Goal: Task Accomplishment & Management: Use online tool/utility

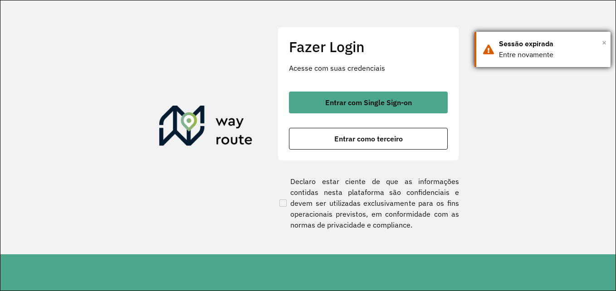
click at [606, 42] on span "×" at bounding box center [603, 43] width 5 height 14
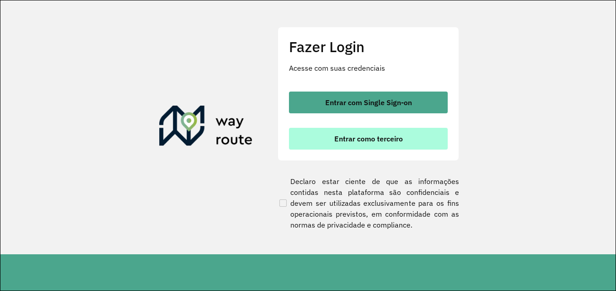
click at [366, 142] on span "Entrar como terceiro" at bounding box center [368, 138] width 68 height 7
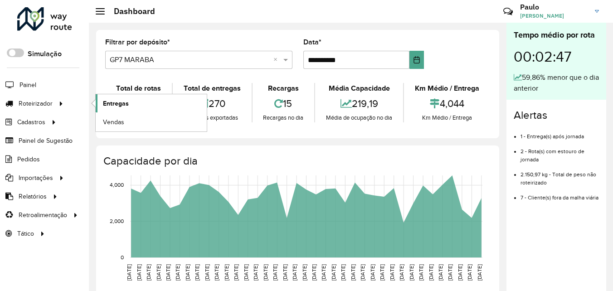
click at [112, 106] on span "Entregas" at bounding box center [116, 104] width 26 height 10
click at [41, 99] on span "Roteirizador" at bounding box center [37, 104] width 36 height 10
click at [114, 104] on span "Entregas" at bounding box center [116, 104] width 26 height 10
click at [39, 103] on span "Roteirizador" at bounding box center [37, 104] width 36 height 10
click at [116, 102] on span "Entregas" at bounding box center [116, 104] width 26 height 10
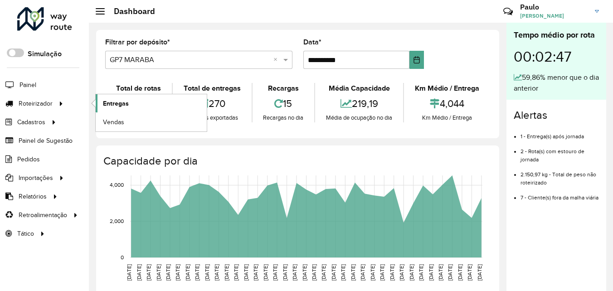
click at [116, 102] on span "Entregas" at bounding box center [116, 104] width 26 height 10
click at [113, 101] on span "Entregas" at bounding box center [116, 104] width 26 height 10
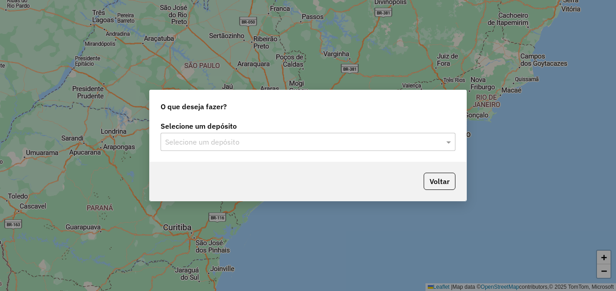
click at [185, 139] on input "text" at bounding box center [298, 142] width 267 height 11
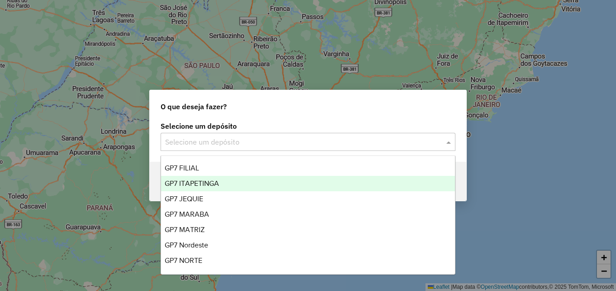
click at [199, 185] on span "GP7 ITAPETINGA" at bounding box center [192, 183] width 54 height 8
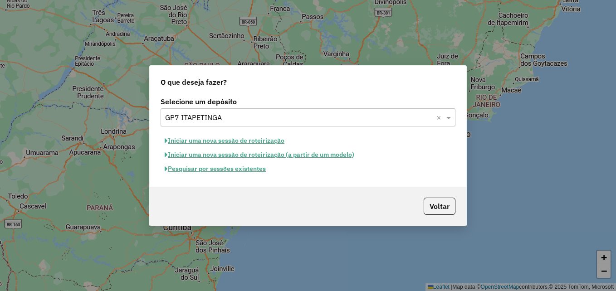
click at [228, 141] on button "Iniciar uma nova sessão de roteirização" at bounding box center [224, 141] width 128 height 14
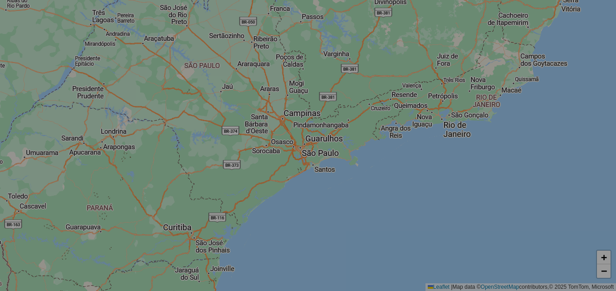
select select "*"
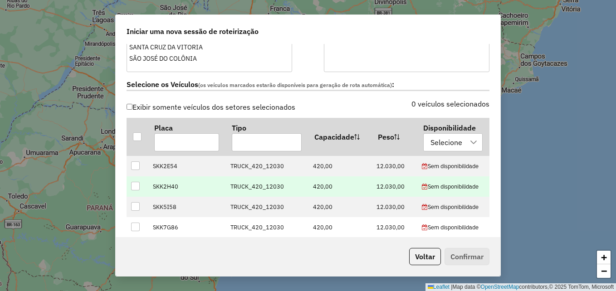
scroll to position [317, 0]
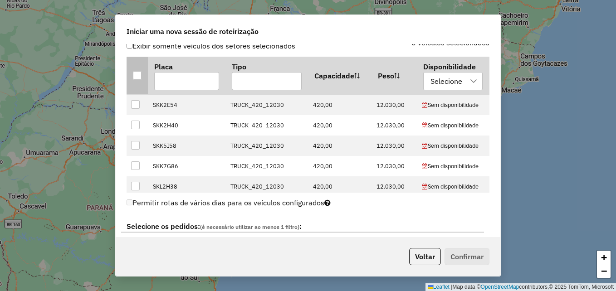
click at [134, 74] on div at bounding box center [137, 75] width 9 height 9
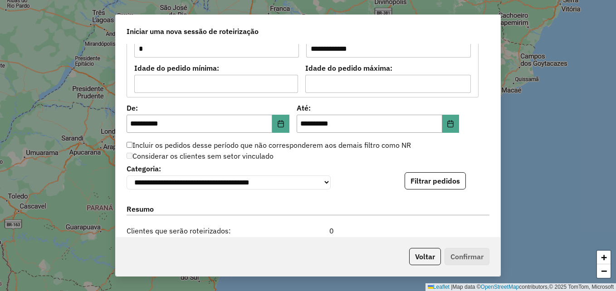
scroll to position [816, 0]
click at [424, 189] on button "Filtrar pedidos" at bounding box center [434, 181] width 61 height 17
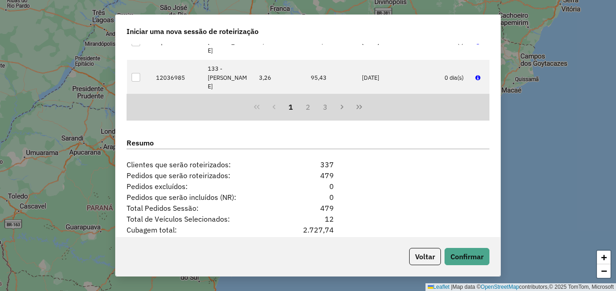
scroll to position [1144, 0]
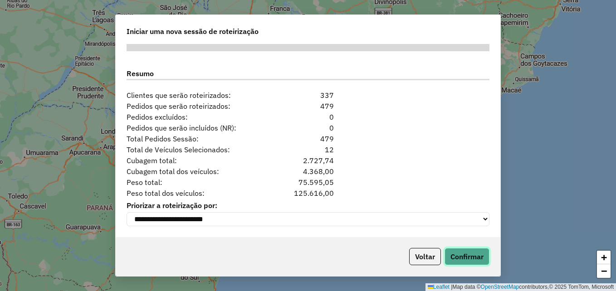
click at [463, 259] on button "Confirmar" at bounding box center [466, 256] width 45 height 17
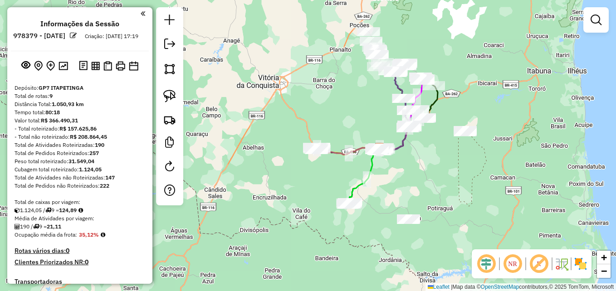
drag, startPoint x: 461, startPoint y: 134, endPoint x: 448, endPoint y: 186, distance: 53.8
click at [450, 186] on div "Janela de atendimento Grade de atendimento Capacidade Transportadoras Veículos …" at bounding box center [308, 145] width 616 height 291
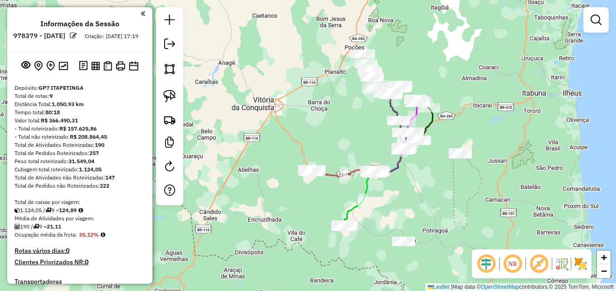
drag, startPoint x: 170, startPoint y: 97, endPoint x: 218, endPoint y: 97, distance: 48.0
click at [170, 97] on img at bounding box center [169, 96] width 13 height 13
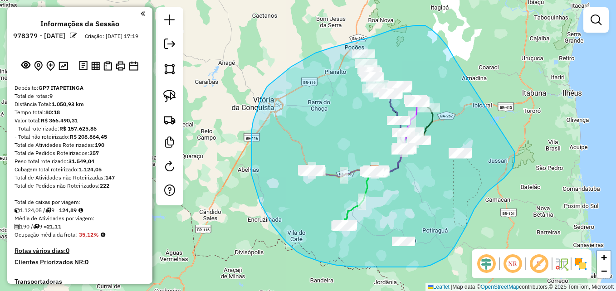
drag, startPoint x: 443, startPoint y: 41, endPoint x: 509, endPoint y: 121, distance: 103.4
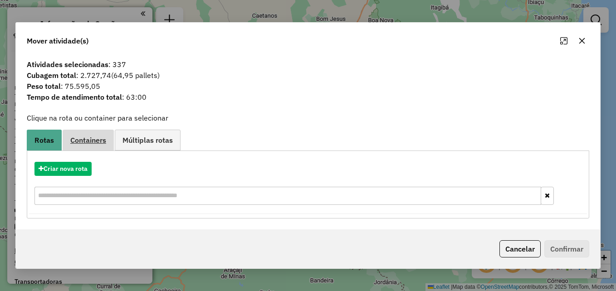
click at [86, 138] on span "Containers" at bounding box center [88, 139] width 36 height 7
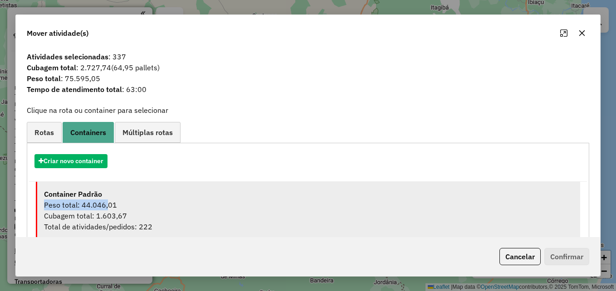
click at [103, 199] on li "Container Padrão Peso total: 44.046,01 Cubagem total: 1.603,67 Total de ativida…" at bounding box center [308, 211] width 544 height 58
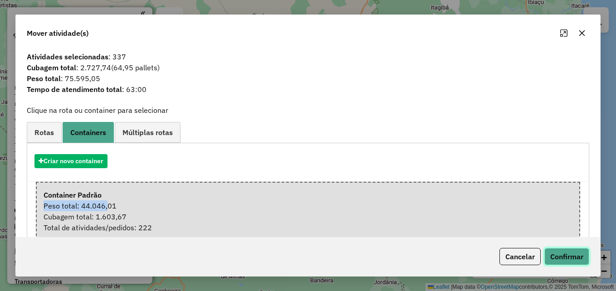
click at [560, 259] on button "Confirmar" at bounding box center [566, 256] width 45 height 17
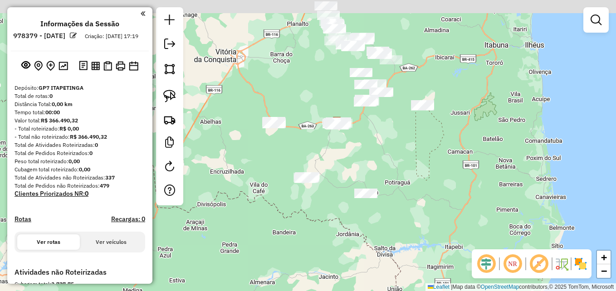
drag, startPoint x: 447, startPoint y: 139, endPoint x: 453, endPoint y: 147, distance: 9.4
click at [450, 143] on div "Janela de atendimento Grade de atendimento Capacidade Transportadoras Veículos …" at bounding box center [308, 145] width 616 height 291
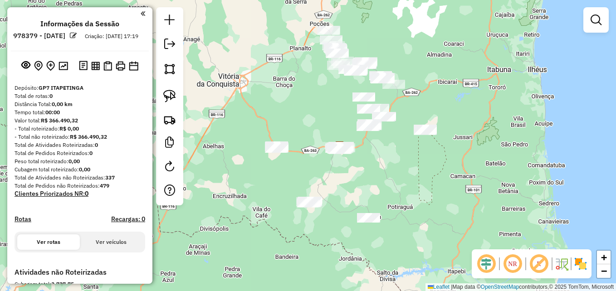
drag, startPoint x: 323, startPoint y: 67, endPoint x: 326, endPoint y: 127, distance: 59.9
click at [326, 126] on div "Janela de atendimento Grade de atendimento Capacidade Transportadoras Veículos …" at bounding box center [308, 145] width 616 height 291
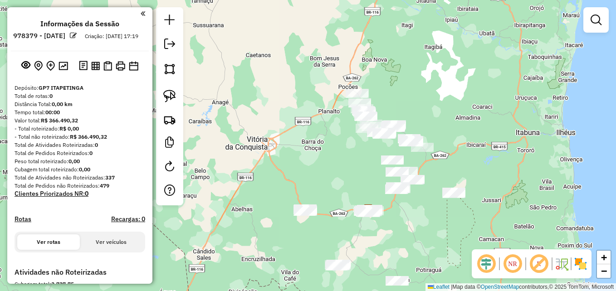
drag, startPoint x: 434, startPoint y: 122, endPoint x: 450, endPoint y: 154, distance: 35.5
click at [450, 154] on div "Janela de atendimento Grade de atendimento Capacidade Transportadoras Veículos …" at bounding box center [308, 145] width 616 height 291
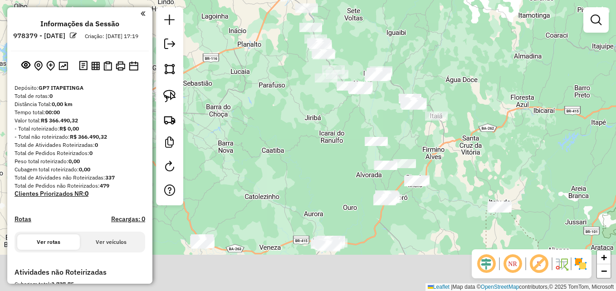
drag, startPoint x: 436, startPoint y: 126, endPoint x: 448, endPoint y: 36, distance: 91.1
click at [453, 37] on div "Janela de atendimento Grade de atendimento Capacidade Transportadoras Veículos …" at bounding box center [308, 145] width 616 height 291
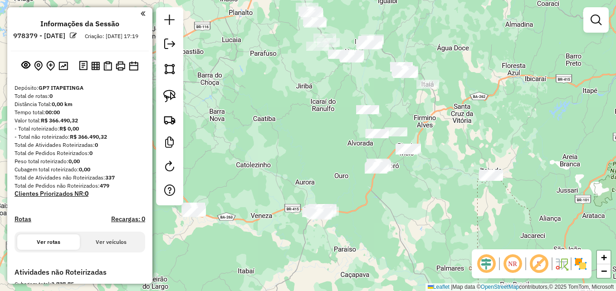
click at [513, 268] on em at bounding box center [512, 264] width 22 height 22
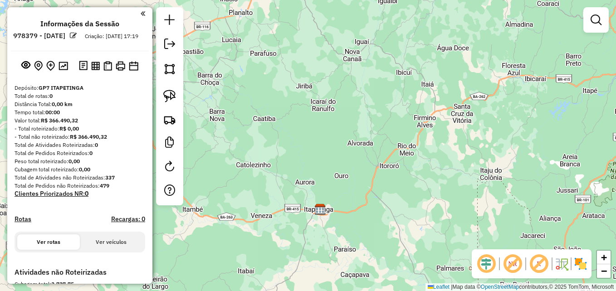
drag, startPoint x: 513, startPoint y: 267, endPoint x: 494, endPoint y: 219, distance: 52.3
click at [513, 267] on em at bounding box center [512, 264] width 22 height 22
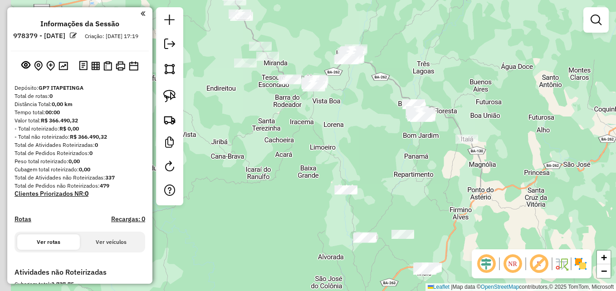
drag, startPoint x: 356, startPoint y: 109, endPoint x: 373, endPoint y: 171, distance: 64.3
click at [371, 184] on div "Janela de atendimento Grade de atendimento Capacidade Transportadoras Veículos …" at bounding box center [308, 145] width 616 height 291
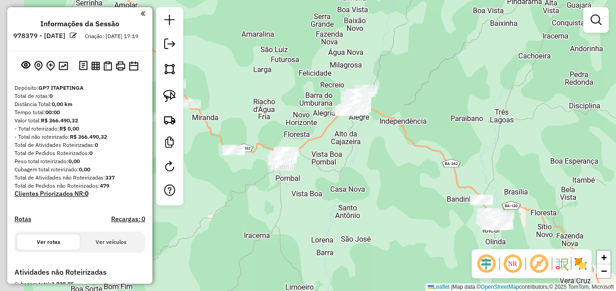
drag, startPoint x: 400, startPoint y: 111, endPoint x: 448, endPoint y: 108, distance: 48.6
click at [448, 108] on div "Janela de atendimento Grade de atendimento Capacidade Transportadoras Veículos …" at bounding box center [308, 145] width 616 height 291
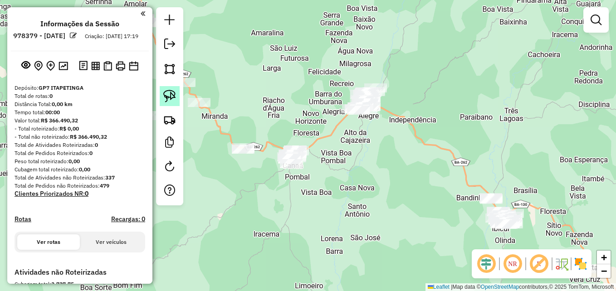
click at [168, 93] on img at bounding box center [169, 96] width 13 height 13
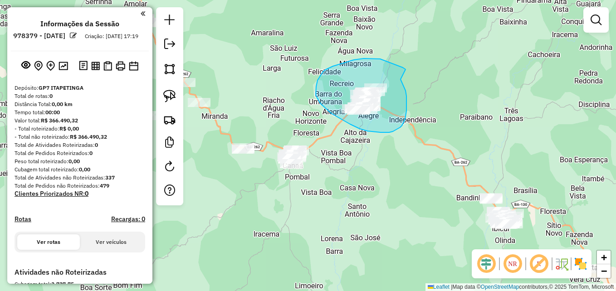
drag, startPoint x: 396, startPoint y: 65, endPoint x: 394, endPoint y: 70, distance: 4.9
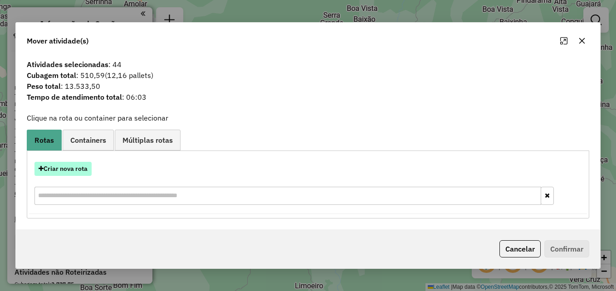
click at [63, 170] on button "Criar nova rota" at bounding box center [62, 169] width 57 height 14
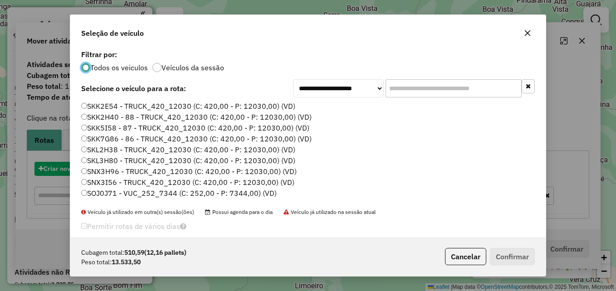
scroll to position [5, 3]
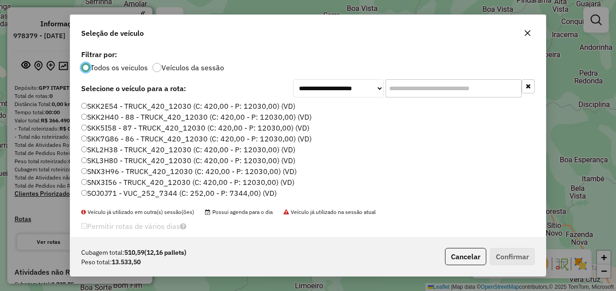
click at [435, 85] on input "text" at bounding box center [453, 88] width 136 height 18
paste input "*******"
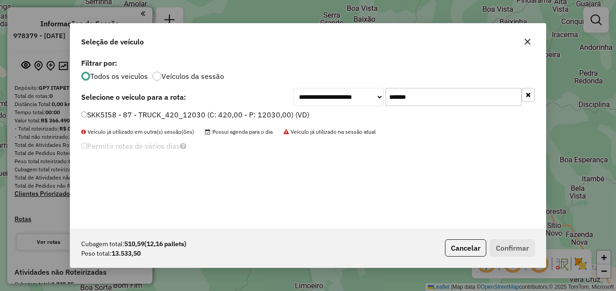
type input "*******"
click at [80, 115] on div "SKK5I58 - 87 - TRUCK_420_12030 (C: 420,00 - P: 12030,00) (VD)" at bounding box center [308, 119] width 464 height 18
click at [85, 118] on label "SKK5I58 - 87 - TRUCK_420_12030 (C: 420,00 - P: 12030,00) (VD)" at bounding box center [195, 114] width 228 height 11
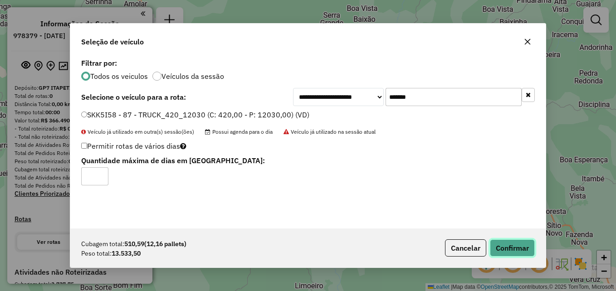
click at [509, 246] on button "Confirmar" at bounding box center [512, 247] width 45 height 17
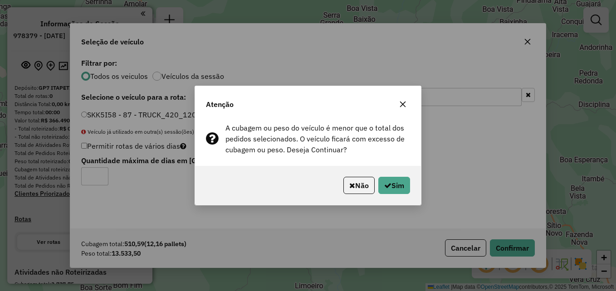
click at [404, 107] on icon "button" at bounding box center [402, 104] width 7 height 7
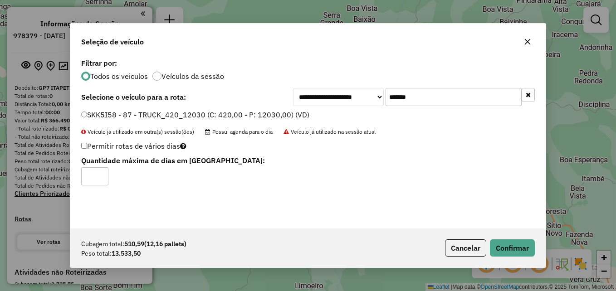
click at [533, 39] on button "button" at bounding box center [527, 41] width 15 height 15
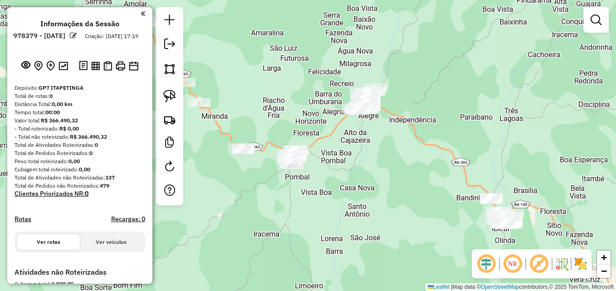
click at [514, 273] on em at bounding box center [512, 264] width 22 height 22
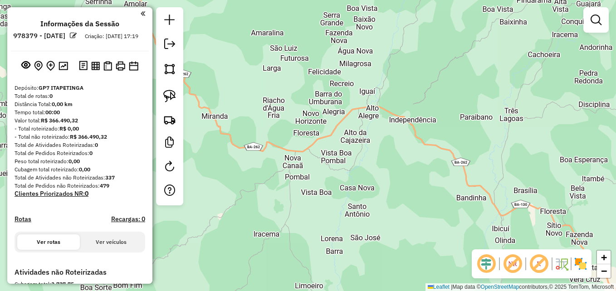
click at [511, 265] on em at bounding box center [512, 264] width 22 height 22
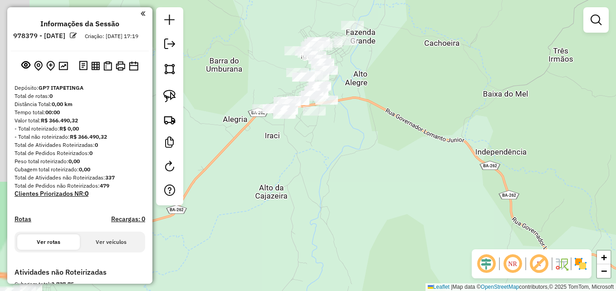
drag, startPoint x: 378, startPoint y: 105, endPoint x: 415, endPoint y: 118, distance: 39.7
click at [415, 118] on div "Janela de atendimento Grade de atendimento Capacidade Transportadoras Veículos …" at bounding box center [308, 145] width 616 height 291
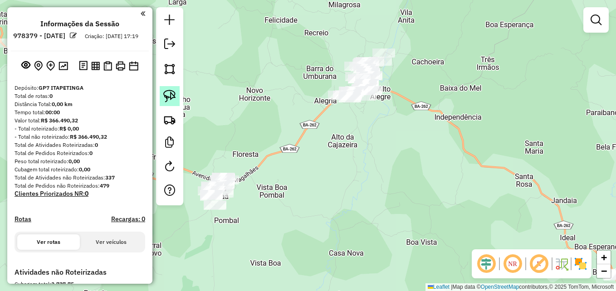
click at [168, 95] on img at bounding box center [169, 96] width 13 height 13
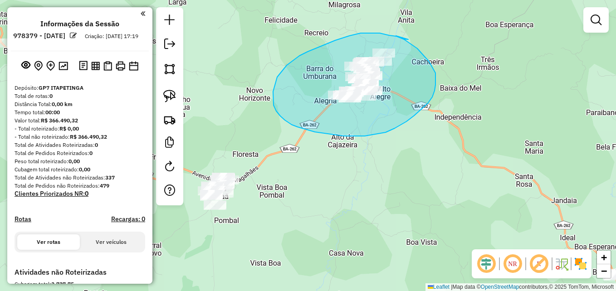
drag, startPoint x: 408, startPoint y: 39, endPoint x: 394, endPoint y: 35, distance: 14.2
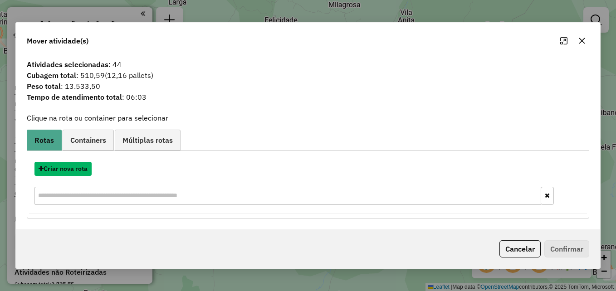
click at [67, 173] on button "Criar nova rota" at bounding box center [62, 169] width 57 height 14
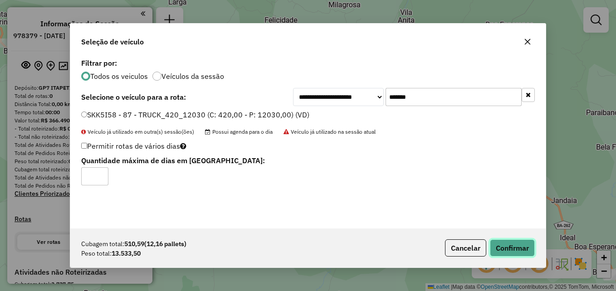
click at [514, 249] on button "Confirmar" at bounding box center [512, 247] width 45 height 17
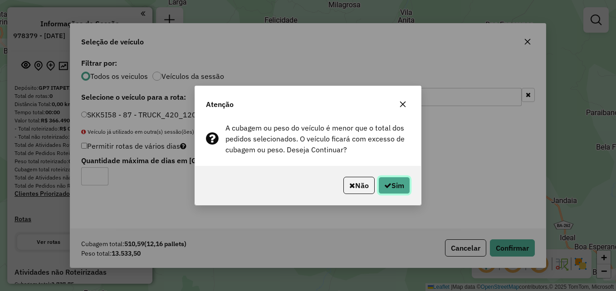
click at [398, 185] on button "Sim" at bounding box center [394, 185] width 32 height 17
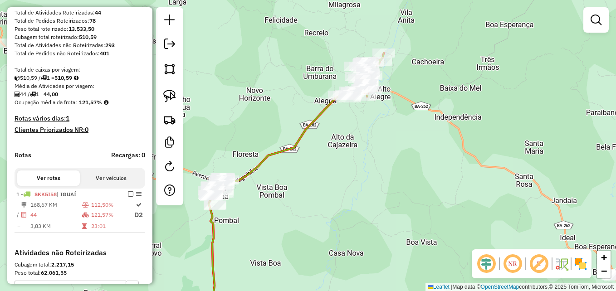
scroll to position [136, 0]
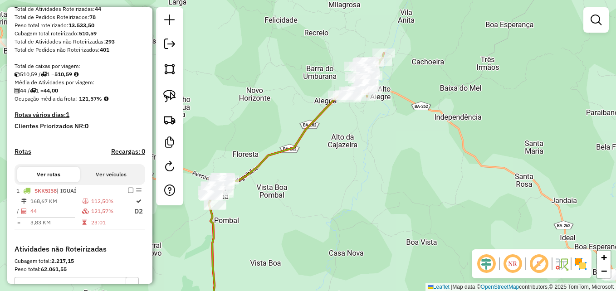
click at [450, 172] on div "Janela de atendimento Grade de atendimento Capacidade Transportadoras Veículos …" at bounding box center [308, 145] width 616 height 291
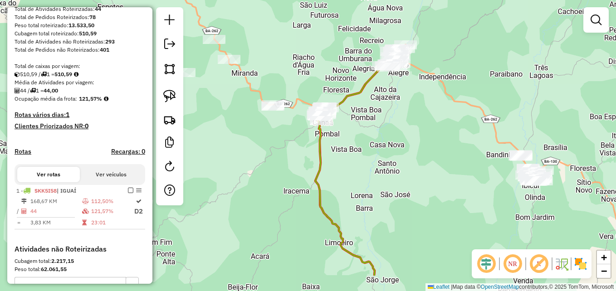
drag, startPoint x: 434, startPoint y: 176, endPoint x: 438, endPoint y: 125, distance: 51.8
click at [435, 131] on div "Janela de atendimento Grade de atendimento Capacidade Transportadoras Veículos …" at bounding box center [308, 145] width 616 height 291
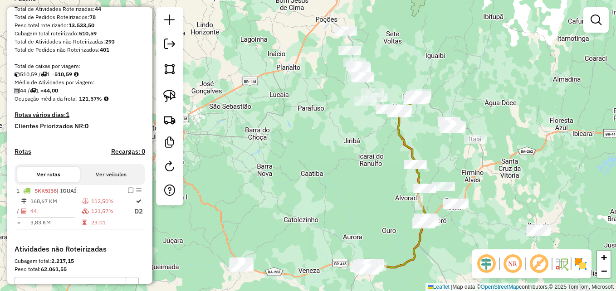
drag, startPoint x: 445, startPoint y: 173, endPoint x: 432, endPoint y: 141, distance: 34.6
click at [429, 143] on div "Janela de atendimento Grade de atendimento Capacidade Transportadoras Veículos …" at bounding box center [308, 145] width 616 height 291
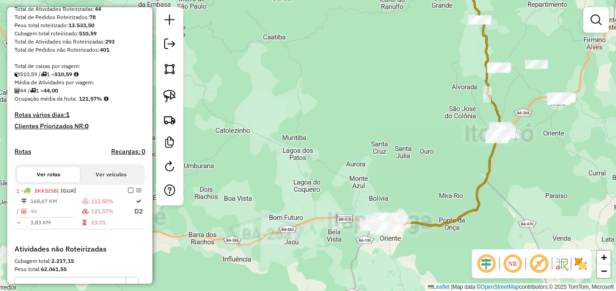
drag, startPoint x: 369, startPoint y: 185, endPoint x: 384, endPoint y: 95, distance: 91.4
click at [384, 95] on div "Janela de atendimento Grade de atendimento Capacidade Transportadoras Veículos …" at bounding box center [308, 145] width 616 height 291
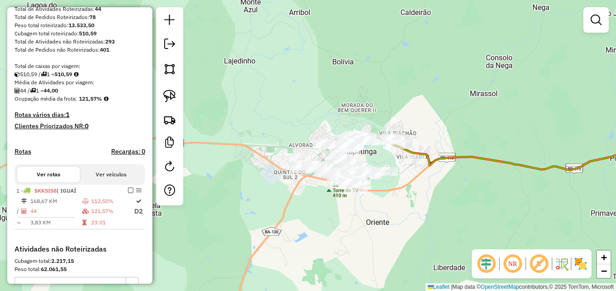
drag, startPoint x: 407, startPoint y: 107, endPoint x: 446, endPoint y: 115, distance: 39.6
click at [445, 114] on div "Janela de atendimento Grade de atendimento Capacidade Transportadoras Veículos …" at bounding box center [308, 145] width 616 height 291
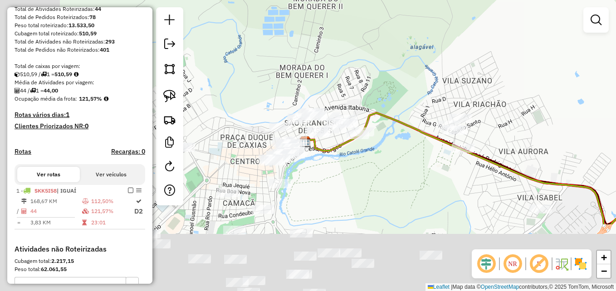
drag, startPoint x: 395, startPoint y: 111, endPoint x: 489, endPoint y: 47, distance: 113.5
click at [521, 15] on div "Janela de atendimento Grade de atendimento Capacidade Transportadoras Veículos …" at bounding box center [308, 145] width 616 height 291
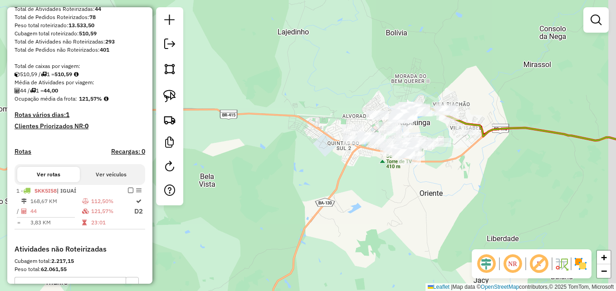
drag, startPoint x: 412, startPoint y: 58, endPoint x: 330, endPoint y: 97, distance: 91.6
click at [381, 84] on div "Janela de atendimento Grade de atendimento Capacidade Transportadoras Veículos …" at bounding box center [308, 145] width 616 height 291
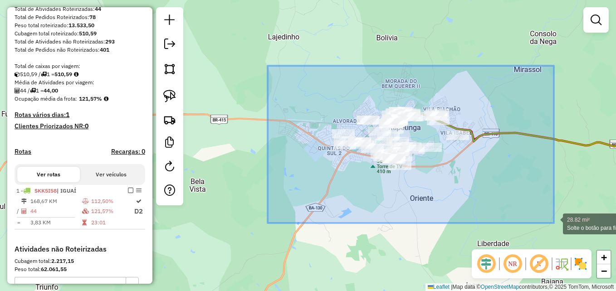
drag, startPoint x: 267, startPoint y: 66, endPoint x: 553, endPoint y: 223, distance: 326.4
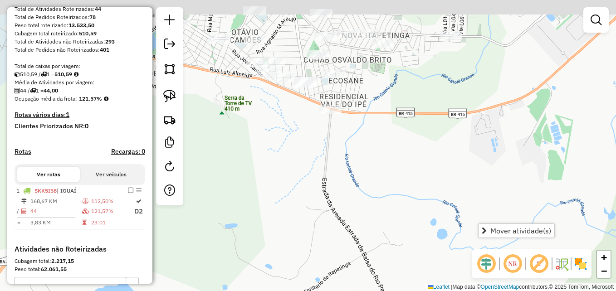
drag, startPoint x: 397, startPoint y: 137, endPoint x: 437, endPoint y: 233, distance: 104.6
click at [437, 233] on div "Janela de atendimento Grade de atendimento Capacidade Transportadoras Veículos …" at bounding box center [308, 145] width 616 height 291
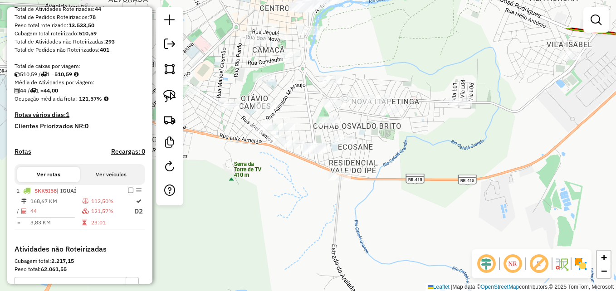
drag, startPoint x: 439, startPoint y: 147, endPoint x: 446, endPoint y: 204, distance: 57.5
click at [446, 204] on div "Janela de atendimento Grade de atendimento Capacidade Transportadoras Veículos …" at bounding box center [308, 145] width 616 height 291
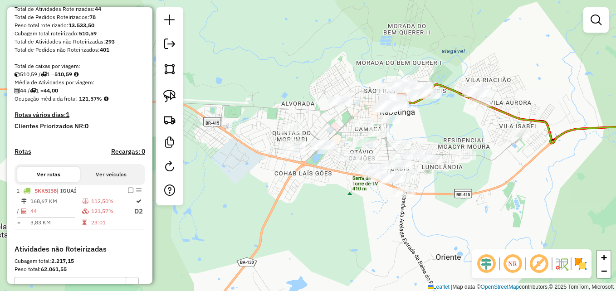
drag, startPoint x: 457, startPoint y: 194, endPoint x: 466, endPoint y: 213, distance: 20.7
click at [466, 213] on div "Janela de atendimento Grade de atendimento Capacidade Transportadoras Veículos …" at bounding box center [308, 145] width 616 height 291
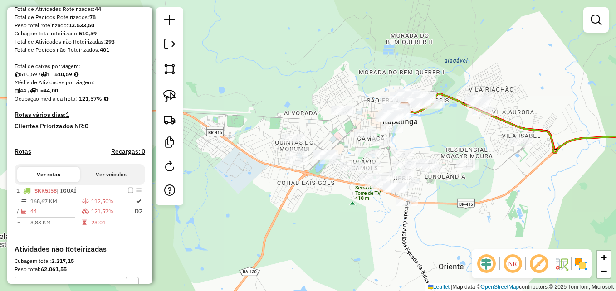
click at [594, 16] on em at bounding box center [595, 20] width 11 height 11
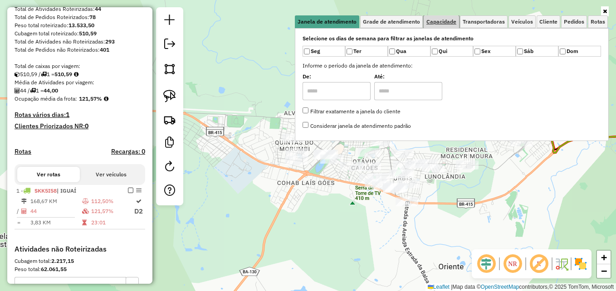
click at [439, 23] on span "Capacidade" at bounding box center [441, 21] width 30 height 5
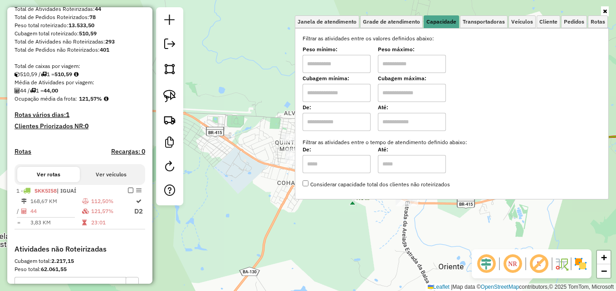
click at [345, 96] on input "text" at bounding box center [336, 93] width 68 height 18
type input "****"
type input "*****"
click at [264, 112] on div "Limpar filtros Janela de atendimento Grade de atendimento Capacidade Transporta…" at bounding box center [308, 145] width 616 height 291
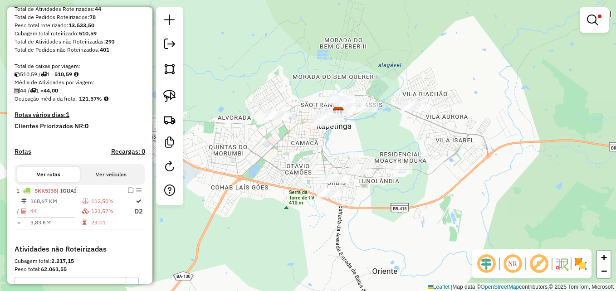
drag, startPoint x: 402, startPoint y: 141, endPoint x: 336, endPoint y: 146, distance: 66.3
click at [336, 146] on div "Limpar filtros Janela de atendimento Grade de atendimento Capacidade Transporta…" at bounding box center [308, 145] width 616 height 291
click at [169, 93] on img at bounding box center [169, 96] width 13 height 13
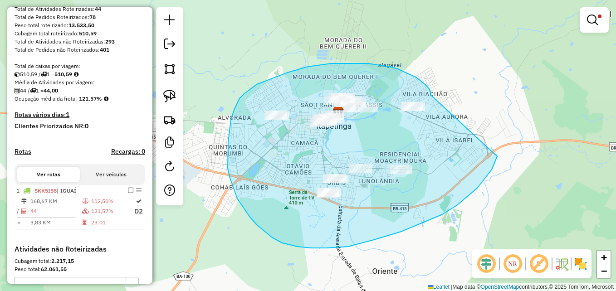
drag, startPoint x: 430, startPoint y: 95, endPoint x: 468, endPoint y: 85, distance: 38.9
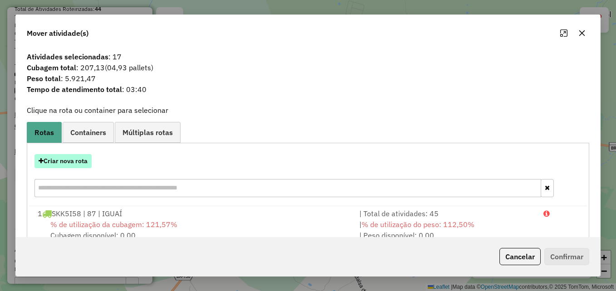
click at [61, 160] on button "Criar nova rota" at bounding box center [62, 161] width 57 height 14
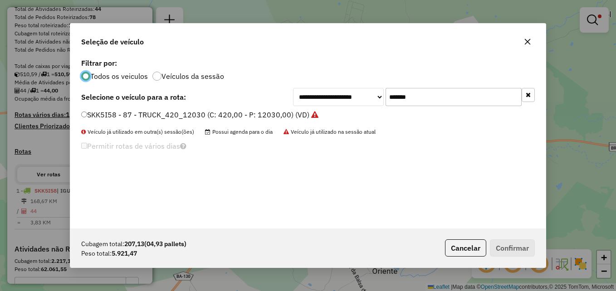
scroll to position [5, 3]
click at [453, 97] on input "*******" at bounding box center [453, 97] width 136 height 18
drag, startPoint x: 453, startPoint y: 97, endPoint x: 373, endPoint y: 97, distance: 80.2
click at [373, 98] on div "**********" at bounding box center [414, 97] width 242 height 18
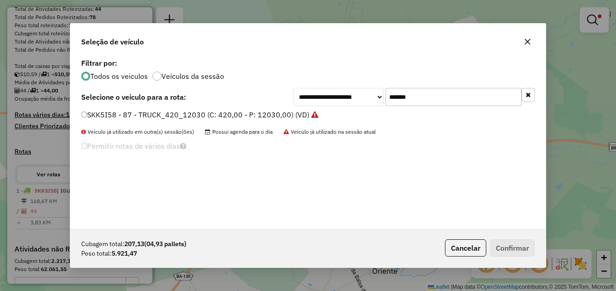
paste input "text"
type input "*******"
click at [86, 112] on label "SOJ0J71 - VUC_252_7344 (C: 252,00 - P: 7344,00) (VD)" at bounding box center [178, 114] width 195 height 11
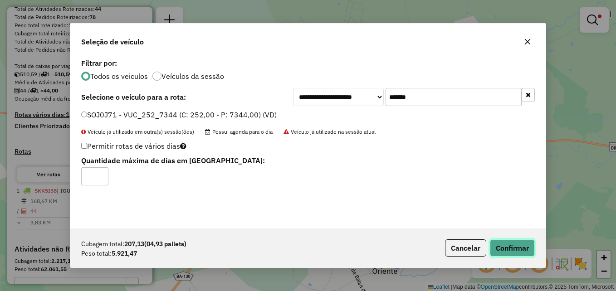
click at [513, 248] on button "Confirmar" at bounding box center [512, 247] width 45 height 17
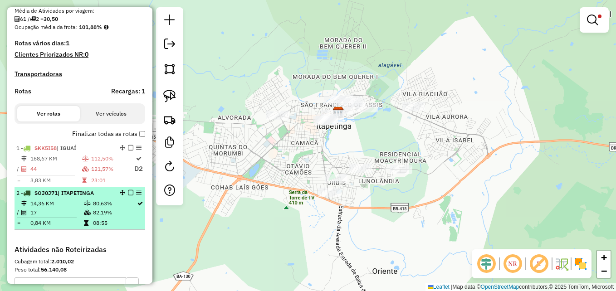
scroll to position [272, 0]
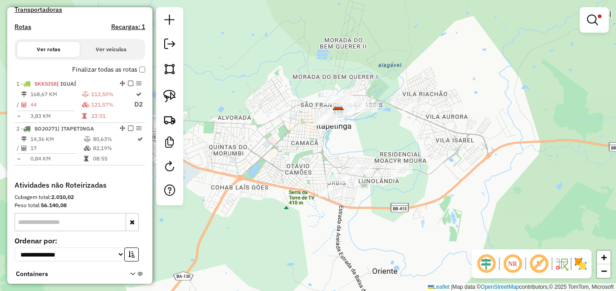
click at [424, 135] on div "Limpar filtros Janela de atendimento Grade de atendimento Capacidade Transporta…" at bounding box center [308, 145] width 616 height 291
click at [591, 22] on em at bounding box center [592, 20] width 11 height 11
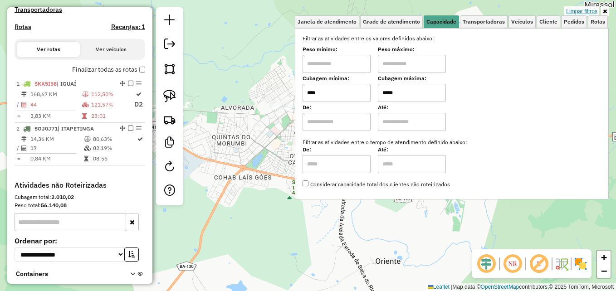
click at [584, 8] on link "Limpar filtros" at bounding box center [581, 11] width 35 height 10
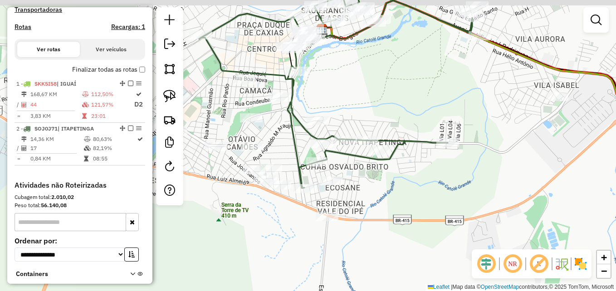
drag, startPoint x: 349, startPoint y: 124, endPoint x: 435, endPoint y: 140, distance: 87.5
click at [435, 140] on div "Janela de atendimento Grade de atendimento Capacidade Transportadoras Veículos …" at bounding box center [308, 145] width 616 height 291
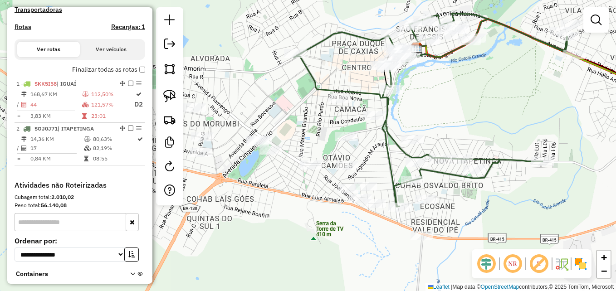
drag, startPoint x: 244, startPoint y: 113, endPoint x: 299, endPoint y: 127, distance: 56.2
click at [297, 126] on div "Janela de atendimento Grade de atendimento Capacidade Transportadoras Veículos …" at bounding box center [308, 145] width 616 height 291
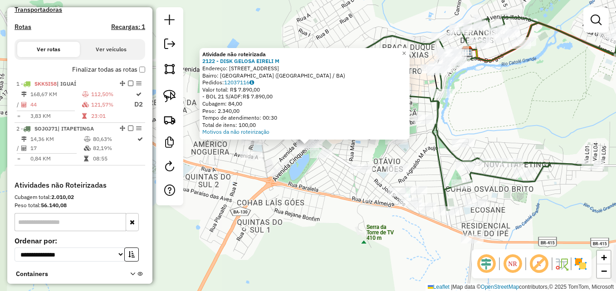
click at [280, 176] on div "Atividade não roteirizada 2122 - DISK GELOSA EIRELI M Endereço: AV CINQUETENARI…" at bounding box center [308, 145] width 616 height 291
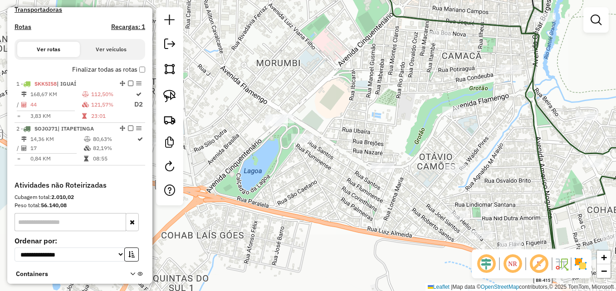
click at [331, 97] on div "Janela de atendimento Grade de atendimento Capacidade Transportadoras Veículos …" at bounding box center [308, 145] width 616 height 291
click at [172, 97] on img at bounding box center [169, 96] width 13 height 13
drag, startPoint x: 298, startPoint y: 102, endPoint x: 297, endPoint y: 121, distance: 19.1
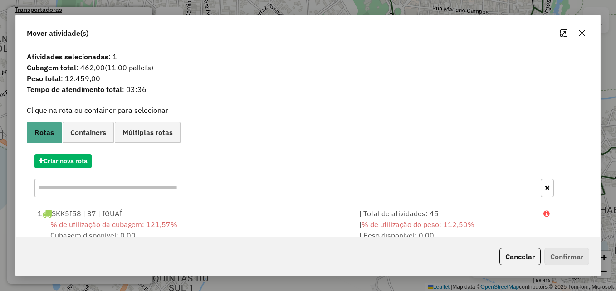
click at [582, 36] on icon "button" at bounding box center [581, 32] width 7 height 7
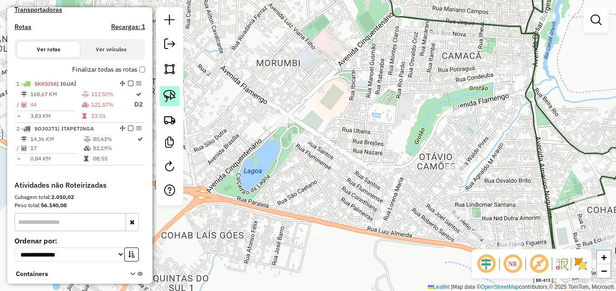
click at [169, 97] on img at bounding box center [169, 96] width 13 height 13
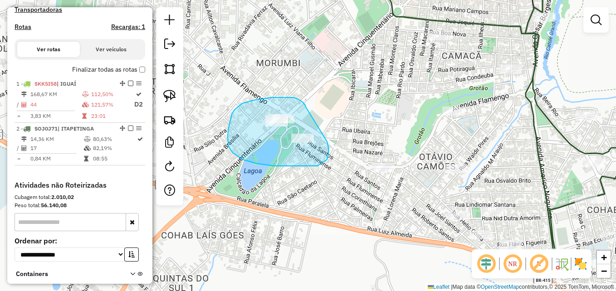
drag, startPoint x: 305, startPoint y: 105, endPoint x: 316, endPoint y: 121, distance: 19.9
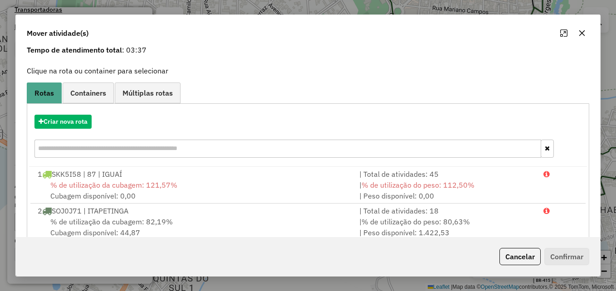
scroll to position [58, 0]
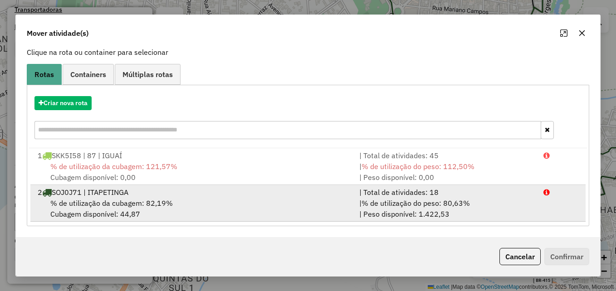
click at [234, 200] on div "% de utilização da cubagem: 82,19% Cubagem disponível: 44,87" at bounding box center [192, 209] width 321 height 22
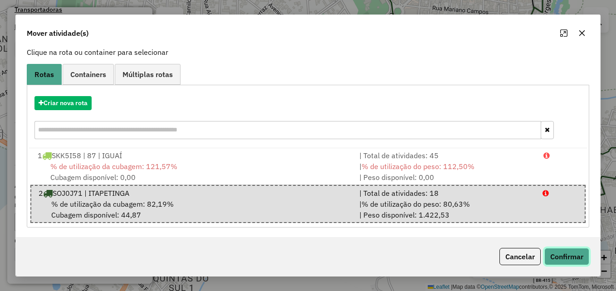
click at [558, 257] on button "Confirmar" at bounding box center [566, 256] width 45 height 17
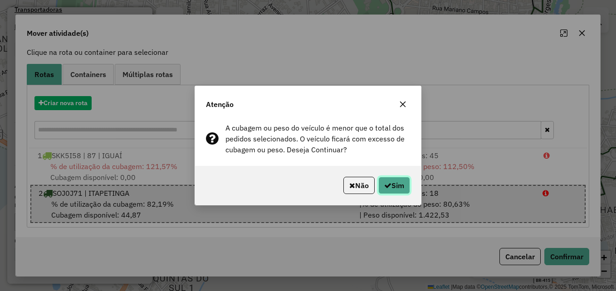
click at [390, 188] on button "Sim" at bounding box center [394, 185] width 32 height 17
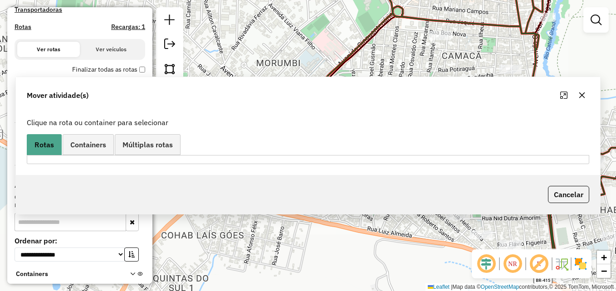
scroll to position [0, 0]
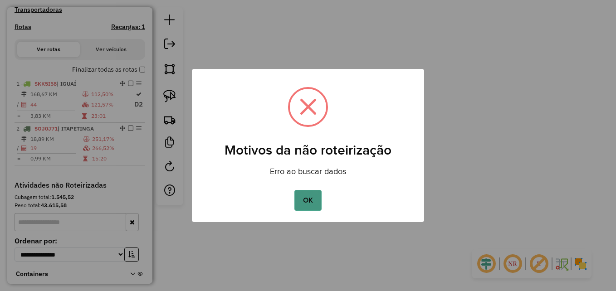
click at [313, 203] on button "OK" at bounding box center [307, 200] width 27 height 21
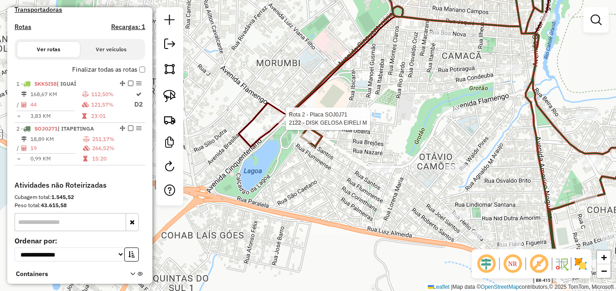
select select "**********"
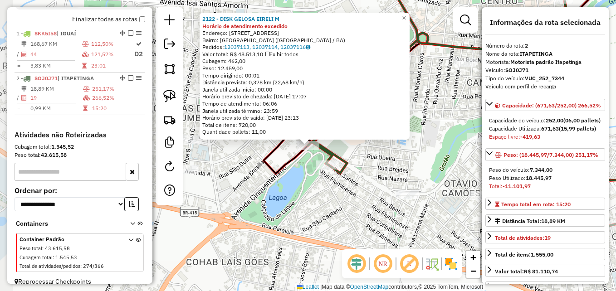
scroll to position [340, 0]
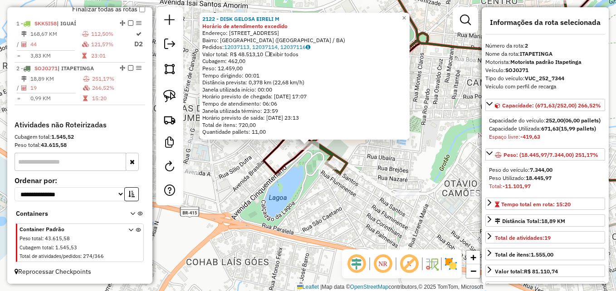
click at [253, 182] on div "2122 - DISK GELOSA EIRELI M Horário de atendimento excedido Endereço: AV CINQUE…" at bounding box center [308, 145] width 616 height 291
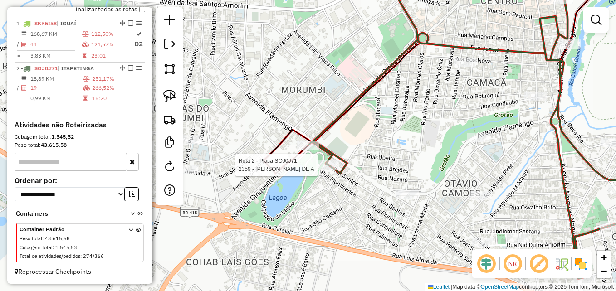
select select "**********"
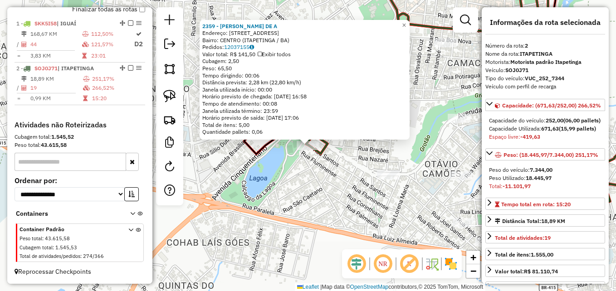
click at [305, 180] on div "2359 - JAYNE FERNANDES DE A Endereço: AV AVENIDA PORTO SEGURO 62 Bairro: CENTRO…" at bounding box center [308, 145] width 616 height 291
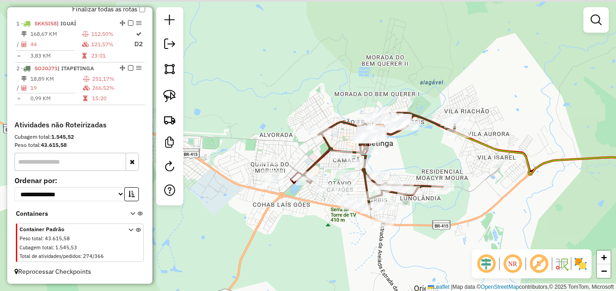
drag, startPoint x: 363, startPoint y: 129, endPoint x: 291, endPoint y: 169, distance: 82.4
click at [302, 169] on icon at bounding box center [378, 161] width 153 height 97
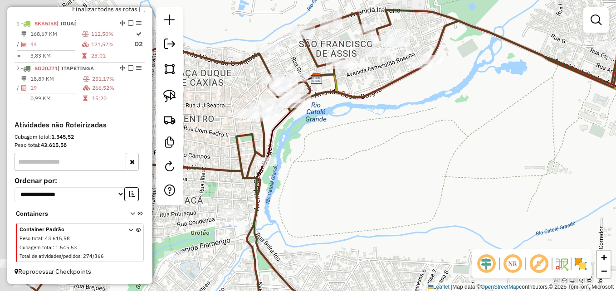
drag, startPoint x: 345, startPoint y: 167, endPoint x: 462, endPoint y: 110, distance: 130.3
click at [457, 113] on div "Janela de atendimento Grade de atendimento Capacidade Transportadoras Veículos …" at bounding box center [308, 145] width 616 height 291
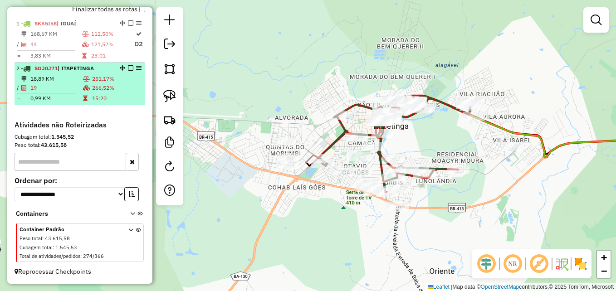
select select "**********"
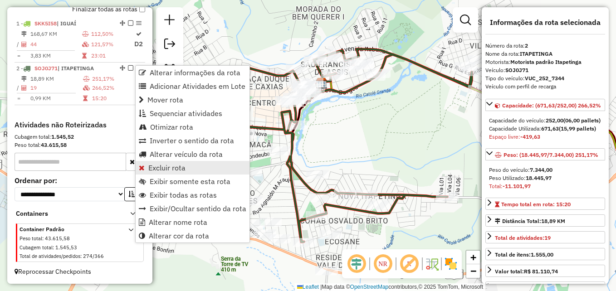
click at [168, 169] on span "Excluir rota" at bounding box center [166, 167] width 37 height 7
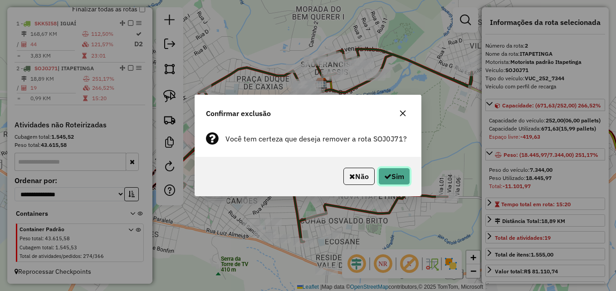
click at [391, 177] on button "Sim" at bounding box center [394, 176] width 32 height 17
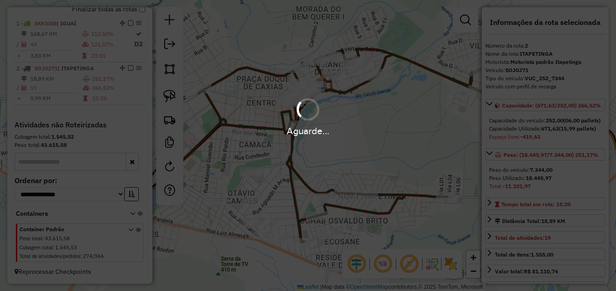
scroll to position [268, 0]
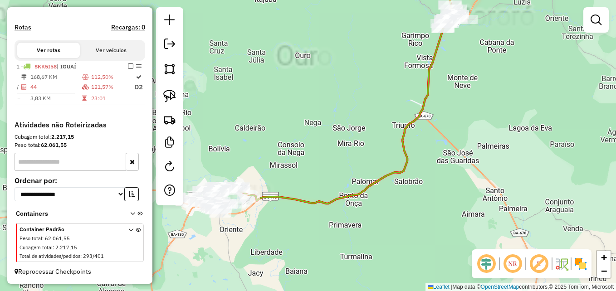
drag, startPoint x: 309, startPoint y: 128, endPoint x: 467, endPoint y: 91, distance: 162.9
click at [467, 91] on div "Janela de atendimento Grade de atendimento Capacidade Transportadoras Veículos …" at bounding box center [308, 145] width 616 height 291
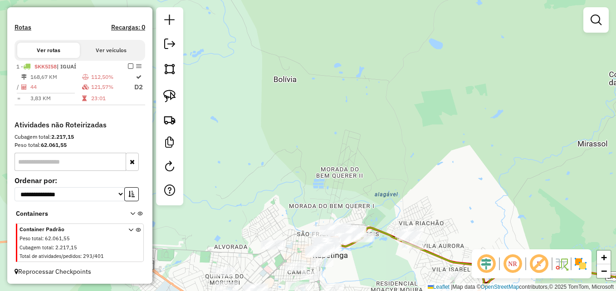
drag, startPoint x: 380, startPoint y: 127, endPoint x: 392, endPoint y: 19, distance: 108.6
click at [392, 20] on div "Janela de atendimento Grade de atendimento Capacidade Transportadoras Veículos …" at bounding box center [308, 145] width 616 height 291
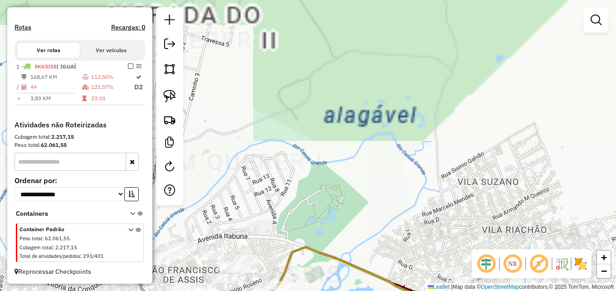
drag, startPoint x: 411, startPoint y: 58, endPoint x: 415, endPoint y: 59, distance: 4.7
click at [413, 54] on div "Janela de atendimento Grade de atendimento Capacidade Transportadoras Veículos …" at bounding box center [308, 145] width 616 height 291
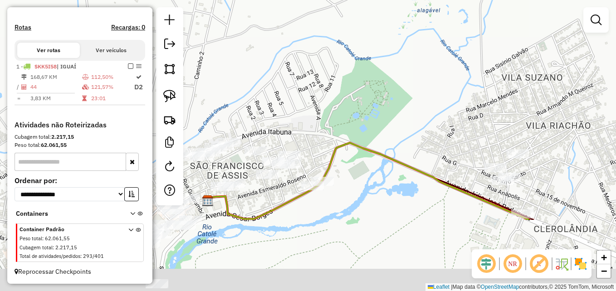
drag, startPoint x: 383, startPoint y: 145, endPoint x: 426, endPoint y: 39, distance: 114.3
click at [426, 39] on div "Janela de atendimento Grade de atendimento Capacidade Transportadoras Veículos …" at bounding box center [308, 145] width 616 height 291
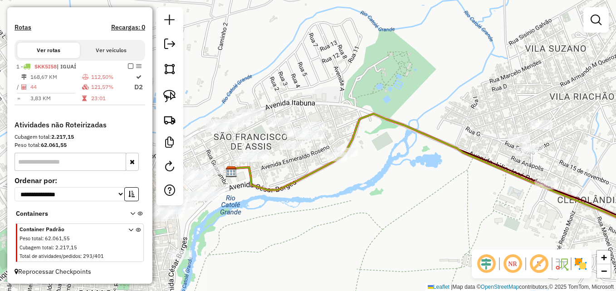
drag, startPoint x: 409, startPoint y: 80, endPoint x: 499, endPoint y: 44, distance: 96.0
click at [499, 36] on div "Janela de atendimento Grade de atendimento Capacidade Transportadoras Veículos …" at bounding box center [308, 145] width 616 height 291
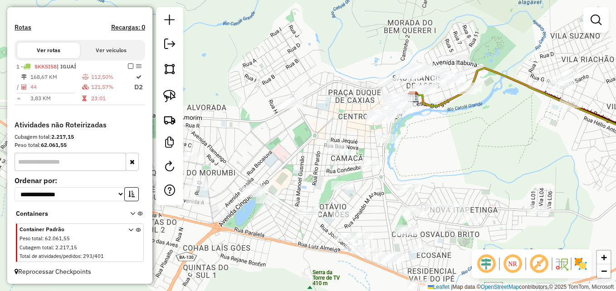
drag, startPoint x: 466, startPoint y: 143, endPoint x: 491, endPoint y: 134, distance: 26.3
click at [491, 134] on div "Janela de atendimento Grade de atendimento Capacidade Transportadoras Veículos …" at bounding box center [308, 145] width 616 height 291
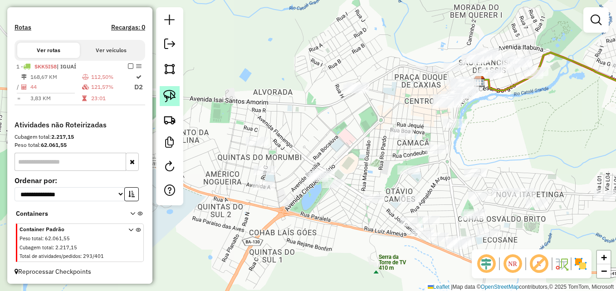
click at [170, 91] on img at bounding box center [169, 96] width 13 height 13
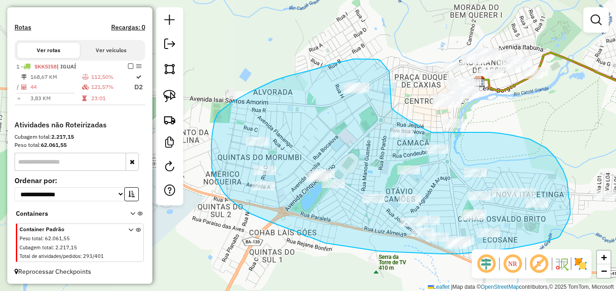
drag, startPoint x: 378, startPoint y: 60, endPoint x: 389, endPoint y: 107, distance: 47.9
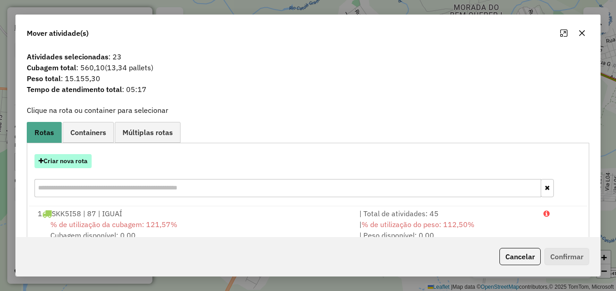
click at [65, 163] on button "Criar nova rota" at bounding box center [62, 161] width 57 height 14
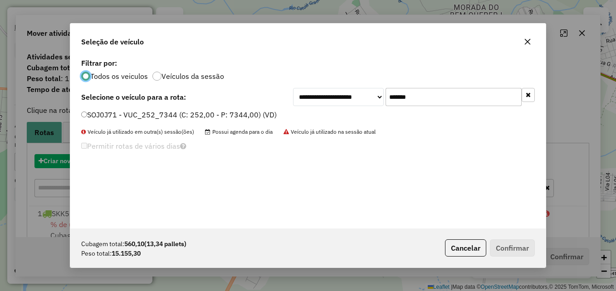
scroll to position [5, 3]
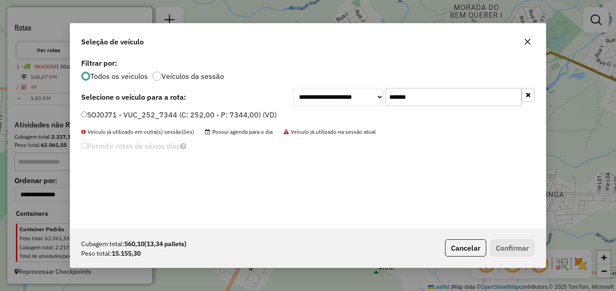
drag, startPoint x: 446, startPoint y: 100, endPoint x: 348, endPoint y: 100, distance: 98.4
click at [348, 100] on div "**********" at bounding box center [414, 97] width 242 height 18
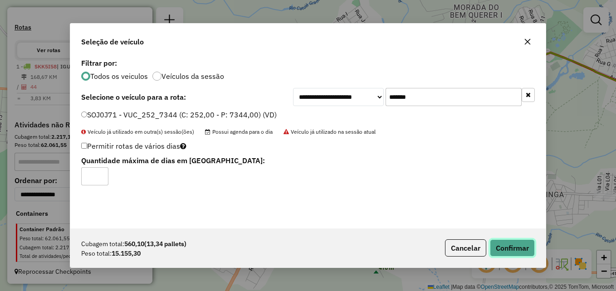
click at [505, 248] on button "Confirmar" at bounding box center [512, 247] width 45 height 17
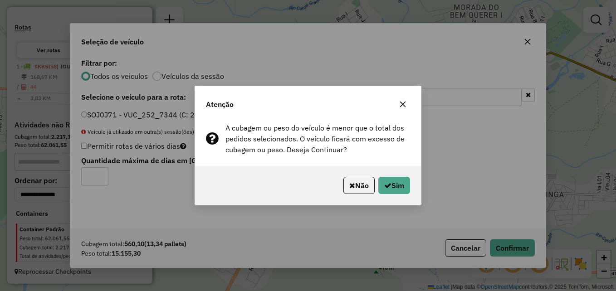
click at [402, 102] on icon "button" at bounding box center [402, 104] width 7 height 7
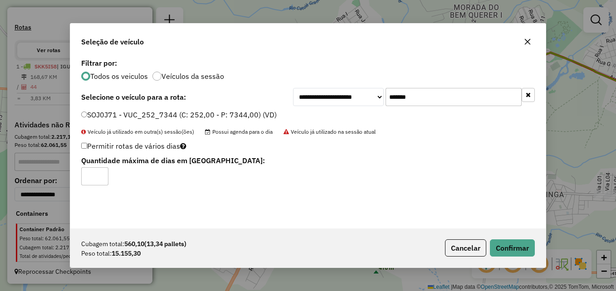
click at [525, 38] on button "button" at bounding box center [527, 41] width 15 height 15
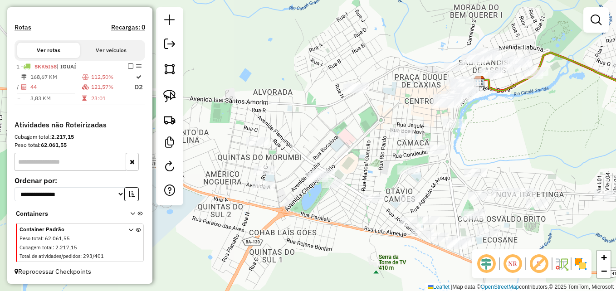
click at [354, 142] on div "Janela de atendimento Grade de atendimento Capacidade Transportadoras Veículos …" at bounding box center [308, 145] width 616 height 291
click at [169, 99] on img at bounding box center [169, 96] width 13 height 13
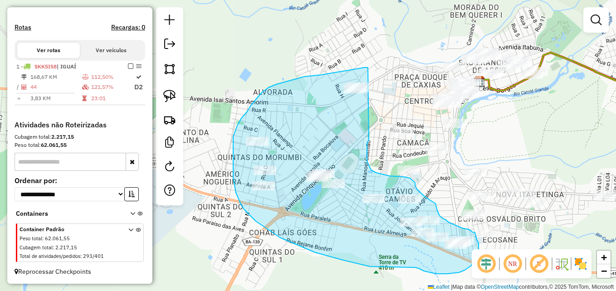
drag, startPoint x: 368, startPoint y: 68, endPoint x: 370, endPoint y: 140, distance: 72.6
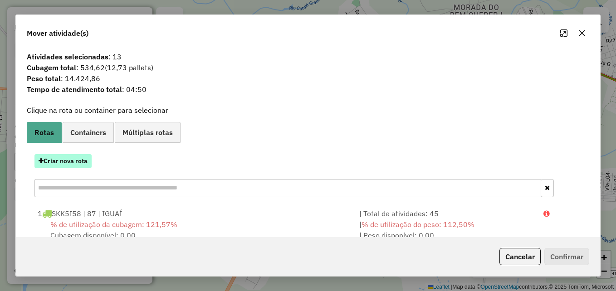
click at [53, 160] on button "Criar nova rota" at bounding box center [62, 161] width 57 height 14
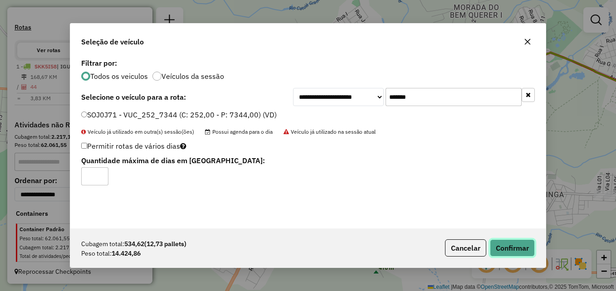
click at [509, 246] on button "Confirmar" at bounding box center [512, 247] width 45 height 17
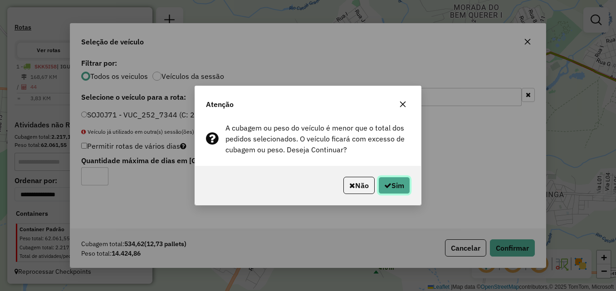
click at [390, 180] on button "Sim" at bounding box center [394, 185] width 32 height 17
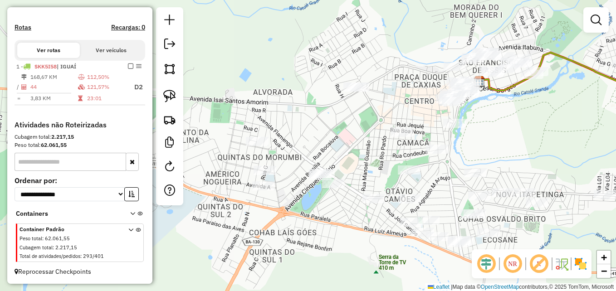
scroll to position [268, 0]
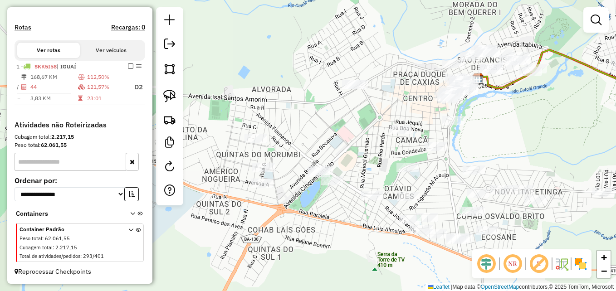
click at [351, 136] on div "Janela de atendimento Grade de atendimento Capacidade Transportadoras Veículos …" at bounding box center [308, 145] width 616 height 291
click at [170, 94] on img at bounding box center [169, 96] width 13 height 13
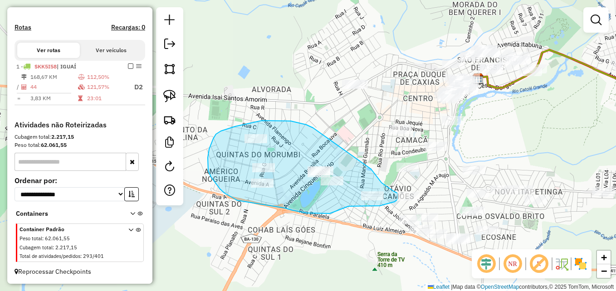
drag, startPoint x: 313, startPoint y: 128, endPoint x: 371, endPoint y: 169, distance: 71.2
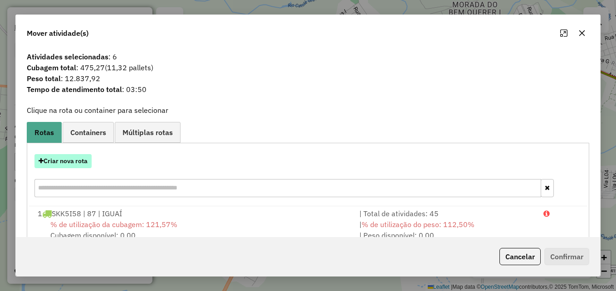
click at [60, 166] on button "Criar nova rota" at bounding box center [62, 161] width 57 height 14
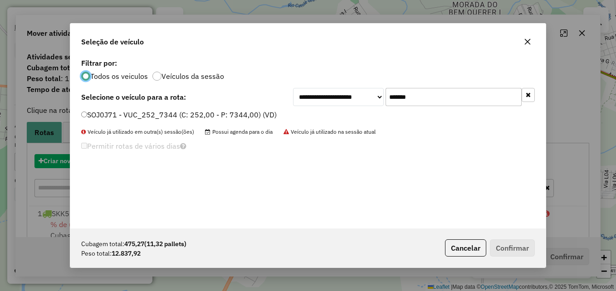
scroll to position [5, 3]
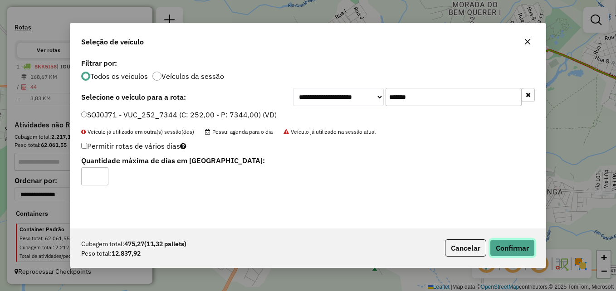
click at [514, 250] on button "Confirmar" at bounding box center [512, 247] width 45 height 17
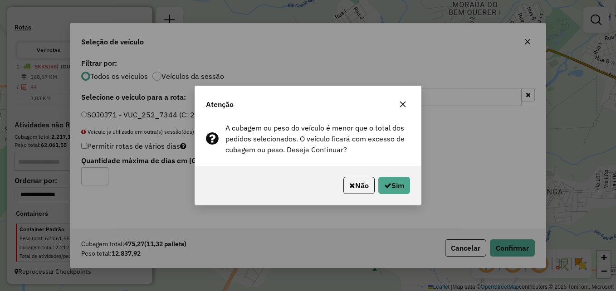
click at [405, 103] on icon "button" at bounding box center [402, 104] width 7 height 7
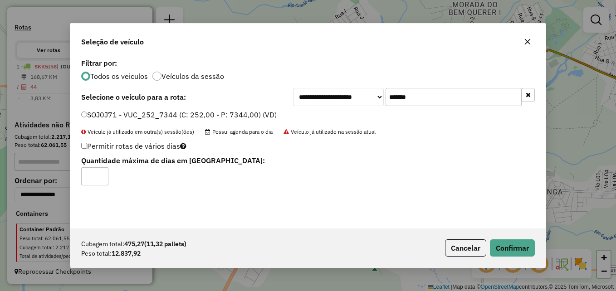
click at [527, 39] on icon "button" at bounding box center [527, 41] width 7 height 7
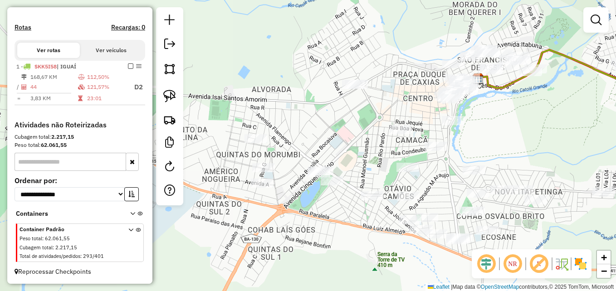
click at [335, 139] on div "Janela de atendimento Grade de atendimento Capacidade Transportadoras Veículos …" at bounding box center [308, 145] width 616 height 291
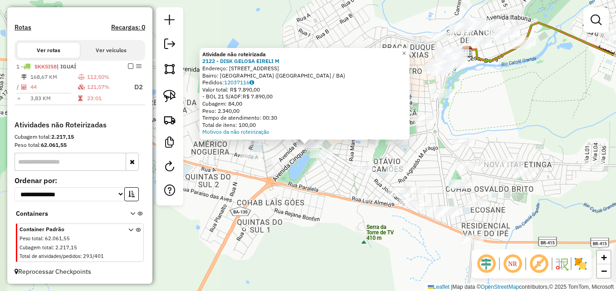
click at [319, 175] on div "Atividade não roteirizada 2122 - DISK GELOSA EIRELI M Endereço: AV CINQUETENARI…" at bounding box center [308, 145] width 616 height 291
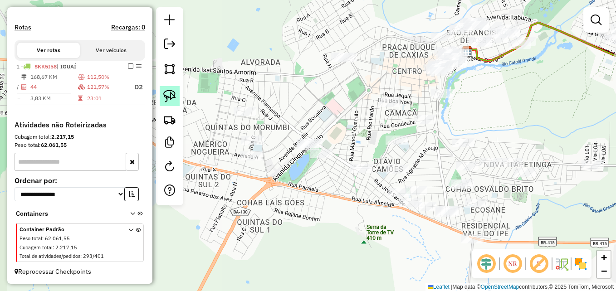
click at [168, 97] on img at bounding box center [169, 96] width 13 height 13
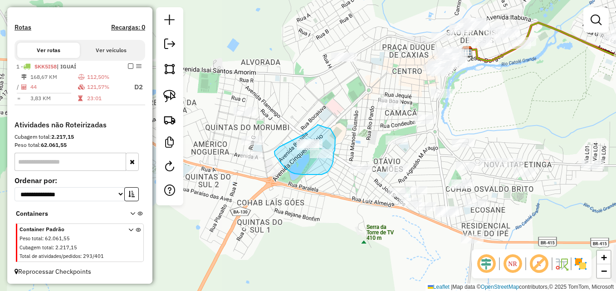
drag, startPoint x: 317, startPoint y: 125, endPoint x: 326, endPoint y: 128, distance: 9.6
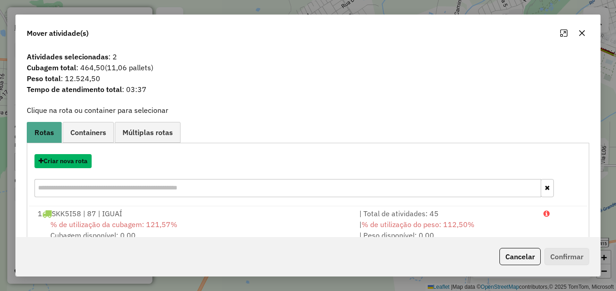
click at [66, 165] on button "Criar nova rota" at bounding box center [62, 161] width 57 height 14
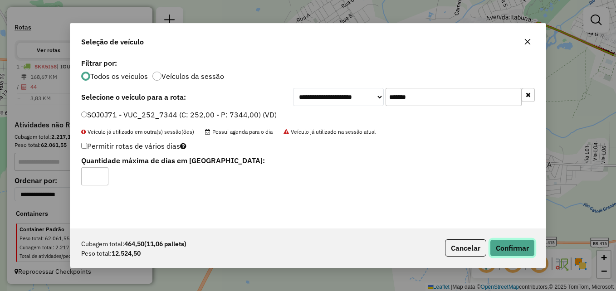
click at [514, 249] on button "Confirmar" at bounding box center [512, 247] width 45 height 17
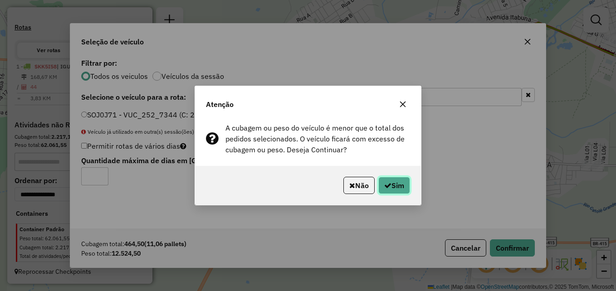
click at [394, 186] on button "Sim" at bounding box center [394, 185] width 32 height 17
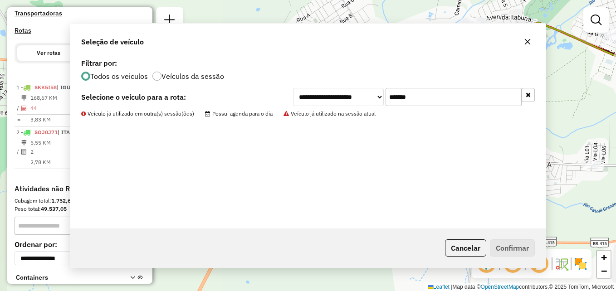
scroll to position [340, 0]
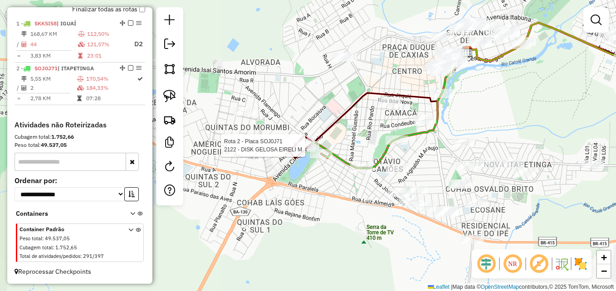
select select "**********"
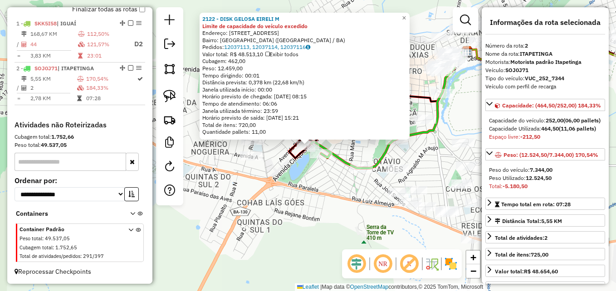
click at [297, 187] on div "2122 - DISK GELOSA EIRELI M Limite de capacidade do veículo excedido Endereço: …" at bounding box center [308, 145] width 616 height 291
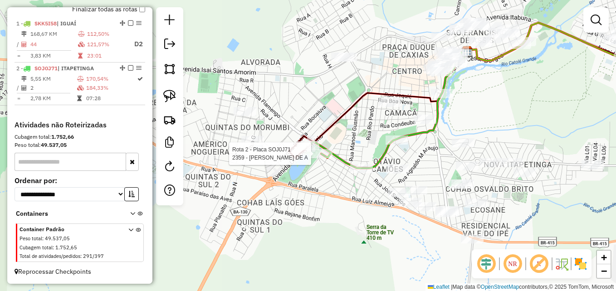
select select "**********"
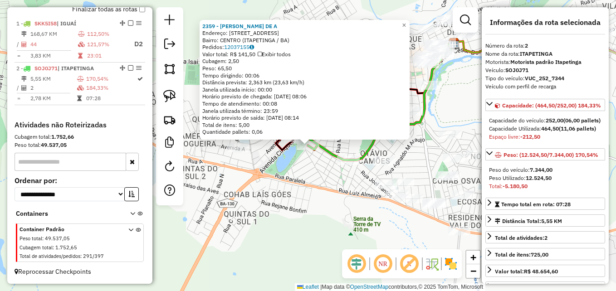
click at [307, 169] on div "2359 - JAYNE FERNANDES DE A Endereço: AV AVENIDA PORTO SEGURO 62 Bairro: CENTRO…" at bounding box center [308, 145] width 616 height 291
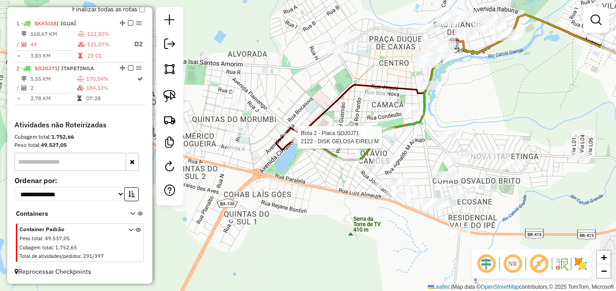
select select "**********"
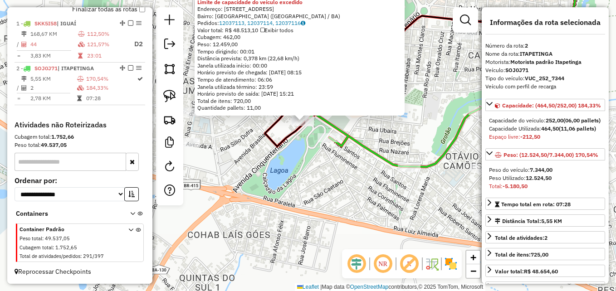
drag, startPoint x: 306, startPoint y: 165, endPoint x: 321, endPoint y: 173, distance: 16.6
click at [321, 173] on div "2122 - DISK GELOSA EIRELI M Limite de capacidade do veículo excedido Endereço: …" at bounding box center [308, 145] width 616 height 291
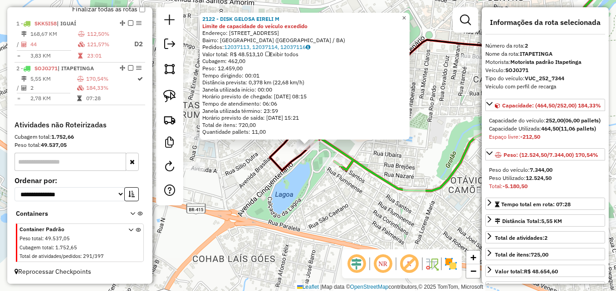
click at [406, 14] on span "×" at bounding box center [404, 18] width 4 height 8
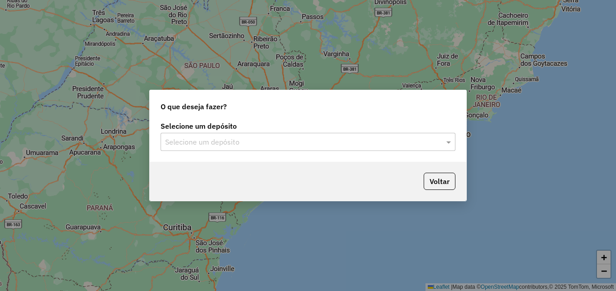
click at [199, 141] on input "text" at bounding box center [298, 142] width 267 height 11
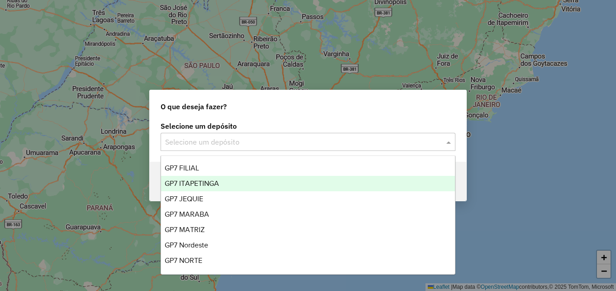
click at [194, 181] on span "GP7 ITAPETINGA" at bounding box center [192, 183] width 54 height 8
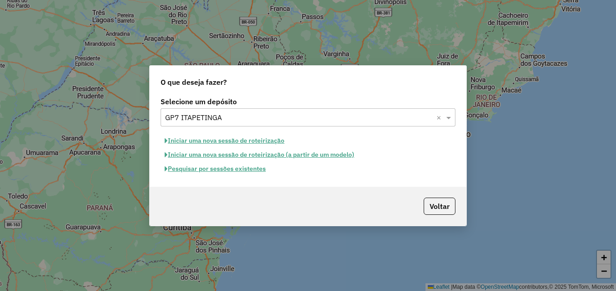
click at [216, 170] on button "Pesquisar por sessões existentes" at bounding box center [214, 169] width 109 height 14
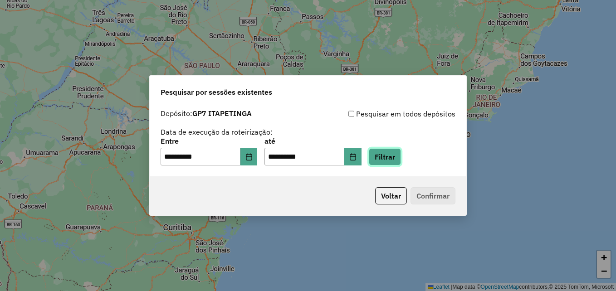
click at [398, 156] on button "Filtrar" at bounding box center [384, 156] width 32 height 17
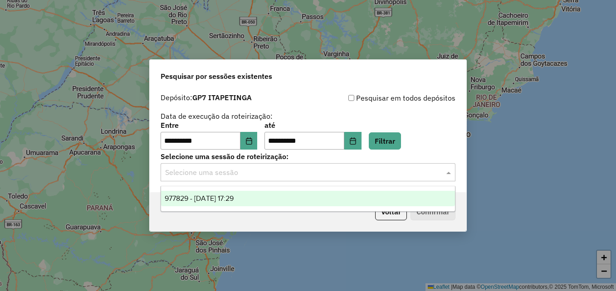
click at [289, 167] on input "text" at bounding box center [298, 172] width 267 height 11
click at [226, 192] on div "977829 - 12/08/2025 17:29" at bounding box center [308, 198] width 294 height 15
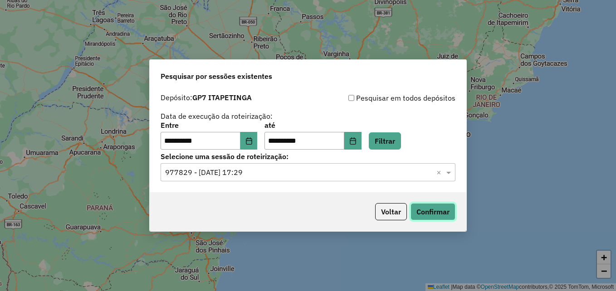
click at [434, 212] on button "Confirmar" at bounding box center [432, 211] width 45 height 17
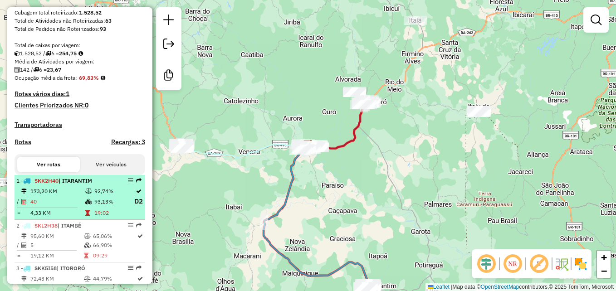
scroll to position [272, 0]
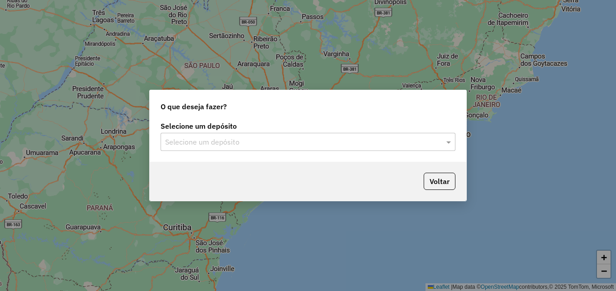
click at [232, 143] on input "text" at bounding box center [298, 142] width 267 height 11
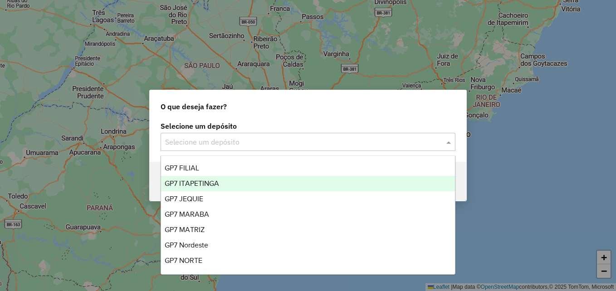
click at [213, 186] on span "GP7 ITAPETINGA" at bounding box center [192, 183] width 54 height 8
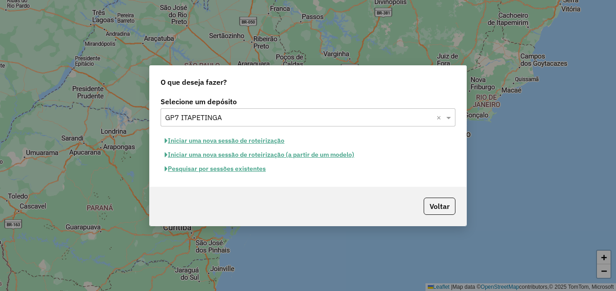
click at [208, 141] on button "Iniciar uma nova sessão de roteirização" at bounding box center [224, 141] width 128 height 14
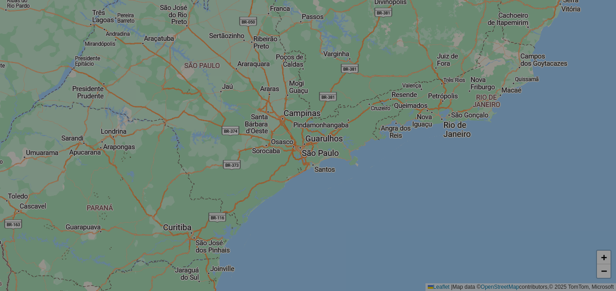
select select "*"
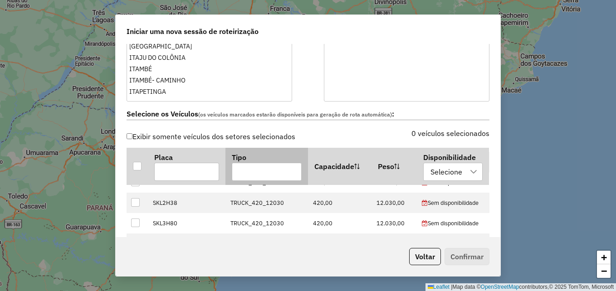
scroll to position [147, 0]
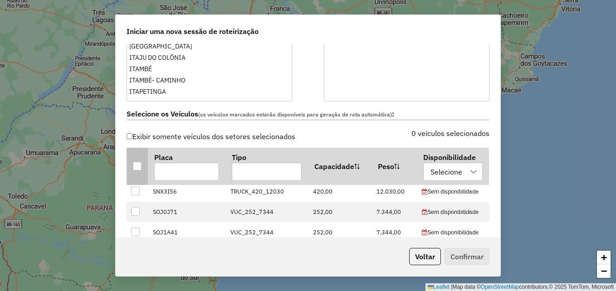
click at [135, 165] on div at bounding box center [137, 166] width 9 height 9
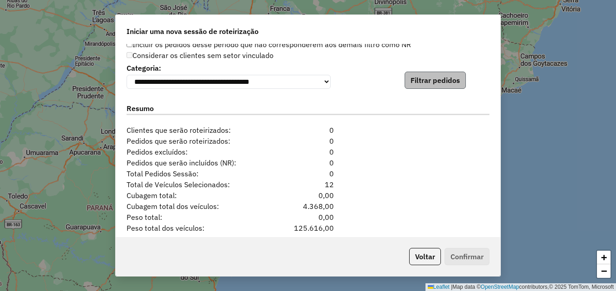
scroll to position [866, 0]
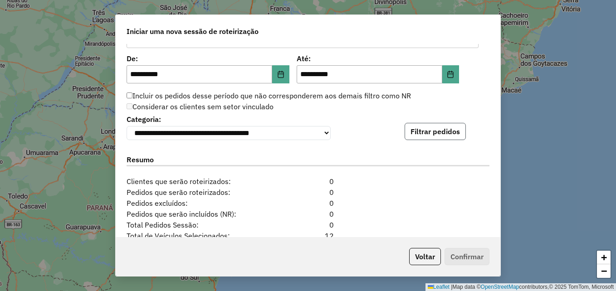
click at [424, 135] on button "Filtrar pedidos" at bounding box center [434, 131] width 61 height 17
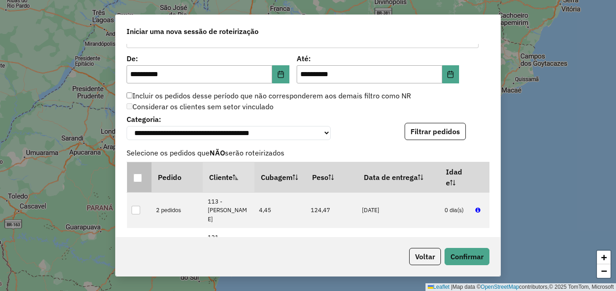
click at [135, 180] on div at bounding box center [137, 178] width 9 height 9
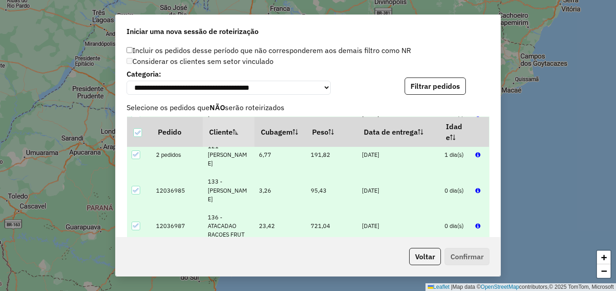
scroll to position [0, 0]
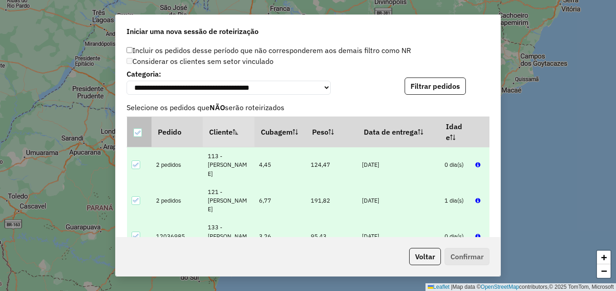
click at [137, 133] on icon at bounding box center [137, 133] width 6 height 6
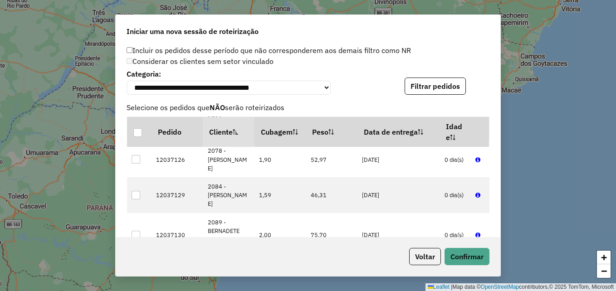
scroll to position [1144, 0]
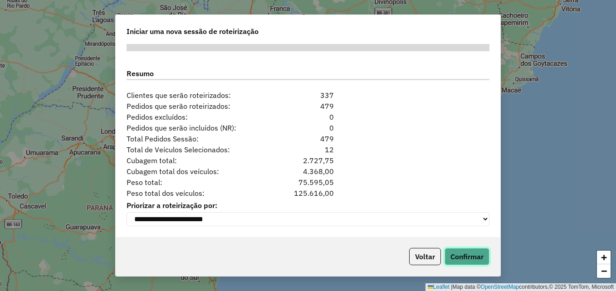
click at [461, 261] on button "Confirmar" at bounding box center [466, 256] width 45 height 17
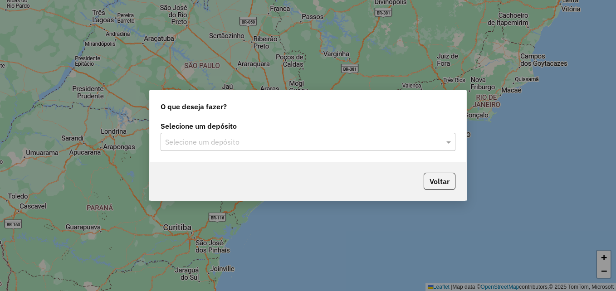
type input "*"
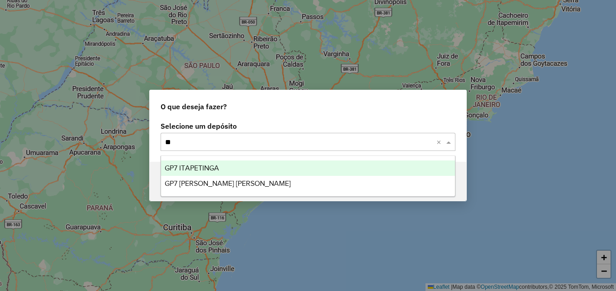
type input "***"
click at [207, 171] on span "GP7 ITAPETINGA" at bounding box center [192, 168] width 54 height 8
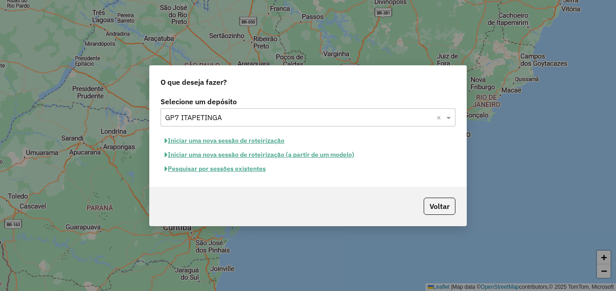
click at [206, 170] on button "Pesquisar por sessões existentes" at bounding box center [214, 169] width 109 height 14
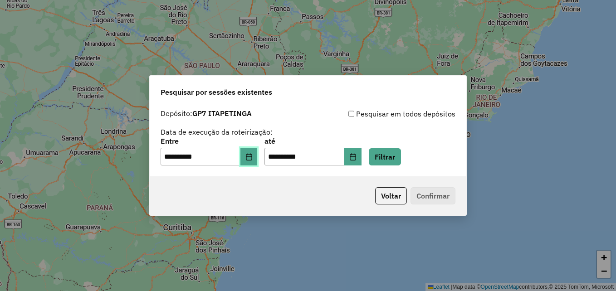
click at [252, 157] on icon "Choose Date" at bounding box center [248, 156] width 7 height 7
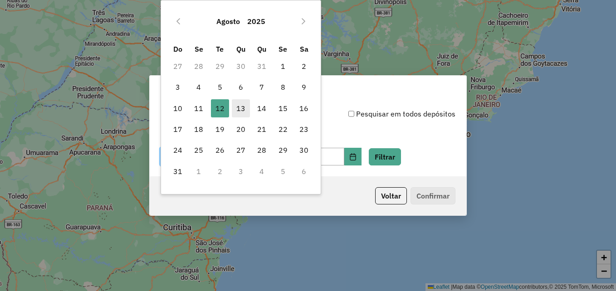
click at [240, 108] on span "13" at bounding box center [241, 108] width 18 height 18
type input "**********"
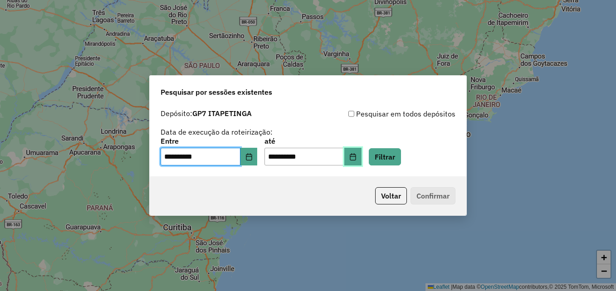
click at [356, 158] on icon "Choose Date" at bounding box center [352, 156] width 7 height 7
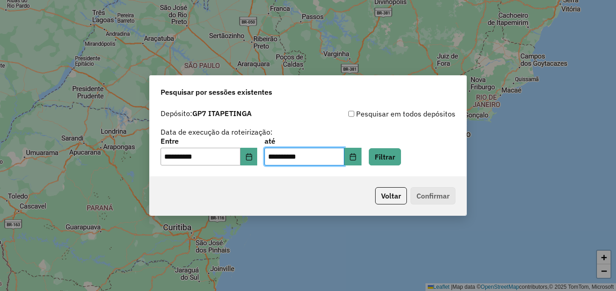
click at [261, 186] on div "Voltar Confirmar" at bounding box center [308, 195] width 316 height 39
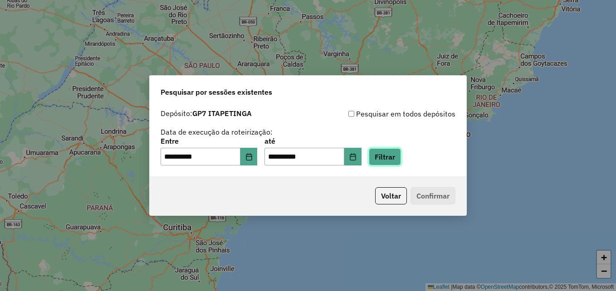
click at [399, 158] on button "Filtrar" at bounding box center [384, 156] width 32 height 17
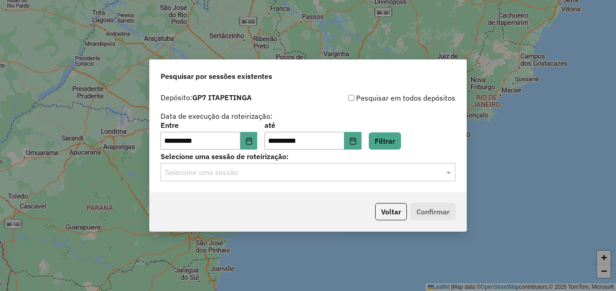
click at [254, 168] on input "text" at bounding box center [298, 172] width 267 height 11
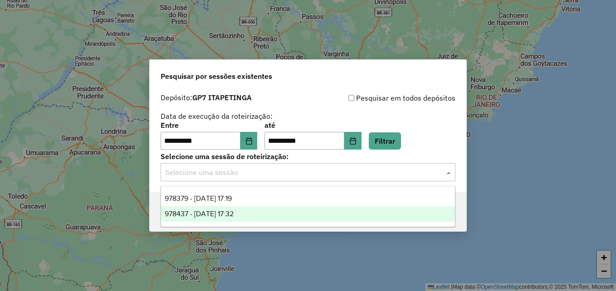
click at [231, 213] on span "978437 - 13/08/2025 17:32" at bounding box center [199, 214] width 69 height 8
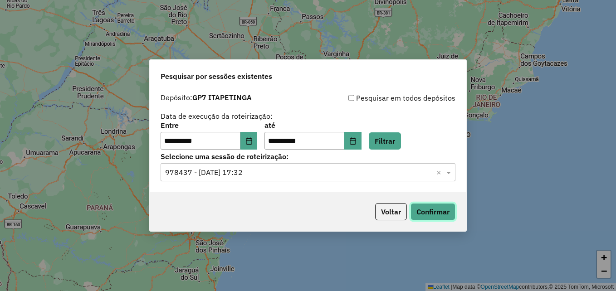
click at [433, 210] on button "Confirmar" at bounding box center [432, 211] width 45 height 17
click at [383, 216] on button "Voltar" at bounding box center [391, 211] width 32 height 17
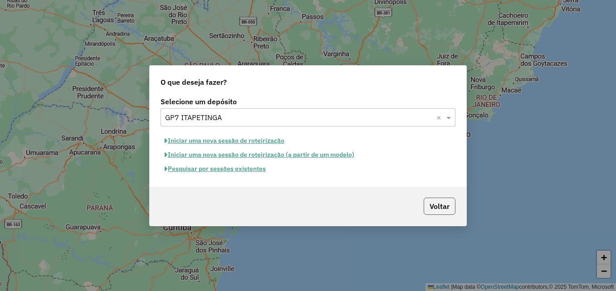
click at [440, 203] on button "Voltar" at bounding box center [439, 206] width 32 height 17
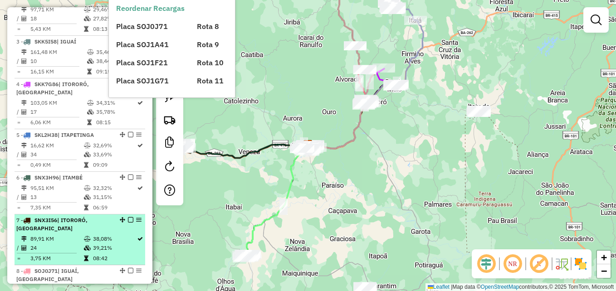
scroll to position [499, 0]
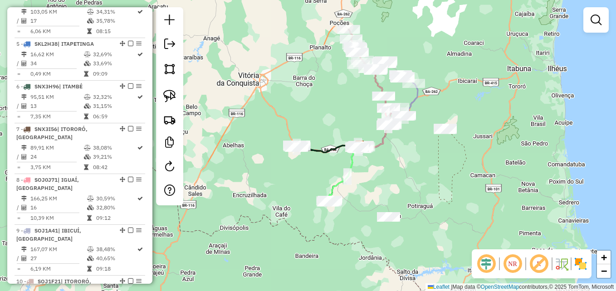
drag, startPoint x: 406, startPoint y: 182, endPoint x: 407, endPoint y: 193, distance: 10.4
click at [407, 193] on div "Janela de atendimento Grade de atendimento Capacidade Transportadoras Veículos …" at bounding box center [308, 145] width 616 height 291
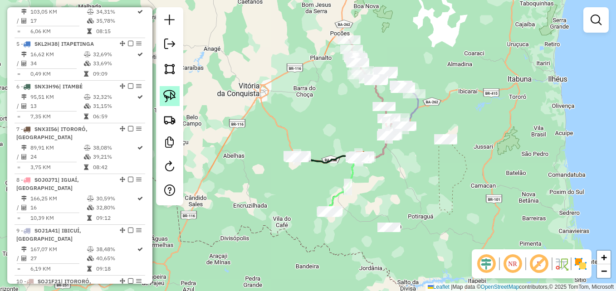
click at [171, 96] on img at bounding box center [169, 96] width 13 height 13
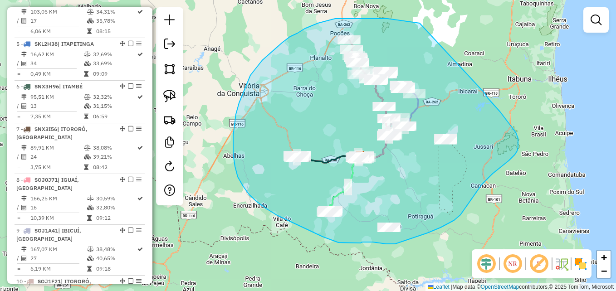
drag, startPoint x: 413, startPoint y: 22, endPoint x: 478, endPoint y: 87, distance: 91.7
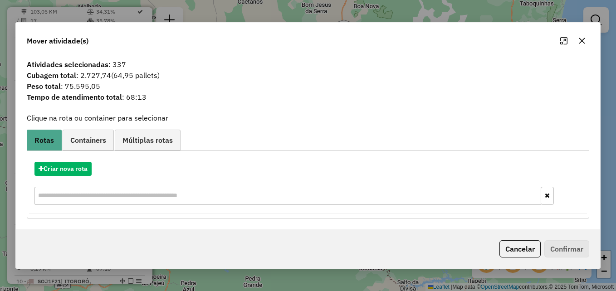
click at [87, 146] on link "Containers" at bounding box center [88, 140] width 51 height 20
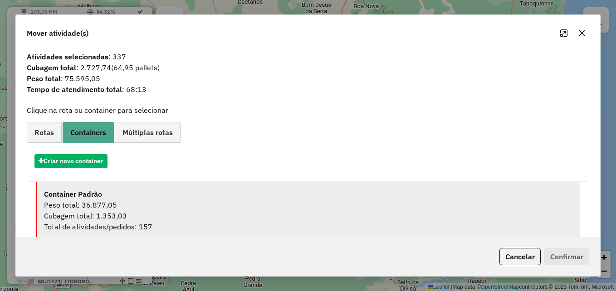
click at [115, 203] on div "Peso total: 36.877,05" at bounding box center [308, 204] width 529 height 11
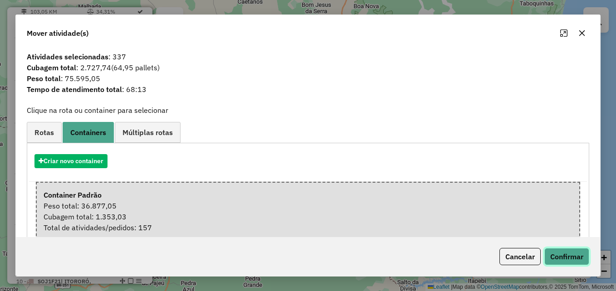
click at [556, 257] on button "Confirmar" at bounding box center [566, 256] width 45 height 17
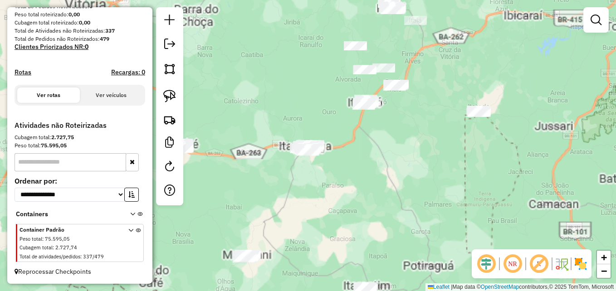
scroll to position [155, 0]
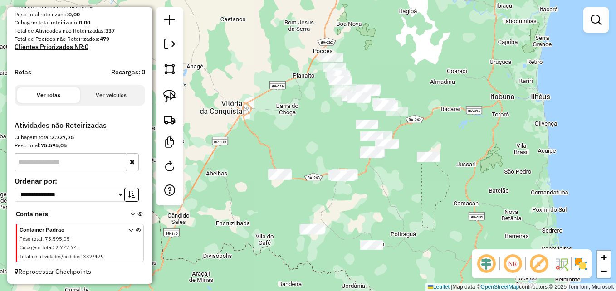
drag, startPoint x: 285, startPoint y: 81, endPoint x: 272, endPoint y: 116, distance: 37.4
click at [272, 116] on div "Janela de atendimento Grade de atendimento Capacidade Transportadoras Veículos …" at bounding box center [308, 145] width 616 height 291
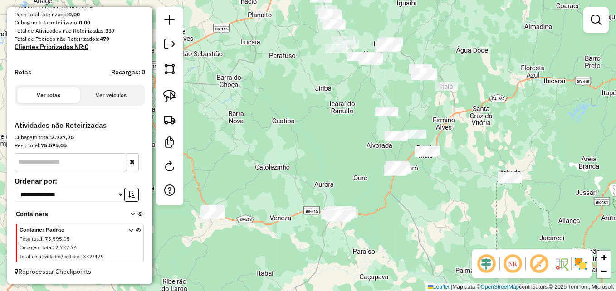
drag, startPoint x: 320, startPoint y: 157, endPoint x: 332, endPoint y: 96, distance: 62.5
click at [332, 97] on div "Janela de atendimento Grade de atendimento Capacidade Transportadoras Veículos …" at bounding box center [308, 145] width 616 height 291
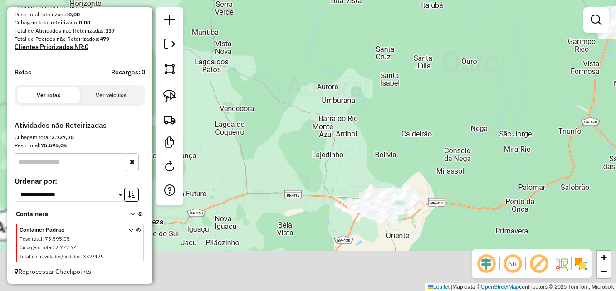
drag, startPoint x: 330, startPoint y: 155, endPoint x: 370, endPoint y: 69, distance: 94.1
click at [370, 73] on div "Janela de atendimento Grade de atendimento Capacidade Transportadoras Veículos …" at bounding box center [308, 145] width 616 height 291
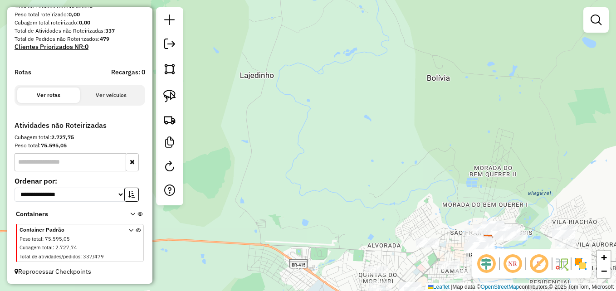
drag, startPoint x: 377, startPoint y: 123, endPoint x: 361, endPoint y: 8, distance: 116.7
click at [363, 11] on div "Janela de atendimento Grade de atendimento Capacidade Transportadoras Veículos …" at bounding box center [308, 145] width 616 height 291
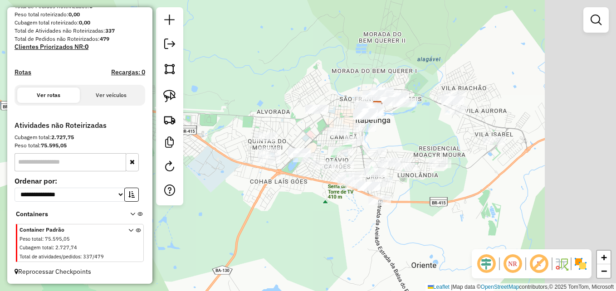
drag, startPoint x: 402, startPoint y: 105, endPoint x: 304, endPoint y: 47, distance: 114.6
click at [304, 47] on div "Janela de atendimento Grade de atendimento Capacidade Transportadoras Veículos …" at bounding box center [308, 145] width 616 height 291
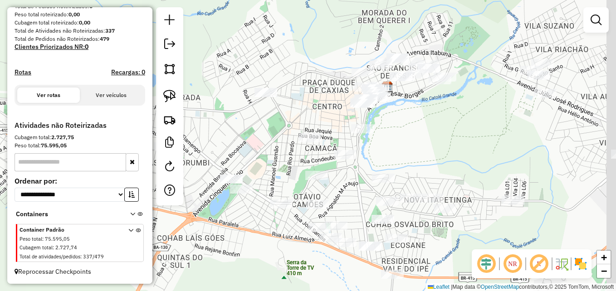
drag, startPoint x: 336, startPoint y: 86, endPoint x: 284, endPoint y: 38, distance: 71.2
click at [283, 38] on div "Janela de atendimento Grade de atendimento Capacidade Transportadoras Veículos …" at bounding box center [308, 145] width 616 height 291
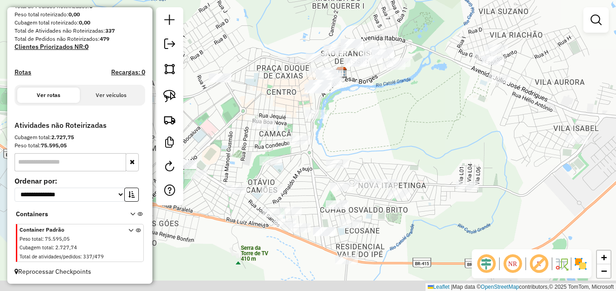
drag, startPoint x: 473, startPoint y: 127, endPoint x: 430, endPoint y: 115, distance: 44.8
click at [430, 115] on div "Janela de atendimento Grade de atendimento Capacidade Transportadoras Veículos …" at bounding box center [308, 145] width 616 height 291
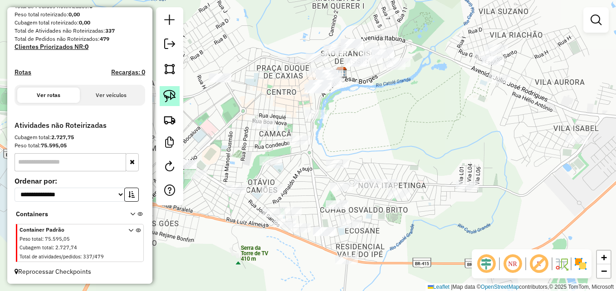
drag, startPoint x: 169, startPoint y: 93, endPoint x: 175, endPoint y: 93, distance: 5.9
click at [169, 93] on img at bounding box center [169, 96] width 13 height 13
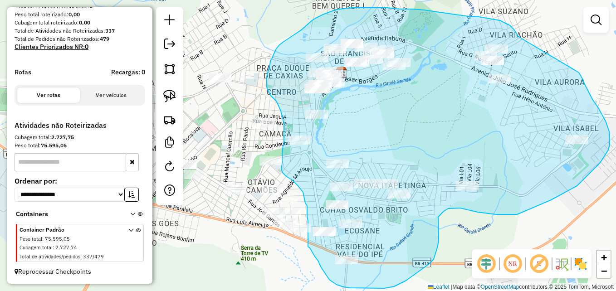
drag, startPoint x: 516, startPoint y: 34, endPoint x: 578, endPoint y: 72, distance: 72.8
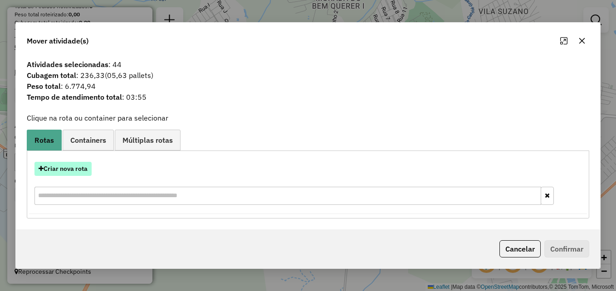
click at [58, 170] on button "Criar nova rota" at bounding box center [62, 169] width 57 height 14
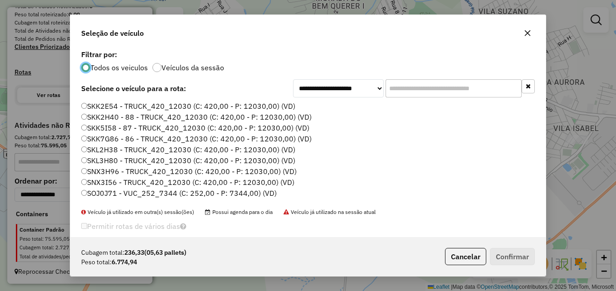
scroll to position [5, 3]
click at [396, 83] on input "text" at bounding box center [453, 88] width 136 height 18
paste input "*******"
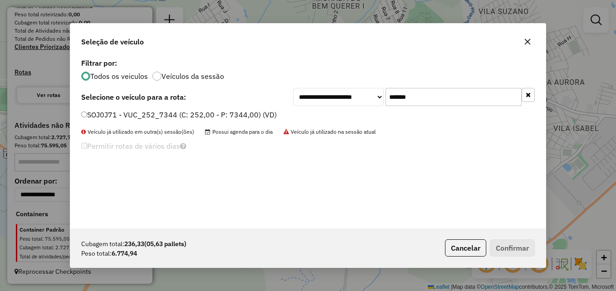
type input "*******"
click at [79, 116] on div "SOJ0J71 - VUC_252_7344 (C: 252,00 - P: 7344,00) (VD)" at bounding box center [308, 119] width 464 height 18
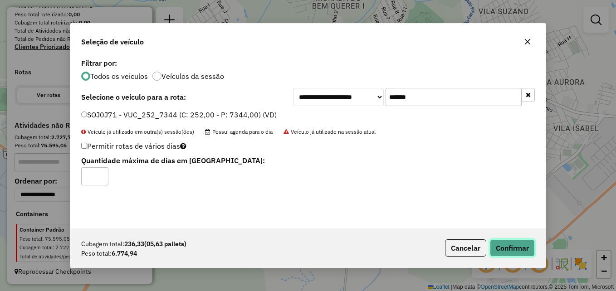
click at [501, 251] on button "Confirmar" at bounding box center [512, 247] width 45 height 17
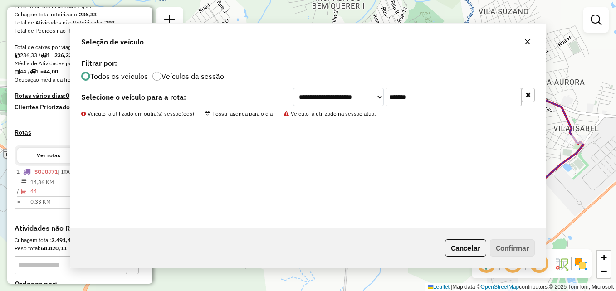
scroll to position [266, 0]
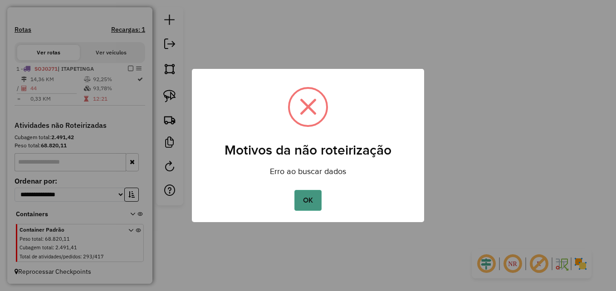
click at [310, 204] on button "OK" at bounding box center [307, 200] width 27 height 21
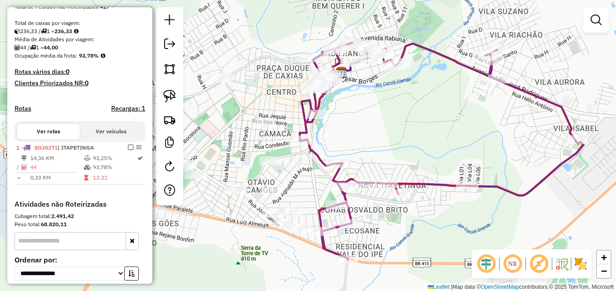
scroll to position [175, 0]
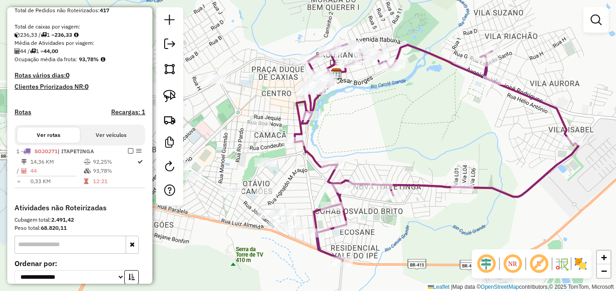
drag, startPoint x: 424, startPoint y: 141, endPoint x: 416, endPoint y: 141, distance: 8.2
click at [418, 142] on div "Janela de atendimento Grade de atendimento Capacidade Transportadoras Veículos …" at bounding box center [308, 145] width 616 height 291
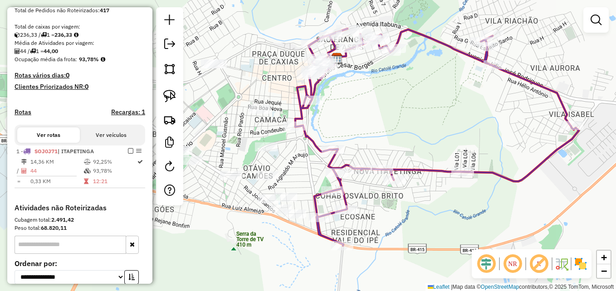
drag, startPoint x: 402, startPoint y: 148, endPoint x: 405, endPoint y: 130, distance: 18.3
click at [405, 130] on div "Janela de atendimento Grade de atendimento Capacidade Transportadoras Veículos …" at bounding box center [308, 145] width 616 height 291
click at [169, 97] on img at bounding box center [169, 96] width 13 height 13
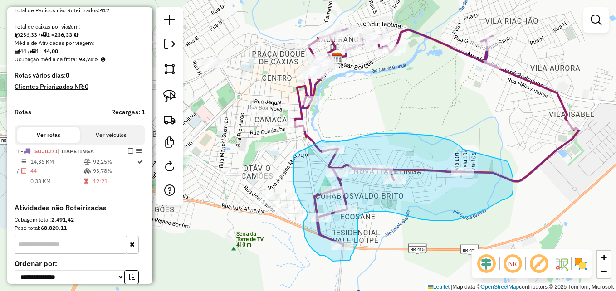
drag, startPoint x: 462, startPoint y: 149, endPoint x: 507, endPoint y: 161, distance: 46.5
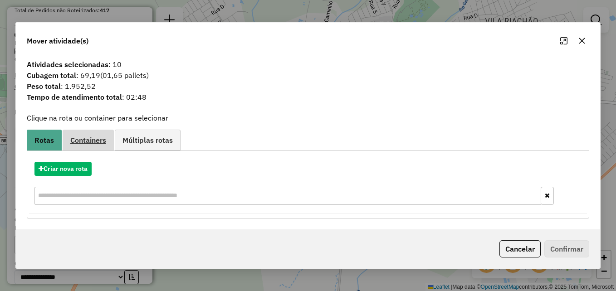
click at [89, 140] on span "Containers" at bounding box center [88, 139] width 36 height 7
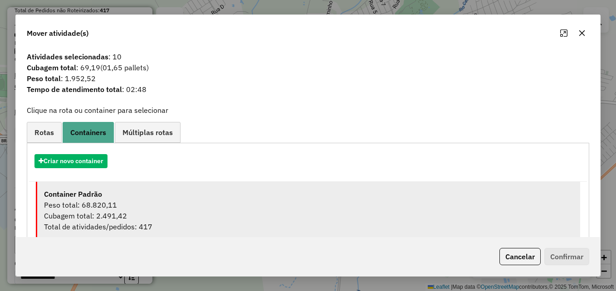
click at [136, 202] on div "Peso total: 68.820,11" at bounding box center [308, 204] width 529 height 11
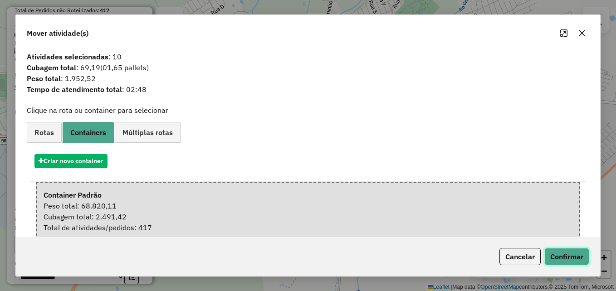
click at [566, 257] on button "Confirmar" at bounding box center [566, 256] width 45 height 17
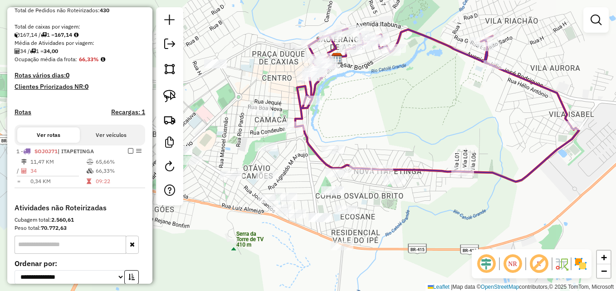
drag, startPoint x: 367, startPoint y: 121, endPoint x: 371, endPoint y: 134, distance: 14.2
click at [371, 134] on div "Janela de atendimento Grade de atendimento Capacidade Transportadoras Veículos …" at bounding box center [308, 145] width 616 height 291
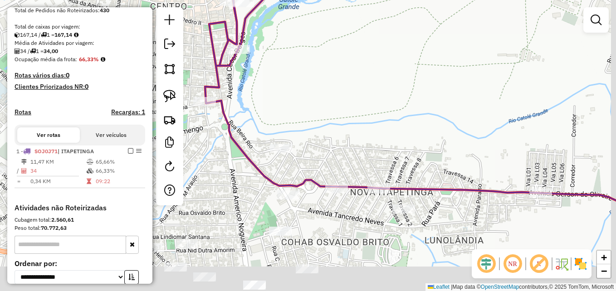
drag, startPoint x: 379, startPoint y: 146, endPoint x: 363, endPoint y: 103, distance: 46.0
click at [363, 104] on div "Janela de atendimento Grade de atendimento Capacidade Transportadoras Veículos …" at bounding box center [308, 145] width 616 height 291
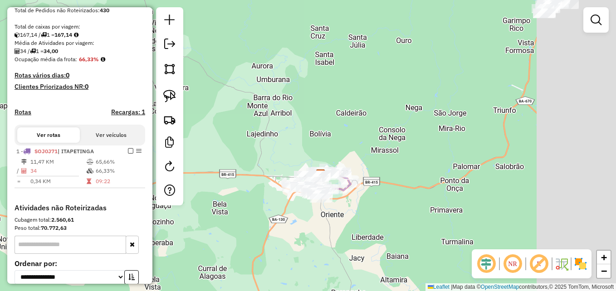
drag, startPoint x: 408, startPoint y: 184, endPoint x: 263, endPoint y: 210, distance: 147.8
click at [263, 210] on div "Janela de atendimento Grade de atendimento Capacidade Transportadoras Veículos …" at bounding box center [308, 145] width 616 height 291
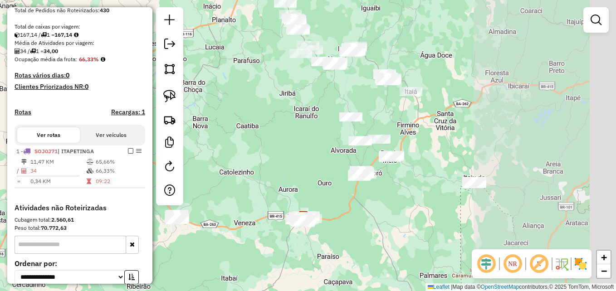
drag, startPoint x: 463, startPoint y: 60, endPoint x: 306, endPoint y: 163, distance: 188.2
click at [306, 163] on div "Janela de atendimento Grade de atendimento Capacidade Transportadoras Veículos …" at bounding box center [308, 145] width 616 height 291
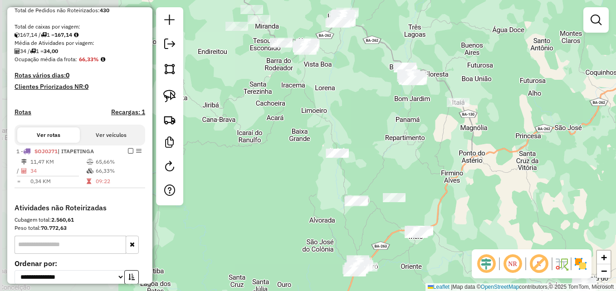
drag, startPoint x: 325, startPoint y: 107, endPoint x: 446, endPoint y: 137, distance: 125.2
click at [446, 137] on div "Janela de atendimento Grade de atendimento Capacidade Transportadoras Veículos …" at bounding box center [308, 145] width 616 height 291
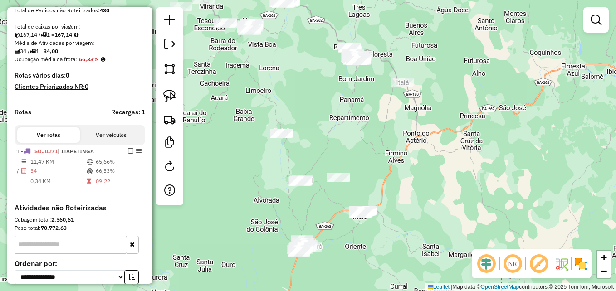
drag, startPoint x: 419, startPoint y: 150, endPoint x: 364, endPoint y: 130, distance: 58.6
click at [364, 130] on div "Janela de atendimento Grade de atendimento Capacidade Transportadoras Veículos …" at bounding box center [308, 145] width 616 height 291
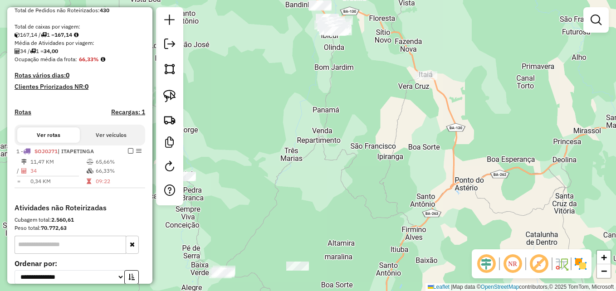
drag, startPoint x: 357, startPoint y: 73, endPoint x: 399, endPoint y: 134, distance: 74.3
click at [399, 134] on div "Janela de atendimento Grade de atendimento Capacidade Transportadoras Veículos …" at bounding box center [308, 145] width 616 height 291
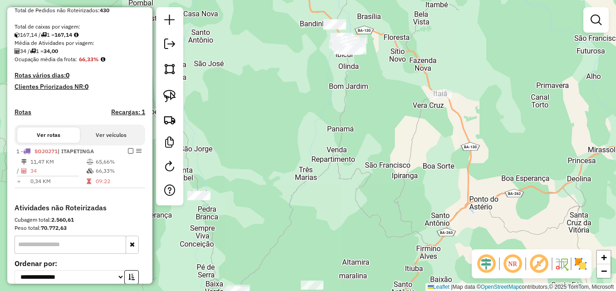
click at [514, 266] on em at bounding box center [512, 264] width 22 height 22
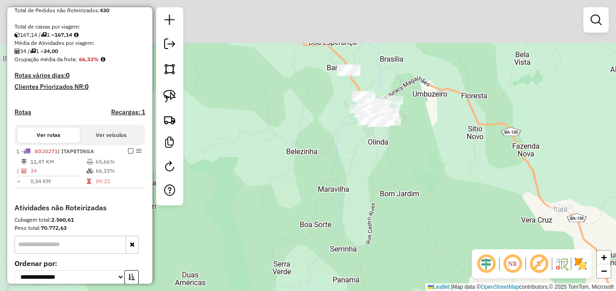
drag, startPoint x: 330, startPoint y: 86, endPoint x: 353, endPoint y: 241, distance: 157.0
click at [353, 241] on div "Janela de atendimento Grade de atendimento Capacidade Transportadoras Veículos …" at bounding box center [308, 145] width 616 height 291
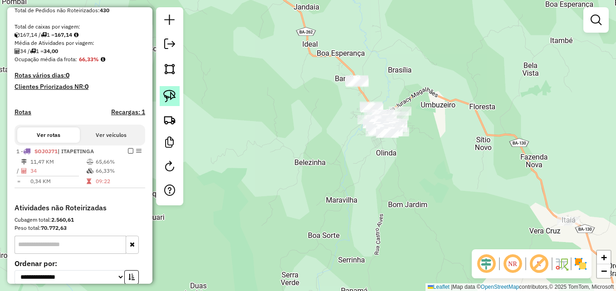
click at [169, 94] on img at bounding box center [169, 96] width 13 height 13
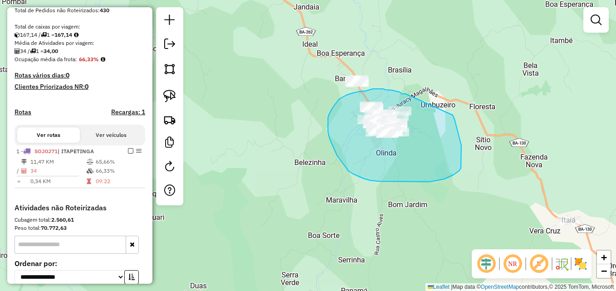
drag, startPoint x: 405, startPoint y: 94, endPoint x: 442, endPoint y: 97, distance: 37.3
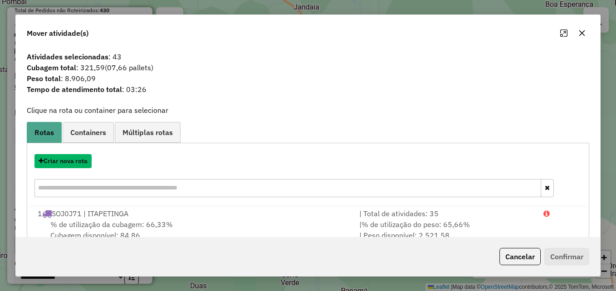
click at [63, 163] on button "Criar nova rota" at bounding box center [62, 161] width 57 height 14
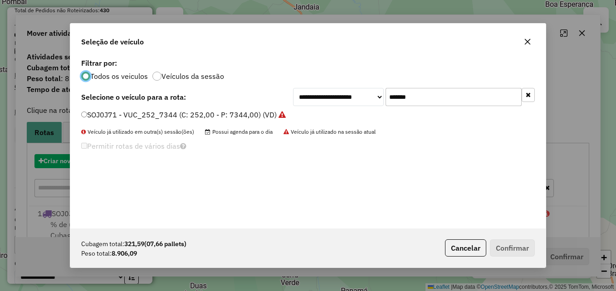
scroll to position [5, 3]
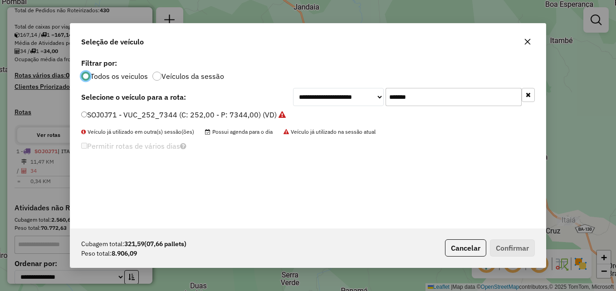
click at [431, 99] on input "*******" at bounding box center [453, 97] width 136 height 18
paste input "text"
type input "*******"
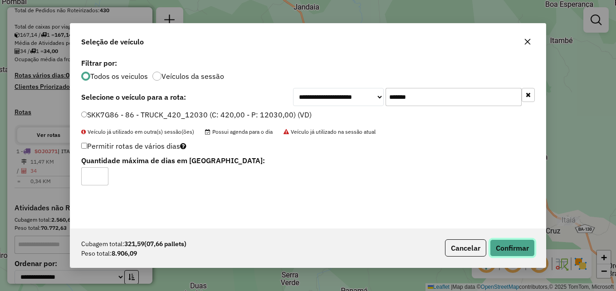
click at [505, 250] on button "Confirmar" at bounding box center [512, 247] width 45 height 17
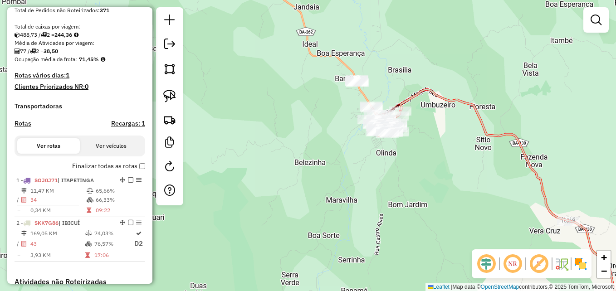
scroll to position [221, 0]
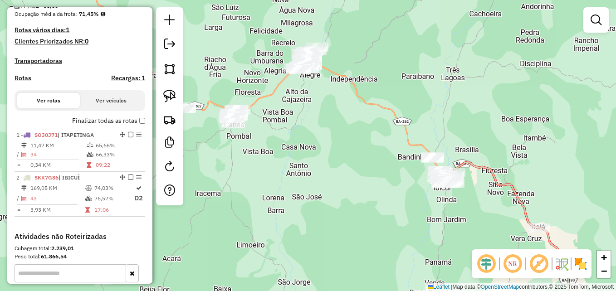
drag, startPoint x: 315, startPoint y: 120, endPoint x: 368, endPoint y: 187, distance: 86.1
click at [368, 187] on div "Janela de atendimento Grade de atendimento Capacidade Transportadoras Veículos …" at bounding box center [308, 145] width 616 height 291
drag, startPoint x: 323, startPoint y: 127, endPoint x: 382, endPoint y: 136, distance: 60.1
click at [377, 139] on div "Janela de atendimento Grade de atendimento Capacidade Transportadoras Veículos …" at bounding box center [308, 145] width 616 height 291
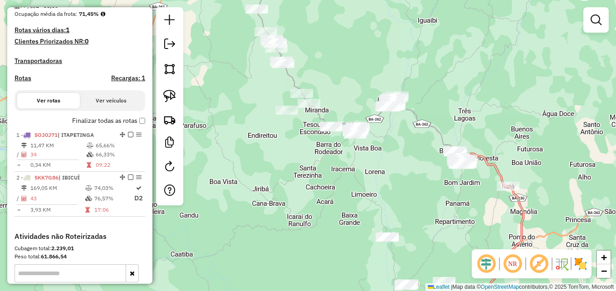
drag, startPoint x: 293, startPoint y: 161, endPoint x: 265, endPoint y: 193, distance: 42.7
click at [265, 193] on div "Janela de atendimento Grade de atendimento Capacidade Transportadoras Veículos …" at bounding box center [308, 145] width 616 height 291
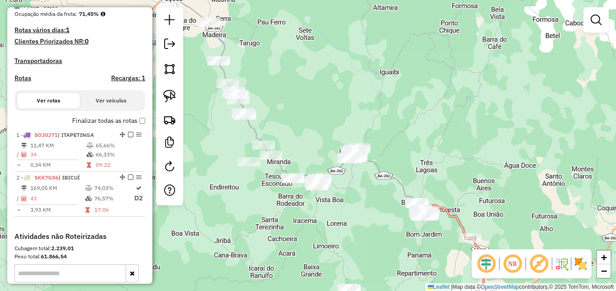
drag, startPoint x: 378, startPoint y: 184, endPoint x: 367, endPoint y: 215, distance: 33.0
click at [367, 215] on div "Janela de atendimento Grade de atendimento Capacidade Transportadoras Veículos …" at bounding box center [308, 145] width 616 height 291
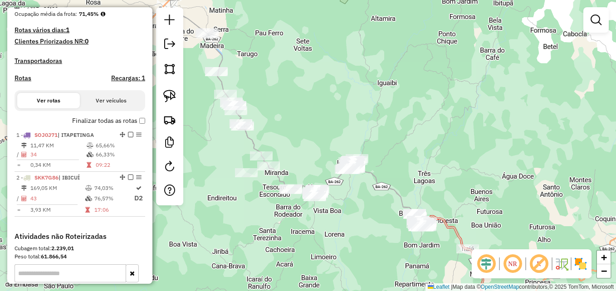
click at [516, 262] on em at bounding box center [512, 264] width 22 height 22
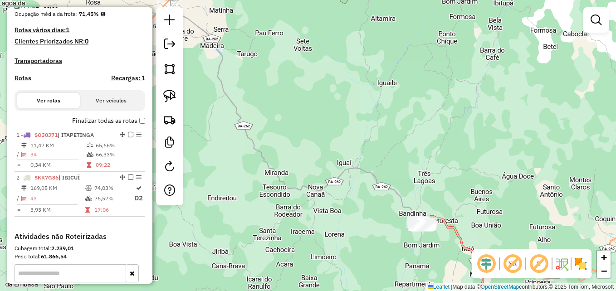
click at [513, 263] on em at bounding box center [512, 264] width 22 height 22
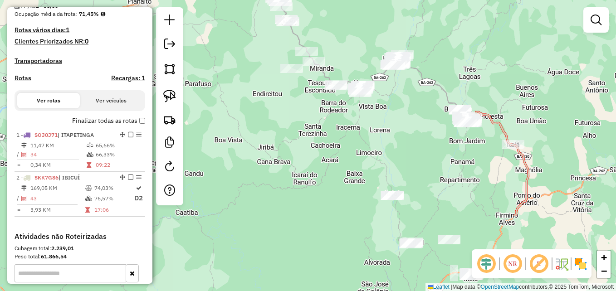
drag, startPoint x: 350, startPoint y: 246, endPoint x: 397, endPoint y: 136, distance: 119.4
click at [397, 138] on div "Janela de atendimento Grade de atendimento Capacidade Transportadoras Veículos …" at bounding box center [308, 145] width 616 height 291
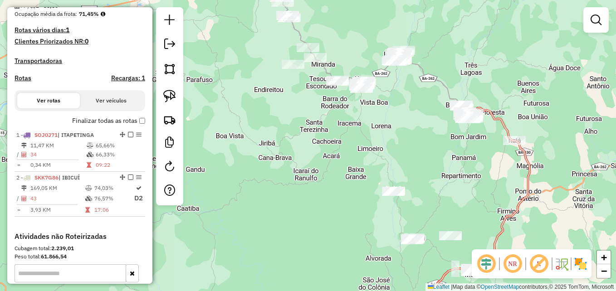
drag, startPoint x: 444, startPoint y: 159, endPoint x: 432, endPoint y: 187, distance: 30.5
click at [433, 187] on div "Janela de atendimento Grade de atendimento Capacidade Transportadoras Veículos …" at bounding box center [308, 145] width 616 height 291
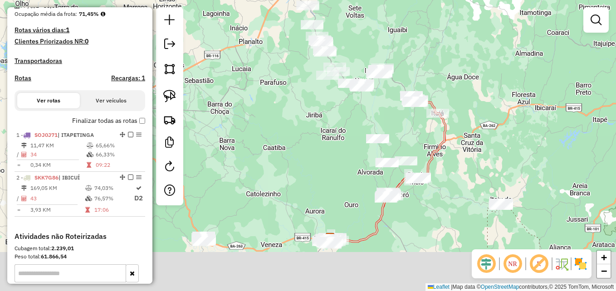
drag, startPoint x: 327, startPoint y: 225, endPoint x: 330, endPoint y: 131, distance: 94.3
click at [330, 131] on div "Janela de atendimento Grade de atendimento Capacidade Transportadoras Veículos …" at bounding box center [308, 145] width 616 height 291
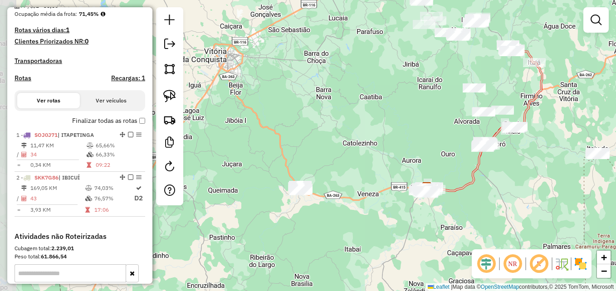
drag, startPoint x: 322, startPoint y: 172, endPoint x: 388, endPoint y: 153, distance: 68.3
click at [388, 153] on div "Janela de atendimento Grade de atendimento Capacidade Transportadoras Veículos …" at bounding box center [308, 145] width 616 height 291
click at [512, 262] on em at bounding box center [512, 264] width 22 height 22
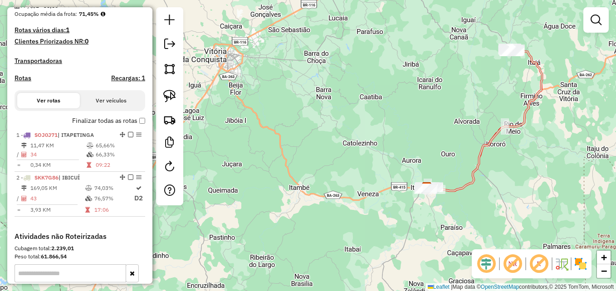
click at [511, 262] on em at bounding box center [512, 264] width 22 height 22
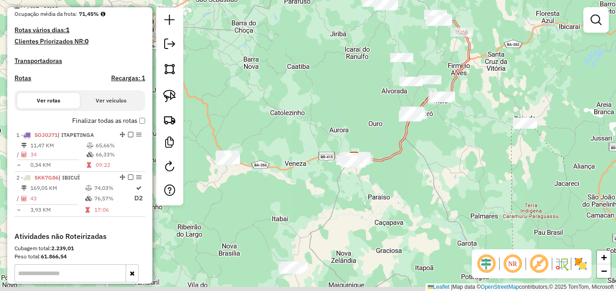
drag, startPoint x: 416, startPoint y: 233, endPoint x: 295, endPoint y: 175, distance: 134.2
click at [295, 175] on div "Janela de atendimento Grade de atendimento Capacidade Transportadoras Veículos …" at bounding box center [308, 145] width 616 height 291
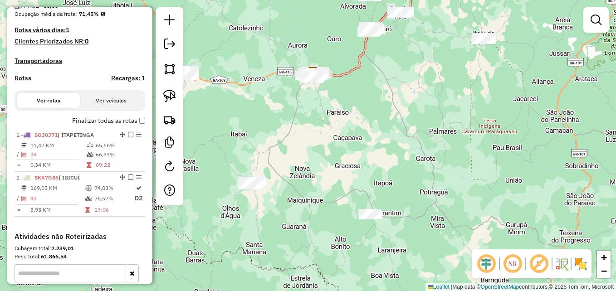
drag, startPoint x: 393, startPoint y: 207, endPoint x: 408, endPoint y: 141, distance: 67.1
click at [408, 141] on div "Janela de atendimento Grade de atendimento Capacidade Transportadoras Veículos …" at bounding box center [308, 145] width 616 height 291
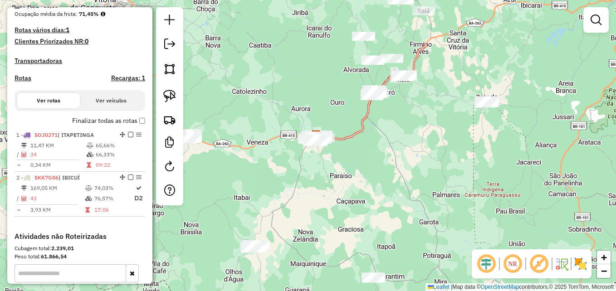
drag, startPoint x: 404, startPoint y: 186, endPoint x: 382, endPoint y: 265, distance: 81.9
click at [383, 265] on div "Janela de atendimento Grade de atendimento Capacidade Transportadoras Veículos …" at bounding box center [308, 145] width 616 height 291
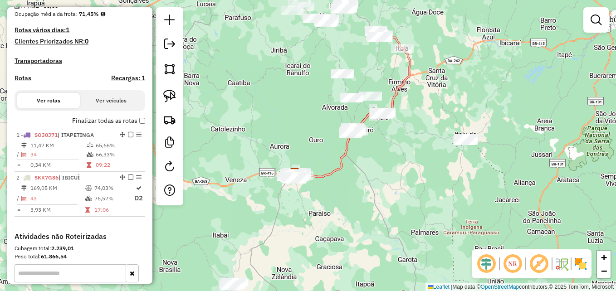
click at [512, 263] on em at bounding box center [512, 264] width 22 height 22
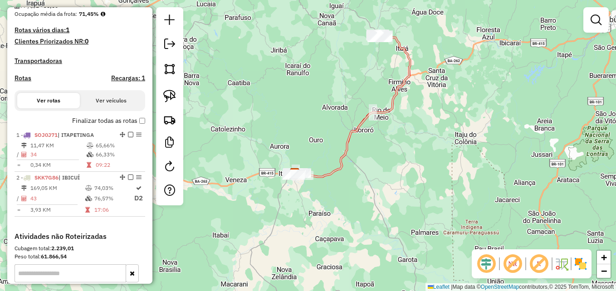
click at [512, 263] on em at bounding box center [512, 264] width 22 height 22
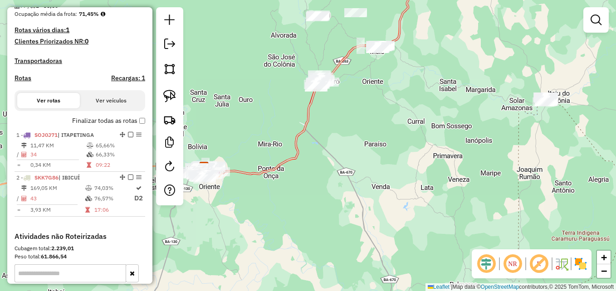
drag, startPoint x: 403, startPoint y: 160, endPoint x: 441, endPoint y: 270, distance: 116.8
click at [441, 270] on div "Janela de atendimento Grade de atendimento Capacidade Transportadoras Veículos …" at bounding box center [308, 145] width 616 height 291
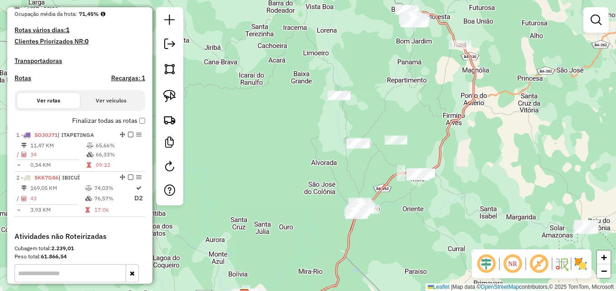
drag, startPoint x: 466, startPoint y: 114, endPoint x: 465, endPoint y: 214, distance: 100.2
click at [465, 214] on div "Janela de atendimento Grade de atendimento Capacidade Transportadoras Veículos …" at bounding box center [308, 145] width 616 height 291
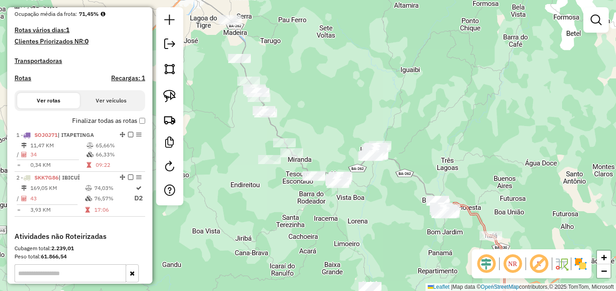
drag, startPoint x: 339, startPoint y: 108, endPoint x: 374, endPoint y: 214, distance: 112.4
click at [374, 214] on div "Janela de atendimento Grade de atendimento Capacidade Transportadoras Veículos …" at bounding box center [308, 145] width 616 height 291
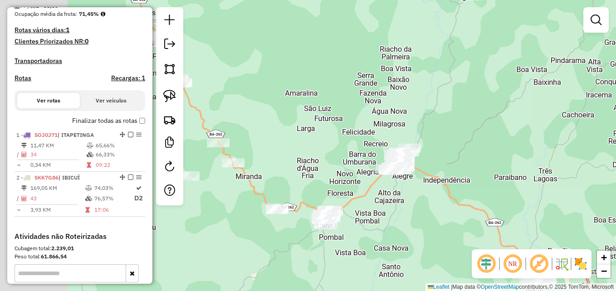
drag, startPoint x: 383, startPoint y: 129, endPoint x: 493, endPoint y: 100, distance: 114.0
click at [493, 100] on div "Janela de atendimento Grade de atendimento Capacidade Transportadoras Veículos …" at bounding box center [308, 145] width 616 height 291
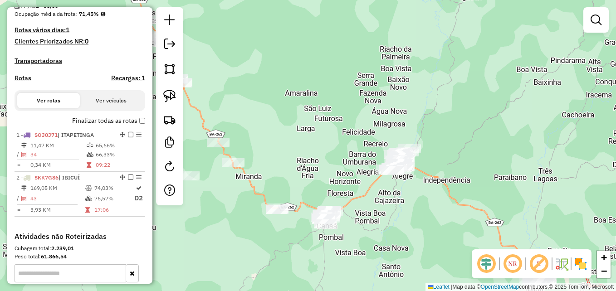
click at [513, 262] on em at bounding box center [512, 264] width 22 height 22
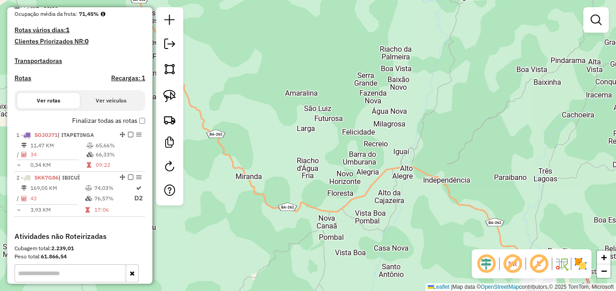
click at [512, 266] on em at bounding box center [512, 264] width 22 height 22
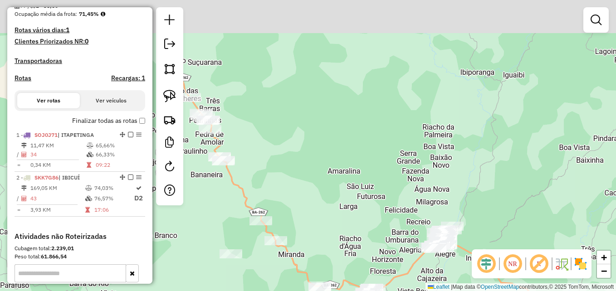
drag, startPoint x: 402, startPoint y: 89, endPoint x: 448, endPoint y: 183, distance: 104.8
click at [455, 197] on div "Janela de atendimento Grade de atendimento Capacidade Transportadoras Veículos …" at bounding box center [308, 145] width 616 height 291
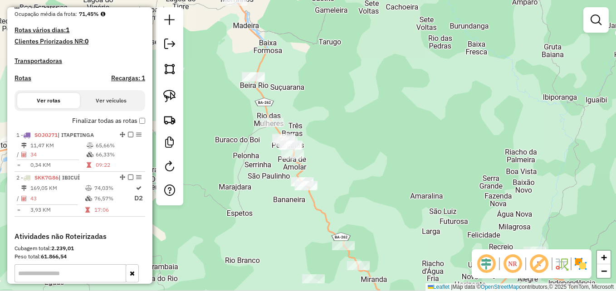
drag, startPoint x: 396, startPoint y: 111, endPoint x: 454, endPoint y: 102, distance: 58.3
click at [454, 102] on div "Janela de atendimento Grade de atendimento Capacidade Transportadoras Veículos …" at bounding box center [308, 145] width 616 height 291
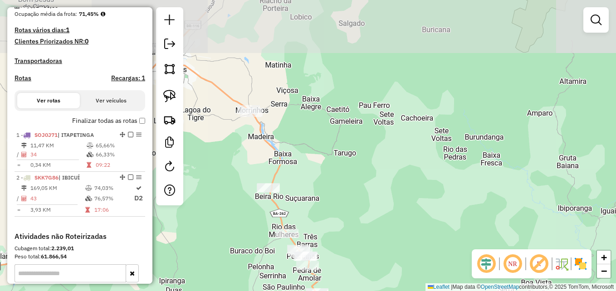
drag, startPoint x: 389, startPoint y: 81, endPoint x: 403, endPoint y: 175, distance: 95.8
click at [405, 186] on div "Janela de atendimento Grade de atendimento Capacidade Transportadoras Veículos …" at bounding box center [308, 145] width 616 height 291
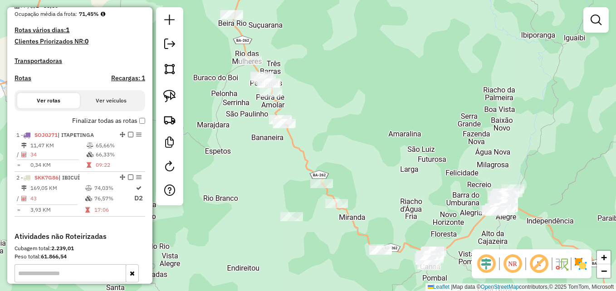
drag, startPoint x: 366, startPoint y: 205, endPoint x: 328, endPoint y: 41, distance: 168.9
click at [328, 41] on div "Janela de atendimento Grade de atendimento Capacidade Transportadoras Veículos …" at bounding box center [308, 145] width 616 height 291
click at [512, 265] on em at bounding box center [512, 264] width 22 height 22
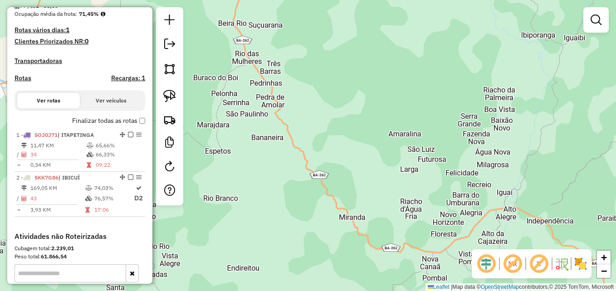
click at [512, 265] on em at bounding box center [512, 264] width 22 height 22
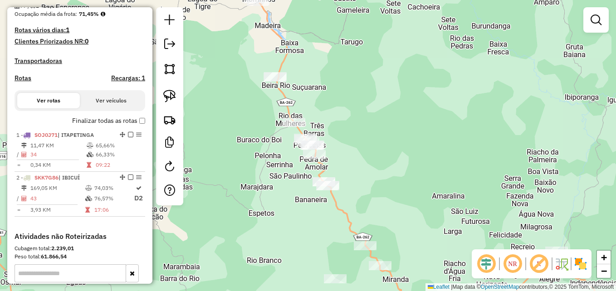
drag, startPoint x: 399, startPoint y: 113, endPoint x: 428, endPoint y: 153, distance: 49.4
click at [428, 153] on div "Janela de atendimento Grade de atendimento Capacidade Transportadoras Veículos …" at bounding box center [308, 145] width 616 height 291
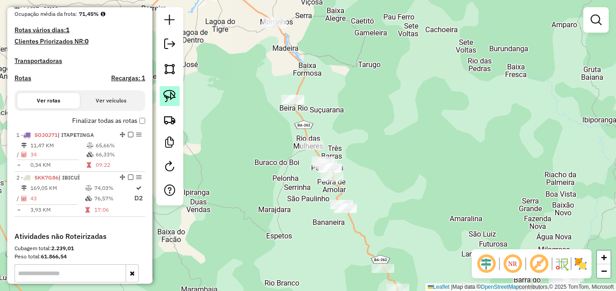
click at [168, 97] on img at bounding box center [169, 96] width 13 height 13
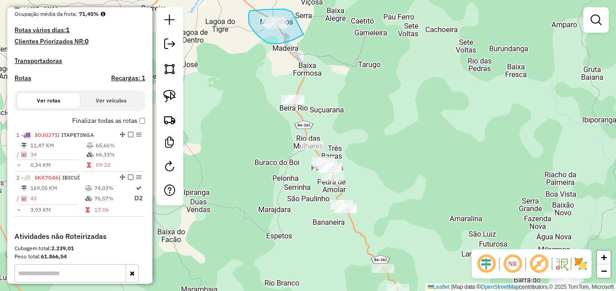
drag, startPoint x: 284, startPoint y: 9, endPoint x: 301, endPoint y: 23, distance: 21.2
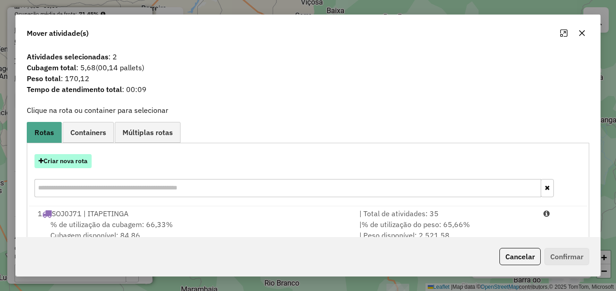
click at [66, 165] on button "Criar nova rota" at bounding box center [62, 161] width 57 height 14
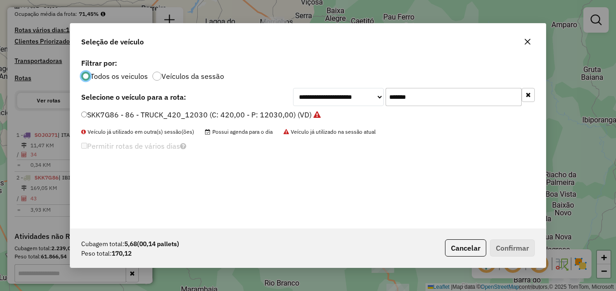
scroll to position [5, 3]
drag, startPoint x: 410, startPoint y: 92, endPoint x: 359, endPoint y: 89, distance: 50.9
click at [359, 89] on div "**********" at bounding box center [414, 97] width 242 height 18
paste input "text"
type input "*******"
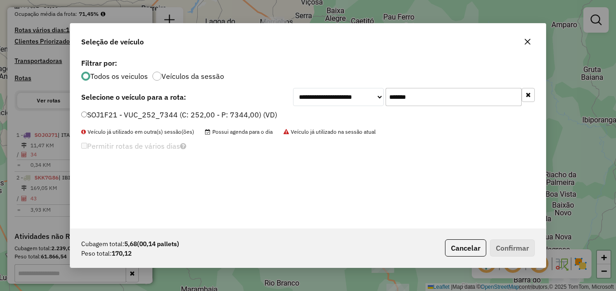
click at [87, 115] on label "SOJ1F21 - VUC_252_7344 (C: 252,00 - P: 7344,00) (VD)" at bounding box center [179, 114] width 196 height 11
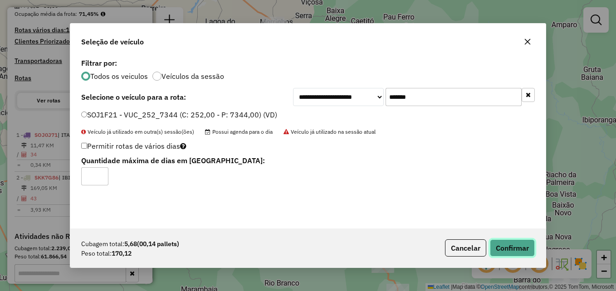
click at [509, 248] on button "Confirmar" at bounding box center [512, 247] width 45 height 17
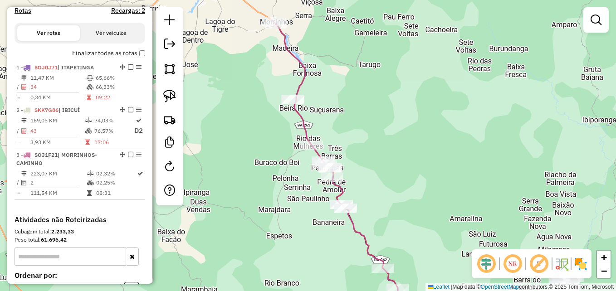
scroll to position [311, 0]
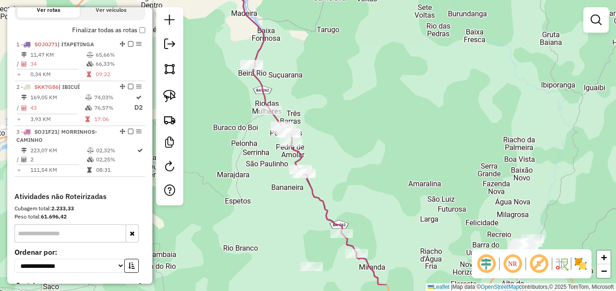
drag, startPoint x: 397, startPoint y: 170, endPoint x: 351, endPoint y: 125, distance: 64.7
click at [351, 125] on div "Janela de atendimento Grade de atendimento Capacidade Transportadoras Veículos …" at bounding box center [308, 145] width 616 height 291
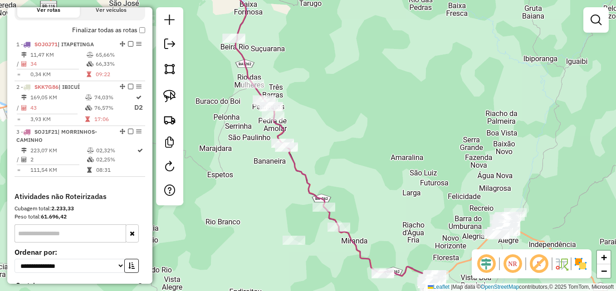
drag, startPoint x: 391, startPoint y: 189, endPoint x: 378, endPoint y: 173, distance: 20.3
click at [378, 173] on div "Janela de atendimento Grade de atendimento Capacidade Transportadoras Veículos …" at bounding box center [308, 145] width 616 height 291
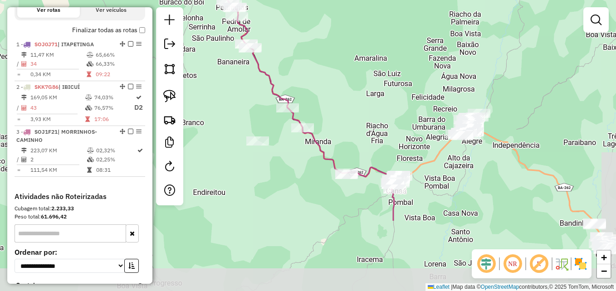
drag, startPoint x: 387, startPoint y: 203, endPoint x: 349, endPoint y: 102, distance: 107.9
click at [350, 103] on div "Janela de atendimento Grade de atendimento Capacidade Transportadoras Veículos …" at bounding box center [308, 145] width 616 height 291
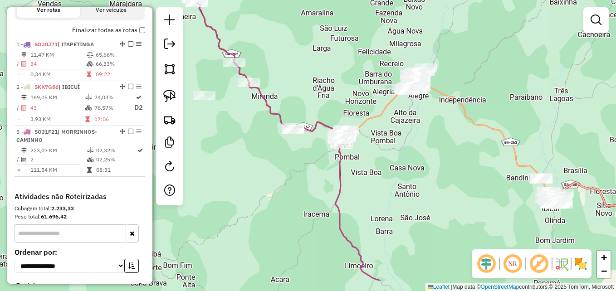
drag, startPoint x: 447, startPoint y: 240, endPoint x: 395, endPoint y: 200, distance: 65.0
click at [395, 200] on div "Janela de atendimento Grade de atendimento Capacidade Transportadoras Veículos …" at bounding box center [308, 145] width 616 height 291
click at [514, 262] on em at bounding box center [512, 264] width 22 height 22
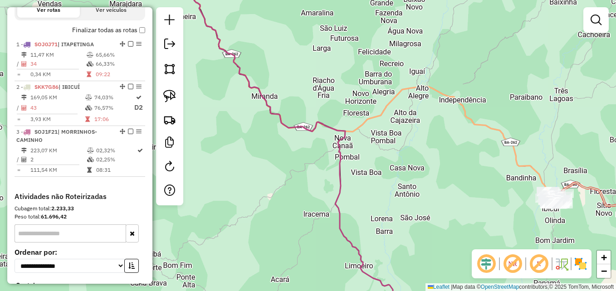
click at [514, 262] on em at bounding box center [512, 264] width 22 height 22
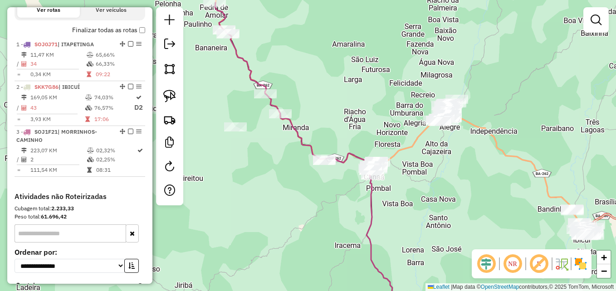
drag, startPoint x: 249, startPoint y: 190, endPoint x: 273, endPoint y: 216, distance: 35.6
click at [273, 216] on div "Janela de atendimento Grade de atendimento Capacidade Transportadoras Veículos …" at bounding box center [308, 145] width 616 height 291
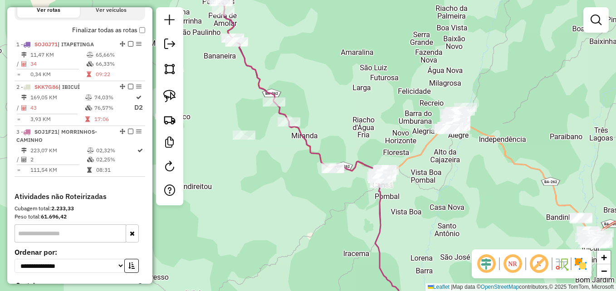
drag, startPoint x: 336, startPoint y: 98, endPoint x: 356, endPoint y: 126, distance: 33.8
click at [355, 126] on div "Janela de atendimento Grade de atendimento Capacidade Transportadoras Veículos …" at bounding box center [308, 145] width 616 height 291
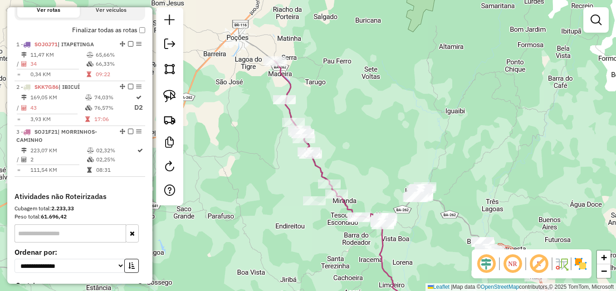
drag, startPoint x: 356, startPoint y: 88, endPoint x: 356, endPoint y: 150, distance: 62.5
click at [356, 150] on div "Janela de atendimento Grade de atendimento Capacidade Transportadoras Veículos …" at bounding box center [308, 145] width 616 height 291
click at [170, 97] on img at bounding box center [169, 96] width 13 height 13
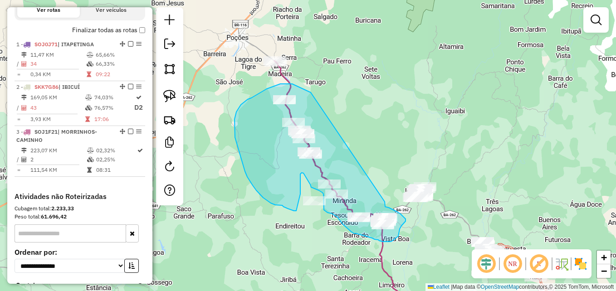
drag, startPoint x: 310, startPoint y: 92, endPoint x: 383, endPoint y: 202, distance: 131.4
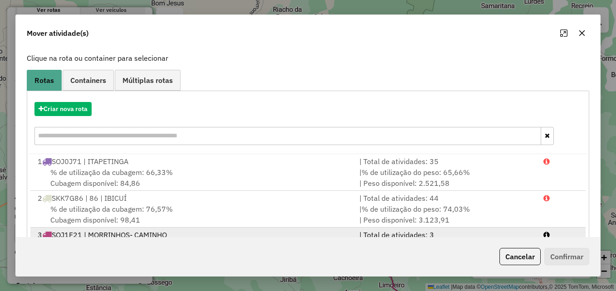
scroll to position [95, 0]
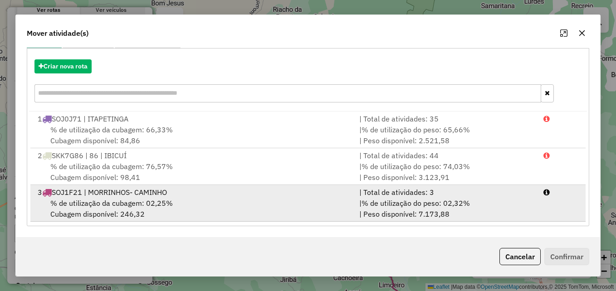
click at [300, 202] on div "% de utilização da cubagem: 02,25% Cubagem disponível: 246,32" at bounding box center [192, 209] width 321 height 22
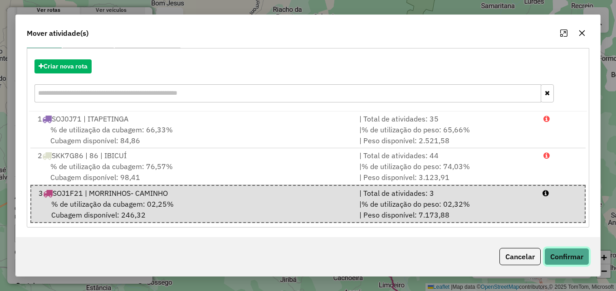
click at [562, 260] on button "Confirmar" at bounding box center [566, 256] width 45 height 17
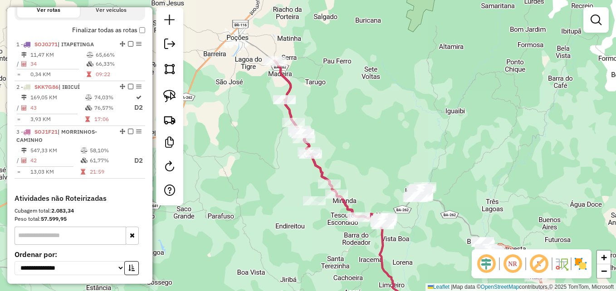
scroll to position [0, 0]
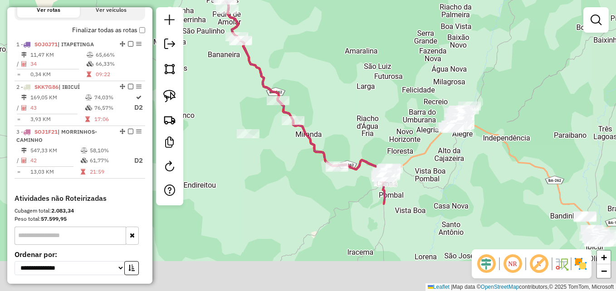
drag, startPoint x: 358, startPoint y: 179, endPoint x: 344, endPoint y: 52, distance: 128.1
click at [344, 52] on div "Janela de atendimento Grade de atendimento Capacidade Transportadoras Veículos …" at bounding box center [308, 145] width 616 height 291
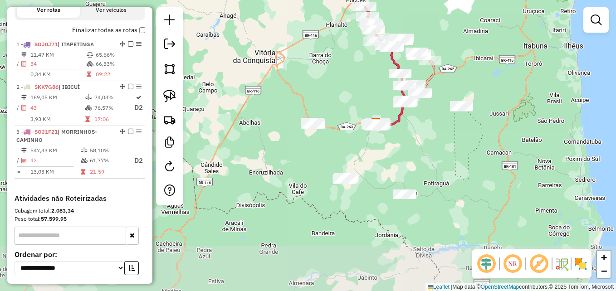
drag, startPoint x: 382, startPoint y: 223, endPoint x: 359, endPoint y: 126, distance: 99.6
click at [359, 126] on div "Janela de atendimento Grade de atendimento Capacidade Transportadoras Veículos …" at bounding box center [308, 145] width 616 height 291
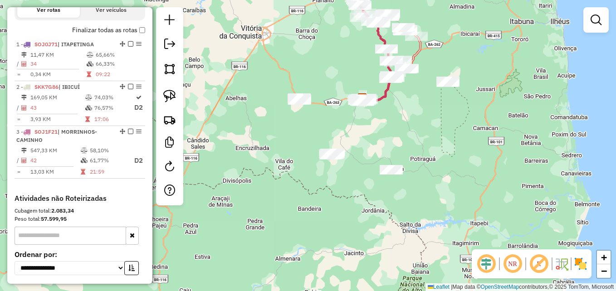
drag, startPoint x: 401, startPoint y: 203, endPoint x: 392, endPoint y: 124, distance: 79.0
click at [389, 127] on div "Janela de atendimento Grade de atendimento Capacidade Transportadoras Veículos …" at bounding box center [308, 145] width 616 height 291
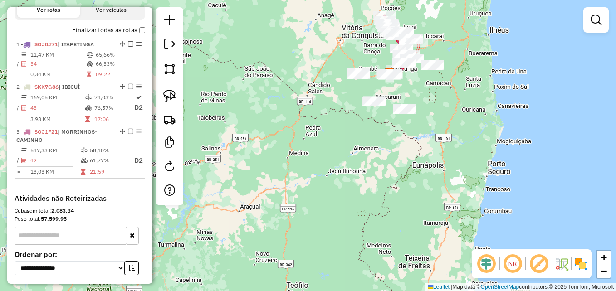
drag, startPoint x: 389, startPoint y: 200, endPoint x: 366, endPoint y: 104, distance: 98.7
click at [366, 110] on div "Janela de atendimento Grade de atendimento Capacidade Transportadoras Veículos …" at bounding box center [308, 145] width 616 height 291
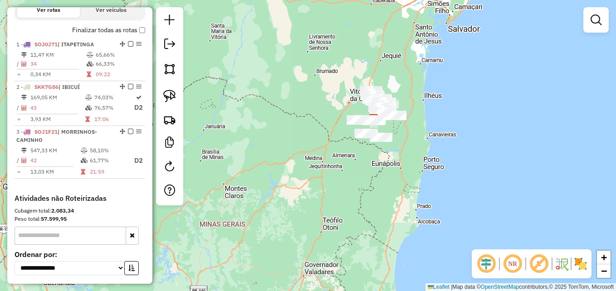
drag, startPoint x: 353, startPoint y: 183, endPoint x: 368, endPoint y: 192, distance: 17.5
click at [370, 224] on div "Janela de atendimento Grade de atendimento Capacidade Transportadoras Veículos …" at bounding box center [308, 145] width 616 height 291
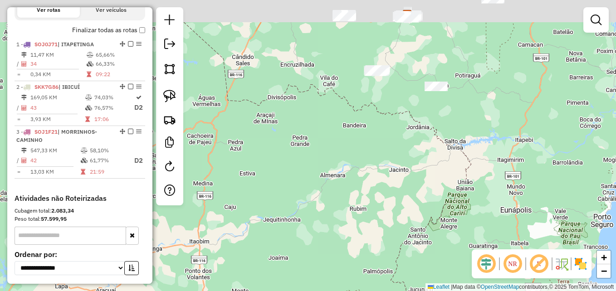
drag, startPoint x: 388, startPoint y: 99, endPoint x: 411, endPoint y: 228, distance: 131.1
click at [411, 228] on div "Janela de atendimento Grade de atendimento Capacidade Transportadoras Veículos …" at bounding box center [308, 145] width 616 height 291
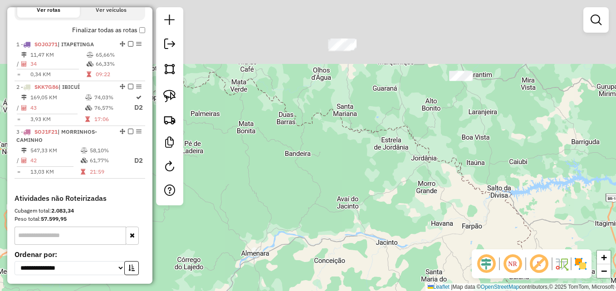
drag, startPoint x: 404, startPoint y: 149, endPoint x: 397, endPoint y: 311, distance: 162.4
click at [397, 291] on html "Aguarde... Pop-up bloqueado! Seu navegador bloqueou automáticamente a abertura …" at bounding box center [308, 145] width 616 height 291
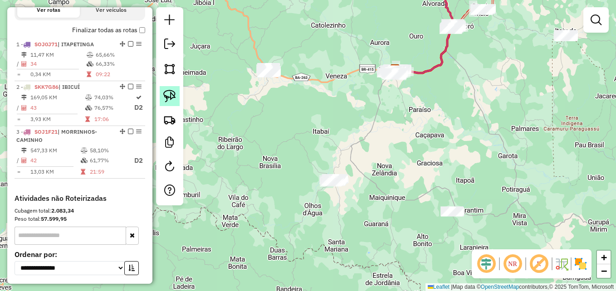
drag, startPoint x: 172, startPoint y: 95, endPoint x: 166, endPoint y: 94, distance: 5.9
click at [170, 94] on img at bounding box center [169, 96] width 13 height 13
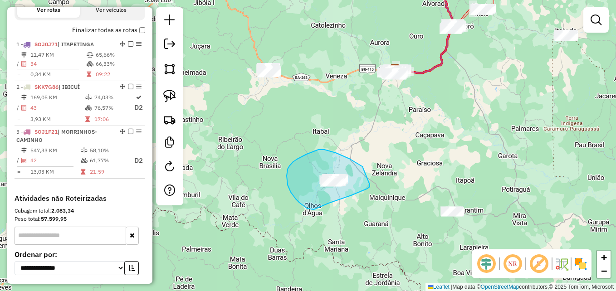
drag, startPoint x: 363, startPoint y: 168, endPoint x: 364, endPoint y: 157, distance: 11.0
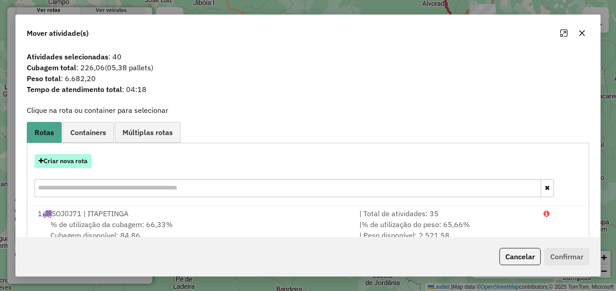
click at [58, 164] on button "Criar nova rota" at bounding box center [62, 161] width 57 height 14
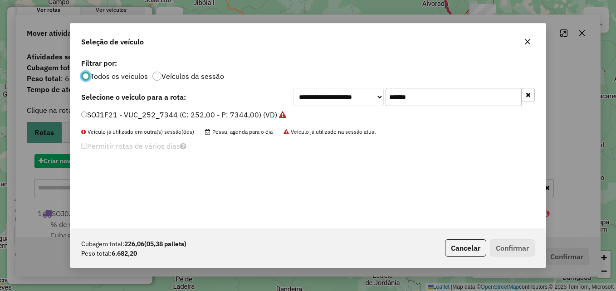
scroll to position [5, 3]
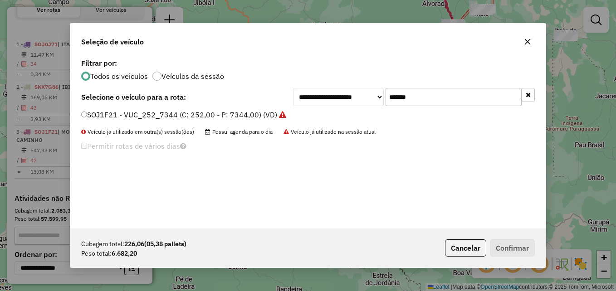
drag, startPoint x: 426, startPoint y: 95, endPoint x: 385, endPoint y: 92, distance: 41.0
click at [385, 92] on div "**********" at bounding box center [414, 97] width 242 height 18
paste input "text"
type input "*******"
click at [80, 113] on div "SOJ1G71 - VUC_252_7344 (C: 252,00 - P: 7344,00) (VD)" at bounding box center [308, 119] width 464 height 18
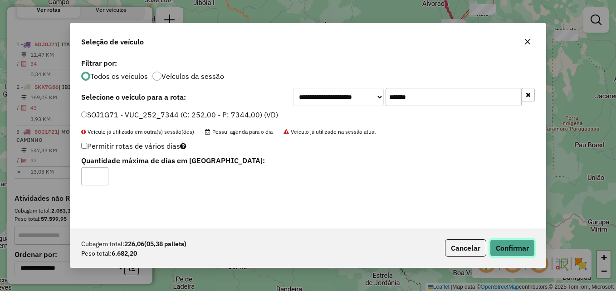
click at [508, 246] on button "Confirmar" at bounding box center [512, 247] width 45 height 17
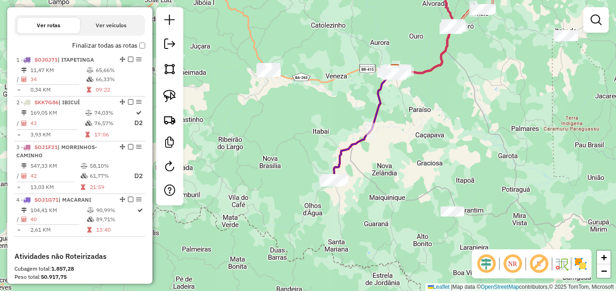
scroll to position [311, 0]
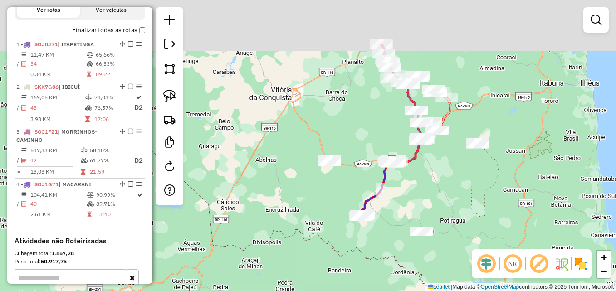
drag, startPoint x: 394, startPoint y: 34, endPoint x: 359, endPoint y: 144, distance: 115.7
click at [360, 144] on div "Janela de atendimento Grade de atendimento Capacidade Transportadoras Veículos …" at bounding box center [308, 145] width 616 height 291
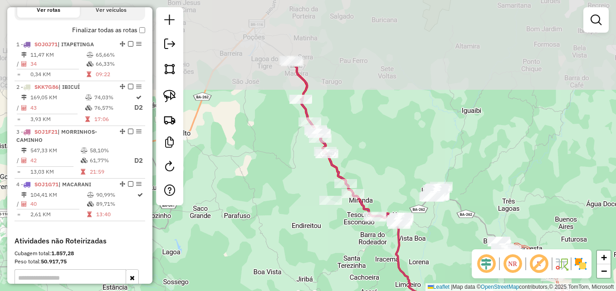
drag, startPoint x: 422, startPoint y: 25, endPoint x: 435, endPoint y: 118, distance: 94.2
click at [434, 121] on div "Janela de atendimento Grade de atendimento Capacidade Transportadoras Veículos …" at bounding box center [308, 145] width 616 height 291
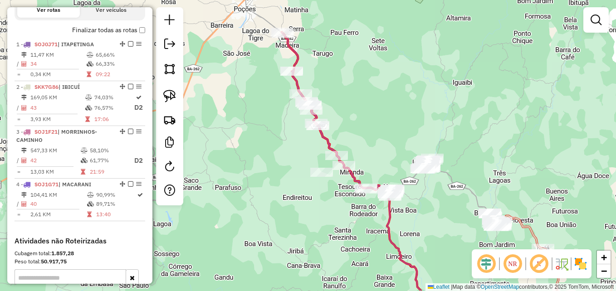
drag, startPoint x: 433, startPoint y: 112, endPoint x: 417, endPoint y: 73, distance: 41.9
click at [417, 73] on div "Janela de atendimento Grade de atendimento Capacidade Transportadoras Veículos …" at bounding box center [308, 145] width 616 height 291
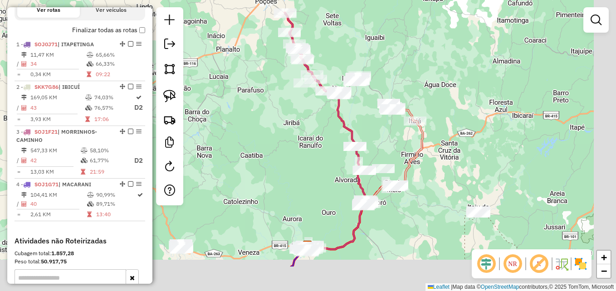
drag, startPoint x: 503, startPoint y: 219, endPoint x: 436, endPoint y: 125, distance: 115.6
click at [436, 125] on div "Janela de atendimento Grade de atendimento Capacidade Transportadoras Veículos …" at bounding box center [308, 145] width 616 height 291
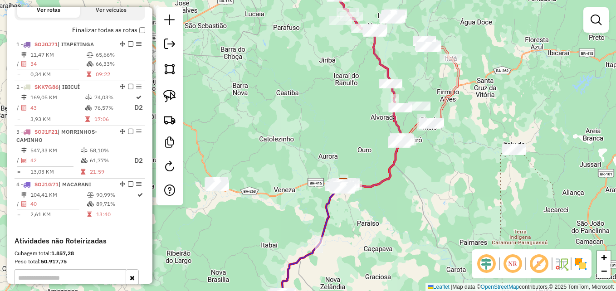
drag, startPoint x: 387, startPoint y: 237, endPoint x: 441, endPoint y: 216, distance: 57.4
click at [441, 216] on div "Janela de atendimento Grade de atendimento Capacidade Transportadoras Veículos …" at bounding box center [308, 145] width 616 height 291
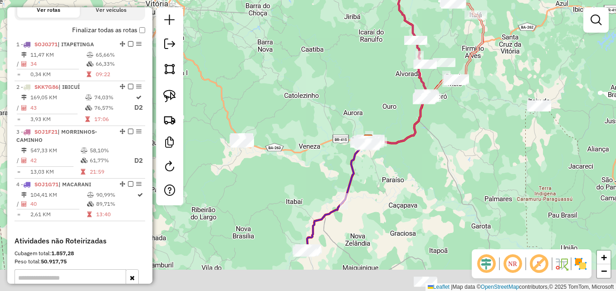
drag, startPoint x: 414, startPoint y: 244, endPoint x: 441, endPoint y: 198, distance: 53.8
click at [441, 198] on div "Janela de atendimento Grade de atendimento Capacidade Transportadoras Veículos …" at bounding box center [308, 145] width 616 height 291
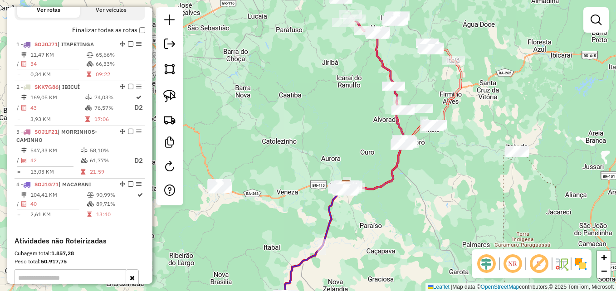
drag, startPoint x: 450, startPoint y: 139, endPoint x: 422, endPoint y: 199, distance: 65.9
click at [421, 199] on div "Janela de atendimento Grade de atendimento Capacidade Transportadoras Veículos …" at bounding box center [308, 145] width 616 height 291
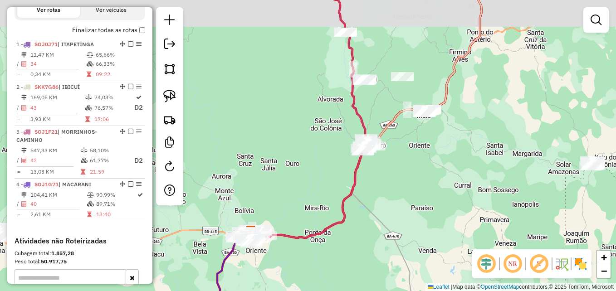
drag, startPoint x: 431, startPoint y: 143, endPoint x: 431, endPoint y: 185, distance: 42.2
click at [431, 187] on div "Janela de atendimento Grade de atendimento Capacidade Transportadoras Veículos …" at bounding box center [308, 145] width 616 height 291
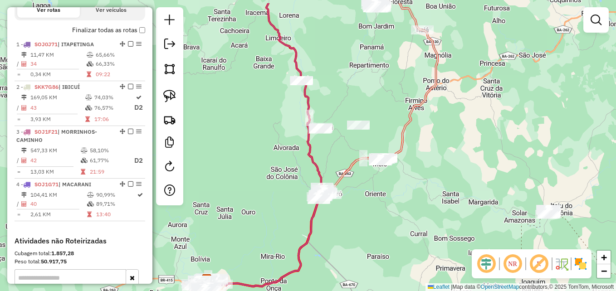
drag, startPoint x: 498, startPoint y: 199, endPoint x: 456, endPoint y: 233, distance: 53.8
click at [456, 233] on div "Janela de atendimento Grade de atendimento Capacidade Transportadoras Veículos …" at bounding box center [308, 145] width 616 height 291
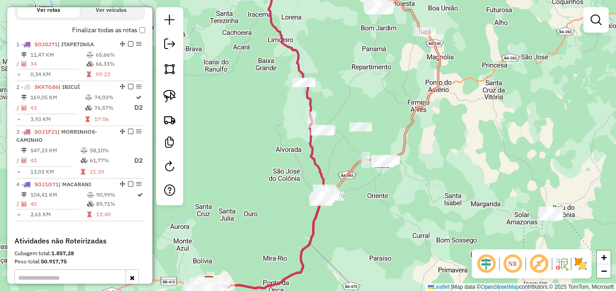
click at [511, 264] on em at bounding box center [512, 264] width 22 height 22
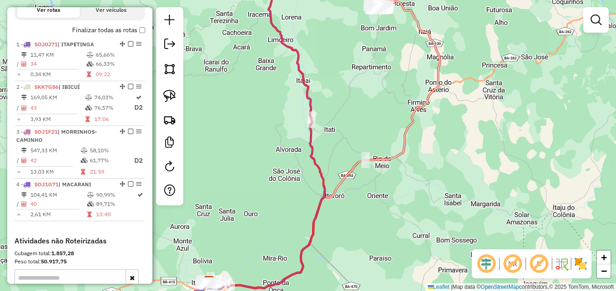
click at [511, 264] on em at bounding box center [512, 264] width 22 height 22
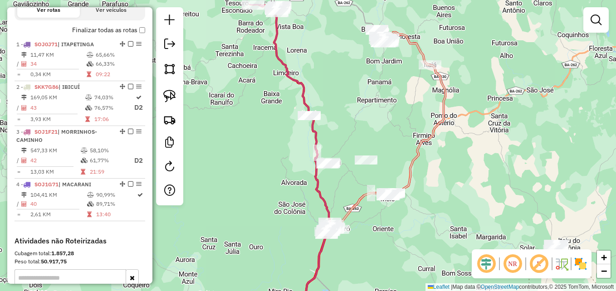
drag, startPoint x: 405, startPoint y: 173, endPoint x: 412, endPoint y: 202, distance: 29.9
click at [411, 208] on div "Janela de atendimento Grade de atendimento Capacidade Transportadoras Veículos …" at bounding box center [308, 145] width 616 height 291
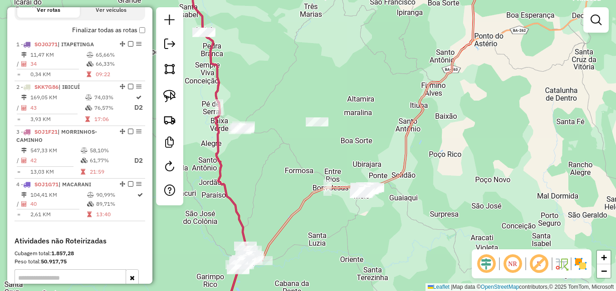
drag, startPoint x: 412, startPoint y: 170, endPoint x: 415, endPoint y: 160, distance: 9.9
click at [415, 160] on div "Janela de atendimento Grade de atendimento Capacidade Transportadoras Veículos …" at bounding box center [308, 145] width 616 height 291
click at [166, 98] on img at bounding box center [169, 96] width 13 height 13
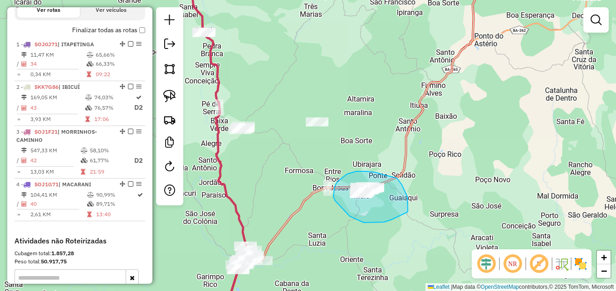
drag, startPoint x: 383, startPoint y: 175, endPoint x: 392, endPoint y: 173, distance: 9.7
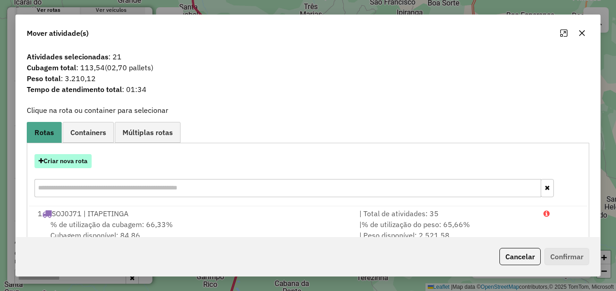
click at [71, 164] on button "Criar nova rota" at bounding box center [62, 161] width 57 height 14
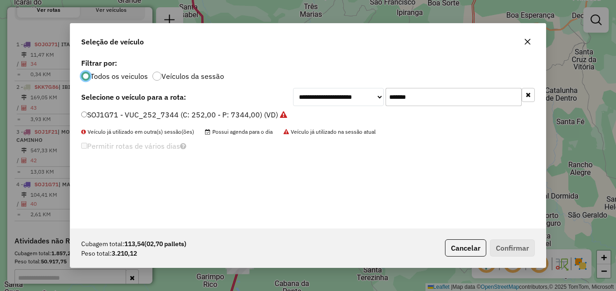
scroll to position [5, 3]
drag, startPoint x: 431, startPoint y: 97, endPoint x: 359, endPoint y: 97, distance: 73.0
click at [359, 97] on div "**********" at bounding box center [414, 97] width 242 height 18
paste input "text"
type input "*******"
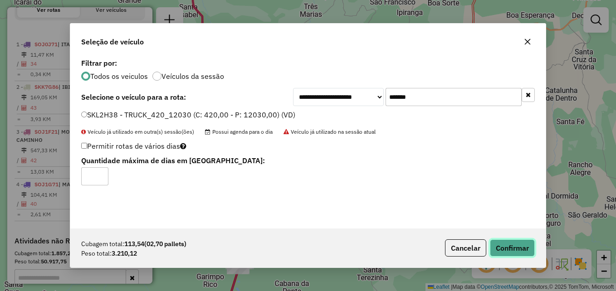
click at [502, 247] on button "Confirmar" at bounding box center [512, 247] width 45 height 17
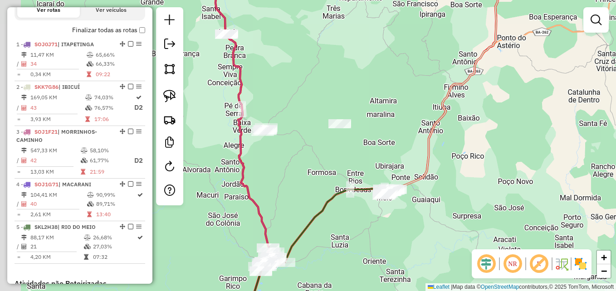
drag, startPoint x: 328, startPoint y: 165, endPoint x: 383, endPoint y: 167, distance: 55.8
click at [383, 167] on div "Janela de atendimento Grade de atendimento Capacidade Transportadoras Veículos …" at bounding box center [308, 145] width 616 height 291
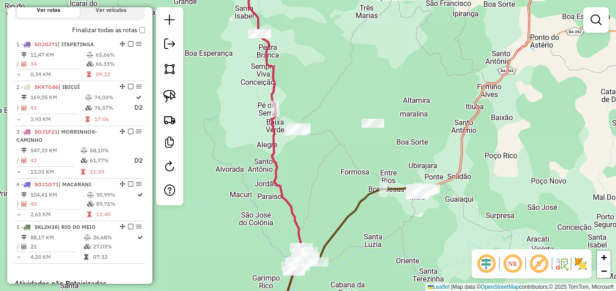
click at [511, 262] on em at bounding box center [512, 264] width 22 height 22
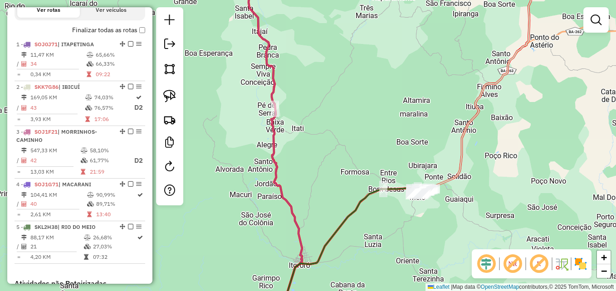
click at [511, 262] on em at bounding box center [512, 264] width 22 height 22
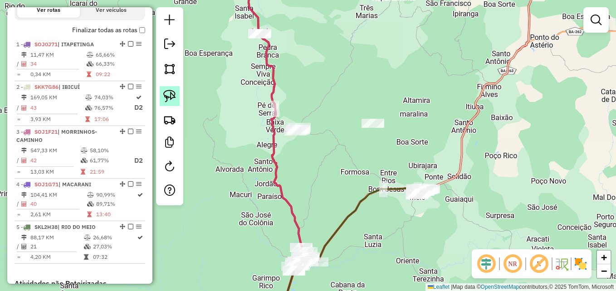
click at [169, 97] on img at bounding box center [169, 96] width 13 height 13
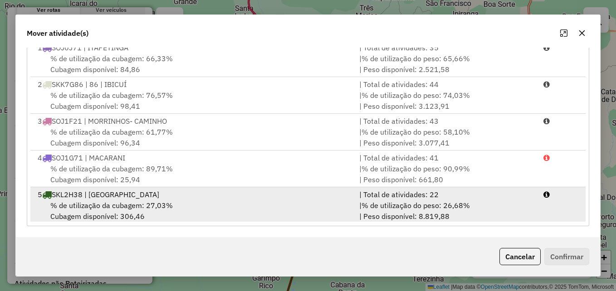
scroll to position [2, 0]
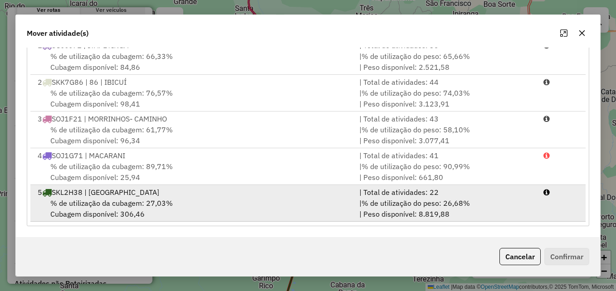
click at [289, 207] on div "% de utilização da cubagem: 27,03% Cubagem disponível: 306,46" at bounding box center [192, 209] width 321 height 22
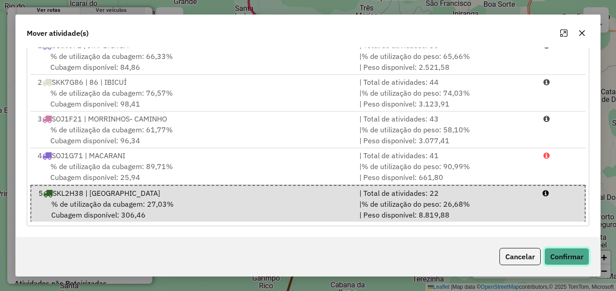
click at [561, 257] on button "Confirmar" at bounding box center [566, 256] width 45 height 17
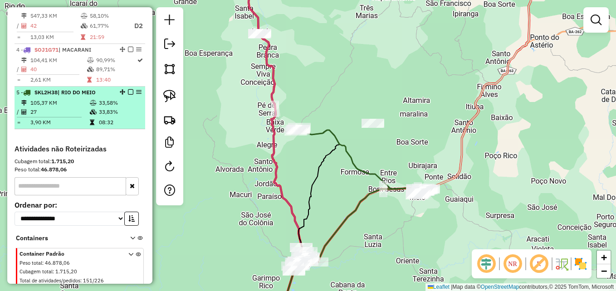
scroll to position [433, 0]
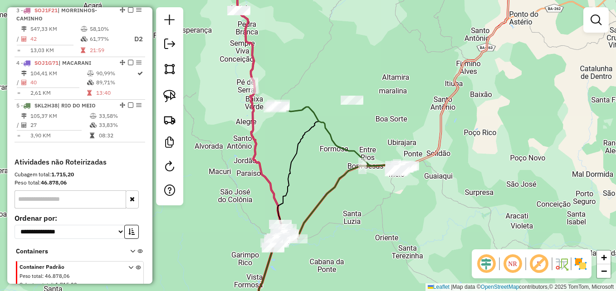
drag, startPoint x: 350, startPoint y: 179, endPoint x: 331, endPoint y: 153, distance: 32.8
click at [328, 153] on div "Janela de atendimento Grade de atendimento Capacidade Transportadoras Veículos …" at bounding box center [308, 145] width 616 height 291
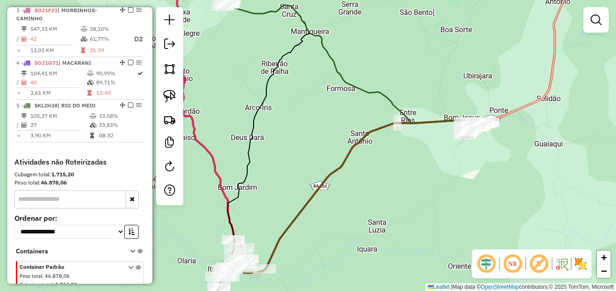
drag, startPoint x: 281, startPoint y: 146, endPoint x: 319, endPoint y: 150, distance: 38.7
click at [319, 150] on div "Janela de atendimento Grade de atendimento Capacidade Transportadoras Veículos …" at bounding box center [308, 145] width 616 height 291
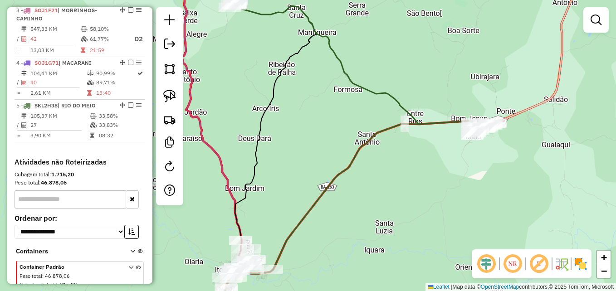
drag, startPoint x: 265, startPoint y: 151, endPoint x: 291, endPoint y: 150, distance: 26.3
click at [291, 150] on div "Janela de atendimento Grade de atendimento Capacidade Transportadoras Veículos …" at bounding box center [308, 145] width 616 height 291
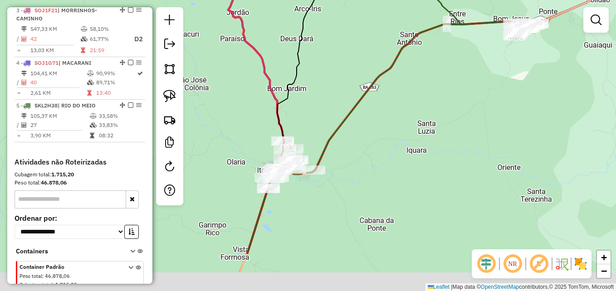
drag, startPoint x: 332, startPoint y: 193, endPoint x: 335, endPoint y: 122, distance: 70.3
click at [333, 124] on icon at bounding box center [429, 79] width 364 height 349
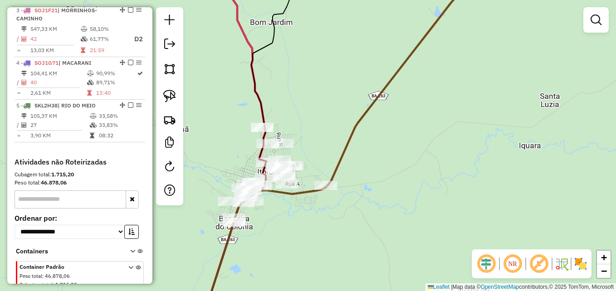
drag, startPoint x: 293, startPoint y: 124, endPoint x: 335, endPoint y: 112, distance: 43.6
click at [335, 112] on div "Janela de atendimento Grade de atendimento Capacidade Transportadoras Veículos …" at bounding box center [308, 145] width 616 height 291
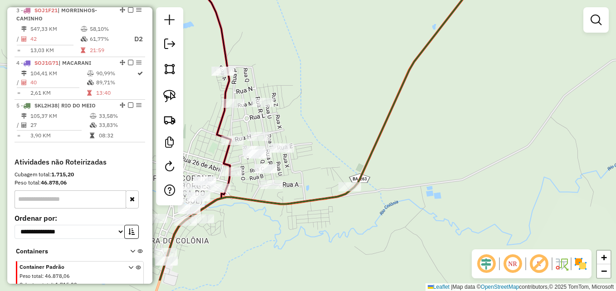
drag, startPoint x: 300, startPoint y: 154, endPoint x: 327, endPoint y: 70, distance: 88.2
click at [324, 73] on div "Janela de atendimento Grade de atendimento Capacidade Transportadoras Veículos …" at bounding box center [308, 145] width 616 height 291
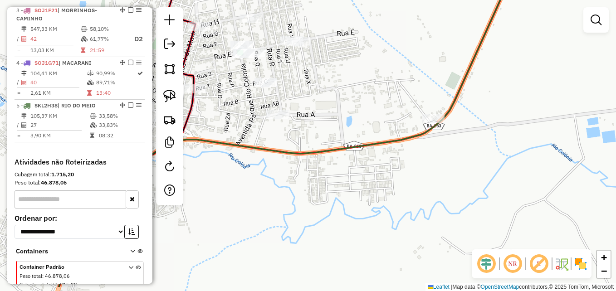
drag, startPoint x: 332, startPoint y: 96, endPoint x: 356, endPoint y: 104, distance: 25.1
click at [369, 61] on div "Janela de atendimento Grade de atendimento Capacidade Transportadoras Veículos …" at bounding box center [308, 145] width 616 height 291
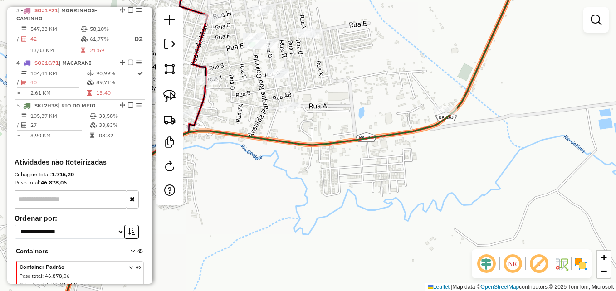
drag, startPoint x: 355, startPoint y: 97, endPoint x: 368, endPoint y: 83, distance: 18.9
click at [368, 83] on div "Janela de atendimento Grade de atendimento Capacidade Transportadoras Veículos …" at bounding box center [308, 145] width 616 height 291
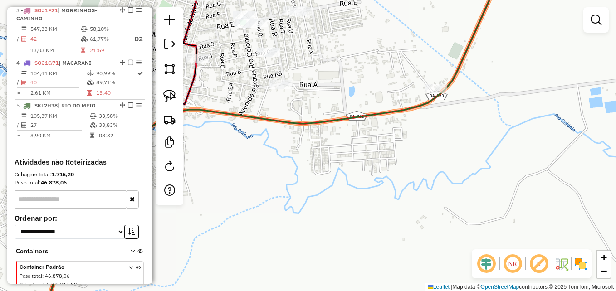
drag, startPoint x: 471, startPoint y: 85, endPoint x: 451, endPoint y: 79, distance: 21.4
click at [450, 78] on icon at bounding box center [274, 138] width 461 height 349
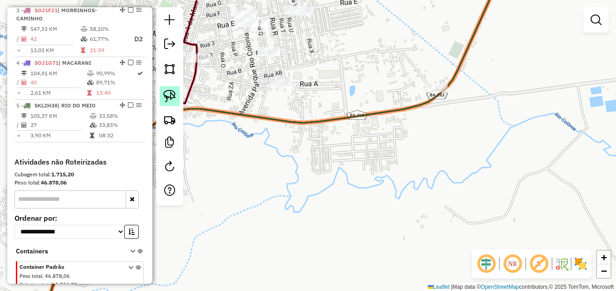
click at [169, 96] on img at bounding box center [169, 96] width 13 height 13
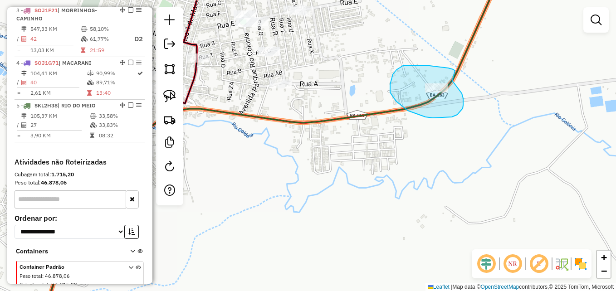
drag, startPoint x: 454, startPoint y: 70, endPoint x: 437, endPoint y: 75, distance: 17.4
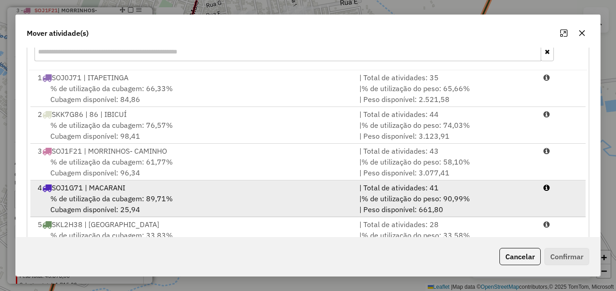
scroll to position [166, 0]
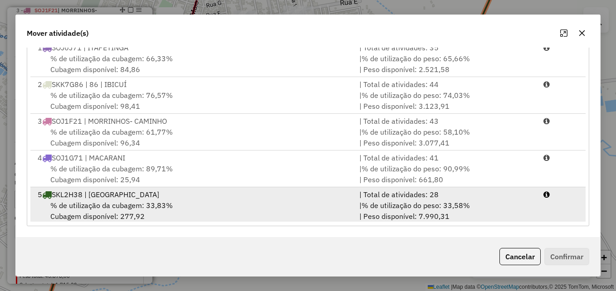
click at [276, 202] on div "% de utilização da cubagem: 33,83% Cubagem disponível: 277,92" at bounding box center [192, 211] width 321 height 22
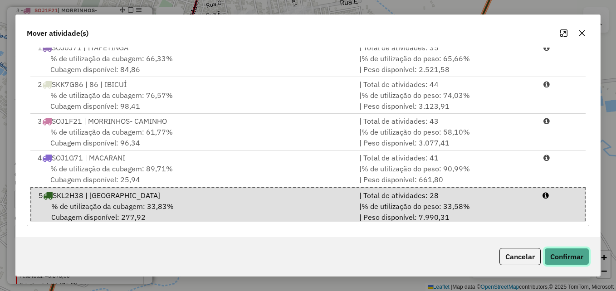
click at [564, 253] on button "Confirmar" at bounding box center [566, 256] width 45 height 17
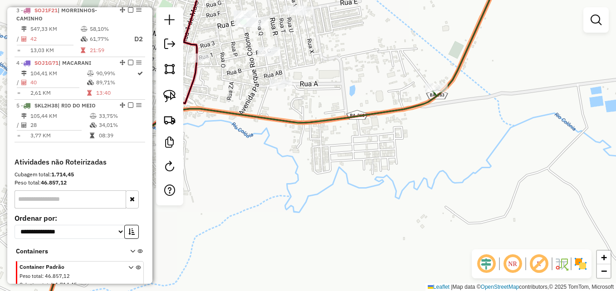
scroll to position [0, 0]
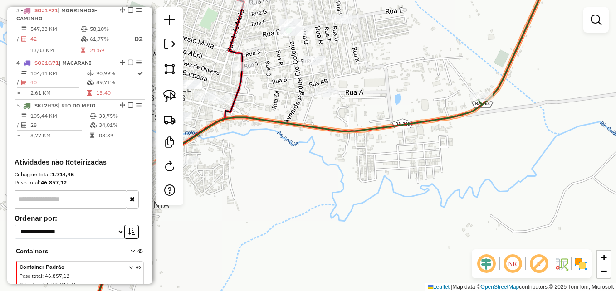
drag, startPoint x: 292, startPoint y: 144, endPoint x: 344, endPoint y: 153, distance: 53.4
click at [344, 153] on div "Janela de atendimento Grade de atendimento Capacidade Transportadoras Veículos …" at bounding box center [308, 145] width 616 height 291
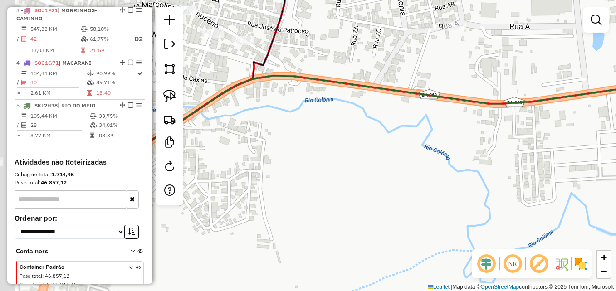
drag, startPoint x: 268, startPoint y: 153, endPoint x: 441, endPoint y: 152, distance: 172.7
click at [442, 153] on div "Janela de atendimento Grade de atendimento Capacidade Transportadoras Veículos …" at bounding box center [308, 145] width 616 height 291
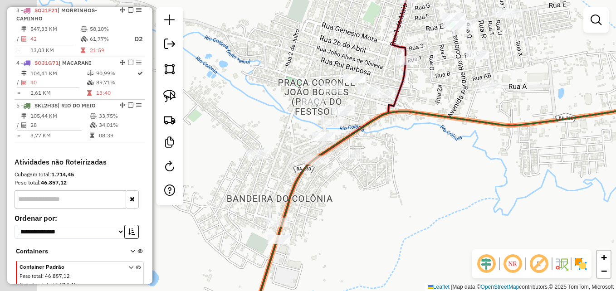
drag, startPoint x: 409, startPoint y: 157, endPoint x: 427, endPoint y: 153, distance: 18.1
click at [427, 156] on div "Janela de atendimento Grade de atendimento Capacidade Transportadoras Veículos …" at bounding box center [308, 145] width 616 height 291
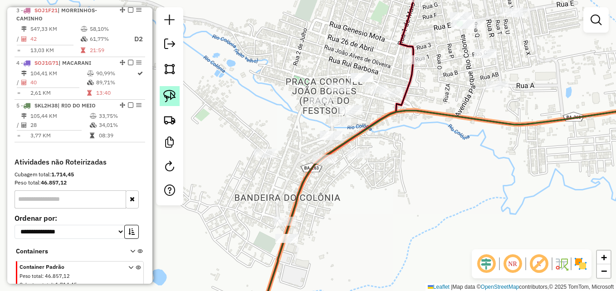
click at [170, 96] on img at bounding box center [169, 96] width 13 height 13
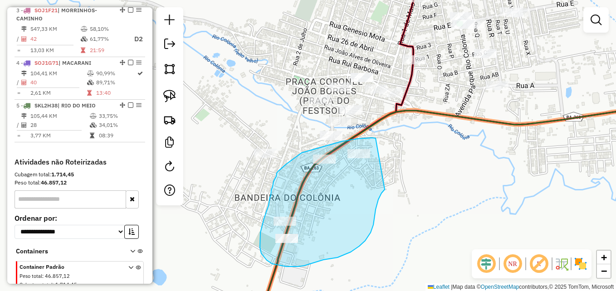
drag, startPoint x: 375, startPoint y: 138, endPoint x: 386, endPoint y: 188, distance: 50.6
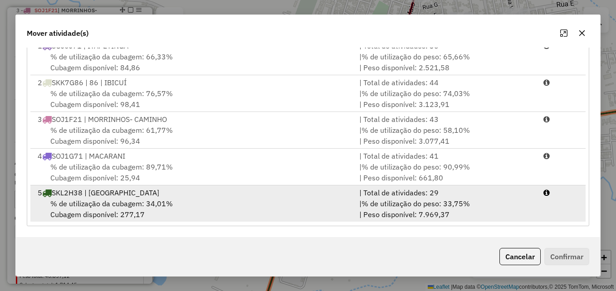
scroll to position [2, 0]
click at [301, 204] on div "% de utilização da cubagem: 34,01% Cubagem disponível: 277,17" at bounding box center [192, 209] width 321 height 22
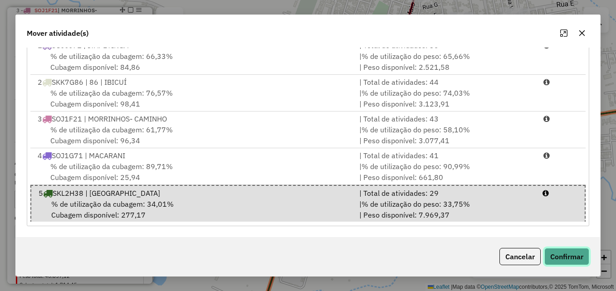
click at [562, 253] on button "Confirmar" at bounding box center [566, 256] width 45 height 17
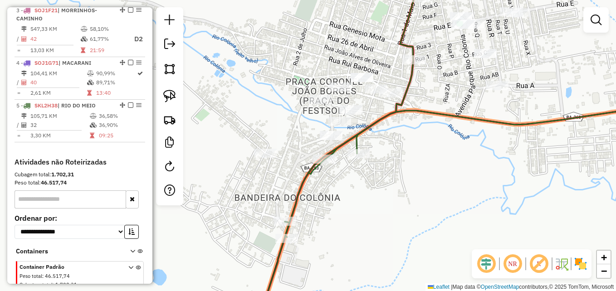
scroll to position [0, 0]
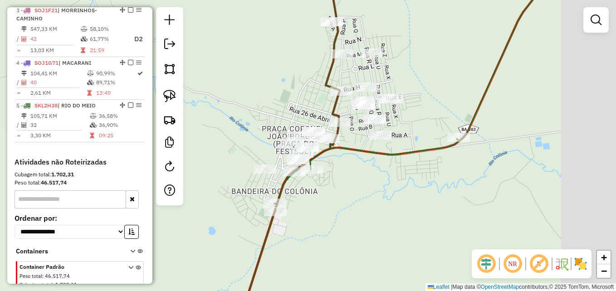
drag, startPoint x: 508, startPoint y: 192, endPoint x: 405, endPoint y: 200, distance: 102.8
click at [405, 200] on div "Janela de atendimento Grade de atendimento Capacidade Transportadoras Veículos …" at bounding box center [308, 145] width 616 height 291
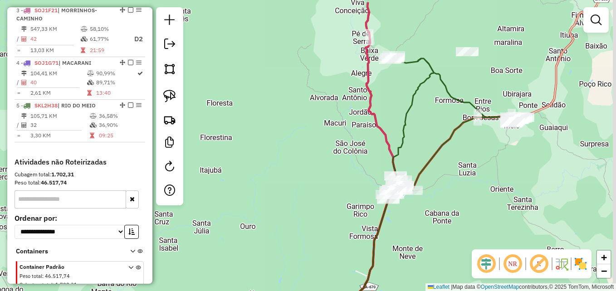
drag, startPoint x: 498, startPoint y: 102, endPoint x: 292, endPoint y: 184, distance: 221.5
click at [292, 184] on div "Janela de atendimento Grade de atendimento Capacidade Transportadoras Veículos …" at bounding box center [308, 145] width 616 height 291
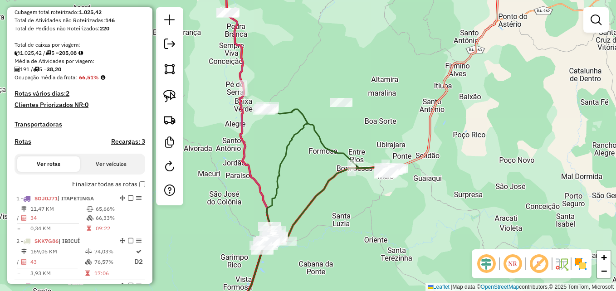
scroll to position [161, 0]
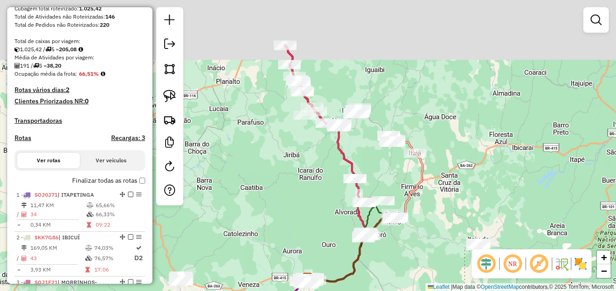
drag, startPoint x: 450, startPoint y: 44, endPoint x: 444, endPoint y: 117, distance: 72.8
click at [444, 117] on div "Janela de atendimento Grade de atendimento Capacidade Transportadoras Veículos …" at bounding box center [308, 145] width 616 height 291
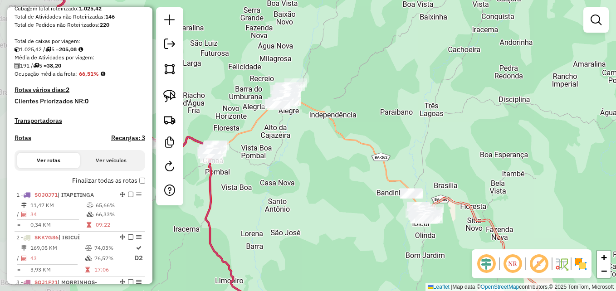
drag, startPoint x: 352, startPoint y: 114, endPoint x: 460, endPoint y: 102, distance: 109.0
click at [457, 102] on div "Janela de atendimento Grade de atendimento Capacidade Transportadoras Veículos …" at bounding box center [308, 145] width 616 height 291
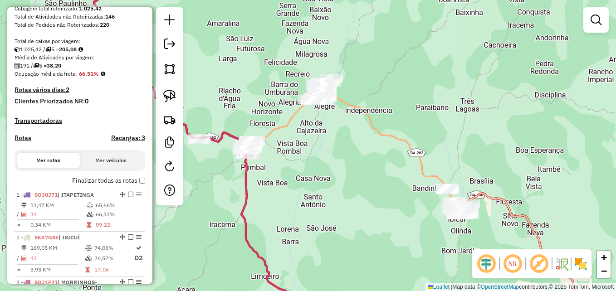
click at [513, 265] on em at bounding box center [512, 264] width 22 height 22
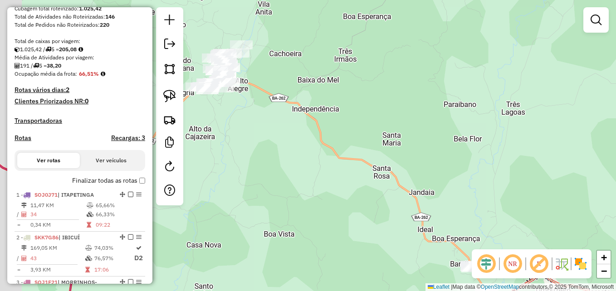
drag, startPoint x: 389, startPoint y: 99, endPoint x: 511, endPoint y: 100, distance: 121.5
click at [510, 100] on div "Janela de atendimento Grade de atendimento Capacidade Transportadoras Veículos …" at bounding box center [308, 145] width 616 height 291
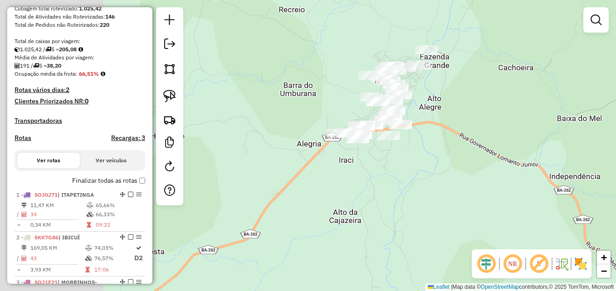
drag, startPoint x: 356, startPoint y: 71, endPoint x: 574, endPoint y: 141, distance: 228.5
click at [574, 141] on div "Janela de atendimento Grade de atendimento Capacidade Transportadoras Veículos …" at bounding box center [308, 145] width 616 height 291
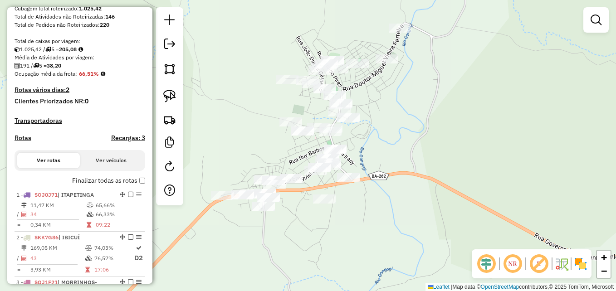
drag, startPoint x: 346, startPoint y: 99, endPoint x: 455, endPoint y: 102, distance: 108.8
click at [455, 102] on div "Janela de atendimento Grade de atendimento Capacidade Transportadoras Veículos …" at bounding box center [308, 145] width 616 height 291
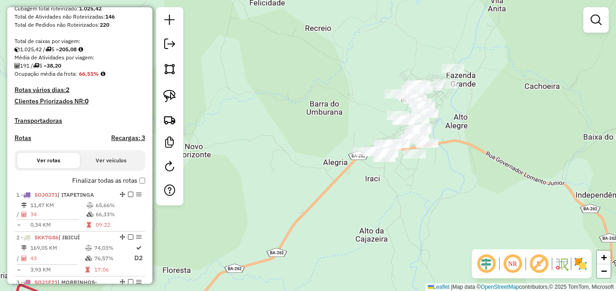
drag, startPoint x: 499, startPoint y: 94, endPoint x: 478, endPoint y: 99, distance: 21.9
click at [478, 99] on div "Janela de atendimento Grade de atendimento Capacidade Transportadoras Veículos …" at bounding box center [308, 145] width 616 height 291
click at [170, 97] on img at bounding box center [169, 96] width 13 height 13
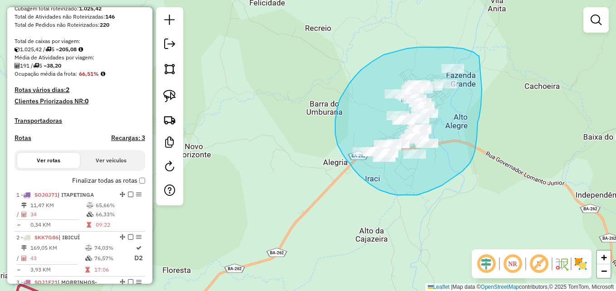
drag, startPoint x: 479, startPoint y: 56, endPoint x: 482, endPoint y: 72, distance: 16.7
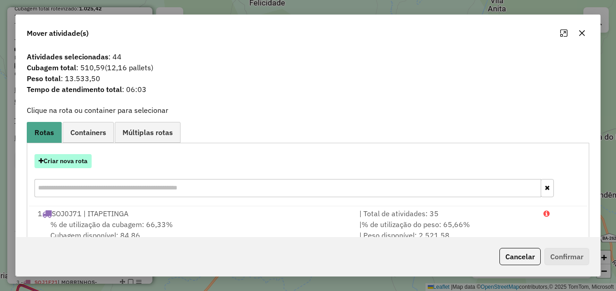
click at [68, 161] on button "Criar nova rota" at bounding box center [62, 161] width 57 height 14
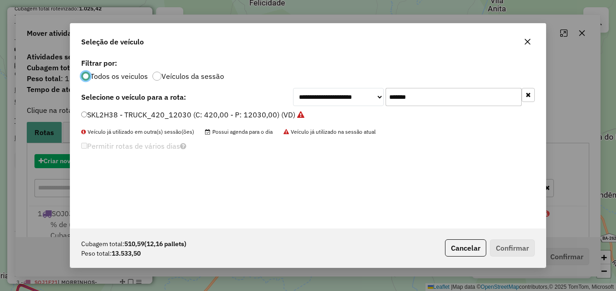
scroll to position [5, 3]
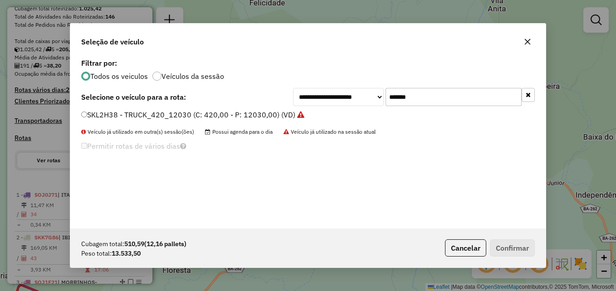
drag, startPoint x: 424, startPoint y: 97, endPoint x: 372, endPoint y: 100, distance: 52.2
click at [372, 100] on div "**********" at bounding box center [414, 97] width 242 height 18
paste input "text"
type input "*******"
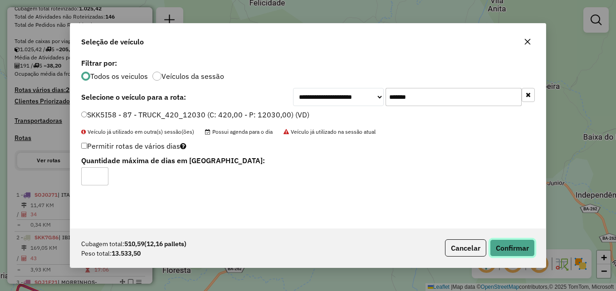
click at [508, 250] on button "Confirmar" at bounding box center [512, 247] width 45 height 17
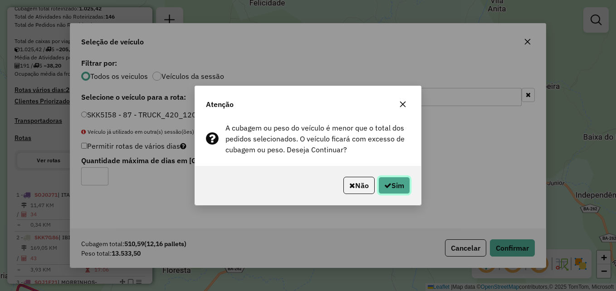
click at [398, 185] on button "Sim" at bounding box center [394, 185] width 32 height 17
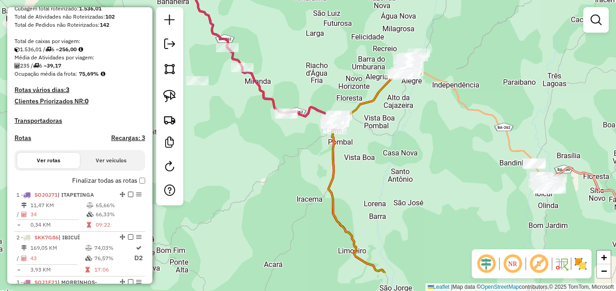
drag, startPoint x: 404, startPoint y: 185, endPoint x: 407, endPoint y: 138, distance: 47.2
click at [407, 138] on div "Janela de atendimento Grade de atendimento Capacidade Transportadoras Veículos …" at bounding box center [308, 145] width 616 height 291
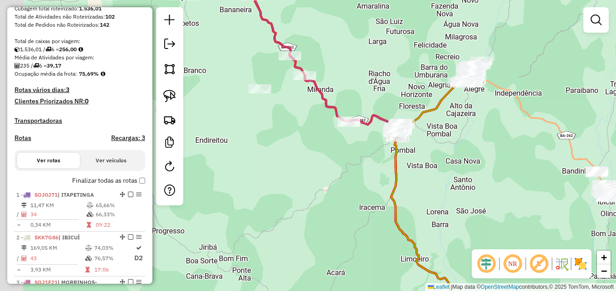
drag, startPoint x: 383, startPoint y: 145, endPoint x: 446, endPoint y: 154, distance: 63.2
click at [446, 154] on div "Janela de atendimento Grade de atendimento Capacidade Transportadoras Veículos …" at bounding box center [308, 145] width 616 height 291
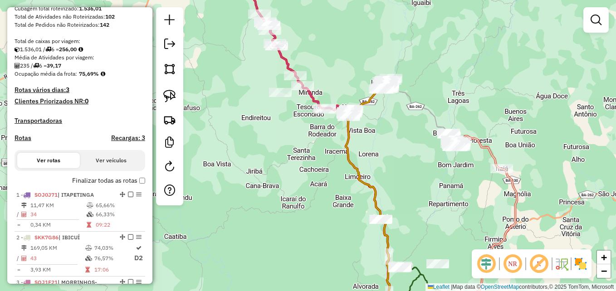
drag, startPoint x: 473, startPoint y: 186, endPoint x: 398, endPoint y: 159, distance: 80.2
click at [398, 159] on div "Janela de atendimento Grade de atendimento Capacidade Transportadoras Veículos …" at bounding box center [308, 145] width 616 height 291
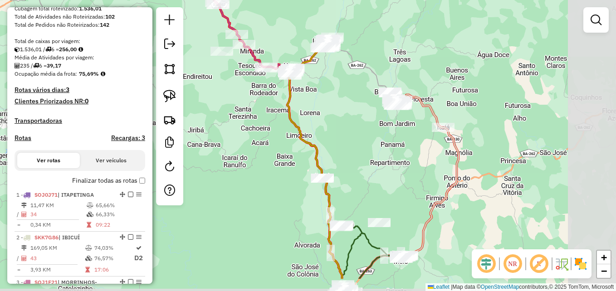
drag, startPoint x: 430, startPoint y: 195, endPoint x: 378, endPoint y: 155, distance: 65.6
click at [371, 153] on div "Janela de atendimento Grade de atendimento Capacidade Transportadoras Veículos …" at bounding box center [308, 145] width 616 height 291
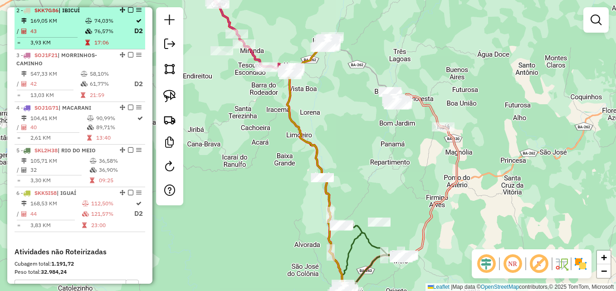
scroll to position [388, 0]
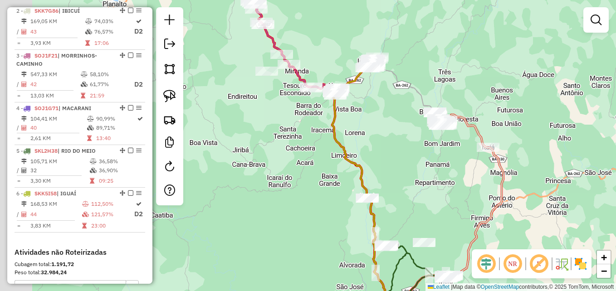
drag, startPoint x: 360, startPoint y: 135, endPoint x: 384, endPoint y: 145, distance: 26.4
click at [384, 145] on div "Janela de atendimento Grade de atendimento Capacidade Transportadoras Veículos …" at bounding box center [308, 145] width 616 height 291
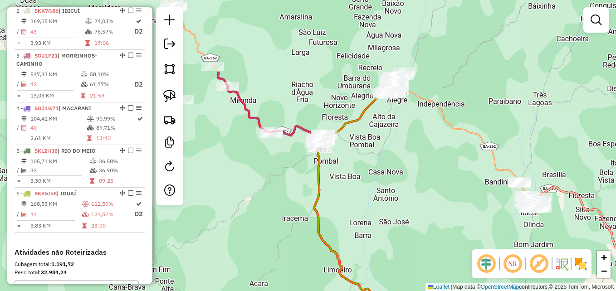
drag, startPoint x: 405, startPoint y: 89, endPoint x: 423, endPoint y: 190, distance: 102.3
click at [423, 190] on div "Janela de atendimento Grade de atendimento Capacidade Transportadoras Veículos …" at bounding box center [308, 145] width 616 height 291
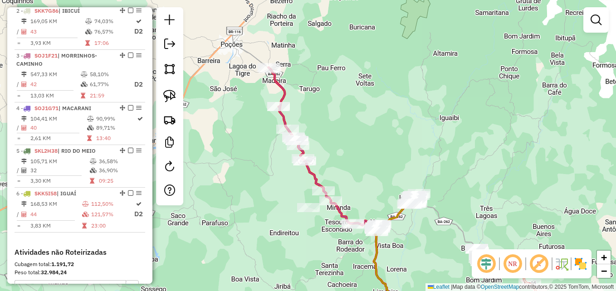
drag, startPoint x: 417, startPoint y: 76, endPoint x: 379, endPoint y: 53, distance: 44.1
click at [379, 53] on div "Janela de atendimento Grade de atendimento Capacidade Transportadoras Veículos …" at bounding box center [308, 145] width 616 height 291
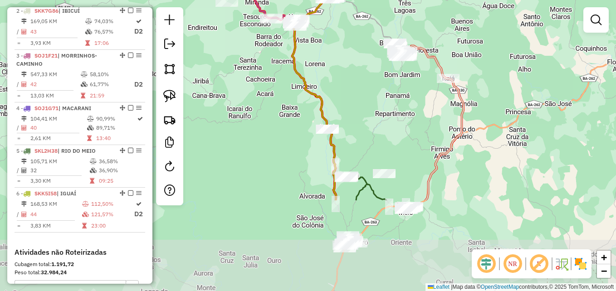
drag, startPoint x: 407, startPoint y: 208, endPoint x: 368, endPoint y: 90, distance: 124.4
click at [368, 90] on div "Janela de atendimento Grade de atendimento Capacidade Transportadoras Veículos …" at bounding box center [308, 145] width 616 height 291
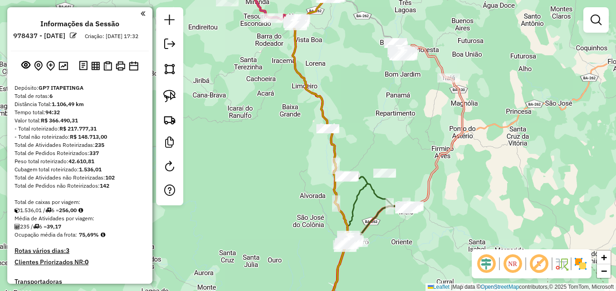
scroll to position [388, 0]
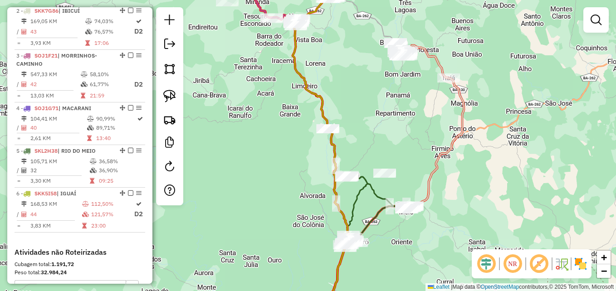
drag, startPoint x: 412, startPoint y: 102, endPoint x: 378, endPoint y: 159, distance: 66.4
click at [378, 157] on div "Janela de atendimento Grade de atendimento Capacidade Transportadoras Veículos …" at bounding box center [308, 145] width 616 height 291
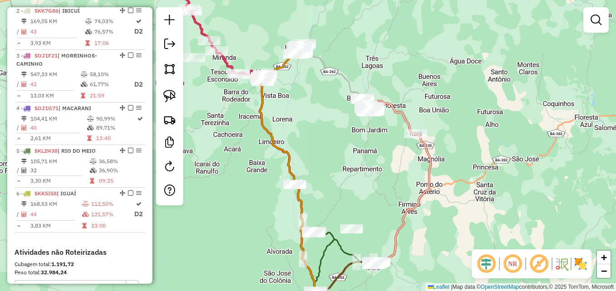
click at [516, 264] on em at bounding box center [512, 264] width 22 height 22
click at [515, 264] on em at bounding box center [512, 264] width 22 height 22
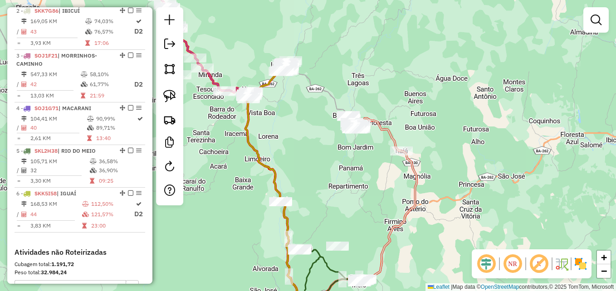
drag, startPoint x: 366, startPoint y: 169, endPoint x: 354, endPoint y: 187, distance: 22.3
click at [354, 187] on div "Janela de atendimento Grade de atendimento Capacidade Transportadoras Veículos …" at bounding box center [308, 145] width 616 height 291
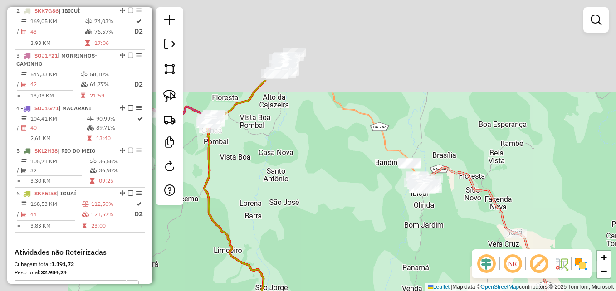
drag, startPoint x: 358, startPoint y: 159, endPoint x: 386, endPoint y: 210, distance: 58.2
click at [458, 265] on div "Janela de atendimento Grade de atendimento Capacidade Transportadoras Veículos …" at bounding box center [308, 145] width 616 height 291
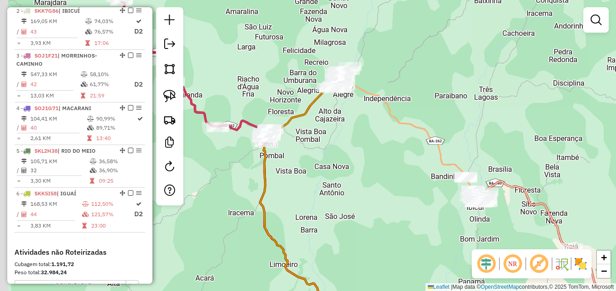
drag, startPoint x: 334, startPoint y: 161, endPoint x: 366, endPoint y: 178, distance: 36.9
click at [365, 178] on div "Janela de atendimento Grade de atendimento Capacidade Transportadoras Veículos …" at bounding box center [308, 145] width 616 height 291
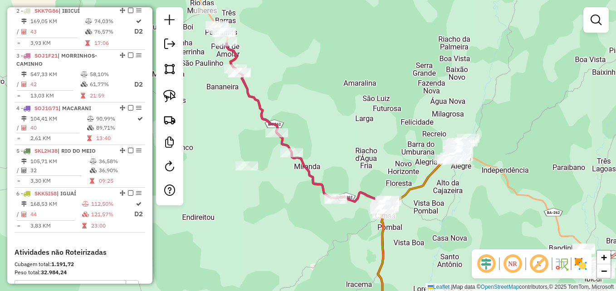
drag, startPoint x: 382, startPoint y: 183, endPoint x: 499, endPoint y: 255, distance: 137.1
click at [499, 255] on hb-router-mapa "Informações da Sessão 978437 - 13/08/2025 Criação: 12/08/2025 17:32 Depósito: G…" at bounding box center [308, 145] width 616 height 291
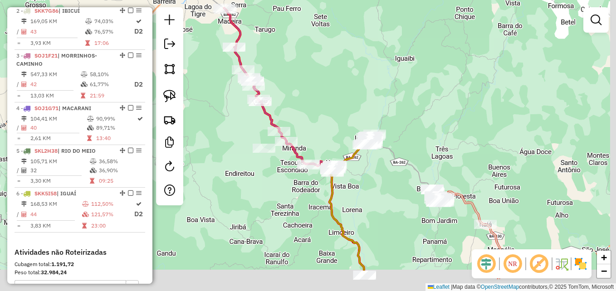
drag, startPoint x: 436, startPoint y: 111, endPoint x: 334, endPoint y: 62, distance: 113.9
click at [334, 62] on div "Janela de atendimento Grade de atendimento Capacidade Transportadoras Veículos …" at bounding box center [308, 145] width 616 height 291
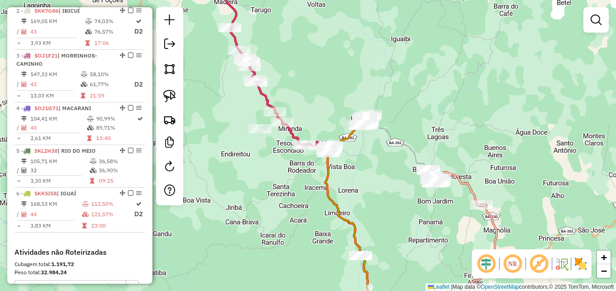
drag, startPoint x: 388, startPoint y: 219, endPoint x: 359, endPoint y: 105, distance: 118.0
click at [359, 110] on div "Janela de atendimento Grade de atendimento Capacidade Transportadoras Veículos …" at bounding box center [308, 145] width 616 height 291
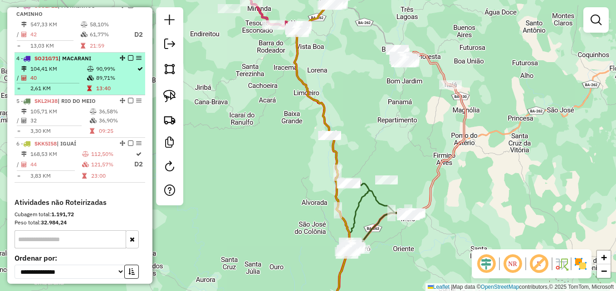
scroll to position [478, 0]
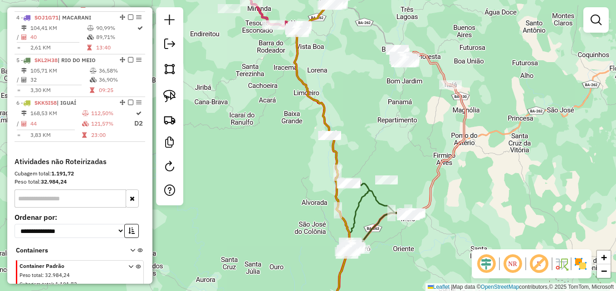
click at [600, 181] on div "Janela de atendimento Grade de atendimento Capacidade Transportadoras Veículos …" at bounding box center [308, 145] width 616 height 291
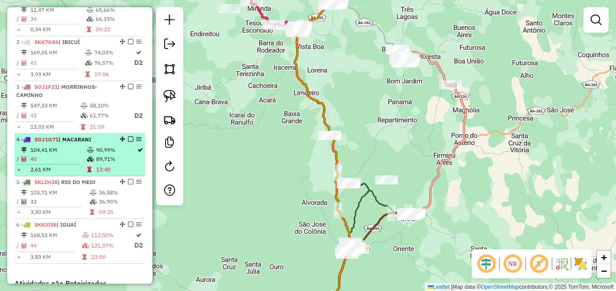
scroll to position [342, 0]
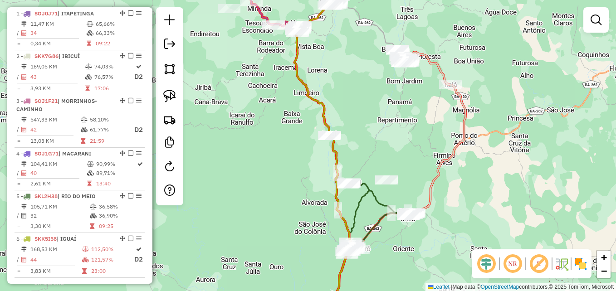
click at [602, 150] on div "Janela de atendimento Grade de atendimento Capacidade Transportadoras Veículos …" at bounding box center [308, 145] width 616 height 291
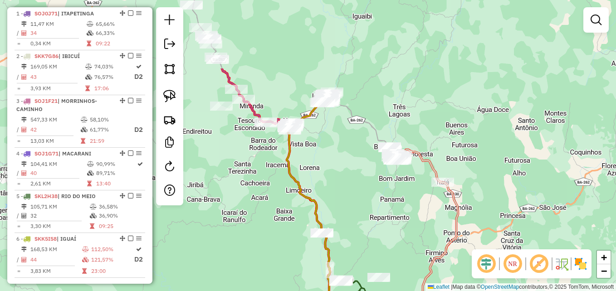
drag, startPoint x: 340, startPoint y: 52, endPoint x: 333, endPoint y: 162, distance: 110.0
click at [333, 162] on div "Janela de atendimento Grade de atendimento Capacidade Transportadoras Veículos …" at bounding box center [308, 145] width 616 height 291
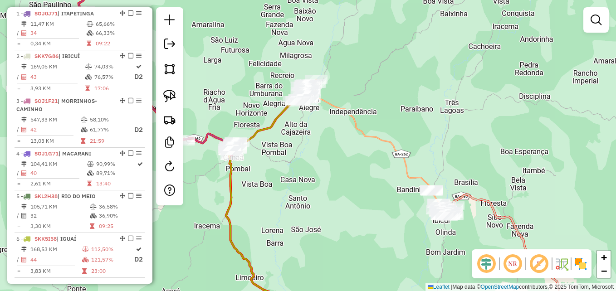
drag, startPoint x: 302, startPoint y: 137, endPoint x: 316, endPoint y: 141, distance: 14.8
click at [316, 141] on div "Janela de atendimento Grade de atendimento Capacidade Transportadoras Veículos …" at bounding box center [308, 145] width 616 height 291
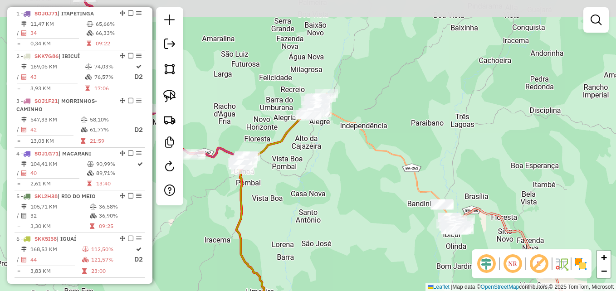
drag, startPoint x: 314, startPoint y: 134, endPoint x: 323, endPoint y: 159, distance: 27.1
click at [323, 159] on div "Janela de atendimento Grade de atendimento Capacidade Transportadoras Veículos …" at bounding box center [308, 145] width 616 height 291
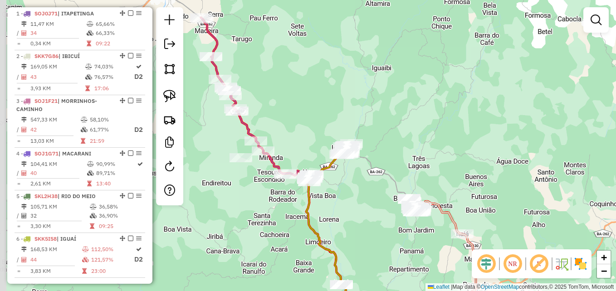
drag, startPoint x: 370, startPoint y: 68, endPoint x: 396, endPoint y: 85, distance: 31.4
click at [396, 85] on div "Janela de atendimento Grade de atendimento Capacidade Transportadoras Veículos …" at bounding box center [308, 145] width 616 height 291
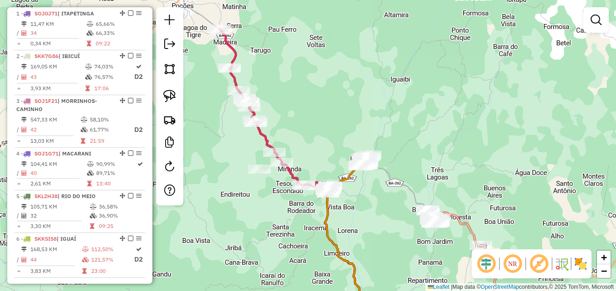
drag, startPoint x: 387, startPoint y: 115, endPoint x: 407, endPoint y: 126, distance: 22.8
click at [406, 126] on div "Janela de atendimento Grade de atendimento Capacidade Transportadoras Veículos …" at bounding box center [308, 145] width 616 height 291
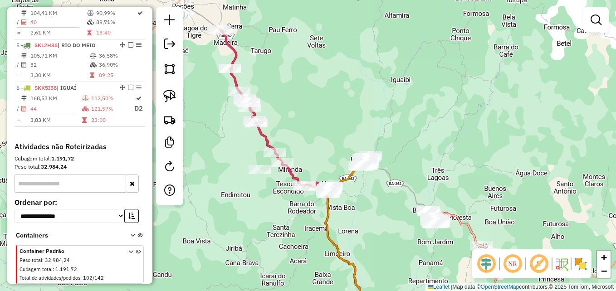
scroll to position [478, 0]
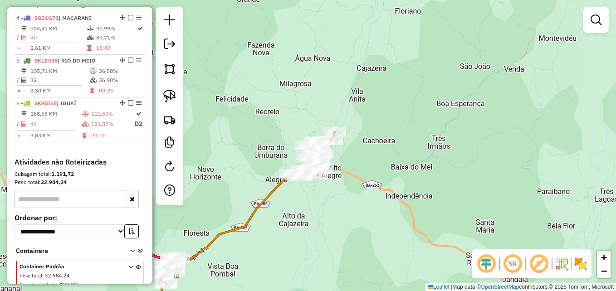
drag, startPoint x: 400, startPoint y: 116, endPoint x: 498, endPoint y: 179, distance: 117.3
click at [498, 179] on div "Janela de atendimento Grade de atendimento Capacidade Transportadoras Veículos …" at bounding box center [308, 145] width 616 height 291
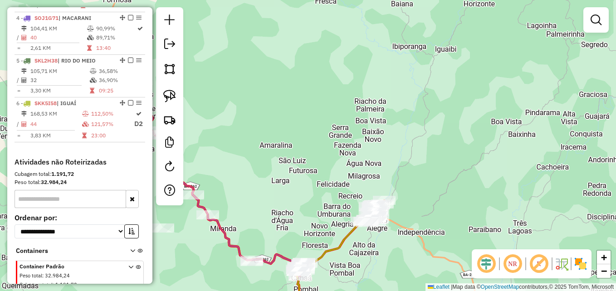
drag, startPoint x: 503, startPoint y: 120, endPoint x: 456, endPoint y: 166, distance: 66.0
click at [456, 166] on div "Janela de atendimento Grade de atendimento Capacidade Transportadoras Veículos …" at bounding box center [308, 145] width 616 height 291
click at [602, 158] on div "Janela de atendimento Grade de atendimento Capacidade Transportadoras Veículos …" at bounding box center [308, 145] width 616 height 291
click at [514, 261] on em at bounding box center [512, 264] width 22 height 22
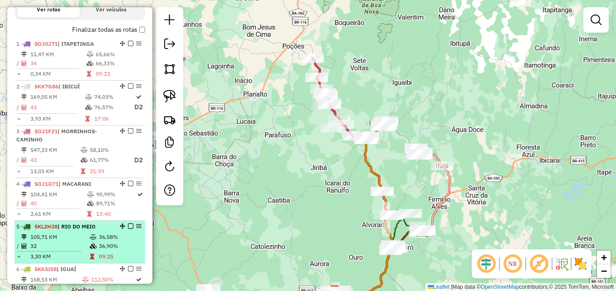
scroll to position [296, 0]
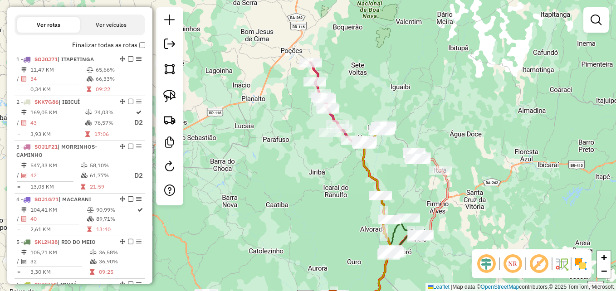
drag, startPoint x: 471, startPoint y: 91, endPoint x: 467, endPoint y: 102, distance: 11.9
click at [467, 102] on div "Janela de atendimento Grade de atendimento Capacidade Transportadoras Veículos …" at bounding box center [308, 145] width 616 height 291
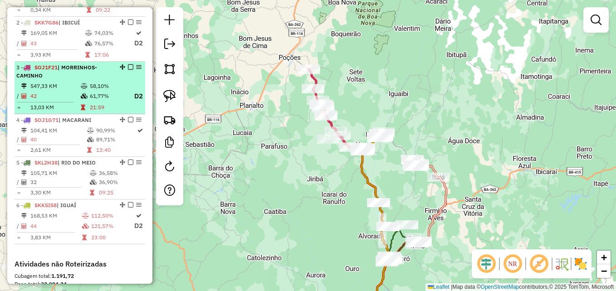
scroll to position [432, 0]
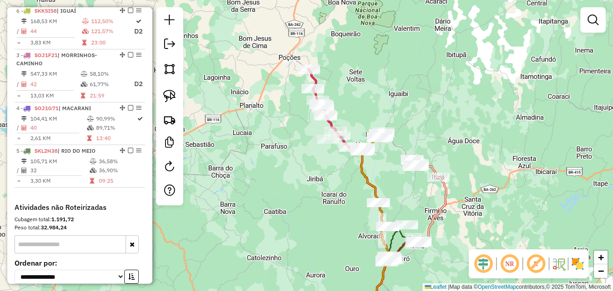
drag, startPoint x: 119, startPoint y: 155, endPoint x: 127, endPoint y: 24, distance: 131.2
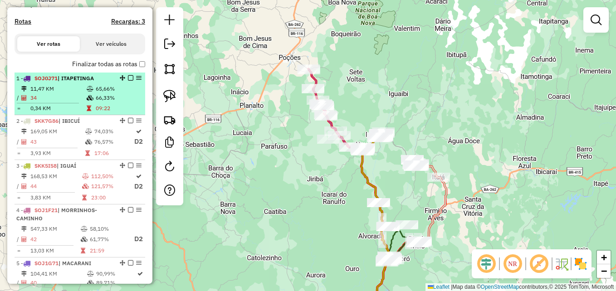
scroll to position [296, 0]
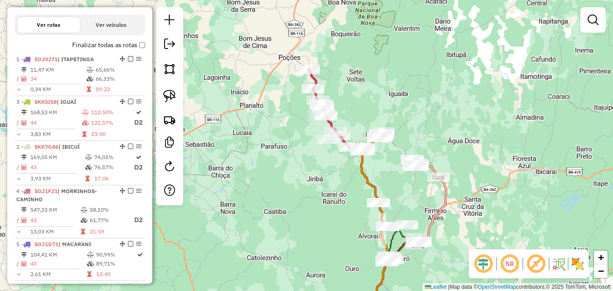
drag, startPoint x: 120, startPoint y: 154, endPoint x: 120, endPoint y: 124, distance: 30.4
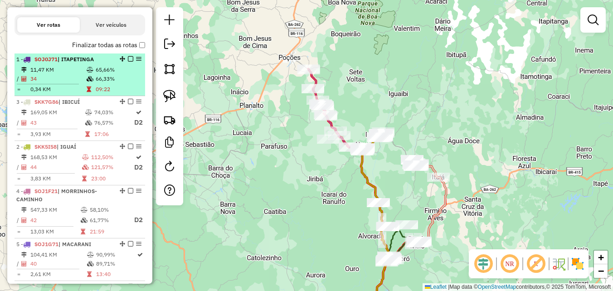
drag, startPoint x: 120, startPoint y: 155, endPoint x: 118, endPoint y: 103, distance: 51.7
drag, startPoint x: 119, startPoint y: 66, endPoint x: 116, endPoint y: 91, distance: 25.5
click at [114, 107] on ul "1 - SOJ0J71 | ITAPETINGA 11,47 KM 65,66% / 34 66,33% = 0,34 KM 09:22 2 - SKK7G8…" at bounding box center [80, 188] width 131 height 270
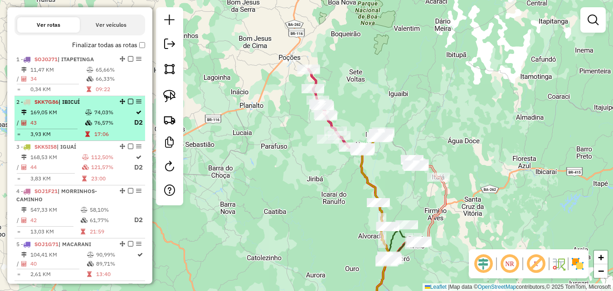
drag, startPoint x: 119, startPoint y: 66, endPoint x: 116, endPoint y: 112, distance: 46.3
click at [116, 113] on ul "1 - SOJ0J71 | ITAPETINGA 11,47 KM 65,66% / 34 66,33% = 0,34 KM 09:22 2 - SKK7G8…" at bounding box center [80, 188] width 131 height 270
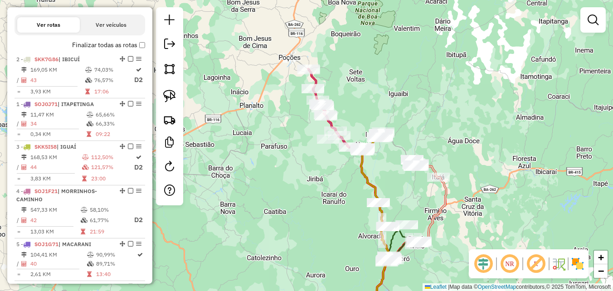
drag, startPoint x: 119, startPoint y: 67, endPoint x: 116, endPoint y: 128, distance: 60.8
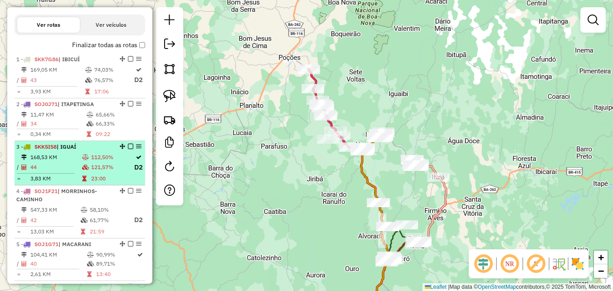
drag, startPoint x: 118, startPoint y: 111, endPoint x: 109, endPoint y: 165, distance: 54.8
click at [109, 165] on ul "1 - SKK7G86 | IBICUÍ 169,05 KM 74,03% / 43 76,57% D2 = 3,93 KM 17:06 2 - SOJ0J7…" at bounding box center [80, 188] width 131 height 270
drag, startPoint x: 120, startPoint y: 112, endPoint x: 114, endPoint y: 149, distance: 38.2
click at [114, 149] on ul "1 - SKK7G86 | IBICUÍ 169,05 KM 74,03% / 43 76,57% D2 = 3,93 KM 17:06 2 - SOJ0J7…" at bounding box center [80, 188] width 131 height 270
drag, startPoint x: 119, startPoint y: 109, endPoint x: 119, endPoint y: 160, distance: 50.8
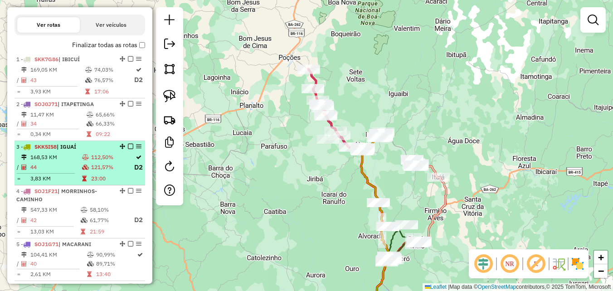
click at [119, 160] on ul "1 - SKK7G86 | IBICUÍ 169,05 KM 74,03% / 43 76,57% D2 = 3,93 KM 17:06 2 - SOJ0J7…" at bounding box center [80, 188] width 131 height 270
drag, startPoint x: 119, startPoint y: 112, endPoint x: 115, endPoint y: 165, distance: 53.6
click at [115, 165] on ul "1 - SKK7G86 | IBICUÍ 169,05 KM 74,03% / 43 76,57% D2 = 3,93 KM 17:06 2 - SOJ0J7…" at bounding box center [80, 188] width 131 height 270
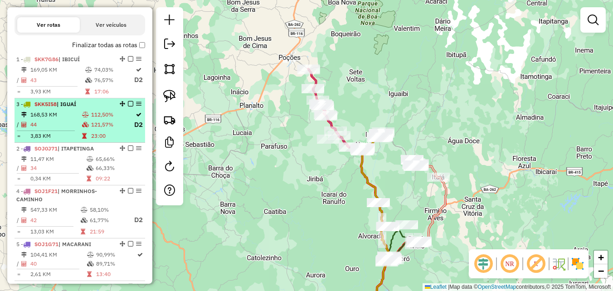
drag, startPoint x: 119, startPoint y: 155, endPoint x: 117, endPoint y: 119, distance: 35.9
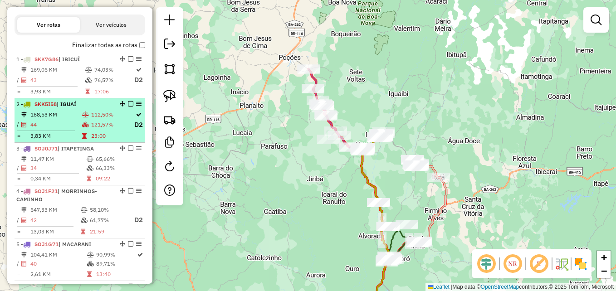
click at [101, 127] on td "121,57%" at bounding box center [112, 124] width 43 height 11
select select "**********"
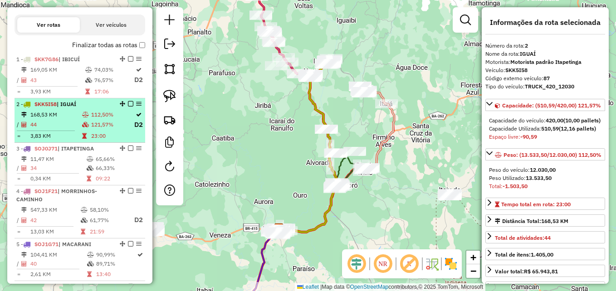
click at [77, 119] on td "168,53 KM" at bounding box center [56, 114] width 52 height 9
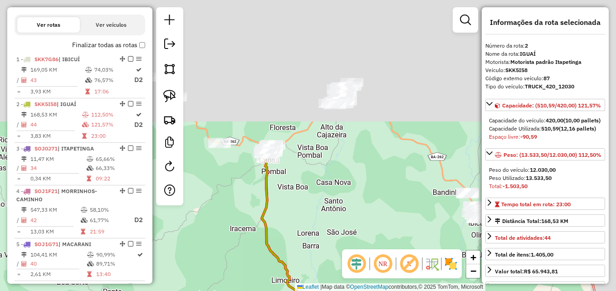
drag, startPoint x: 393, startPoint y: 66, endPoint x: 326, endPoint y: 303, distance: 246.2
click at [326, 291] on html "Aguarde... Pop-up bloqueado! Seu navegador bloqueou automáticamente a abertura …" at bounding box center [308, 145] width 616 height 291
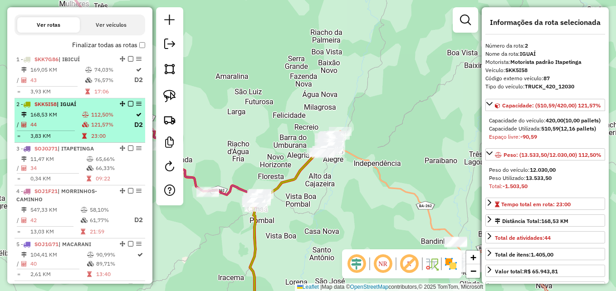
click at [92, 119] on td "112,50%" at bounding box center [112, 114] width 43 height 9
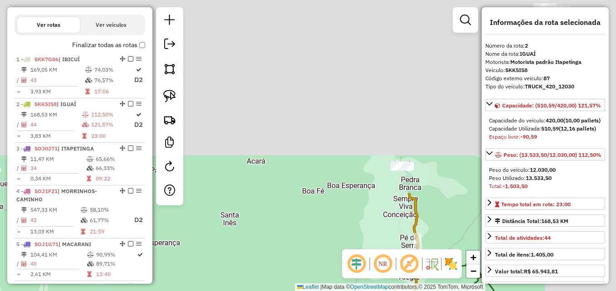
drag, startPoint x: 362, startPoint y: 92, endPoint x: 240, endPoint y: 314, distance: 253.4
click at [240, 291] on html "Aguarde... Pop-up bloqueado! Seu navegador bloqueou automáticamente a abertura …" at bounding box center [308, 145] width 616 height 291
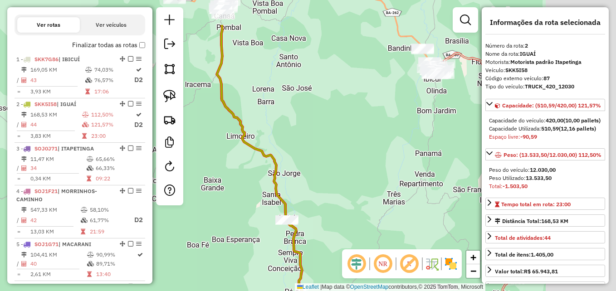
drag, startPoint x: 329, startPoint y: 111, endPoint x: 151, endPoint y: 184, distance: 192.5
click at [151, 184] on hb-router-mapa "Informações da Sessão 978437 - 13/08/2025 Criação: 12/08/2025 17:32 Depósito: G…" at bounding box center [308, 145] width 616 height 291
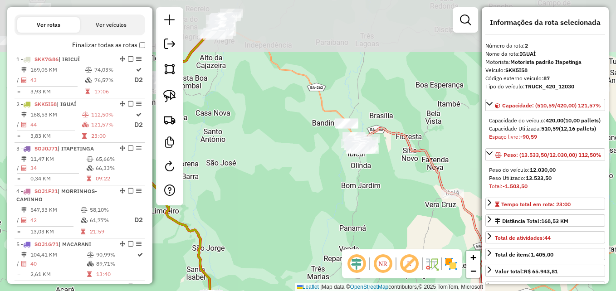
drag, startPoint x: 332, startPoint y: 116, endPoint x: 344, endPoint y: 172, distance: 57.4
click at [343, 172] on div "Janela de atendimento Grade de atendimento Capacidade Transportadoras Veículos …" at bounding box center [308, 145] width 616 height 291
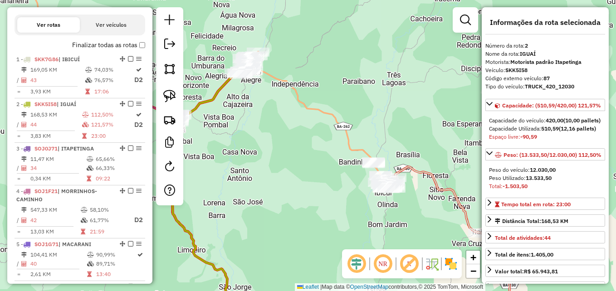
drag, startPoint x: 281, startPoint y: 72, endPoint x: 374, endPoint y: 187, distance: 147.7
click at [374, 187] on div "Janela de atendimento Grade de atendimento Capacidade Transportadoras Veículos …" at bounding box center [308, 145] width 616 height 291
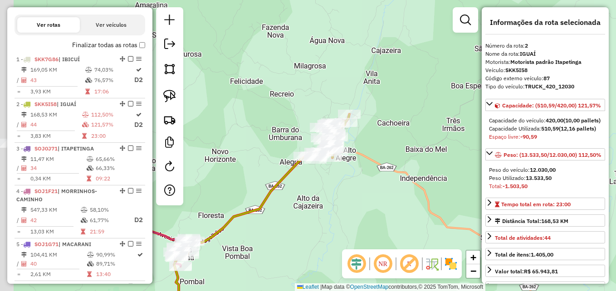
drag, startPoint x: 354, startPoint y: 133, endPoint x: 422, endPoint y: 115, distance: 71.4
click at [422, 115] on div "Janela de atendimento Grade de atendimento Capacidade Transportadoras Veículos …" at bounding box center [308, 145] width 616 height 291
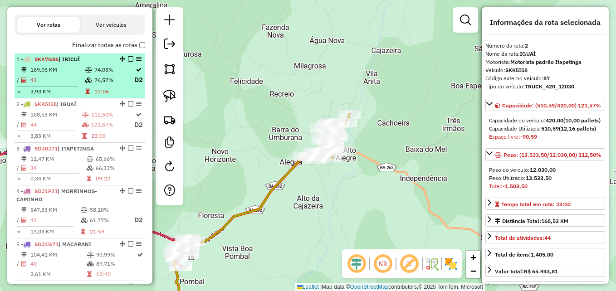
click at [76, 74] on td "169,05 KM" at bounding box center [57, 69] width 55 height 9
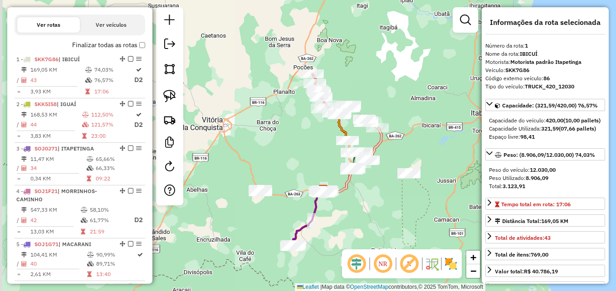
drag, startPoint x: 277, startPoint y: 230, endPoint x: 375, endPoint y: 211, distance: 99.8
click at [375, 215] on div "Janela de atendimento Grade de atendimento Capacidade Transportadoras Veículos …" at bounding box center [308, 145] width 616 height 291
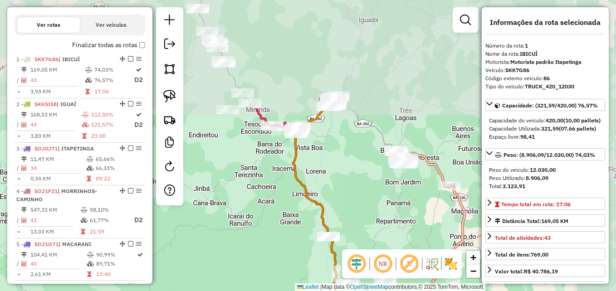
drag, startPoint x: 293, startPoint y: 97, endPoint x: 210, endPoint y: 235, distance: 160.4
click at [210, 235] on div "Janela de atendimento Grade de atendimento Capacidade Transportadoras Veículos …" at bounding box center [308, 145] width 616 height 291
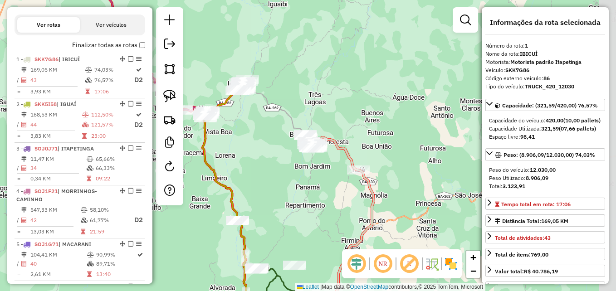
drag, startPoint x: 420, startPoint y: 178, endPoint x: 330, endPoint y: 161, distance: 91.2
click at [330, 161] on div "Janela de atendimento Grade de atendimento Capacidade Transportadoras Veículos …" at bounding box center [308, 145] width 616 height 291
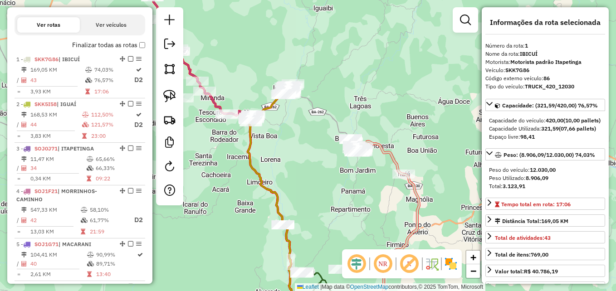
drag, startPoint x: 331, startPoint y: 93, endPoint x: 361, endPoint y: 108, distance: 33.7
click at [377, 98] on div "Janela de atendimento Grade de atendimento Capacidade Transportadoras Veículos …" at bounding box center [308, 145] width 616 height 291
drag, startPoint x: 352, startPoint y: 94, endPoint x: 361, endPoint y: 92, distance: 9.3
click at [361, 92] on div "Janela de atendimento Grade de atendimento Capacidade Transportadoras Veículos …" at bounding box center [308, 145] width 616 height 291
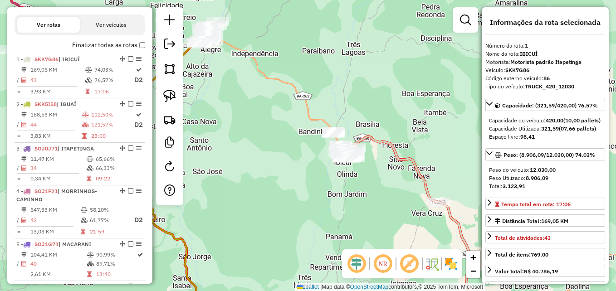
drag, startPoint x: 378, startPoint y: 117, endPoint x: 367, endPoint y: 83, distance: 35.6
click at [367, 84] on div "Janela de atendimento Grade de atendimento Capacidade Transportadoras Veículos …" at bounding box center [308, 145] width 616 height 291
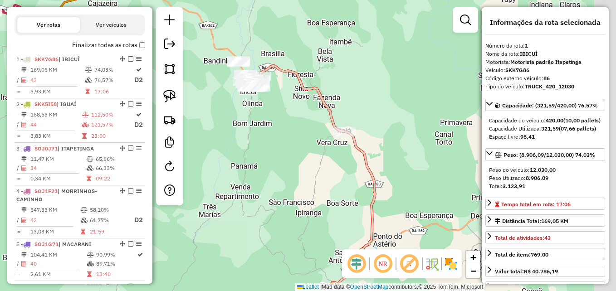
drag, startPoint x: 355, startPoint y: 97, endPoint x: 344, endPoint y: 90, distance: 13.1
click at [341, 90] on div "Janela de atendimento Grade de atendimento Capacidade Transportadoras Veículos …" at bounding box center [308, 145] width 616 height 291
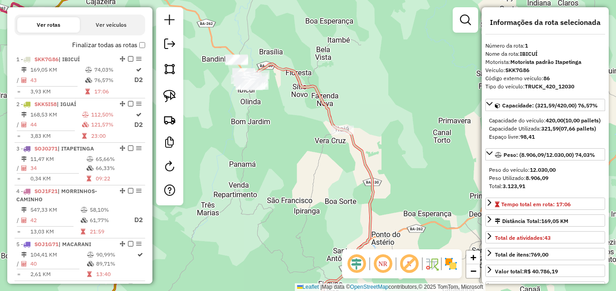
click at [380, 263] on em at bounding box center [383, 264] width 22 height 22
drag, startPoint x: 394, startPoint y: 93, endPoint x: 410, endPoint y: 99, distance: 16.9
click at [407, 97] on div "Janela de atendimento Grade de atendimento Capacidade Transportadoras Veículos …" at bounding box center [308, 145] width 616 height 291
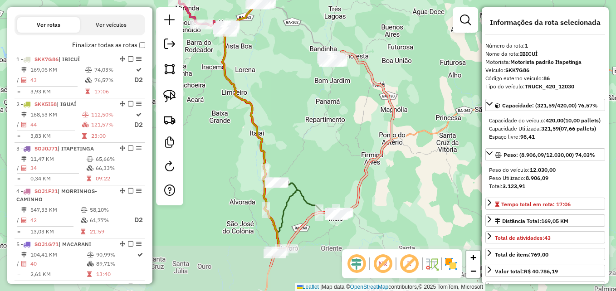
drag, startPoint x: 413, startPoint y: 148, endPoint x: 409, endPoint y: 95, distance: 53.2
click at [409, 95] on div "Janela de atendimento Grade de atendimento Capacidade Transportadoras Veículos …" at bounding box center [308, 145] width 616 height 291
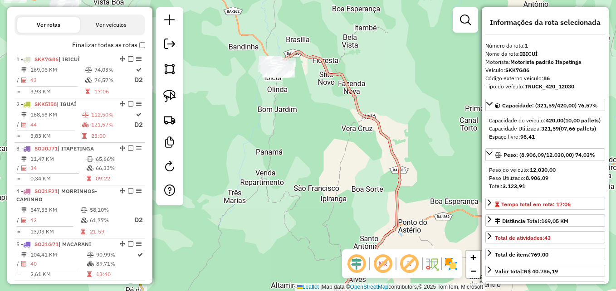
drag, startPoint x: 393, startPoint y: 54, endPoint x: 418, endPoint y: 111, distance: 61.9
click at [418, 111] on div "Janela de atendimento Grade de atendimento Capacidade Transportadoras Veículos …" at bounding box center [308, 145] width 616 height 291
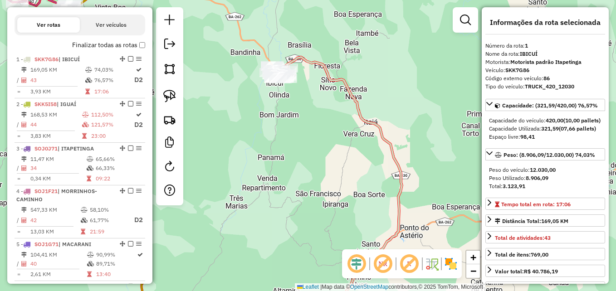
click at [385, 264] on em at bounding box center [383, 264] width 22 height 22
drag, startPoint x: 395, startPoint y: 77, endPoint x: 398, endPoint y: 84, distance: 8.0
click at [398, 84] on div "Janela de atendimento Grade de atendimento Capacidade Transportadoras Veículos …" at bounding box center [308, 145] width 616 height 291
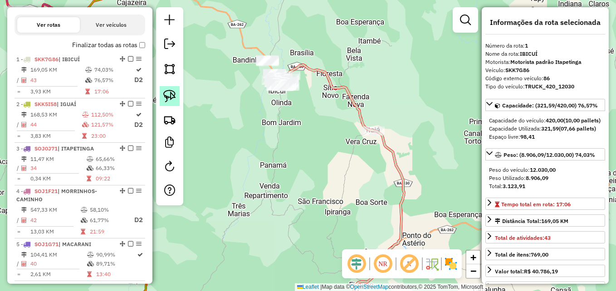
click at [169, 96] on img at bounding box center [169, 96] width 13 height 13
drag, startPoint x: 382, startPoint y: 119, endPoint x: 388, endPoint y: 122, distance: 6.9
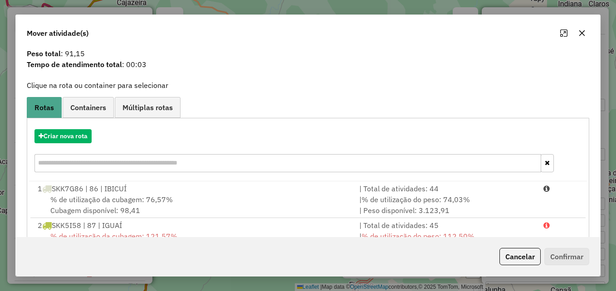
scroll to position [91, 0]
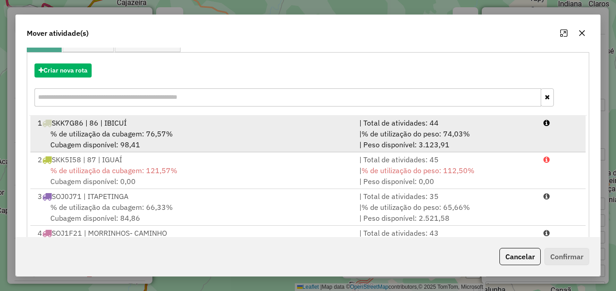
click at [162, 139] on div "% de utilização da cubagem: 76,57% Cubagem disponível: 98,41" at bounding box center [192, 139] width 321 height 22
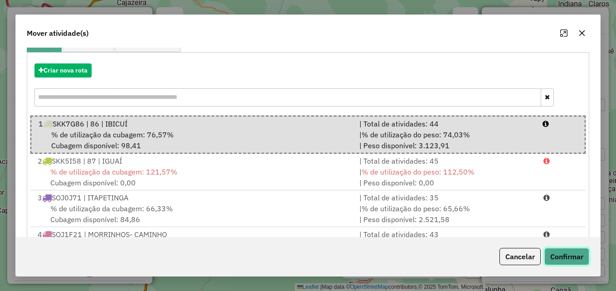
click at [558, 256] on button "Confirmar" at bounding box center [566, 256] width 45 height 17
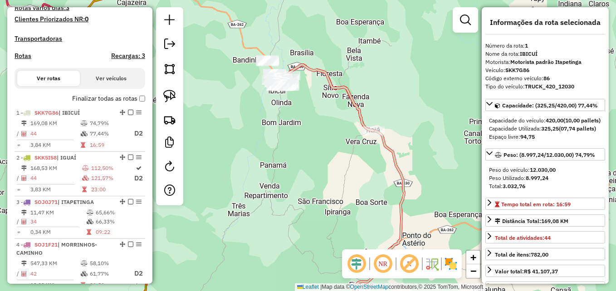
scroll to position [215, 0]
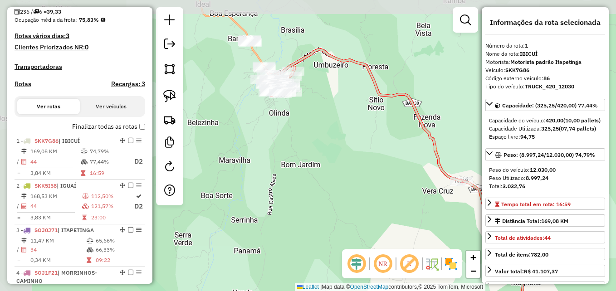
drag, startPoint x: 313, startPoint y: 97, endPoint x: 354, endPoint y: 141, distance: 59.6
click at [354, 141] on div "Janela de atendimento Grade de atendimento Capacidade Transportadoras Veículos …" at bounding box center [308, 145] width 616 height 291
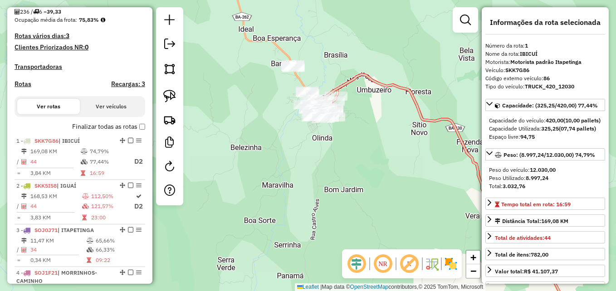
drag, startPoint x: 300, startPoint y: 141, endPoint x: 320, endPoint y: 152, distance: 22.9
click at [320, 152] on div "Janela de atendimento Grade de atendimento Capacidade Transportadoras Veículos …" at bounding box center [308, 145] width 616 height 291
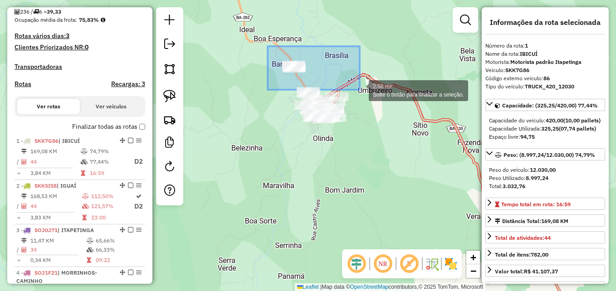
drag, startPoint x: 267, startPoint y: 46, endPoint x: 359, endPoint y: 90, distance: 101.8
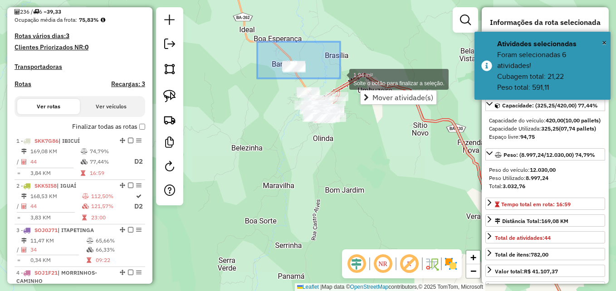
drag, startPoint x: 257, startPoint y: 44, endPoint x: 340, endPoint y: 78, distance: 89.6
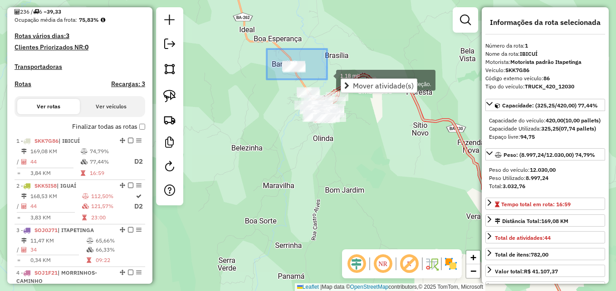
drag, startPoint x: 267, startPoint y: 53, endPoint x: 327, endPoint y: 79, distance: 65.2
drag, startPoint x: 261, startPoint y: 47, endPoint x: 328, endPoint y: 78, distance: 74.2
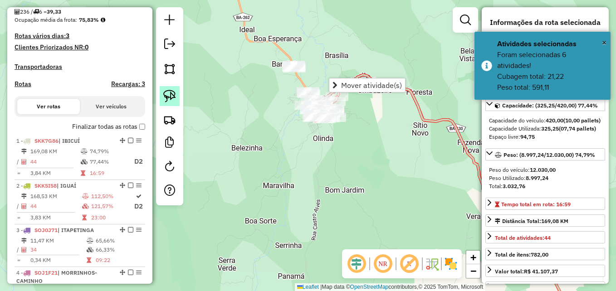
click at [168, 96] on img at bounding box center [169, 96] width 13 height 13
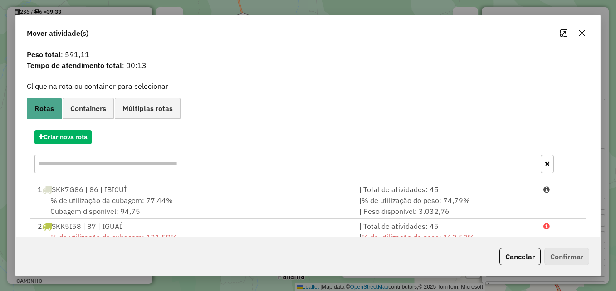
scroll to position [45, 0]
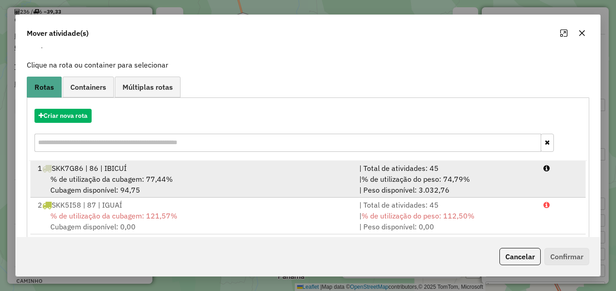
click at [186, 178] on div "% de utilização da cubagem: 77,44% Cubagem disponível: 94,75" at bounding box center [192, 185] width 321 height 22
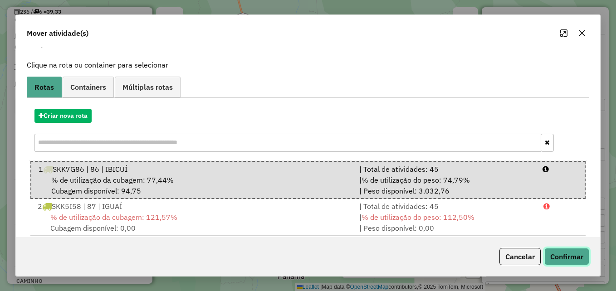
click at [558, 260] on button "Confirmar" at bounding box center [566, 256] width 45 height 17
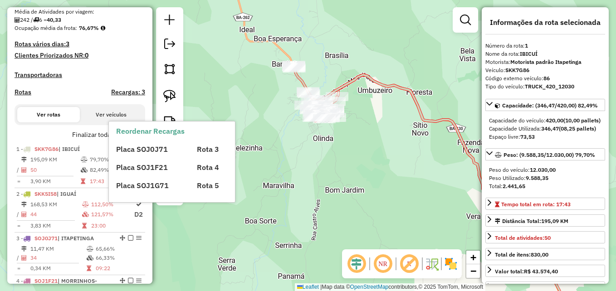
scroll to position [215, 0]
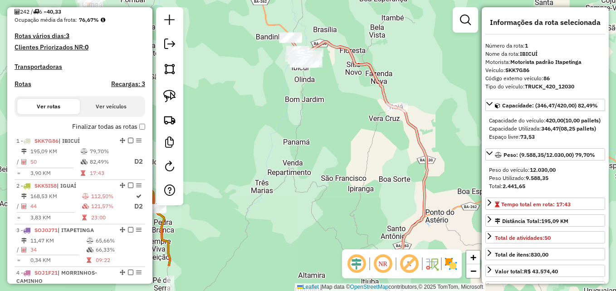
drag, startPoint x: 349, startPoint y: 181, endPoint x: 327, endPoint y: 121, distance: 64.0
click at [327, 122] on div "Janela de atendimento Grade de atendimento Capacidade Transportadoras Veículos …" at bounding box center [308, 145] width 616 height 291
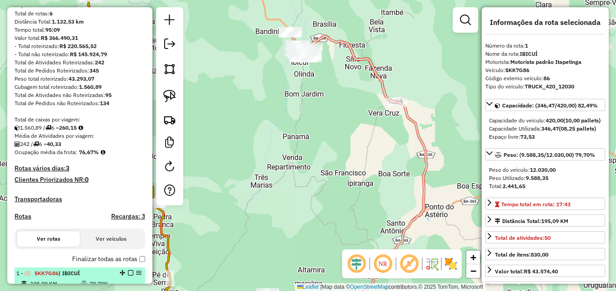
scroll to position [79, 0]
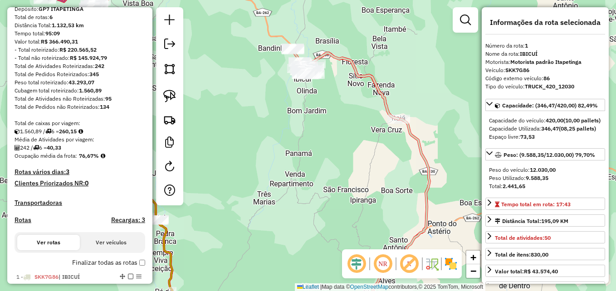
drag, startPoint x: 339, startPoint y: 107, endPoint x: 341, endPoint y: 124, distance: 17.0
click at [341, 124] on div "Janela de atendimento Grade de atendimento Capacidade Transportadoras Veículos …" at bounding box center [308, 145] width 616 height 291
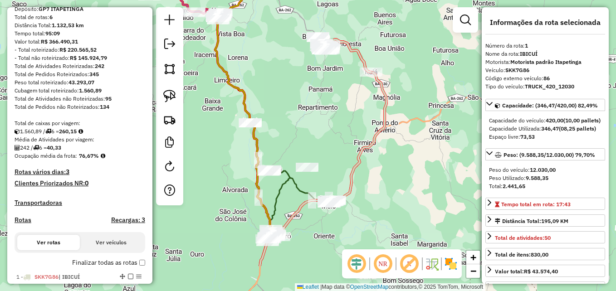
drag, startPoint x: 346, startPoint y: 182, endPoint x: 341, endPoint y: 128, distance: 54.1
click at [341, 128] on div "Janela de atendimento Grade de atendimento Capacidade Transportadoras Veículos …" at bounding box center [308, 145] width 616 height 291
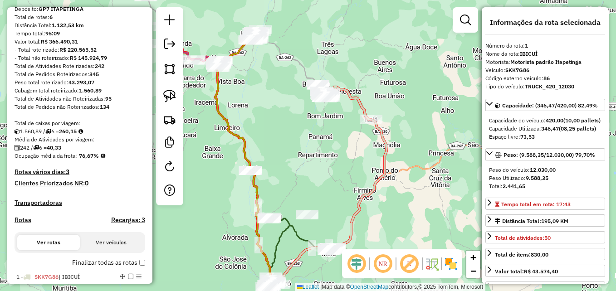
drag, startPoint x: 349, startPoint y: 82, endPoint x: 349, endPoint y: 130, distance: 47.6
click at [349, 130] on div "Janela de atendimento Grade de atendimento Capacidade Transportadoras Veículos …" at bounding box center [308, 145] width 616 height 291
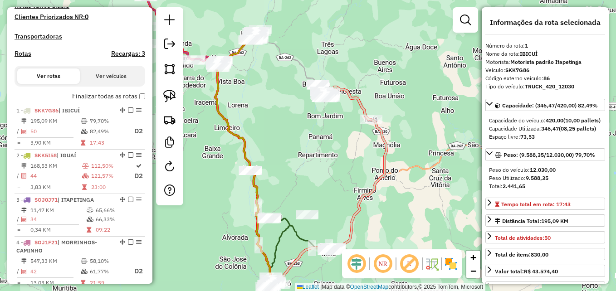
scroll to position [260, 0]
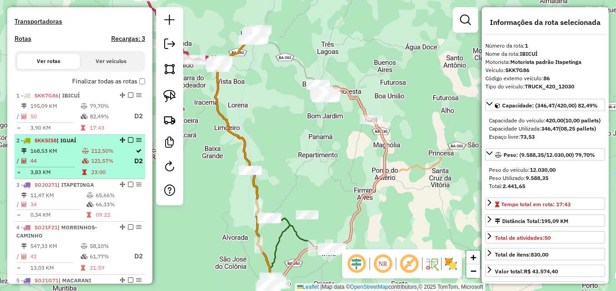
click at [97, 155] on td "112,50%" at bounding box center [112, 150] width 43 height 9
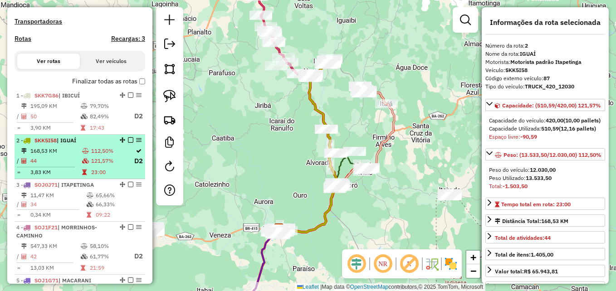
click at [82, 165] on td at bounding box center [86, 160] width 9 height 11
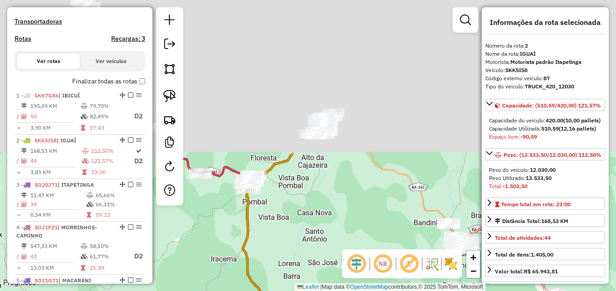
drag, startPoint x: 334, startPoint y: 65, endPoint x: 338, endPoint y: 250, distance: 185.0
click at [338, 250] on div "Janela de atendimento Grade de atendimento Capacidade Transportadoras Veículos …" at bounding box center [308, 145] width 616 height 291
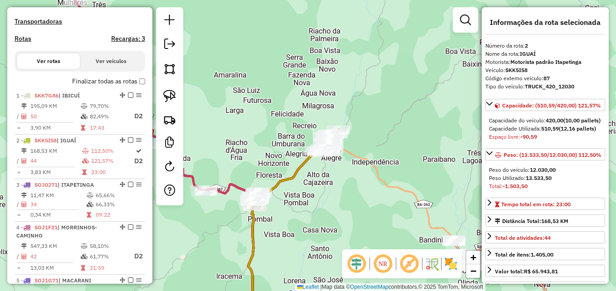
click at [362, 190] on div "Janela de atendimento Grade de atendimento Capacidade Transportadoras Veículos …" at bounding box center [308, 145] width 616 height 291
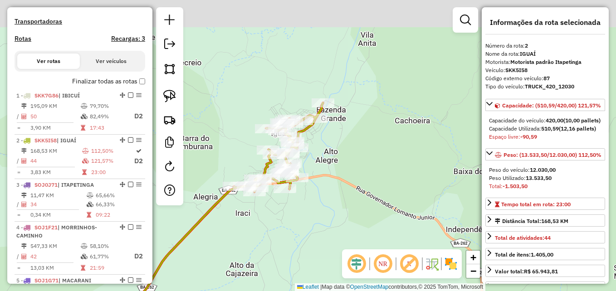
drag, startPoint x: 335, startPoint y: 140, endPoint x: 477, endPoint y: 158, distance: 143.0
click at [480, 171] on div "Janela de atendimento Grade de atendimento Capacidade Transportadoras Veículos …" at bounding box center [308, 145] width 616 height 291
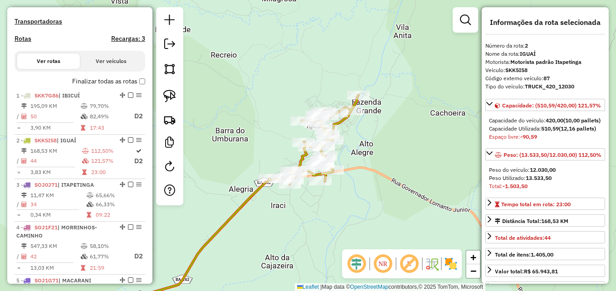
click at [480, 126] on div "Janela de atendimento Grade de atendimento Capacidade Transportadoras Veículos …" at bounding box center [308, 145] width 616 height 291
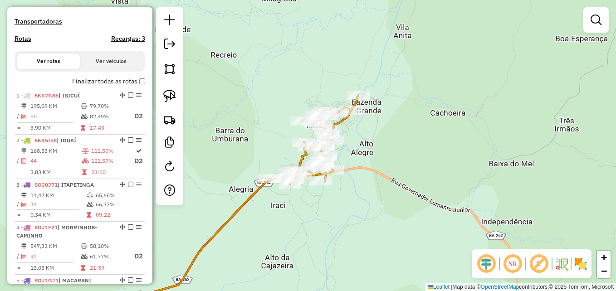
click at [410, 119] on div "Janela de atendimento Grade de atendimento Capacidade Transportadoras Veículos …" at bounding box center [308, 145] width 616 height 291
click at [596, 19] on em at bounding box center [595, 20] width 11 height 11
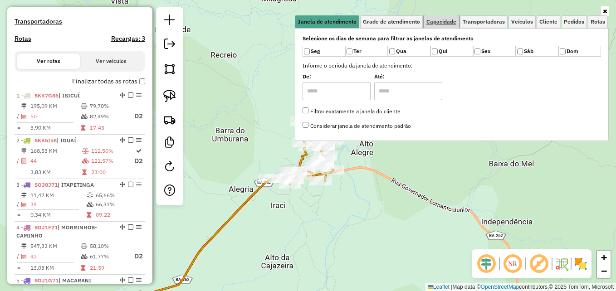
click at [442, 19] on span "Capacidade" at bounding box center [441, 21] width 30 height 5
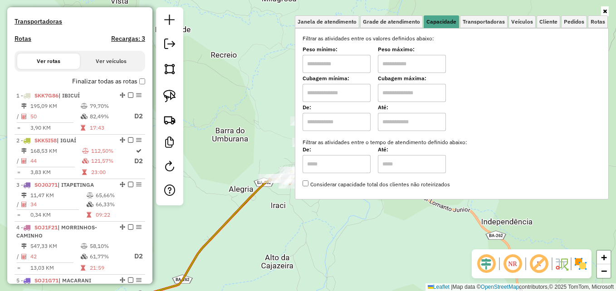
click at [329, 92] on input "text" at bounding box center [336, 93] width 68 height 18
type input "****"
type input "*****"
click at [266, 91] on div "Limpar filtros Janela de atendimento Grade de atendimento Capacidade Transporta…" at bounding box center [308, 145] width 616 height 291
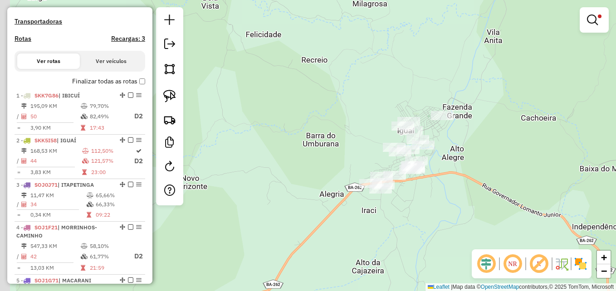
drag, startPoint x: 397, startPoint y: 159, endPoint x: 488, endPoint y: 164, distance: 90.8
click at [488, 164] on div "Limpar filtros Janela de atendimento Grade de atendimento Capacidade Transporta…" at bounding box center [308, 145] width 616 height 291
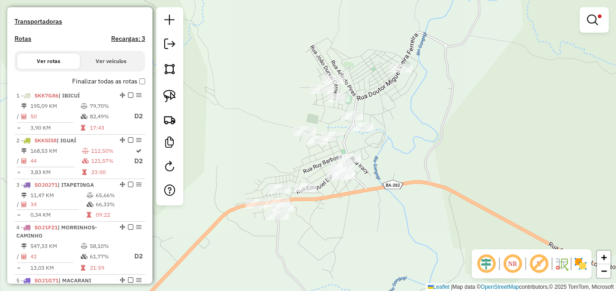
drag, startPoint x: 394, startPoint y: 147, endPoint x: 404, endPoint y: 144, distance: 10.5
click at [404, 144] on div "Limpar filtros Janela de atendimento Grade de atendimento Capacidade Transporta…" at bounding box center [308, 145] width 616 height 291
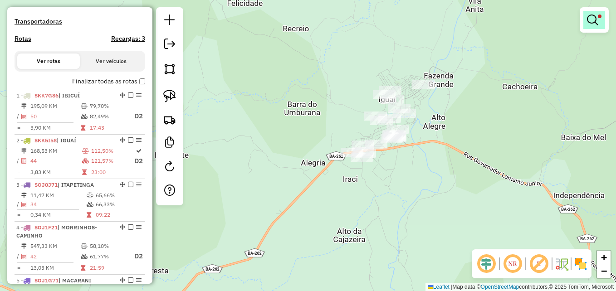
click at [590, 22] on em at bounding box center [592, 20] width 11 height 11
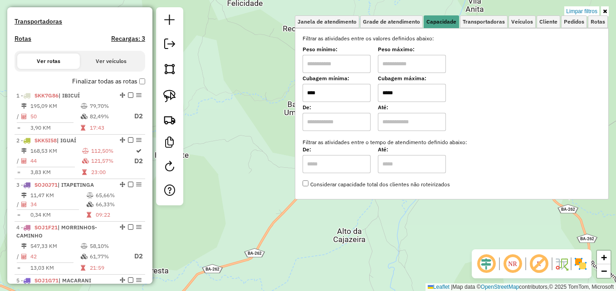
drag, startPoint x: 587, startPoint y: 10, endPoint x: 566, endPoint y: 24, distance: 24.6
click at [587, 10] on link "Limpar filtros" at bounding box center [581, 11] width 35 height 10
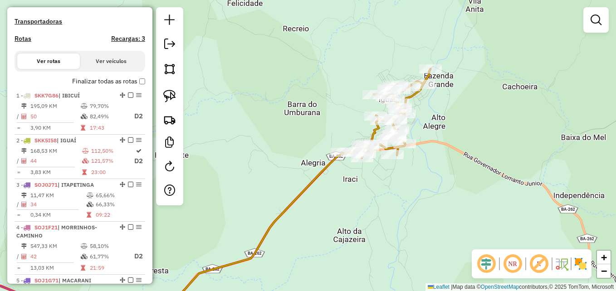
click at [453, 144] on div "Janela de atendimento Grade de atendimento Capacidade Transportadoras Veículos …" at bounding box center [308, 145] width 616 height 291
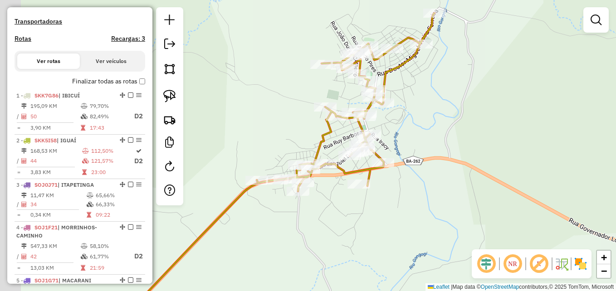
drag, startPoint x: 425, startPoint y: 99, endPoint x: 457, endPoint y: 124, distance: 40.7
click at [457, 124] on div "Janela de atendimento Grade de atendimento Capacidade Transportadoras Veículos …" at bounding box center [308, 145] width 616 height 291
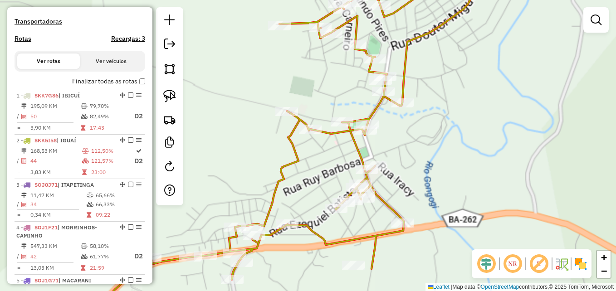
drag, startPoint x: 419, startPoint y: 108, endPoint x: 505, endPoint y: 115, distance: 86.8
click at [505, 115] on div "Janela de atendimento Grade de atendimento Capacidade Transportadoras Veículos …" at bounding box center [308, 145] width 616 height 291
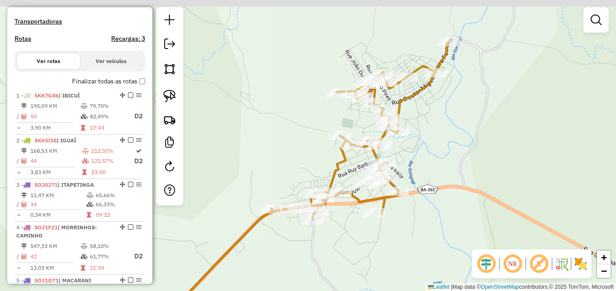
drag, startPoint x: 502, startPoint y: 112, endPoint x: 446, endPoint y: 136, distance: 60.7
click at [446, 136] on div "Janela de atendimento Grade de atendimento Capacidade Transportadoras Veículos …" at bounding box center [308, 145] width 616 height 291
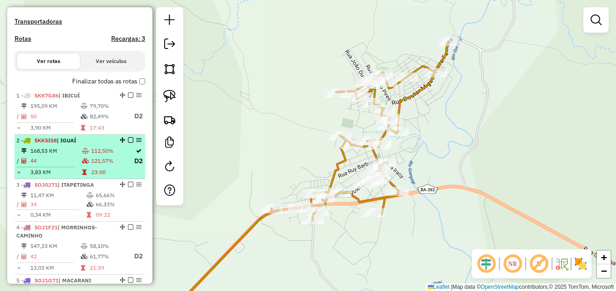
select select "**********"
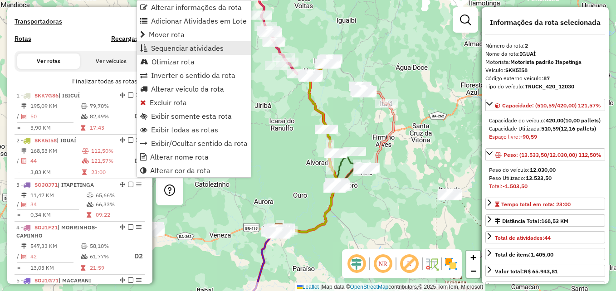
click at [180, 46] on span "Sequenciar atividades" at bounding box center [187, 47] width 73 height 7
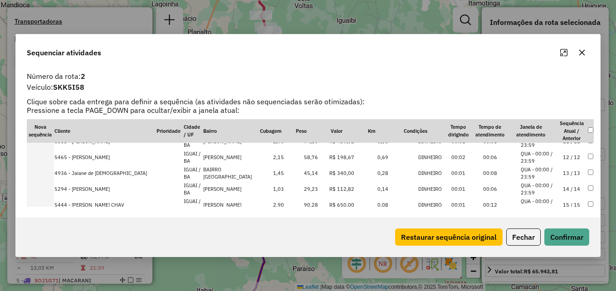
scroll to position [181, 0]
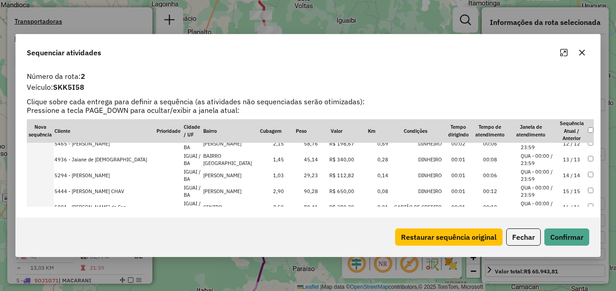
click at [583, 50] on icon "button" at bounding box center [581, 52] width 7 height 7
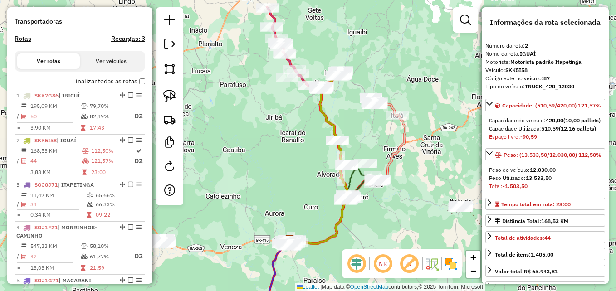
drag, startPoint x: 373, startPoint y: 60, endPoint x: 402, endPoint y: 99, distance: 47.7
click at [402, 99] on div "Janela de atendimento Grade de atendimento Capacidade Transportadoras Veículos …" at bounding box center [308, 145] width 616 height 291
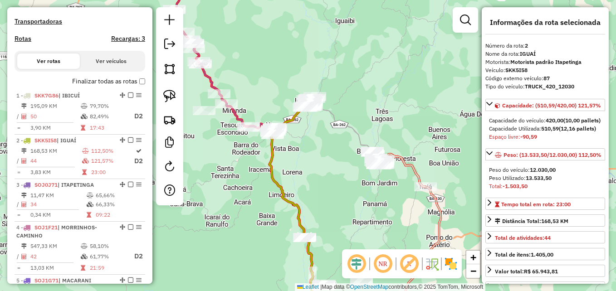
drag, startPoint x: 359, startPoint y: 100, endPoint x: 403, endPoint y: 99, distance: 44.4
click at [403, 99] on div "Janela de atendimento Grade de atendimento Capacidade Transportadoras Veículos …" at bounding box center [308, 145] width 616 height 291
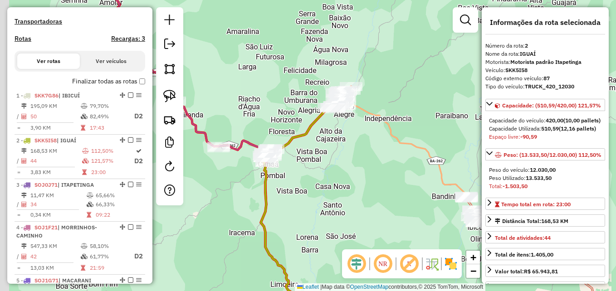
drag, startPoint x: 373, startPoint y: 107, endPoint x: 413, endPoint y: 116, distance: 41.0
click at [413, 116] on div "Janela de atendimento Grade de atendimento Capacidade Transportadoras Veículos …" at bounding box center [308, 145] width 616 height 291
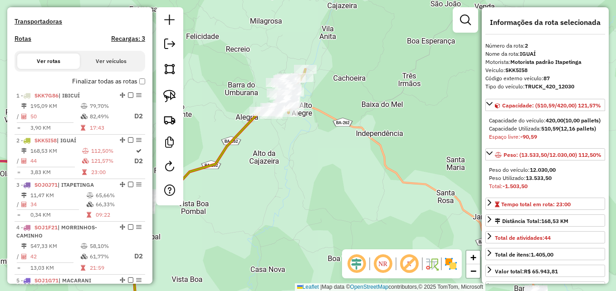
drag, startPoint x: 378, startPoint y: 91, endPoint x: 425, endPoint y: 143, distance: 70.9
click at [430, 145] on div "Janela de atendimento Grade de atendimento Capacidade Transportadoras Veículos …" at bounding box center [308, 145] width 616 height 291
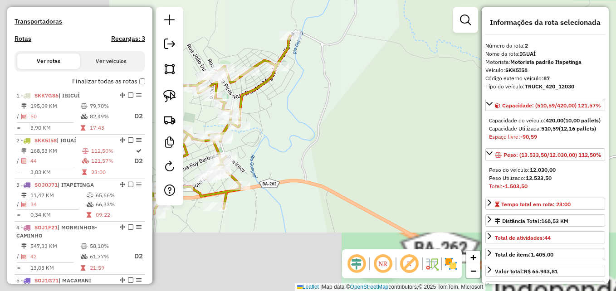
drag, startPoint x: 451, startPoint y: 78, endPoint x: 475, endPoint y: 51, distance: 36.3
click at [476, 51] on div "Janela de atendimento Grade de atendimento Capacidade Transportadoras Veículos …" at bounding box center [308, 145] width 616 height 291
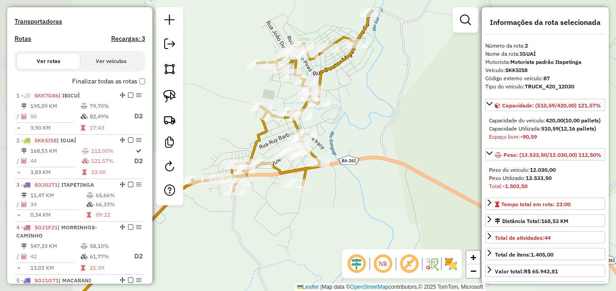
drag, startPoint x: 337, startPoint y: 139, endPoint x: 418, endPoint y: 121, distance: 83.1
click at [418, 121] on div "Janela de atendimento Grade de atendimento Capacidade Transportadoras Veículos …" at bounding box center [308, 145] width 616 height 291
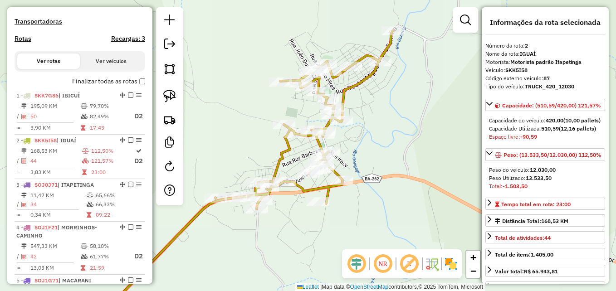
drag, startPoint x: 403, startPoint y: 109, endPoint x: 426, endPoint y: 127, distance: 29.0
click at [426, 127] on div "Janela de atendimento Grade de atendimento Capacidade Transportadoras Veículos …" at bounding box center [308, 145] width 616 height 291
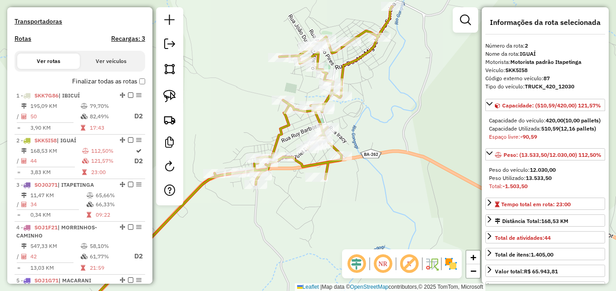
drag, startPoint x: 398, startPoint y: 142, endPoint x: 397, endPoint y: 118, distance: 24.5
click at [397, 118] on div "Janela de atendimento Grade de atendimento Capacidade Transportadoras Veículos …" at bounding box center [308, 145] width 616 height 291
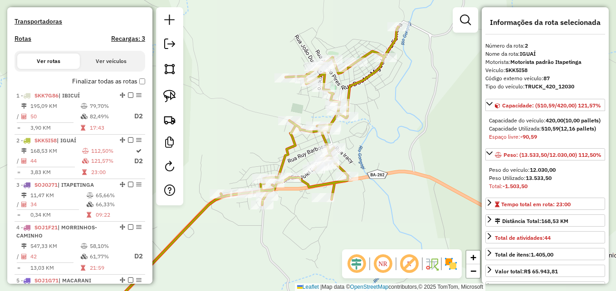
drag, startPoint x: 393, startPoint y: 76, endPoint x: 405, endPoint y: 122, distance: 47.2
click at [405, 122] on div "Janela de atendimento Grade de atendimento Capacidade Transportadoras Veículos …" at bounding box center [308, 145] width 616 height 291
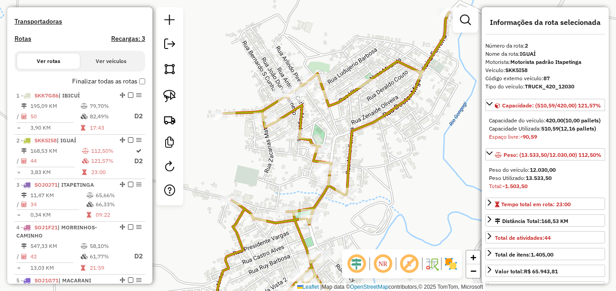
drag, startPoint x: 388, startPoint y: 122, endPoint x: 418, endPoint y: 135, distance: 32.1
click at [418, 135] on div "Janela de atendimento Grade de atendimento Capacidade Transportadoras Veículos …" at bounding box center [308, 145] width 616 height 291
click at [166, 92] on img at bounding box center [169, 96] width 13 height 13
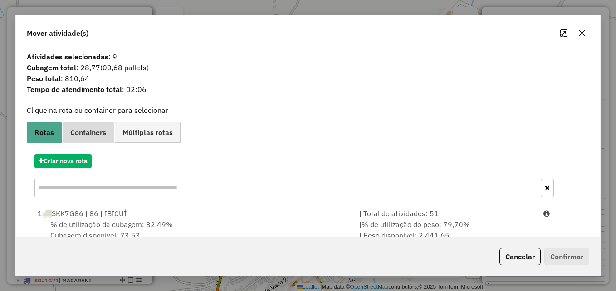
click at [89, 135] on span "Containers" at bounding box center [88, 132] width 36 height 7
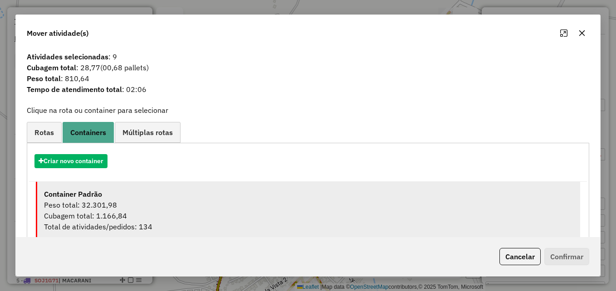
drag, startPoint x: 109, startPoint y: 205, endPoint x: 315, endPoint y: 218, distance: 206.6
click at [109, 206] on div "Peso total: 32.301,98" at bounding box center [308, 204] width 529 height 11
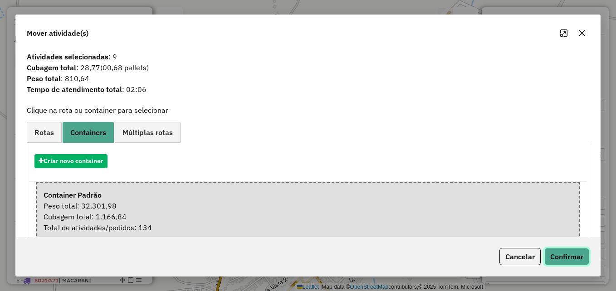
drag, startPoint x: 563, startPoint y: 253, endPoint x: 560, endPoint y: 250, distance: 4.8
click at [562, 253] on button "Confirmar" at bounding box center [566, 256] width 45 height 17
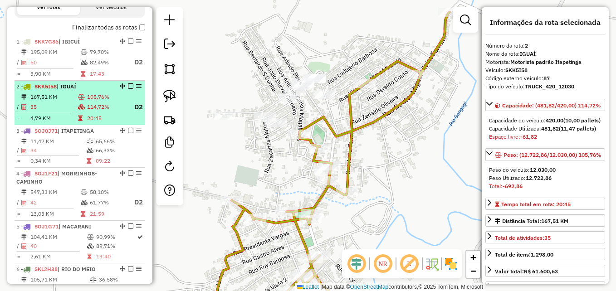
scroll to position [305, 0]
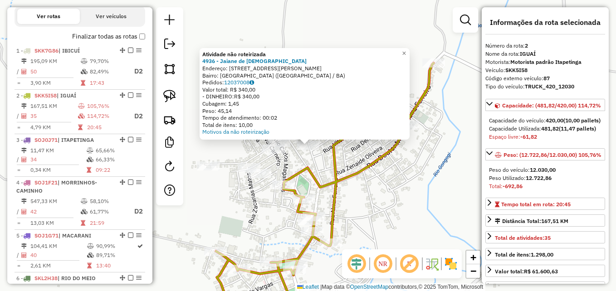
click at [204, 142] on div "Atividade não roteirizada 4936 - Jaiane de Jesus Endereço: Rua alice rosa santa…" at bounding box center [308, 145] width 616 height 291
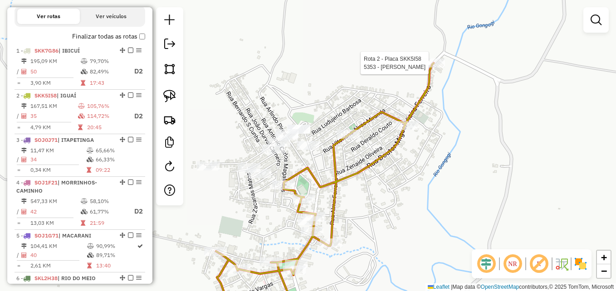
select select "**********"
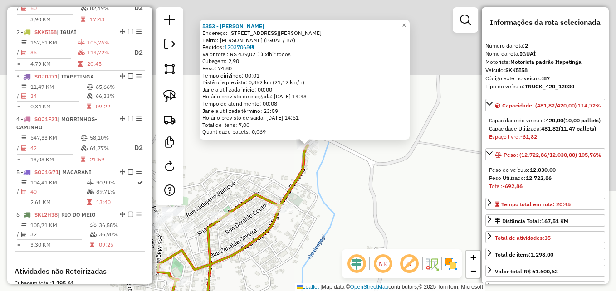
scroll to position [396, 0]
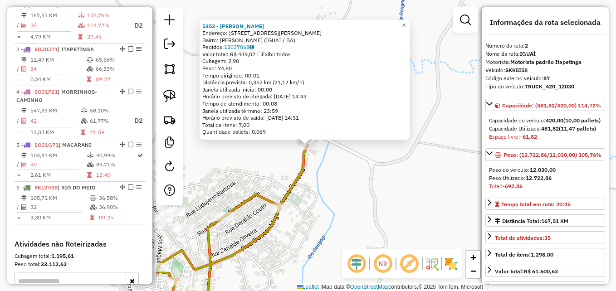
click at [393, 175] on div "5353 - Fabiana Figueiredo Endereço: Rua Naumar Soares de Alcantara 8 Bairro: AR…" at bounding box center [308, 145] width 616 height 291
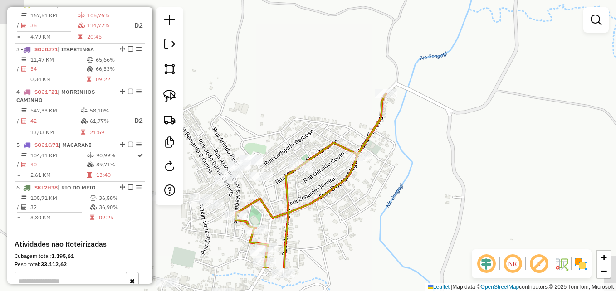
drag, startPoint x: 334, startPoint y: 198, endPoint x: 414, endPoint y: 129, distance: 105.7
click at [414, 131] on div "Janela de atendimento Grade de atendimento Capacidade Transportadoras Veículos …" at bounding box center [308, 145] width 616 height 291
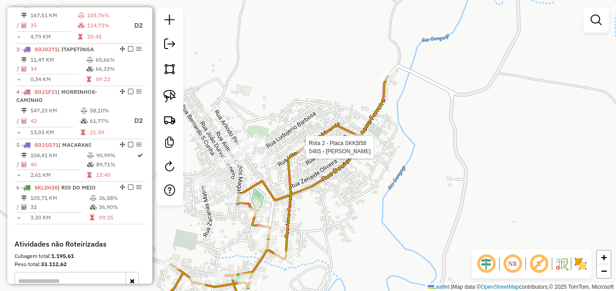
select select "**********"
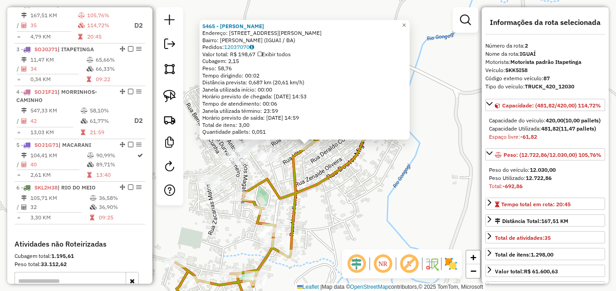
click at [357, 199] on div "Rota 2 - Placa SKK5I58 5465 - Edson Lucas 5465 - Edson Lucas Endereço: Rua Mari…" at bounding box center [308, 145] width 616 height 291
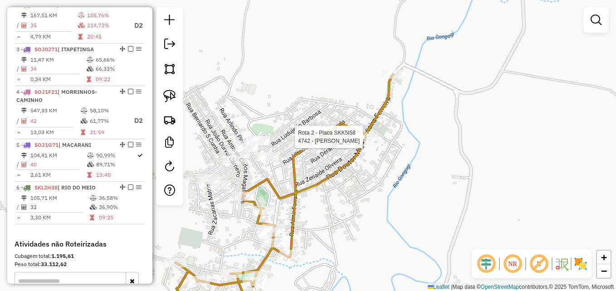
select select "**********"
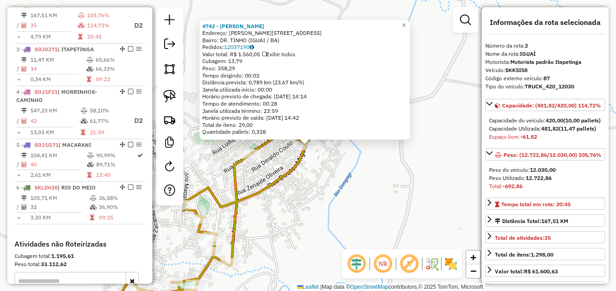
click at [364, 185] on div "4742 - Rena almeida silva Endereço: R Neumar soares de Alcantara 270 Bairro: DR…" at bounding box center [308, 145] width 616 height 291
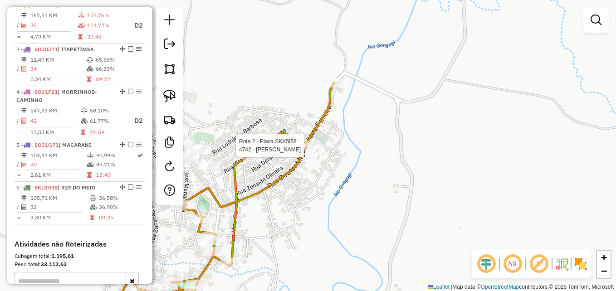
select select "**********"
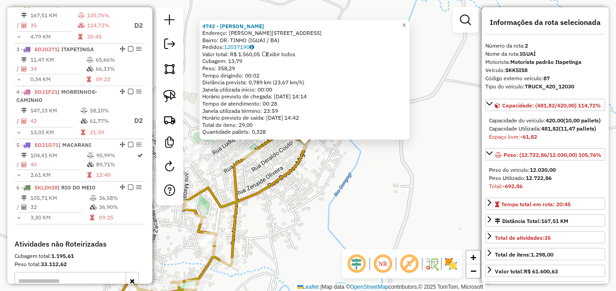
click at [329, 184] on div "4742 - Rena almeida silva Endereço: R Neumar soares de Alcantara 270 Bairro: DR…" at bounding box center [308, 145] width 616 height 291
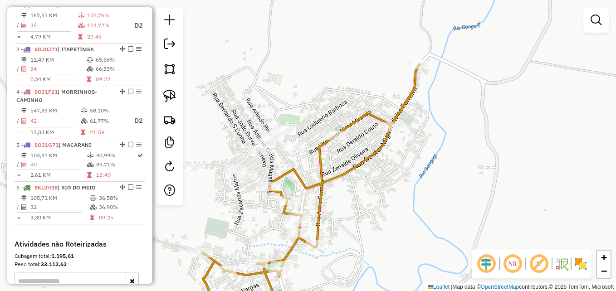
drag, startPoint x: 310, startPoint y: 191, endPoint x: 396, endPoint y: 167, distance: 89.0
click at [396, 169] on div "Janela de atendimento Grade de atendimento Capacidade Transportadoras Veículos …" at bounding box center [308, 145] width 616 height 291
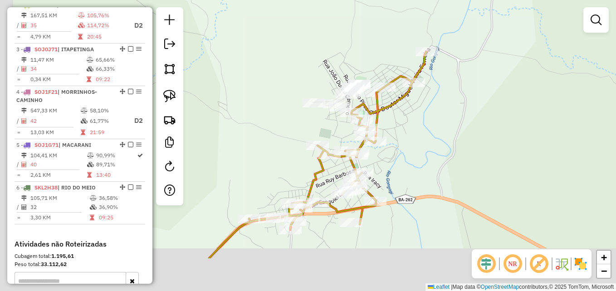
drag, startPoint x: 388, startPoint y: 202, endPoint x: 409, endPoint y: 112, distance: 92.7
click at [409, 113] on div "Janela de atendimento Grade de atendimento Capacidade Transportadoras Veículos …" at bounding box center [308, 145] width 616 height 291
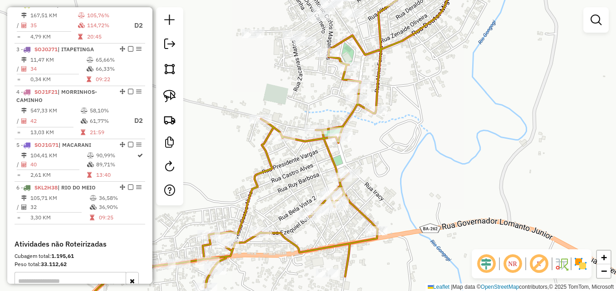
drag, startPoint x: 401, startPoint y: 112, endPoint x: 444, endPoint y: 77, distance: 55.4
click at [445, 78] on div "Janela de atendimento Grade de atendimento Capacidade Transportadoras Veículos …" at bounding box center [308, 145] width 616 height 291
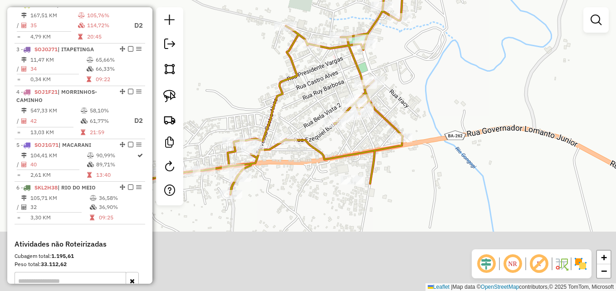
drag, startPoint x: 419, startPoint y: 103, endPoint x: 418, endPoint y: 83, distance: 19.9
click at [418, 84] on div "Janela de atendimento Grade de atendimento Capacidade Transportadoras Veículos …" at bounding box center [308, 145] width 616 height 291
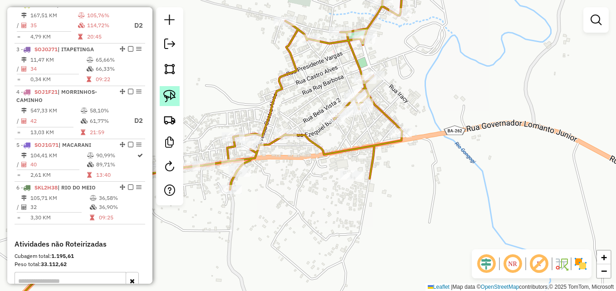
click at [169, 98] on img at bounding box center [169, 96] width 13 height 13
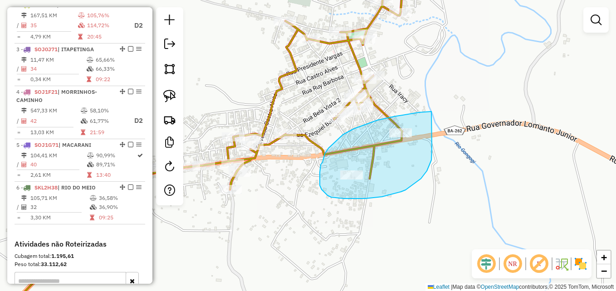
drag, startPoint x: 429, startPoint y: 112, endPoint x: 429, endPoint y: 136, distance: 24.5
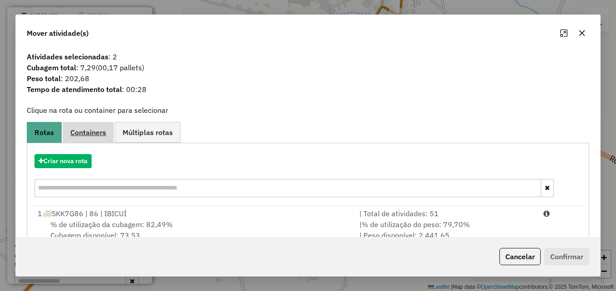
click at [96, 133] on span "Containers" at bounding box center [88, 132] width 36 height 7
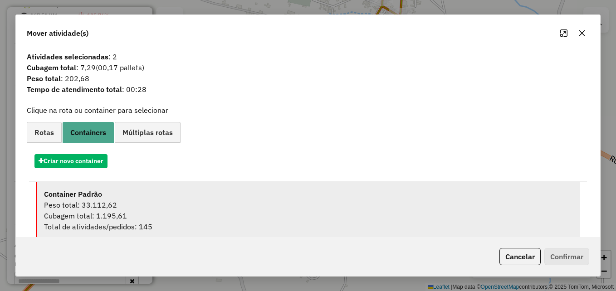
click at [133, 207] on div "Peso total: 33.112,62" at bounding box center [308, 204] width 529 height 11
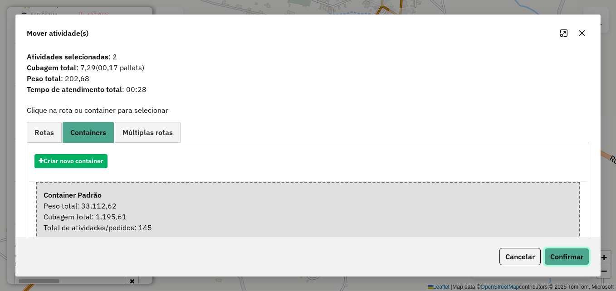
click at [564, 255] on button "Confirmar" at bounding box center [566, 256] width 45 height 17
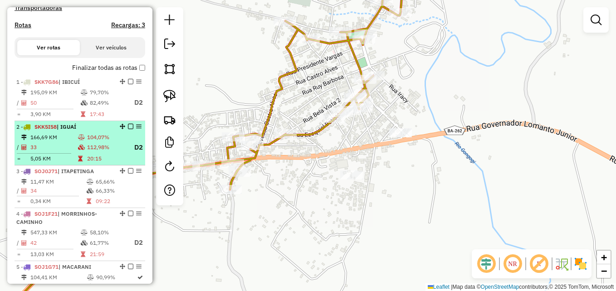
scroll to position [261, 0]
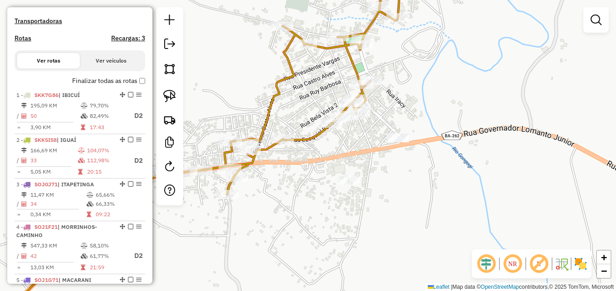
drag, startPoint x: 453, startPoint y: 88, endPoint x: 427, endPoint y: 179, distance: 93.7
click at [427, 179] on div "Janela de atendimento Grade de atendimento Capacidade Transportadoras Veículos …" at bounding box center [308, 145] width 616 height 291
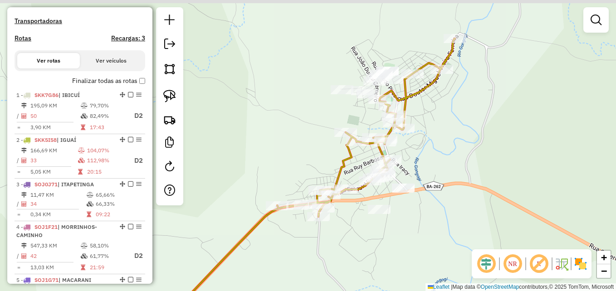
drag, startPoint x: 458, startPoint y: 87, endPoint x: 436, endPoint y: 150, distance: 66.4
click at [436, 149] on div "Janela de atendimento Grade de atendimento Capacidade Transportadoras Veículos …" at bounding box center [308, 145] width 616 height 291
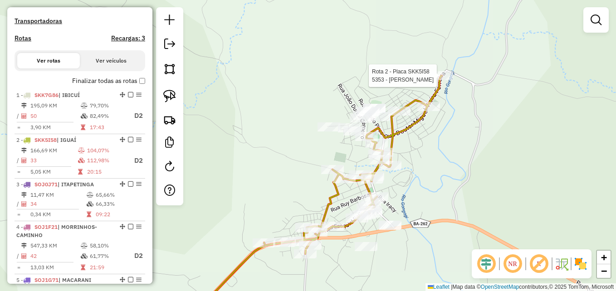
select select "**********"
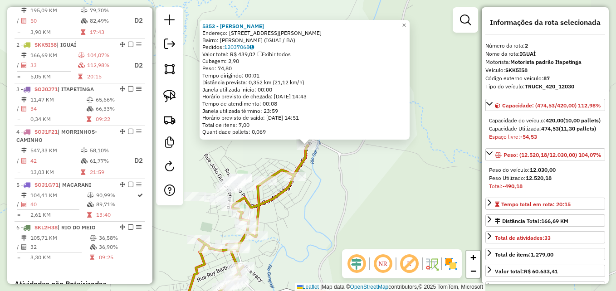
scroll to position [396, 0]
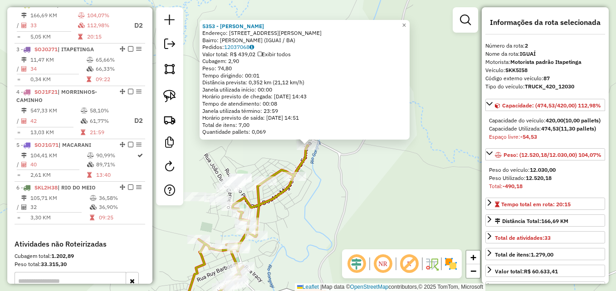
click at [348, 200] on div "5353 - Fabiana Figueiredo Endereço: Rua Naumar Soares de Alcantara 8 Bairro: AR…" at bounding box center [308, 145] width 616 height 291
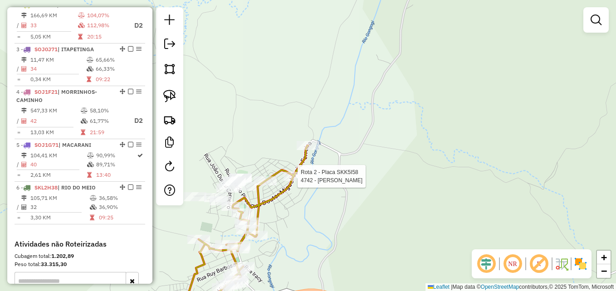
select select "**********"
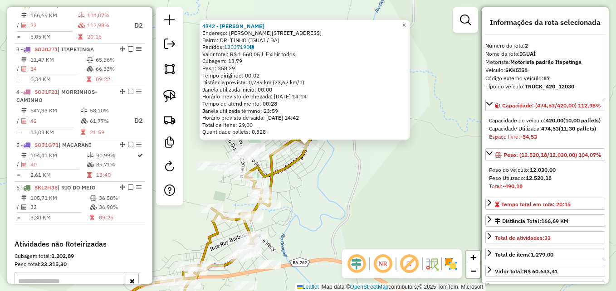
click at [324, 186] on div "4742 - Rena almeida silva Endereço: R Neumar soares de Alcantara 270 Bairro: DR…" at bounding box center [308, 145] width 616 height 291
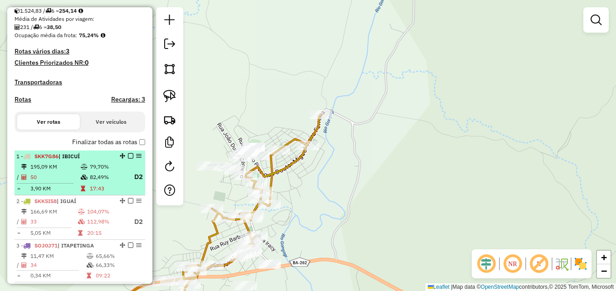
scroll to position [214, 0]
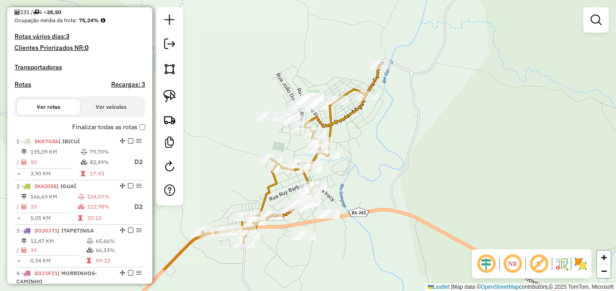
drag, startPoint x: 386, startPoint y: 209, endPoint x: 445, endPoint y: 160, distance: 77.2
click at [445, 160] on div "Janela de atendimento Grade de atendimento Capacidade Transportadoras Veículos …" at bounding box center [308, 145] width 616 height 291
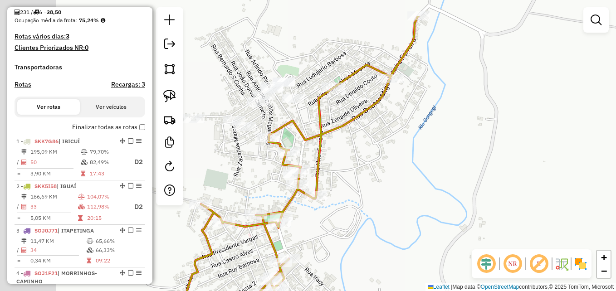
drag, startPoint x: 364, startPoint y: 97, endPoint x: 466, endPoint y: 142, distance: 111.2
click at [466, 142] on div "Janela de atendimento Grade de atendimento Capacidade Transportadoras Veículos …" at bounding box center [308, 145] width 616 height 291
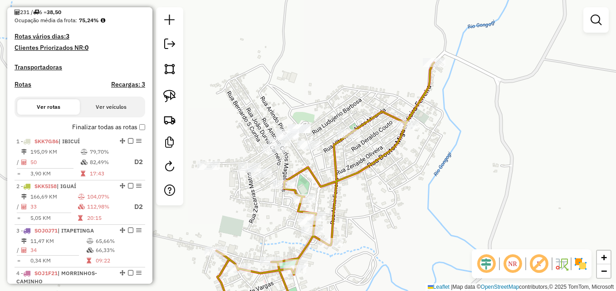
drag, startPoint x: 460, startPoint y: 13, endPoint x: 479, endPoint y: 64, distance: 54.2
click at [479, 64] on div "Janela de atendimento Grade de atendimento Capacidade Transportadoras Veículos …" at bounding box center [308, 145] width 616 height 291
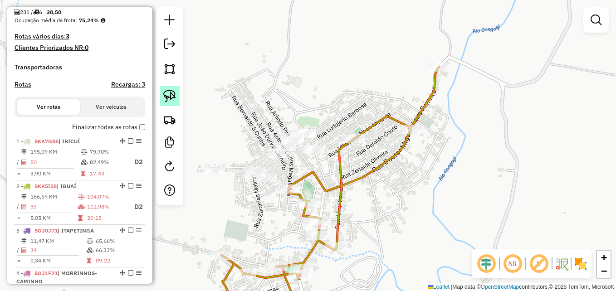
click at [169, 92] on img at bounding box center [169, 96] width 13 height 13
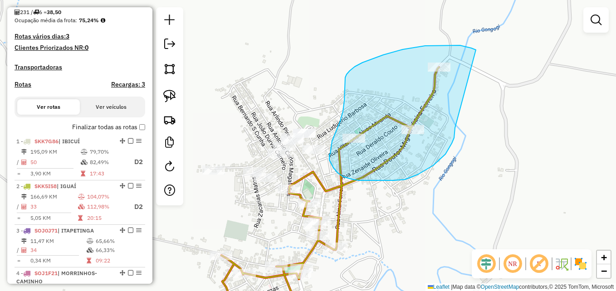
drag, startPoint x: 475, startPoint y: 50, endPoint x: 455, endPoint y: 122, distance: 75.2
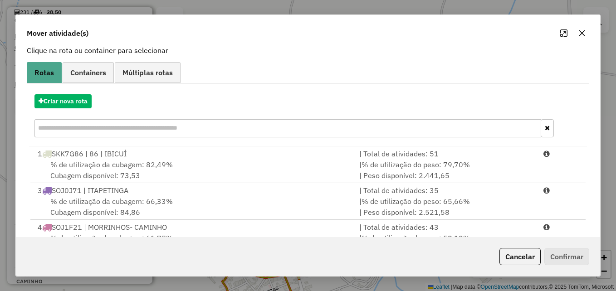
scroll to position [166, 0]
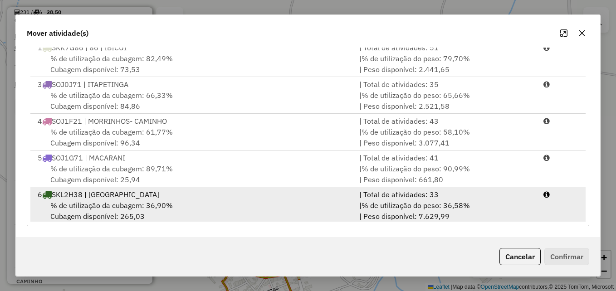
click at [174, 200] on div "% de utilização da cubagem: 36,90% Cubagem disponível: 265,03" at bounding box center [192, 211] width 321 height 22
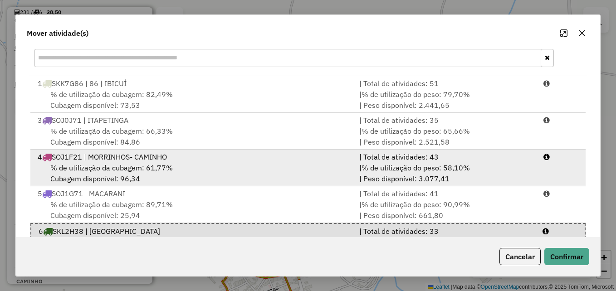
scroll to position [75, 0]
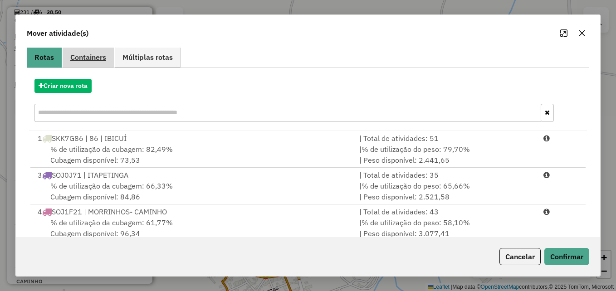
click at [99, 59] on span "Containers" at bounding box center [88, 56] width 36 height 7
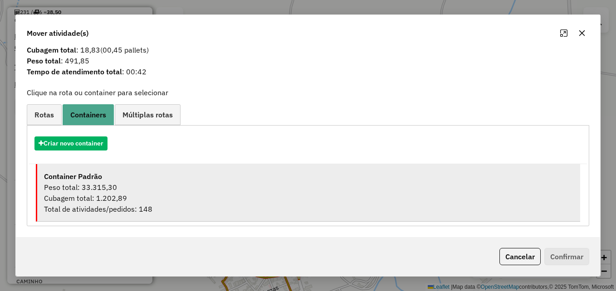
click at [110, 194] on div "Cubagem total: 1.202,89" at bounding box center [308, 198] width 529 height 11
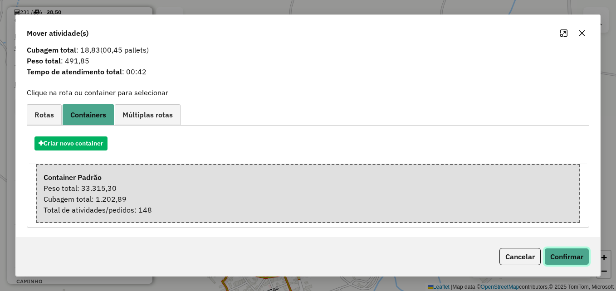
click at [567, 257] on button "Confirmar" at bounding box center [566, 256] width 45 height 17
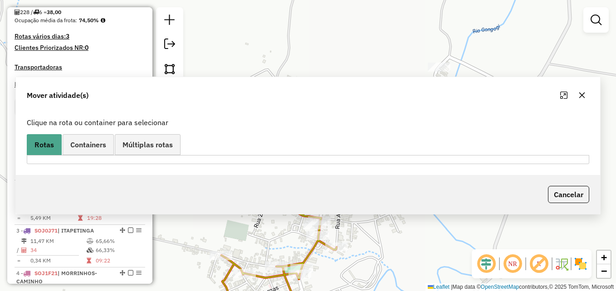
scroll to position [0, 0]
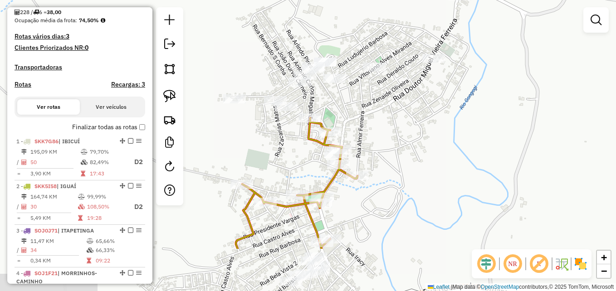
drag, startPoint x: 433, startPoint y: 204, endPoint x: 454, endPoint y: 133, distance: 74.2
click at [454, 133] on div "Janela de atendimento Grade de atendimento Capacidade Transportadoras Veículos …" at bounding box center [308, 145] width 616 height 291
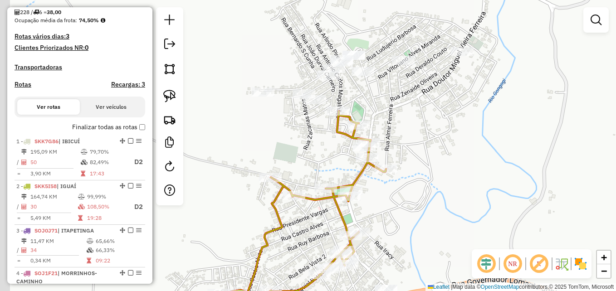
drag, startPoint x: 442, startPoint y: 145, endPoint x: 461, endPoint y: 127, distance: 26.6
click at [461, 127] on div "Janela de atendimento Grade de atendimento Capacidade Transportadoras Veículos …" at bounding box center [308, 145] width 616 height 291
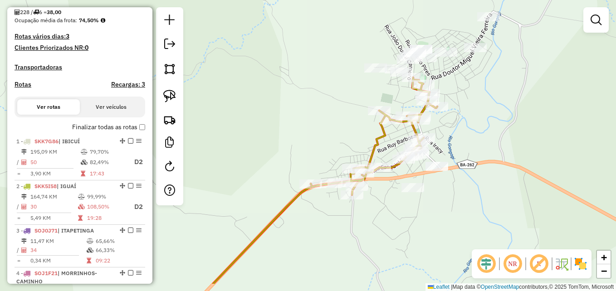
drag, startPoint x: 472, startPoint y: 180, endPoint x: 482, endPoint y: 144, distance: 37.5
click at [482, 144] on div "Janela de atendimento Grade de atendimento Capacidade Transportadoras Veículos …" at bounding box center [308, 145] width 616 height 291
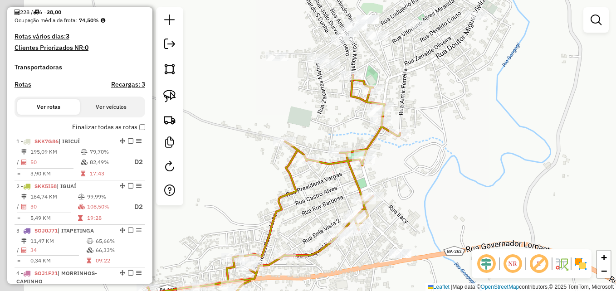
drag, startPoint x: 401, startPoint y: 76, endPoint x: 447, endPoint y: 99, distance: 51.1
click at [446, 100] on div "Janela de atendimento Grade de atendimento Capacidade Transportadoras Veículos …" at bounding box center [308, 145] width 616 height 291
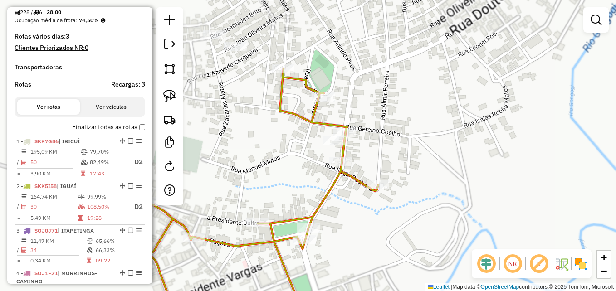
drag, startPoint x: 373, startPoint y: 88, endPoint x: 443, endPoint y: 106, distance: 71.5
click at [443, 106] on div "Janela de atendimento Grade de atendimento Capacidade Transportadoras Veículos …" at bounding box center [308, 145] width 616 height 291
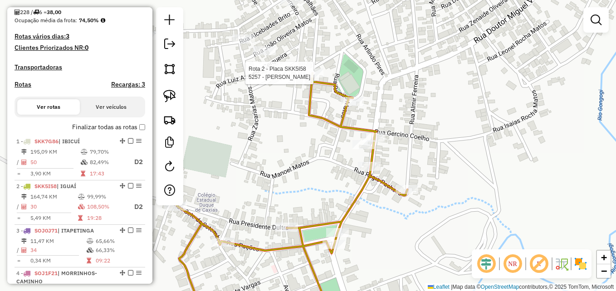
select select "**********"
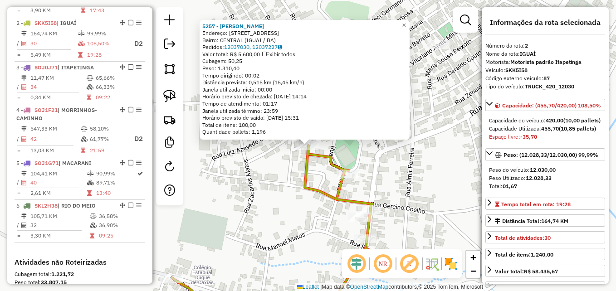
scroll to position [396, 0]
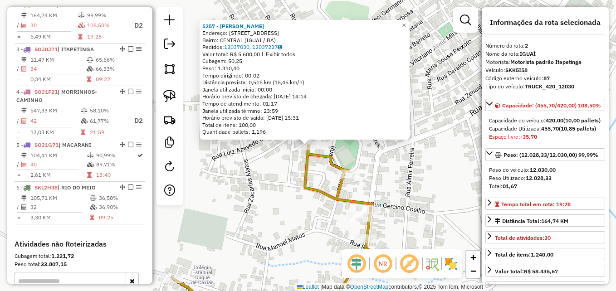
click at [256, 179] on div "5257 - Franklin Ney Endereço: R Iraci 18 Bairro: CENTRAL (IGUAI / BA) Pedidos: …" at bounding box center [308, 145] width 616 height 291
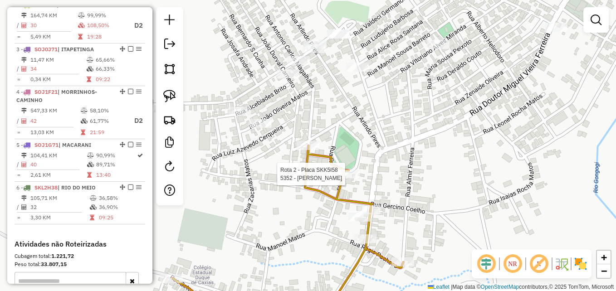
select select "**********"
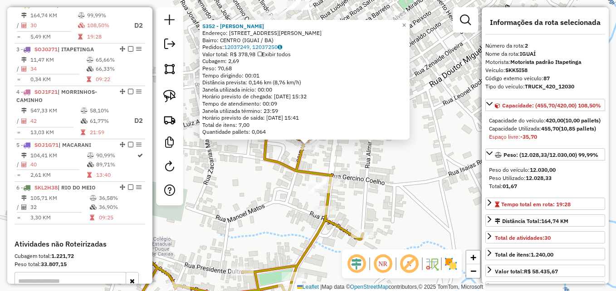
drag, startPoint x: 441, startPoint y: 169, endPoint x: 433, endPoint y: 165, distance: 8.5
click at [440, 169] on div "5352 - Alex da Silva Pinto Endereço: Rua Alice Franca Campos 1 Bairro: CENTRO (…" at bounding box center [308, 145] width 616 height 291
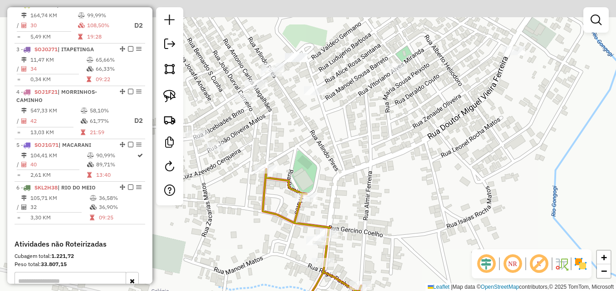
drag, startPoint x: 432, startPoint y: 77, endPoint x: 431, endPoint y: 167, distance: 90.2
click at [431, 167] on div "Janela de atendimento Grade de atendimento Capacidade Transportadoras Veículos …" at bounding box center [308, 145] width 616 height 291
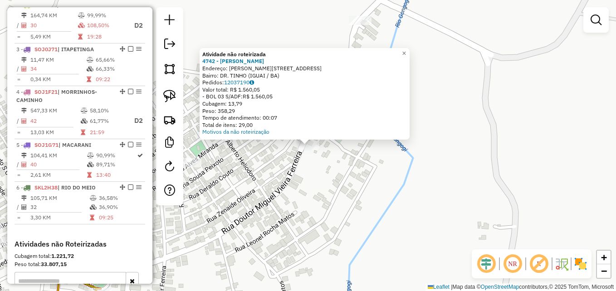
click at [348, 202] on div "Atividade não roteirizada 4742 - Rena almeida silva Endereço: R Neumar soares d…" at bounding box center [308, 145] width 616 height 291
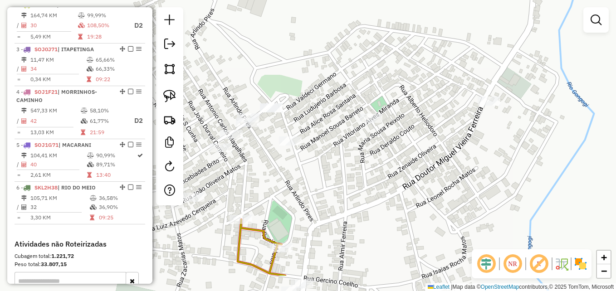
drag, startPoint x: 316, startPoint y: 196, endPoint x: 482, endPoint y: 144, distance: 173.8
click at [482, 144] on div "Janela de atendimento Grade de atendimento Capacidade Transportadoras Veículos …" at bounding box center [308, 145] width 616 height 291
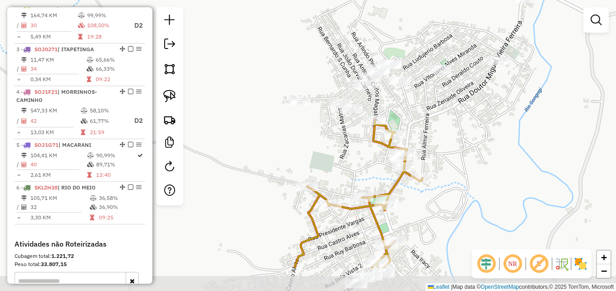
drag, startPoint x: 451, startPoint y: 161, endPoint x: 459, endPoint y: 108, distance: 53.6
click at [459, 109] on div "Janela de atendimento Grade de atendimento Capacidade Transportadoras Veículos …" at bounding box center [308, 145] width 616 height 291
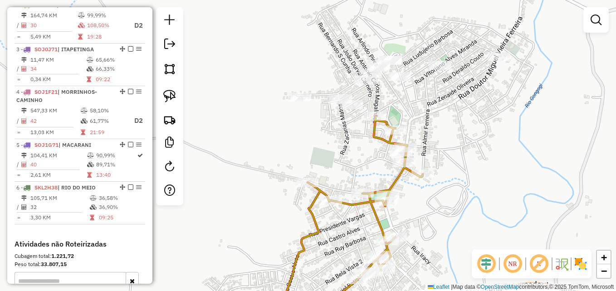
drag, startPoint x: 456, startPoint y: 169, endPoint x: 451, endPoint y: 66, distance: 103.5
click at [451, 67] on div "Janela de atendimento Grade de atendimento Capacidade Transportadoras Veículos …" at bounding box center [308, 145] width 616 height 291
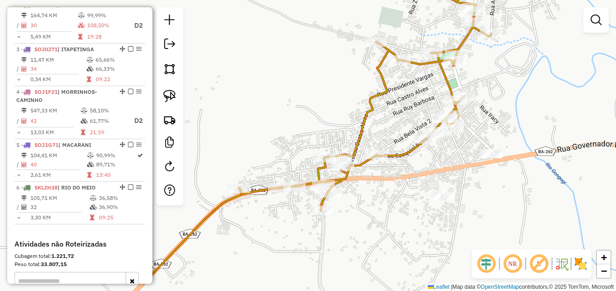
drag, startPoint x: 525, startPoint y: 134, endPoint x: 526, endPoint y: 117, distance: 16.3
click at [536, 120] on div "Janela de atendimento Grade de atendimento Capacidade Transportadoras Veículos …" at bounding box center [308, 145] width 616 height 291
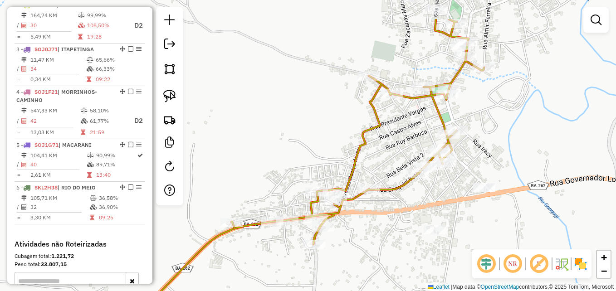
drag, startPoint x: 328, startPoint y: 115, endPoint x: 311, endPoint y: 157, distance: 45.4
click at [311, 157] on div "Janela de atendimento Grade de atendimento Capacidade Transportadoras Veículos …" at bounding box center [308, 145] width 616 height 291
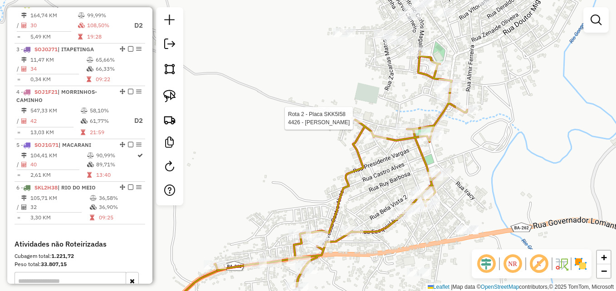
select select "**********"
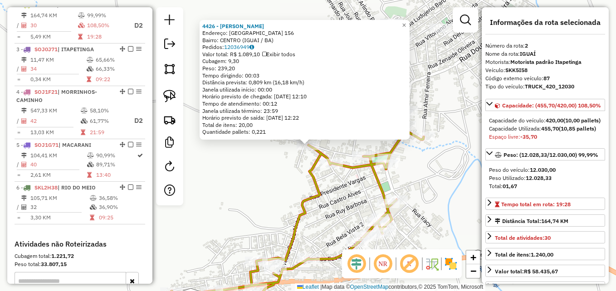
drag, startPoint x: 216, startPoint y: 189, endPoint x: 276, endPoint y: 173, distance: 61.8
click at [217, 188] on div "4426 - CLAUDIO SILVA Endereço: PERNAMBUCO 156 Bairro: CENTRO (IGUAI / BA) Pedid…" at bounding box center [308, 145] width 616 height 291
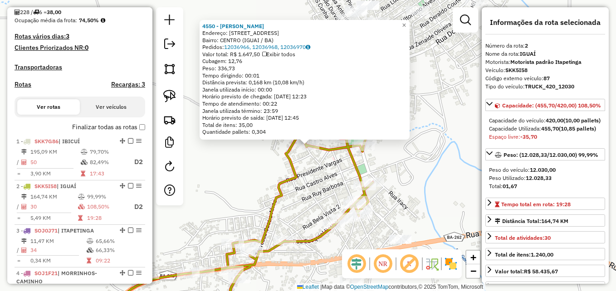
scroll to position [260, 0]
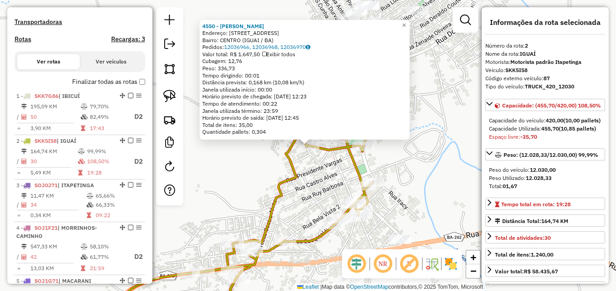
click at [233, 177] on div "4550 - VALDELEIS DA SILVA P Endereço: R R DE POcoES 200 Bairro: CENTRO (IGUAI /…" at bounding box center [308, 145] width 616 height 291
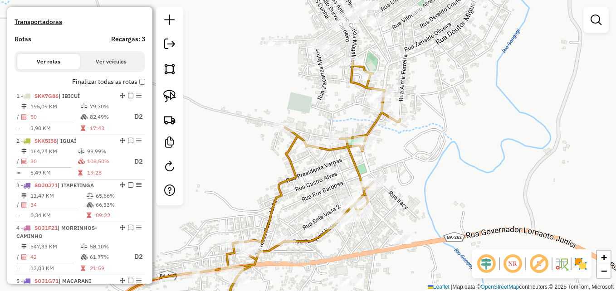
drag, startPoint x: 438, startPoint y: 108, endPoint x: 444, endPoint y: 112, distance: 6.9
click at [443, 112] on div "Janela de atendimento Grade de atendimento Capacidade Transportadoras Veículos …" at bounding box center [308, 145] width 616 height 291
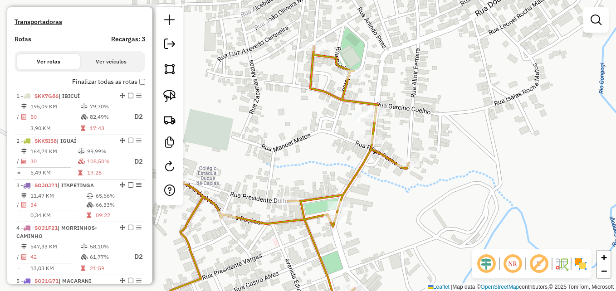
drag, startPoint x: 402, startPoint y: 92, endPoint x: 461, endPoint y: 144, distance: 78.7
click at [461, 150] on div "Janela de atendimento Grade de atendimento Capacidade Transportadoras Veículos …" at bounding box center [308, 145] width 616 height 291
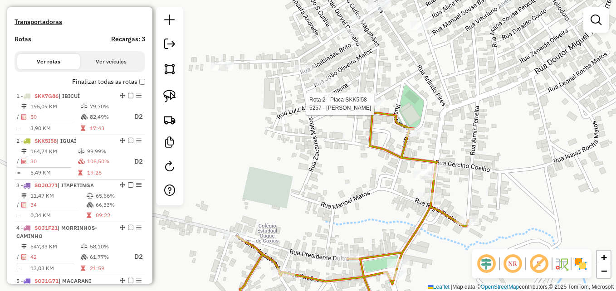
select select "**********"
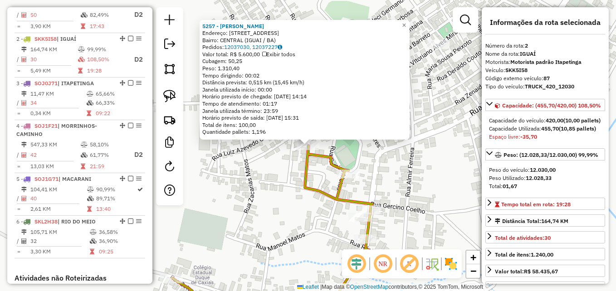
scroll to position [396, 0]
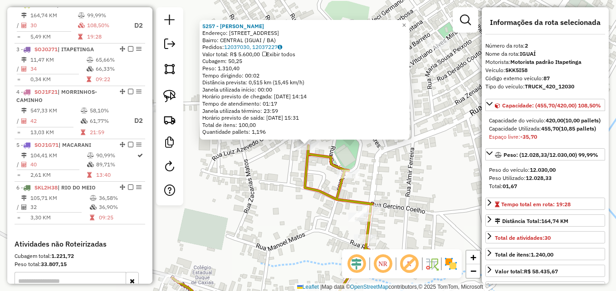
click at [240, 196] on div "5257 - Franklin Ney Endereço: R Iraci 18 Bairro: CENTRAL (IGUAI / BA) Pedidos: …" at bounding box center [308, 145] width 616 height 291
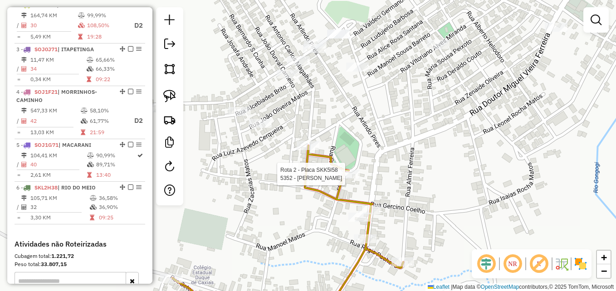
select select "**********"
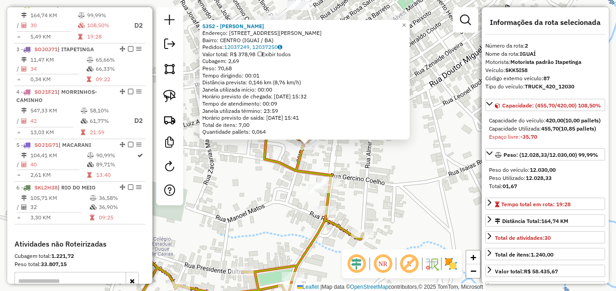
click at [427, 159] on div "5352 - Alex da Silva Pinto Endereço: Rua Alice Franca Campos 1 Bairro: CENTRO (…" at bounding box center [308, 145] width 616 height 291
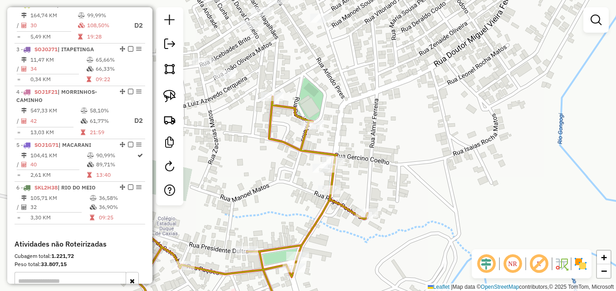
drag, startPoint x: 362, startPoint y: 160, endPoint x: 370, endPoint y: 129, distance: 31.3
click at [370, 129] on div "Janela de atendimento Grade de atendimento Capacidade Transportadoras Veículos …" at bounding box center [308, 145] width 616 height 291
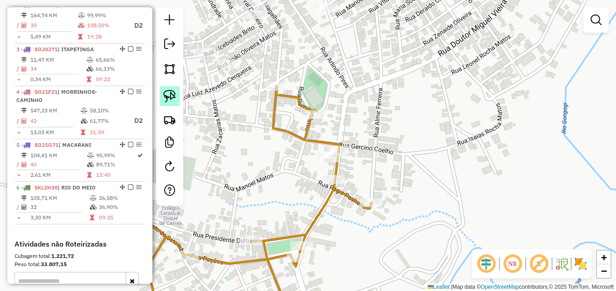
click at [168, 96] on img at bounding box center [169, 96] width 13 height 13
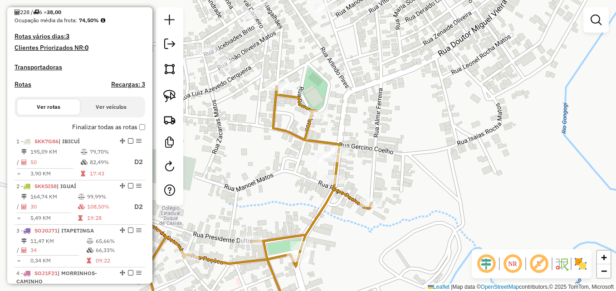
scroll to position [260, 0]
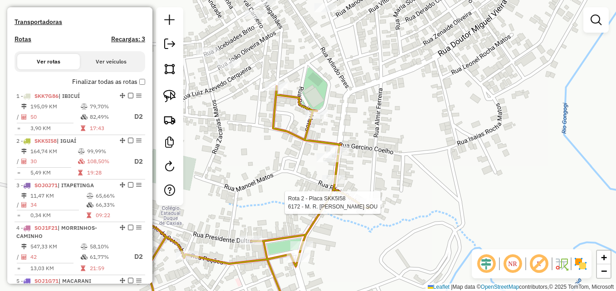
select select "**********"
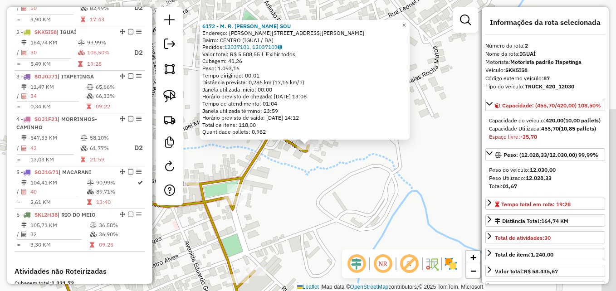
scroll to position [396, 0]
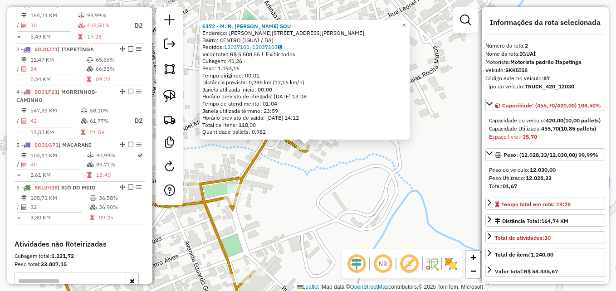
click at [358, 184] on div "6172 - M. R. DE ALMEIDA SOU Endereço: R Rua Doutor Almir Ferreira 21 Bairro: CE…" at bounding box center [308, 145] width 616 height 291
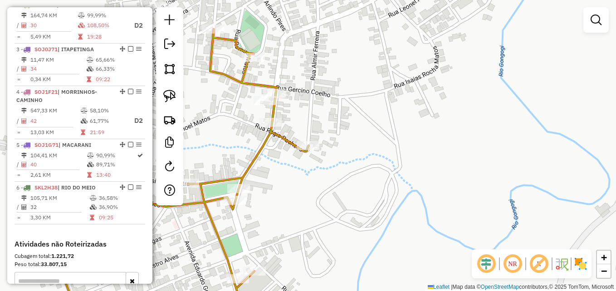
drag, startPoint x: 304, startPoint y: 176, endPoint x: 311, endPoint y: 176, distance: 7.7
click at [311, 176] on div "Janela de atendimento Grade de atendimento Capacidade Transportadoras Veículos …" at bounding box center [308, 145] width 616 height 291
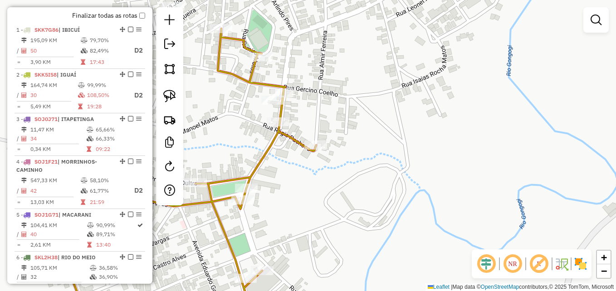
scroll to position [305, 0]
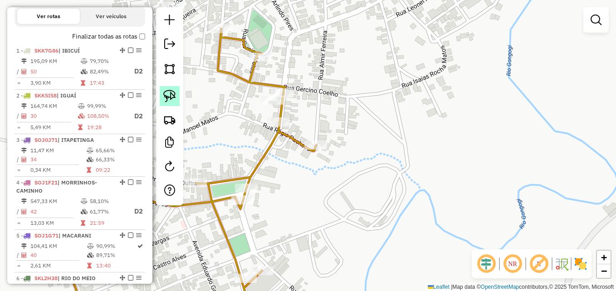
click at [168, 94] on img at bounding box center [169, 96] width 13 height 13
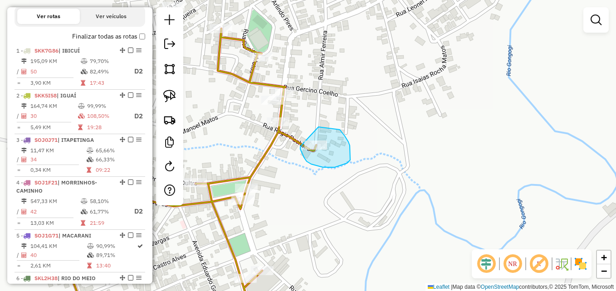
drag, startPoint x: 318, startPoint y: 127, endPoint x: 337, endPoint y: 127, distance: 18.6
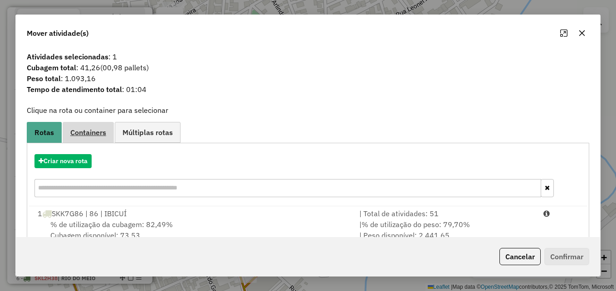
click at [96, 132] on span "Containers" at bounding box center [88, 132] width 36 height 7
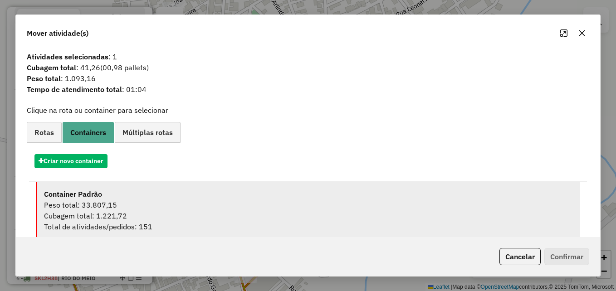
click at [120, 209] on div "Peso total: 33.807,15" at bounding box center [308, 204] width 529 height 11
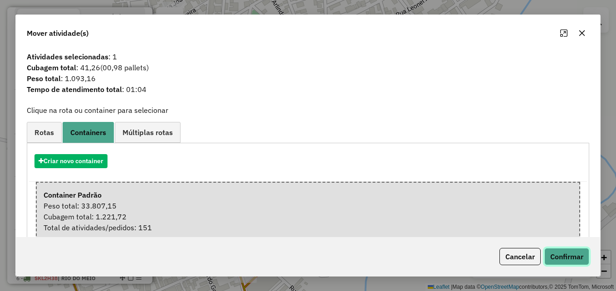
click at [572, 249] on button "Confirmar" at bounding box center [566, 256] width 45 height 17
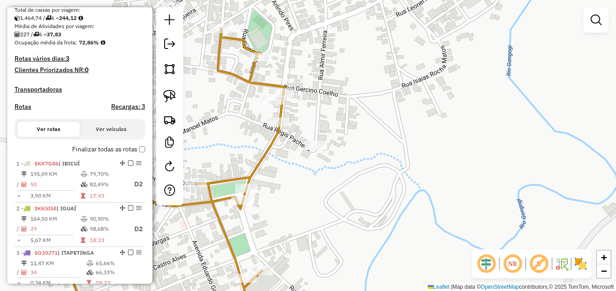
scroll to position [214, 0]
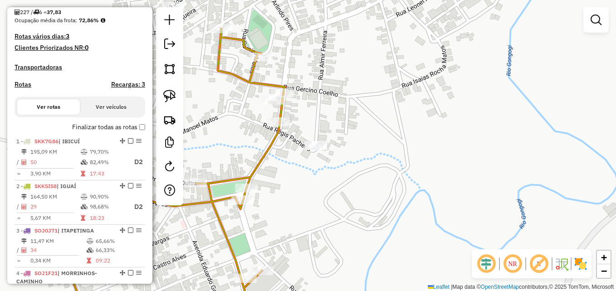
drag, startPoint x: 330, startPoint y: 176, endPoint x: 382, endPoint y: 149, distance: 58.8
click at [383, 151] on div "Janela de atendimento Grade de atendimento Capacidade Transportadoras Veículos …" at bounding box center [308, 145] width 616 height 291
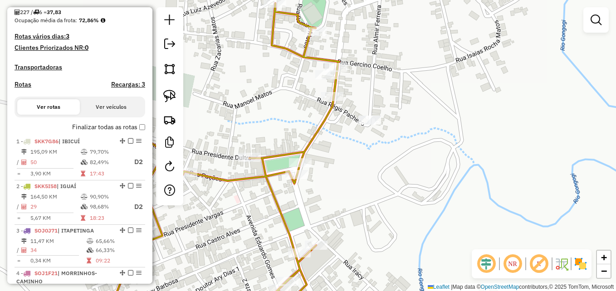
drag, startPoint x: 358, startPoint y: 148, endPoint x: 355, endPoint y: 131, distance: 17.5
click at [354, 132] on div "Janela de atendimento Grade de atendimento Capacidade Transportadoras Veículos …" at bounding box center [308, 145] width 616 height 291
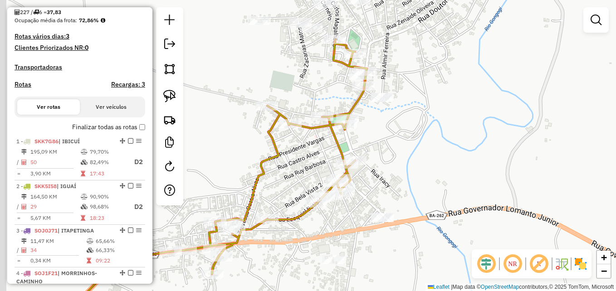
drag, startPoint x: 419, startPoint y: 116, endPoint x: 449, endPoint y: 134, distance: 34.7
click at [449, 134] on div "Janela de atendimento Grade de atendimento Capacidade Transportadoras Veículos …" at bounding box center [308, 145] width 616 height 291
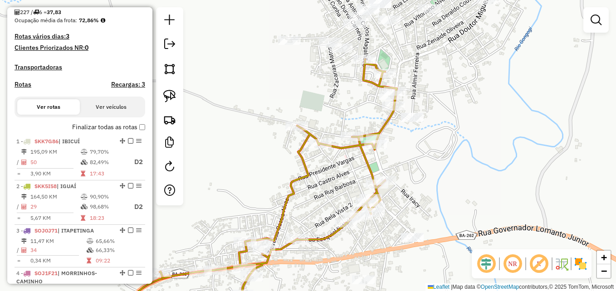
drag, startPoint x: 473, startPoint y: 65, endPoint x: 486, endPoint y: 97, distance: 34.3
click at [486, 97] on div "Janela de atendimento Grade de atendimento Capacidade Transportadoras Veículos …" at bounding box center [308, 145] width 616 height 291
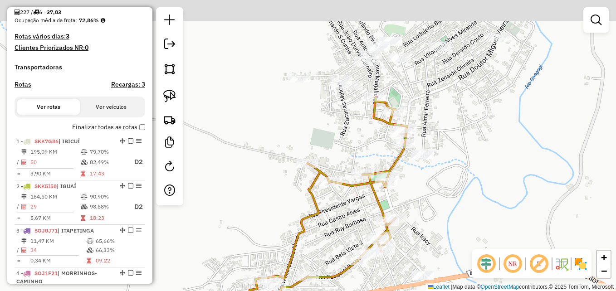
drag, startPoint x: 457, startPoint y: 116, endPoint x: 456, endPoint y: 163, distance: 46.2
click at [467, 184] on div "Janela de atendimento Grade de atendimento Capacidade Transportadoras Veículos …" at bounding box center [308, 145] width 616 height 291
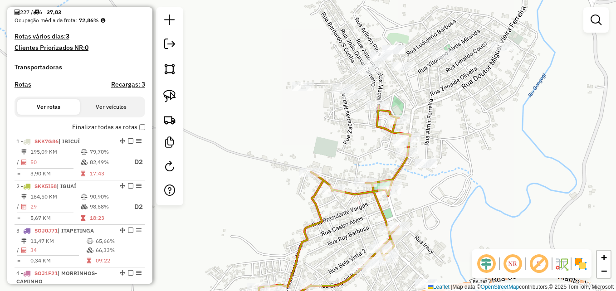
drag, startPoint x: 434, startPoint y: 88, endPoint x: 431, endPoint y: 113, distance: 25.6
click at [443, 114] on div "Janela de atendimento Grade de atendimento Capacidade Transportadoras Veículos …" at bounding box center [308, 145] width 616 height 291
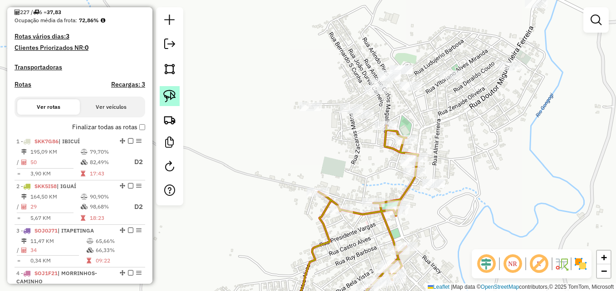
click at [171, 95] on img at bounding box center [169, 96] width 13 height 13
drag, startPoint x: 400, startPoint y: 113, endPoint x: 404, endPoint y: 117, distance: 5.8
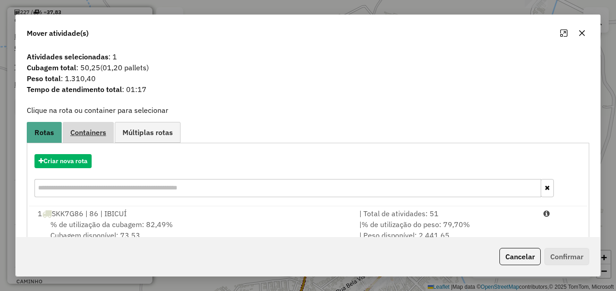
click at [89, 135] on span "Containers" at bounding box center [88, 132] width 36 height 7
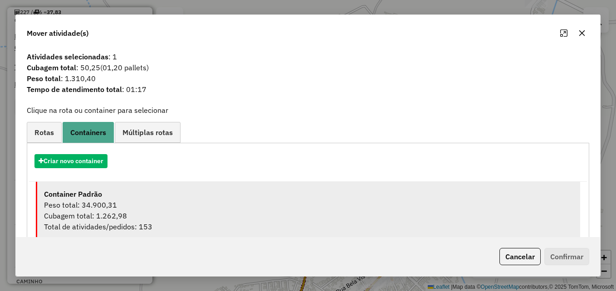
click at [116, 210] on div "Cubagem total: 1.262,98" at bounding box center [308, 215] width 529 height 11
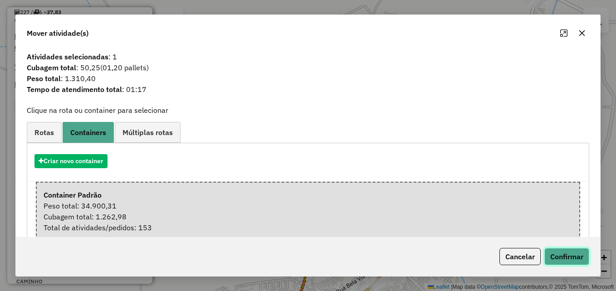
click at [567, 254] on button "Confirmar" at bounding box center [566, 256] width 45 height 17
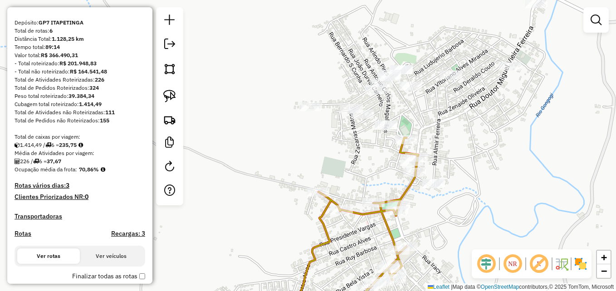
scroll to position [78, 0]
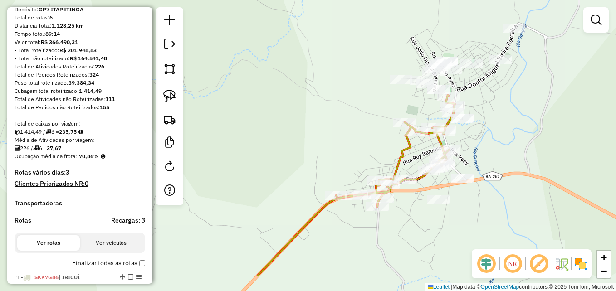
drag, startPoint x: 495, startPoint y: 193, endPoint x: 495, endPoint y: 142, distance: 50.8
click at [495, 142] on div "Janela de atendimento Grade de atendimento Capacidade Transportadoras Veículos …" at bounding box center [308, 145] width 616 height 291
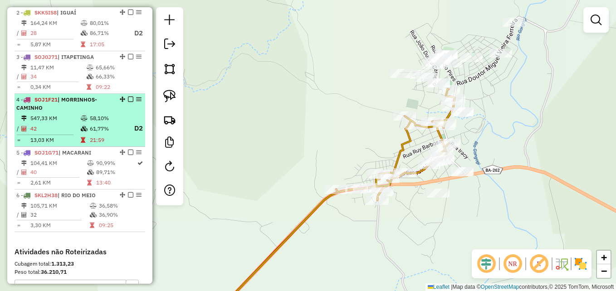
scroll to position [408, 0]
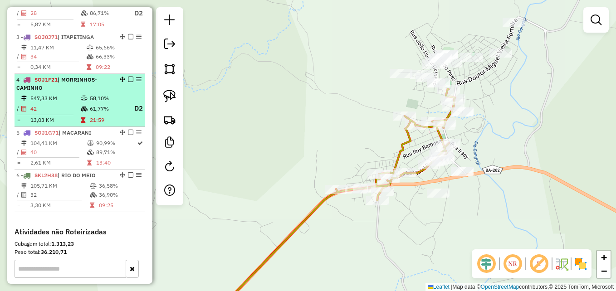
select select "**********"
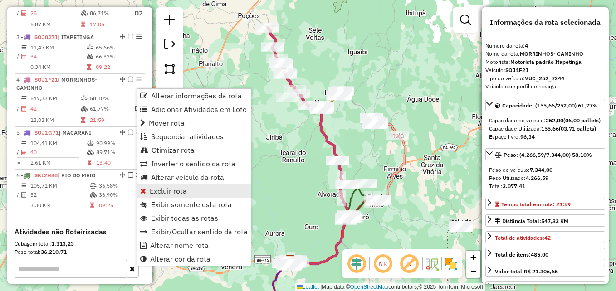
click at [164, 190] on span "Excluir rota" at bounding box center [168, 190] width 37 height 7
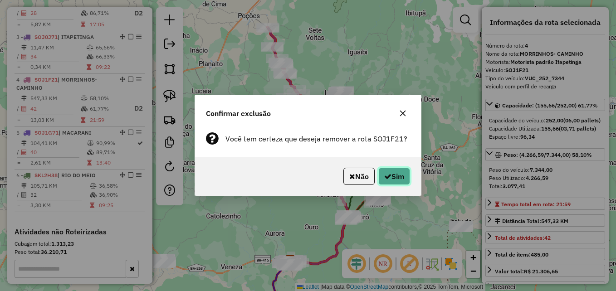
click at [395, 174] on button "Sim" at bounding box center [394, 176] width 32 height 17
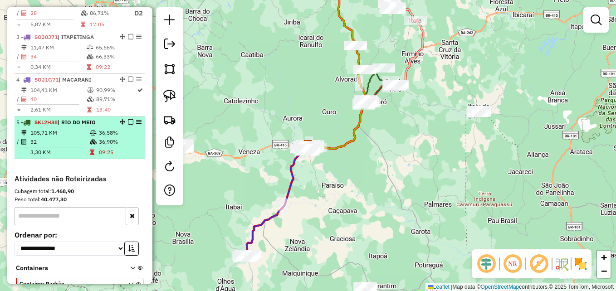
click at [89, 145] on td at bounding box center [93, 141] width 9 height 9
select select "**********"
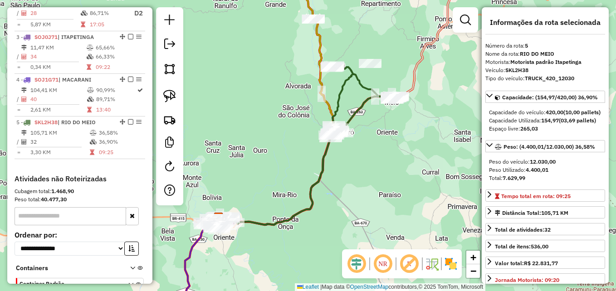
drag, startPoint x: 393, startPoint y: 201, endPoint x: 396, endPoint y: 206, distance: 5.7
click at [396, 206] on div "Janela de atendimento Grade de atendimento Capacidade Transportadoras Veículos …" at bounding box center [308, 145] width 616 height 291
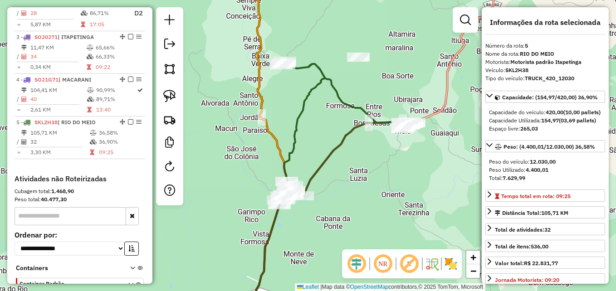
drag, startPoint x: 375, startPoint y: 183, endPoint x: 387, endPoint y: 159, distance: 27.0
click at [387, 159] on div "Janela de atendimento Grade de atendimento Capacidade Transportadoras Veículos …" at bounding box center [308, 145] width 616 height 291
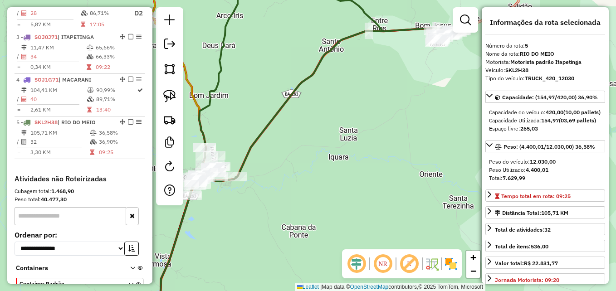
drag, startPoint x: 304, startPoint y: 146, endPoint x: 376, endPoint y: 159, distance: 73.6
click at [376, 159] on div "Janela de atendimento Grade de atendimento Capacidade Transportadoras Veículos …" at bounding box center [308, 145] width 616 height 291
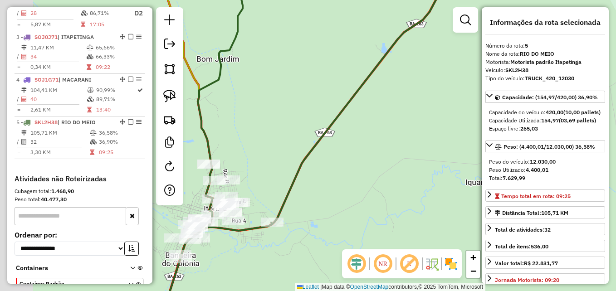
drag, startPoint x: 298, startPoint y: 131, endPoint x: 377, endPoint y: 141, distance: 79.5
click at [377, 141] on div "Janela de atendimento Grade de atendimento Capacidade Transportadoras Veículos …" at bounding box center [308, 145] width 616 height 291
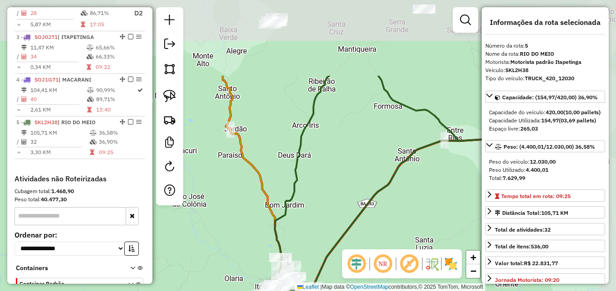
drag, startPoint x: 348, startPoint y: 85, endPoint x: 320, endPoint y: 189, distance: 108.4
click at [320, 189] on div "Janela de atendimento Grade de atendimento Capacidade Transportadoras Veículos …" at bounding box center [308, 145] width 616 height 291
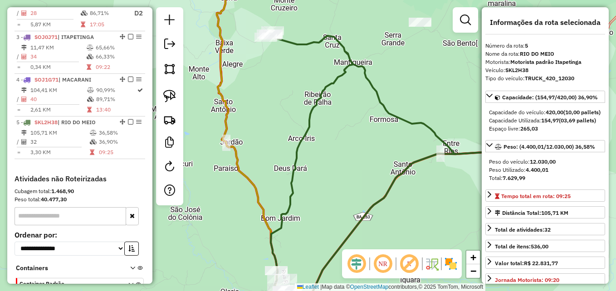
drag, startPoint x: 353, startPoint y: 132, endPoint x: 349, endPoint y: 145, distance: 14.2
click at [349, 145] on div "Janela de atendimento Grade de atendimento Capacidade Transportadoras Veículos …" at bounding box center [308, 145] width 616 height 291
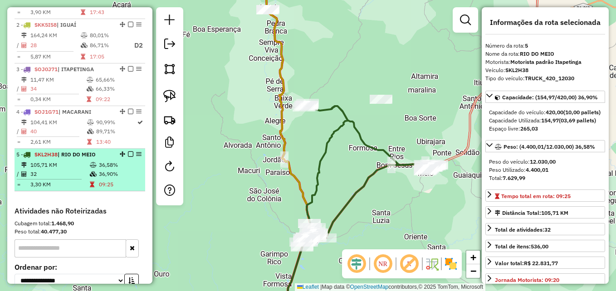
scroll to position [363, 0]
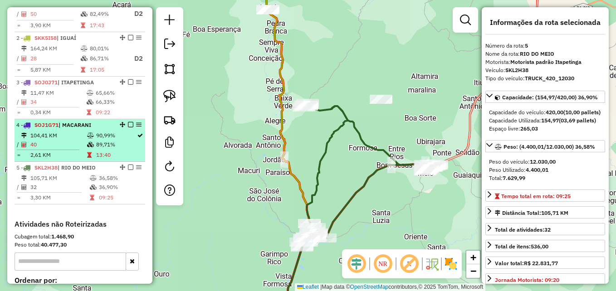
click at [80, 140] on td "104,41 KM" at bounding box center [58, 135] width 57 height 9
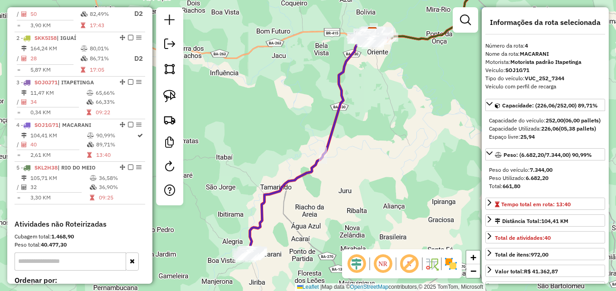
drag, startPoint x: 346, startPoint y: 196, endPoint x: 359, endPoint y: 122, distance: 75.1
click at [359, 125] on div "Janela de atendimento Grade de atendimento Capacidade Transportadoras Veículos …" at bounding box center [308, 145] width 616 height 291
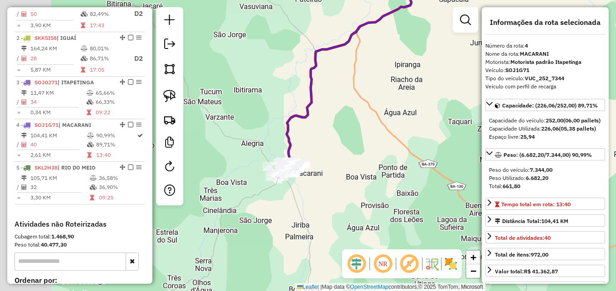
drag, startPoint x: 284, startPoint y: 141, endPoint x: 382, endPoint y: 122, distance: 99.8
click at [382, 122] on div "Janela de atendimento Grade de atendimento Capacidade Transportadoras Veículos …" at bounding box center [308, 145] width 616 height 291
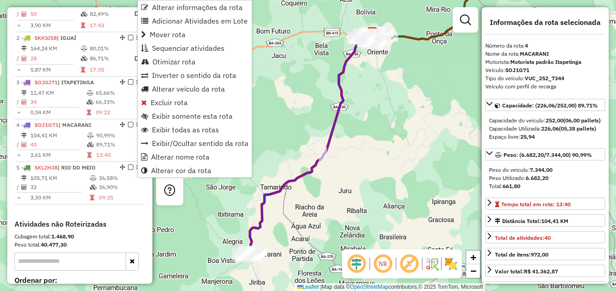
click at [305, 165] on div "Janela de atendimento Grade de atendimento Capacidade Transportadoras Veículos …" at bounding box center [308, 145] width 616 height 291
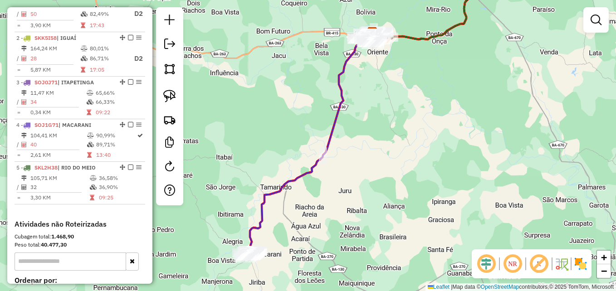
click at [576, 166] on div "Janela de atendimento Grade de atendimento Capacidade Transportadoras Veículos …" at bounding box center [308, 145] width 616 height 291
drag, startPoint x: 379, startPoint y: 185, endPoint x: 376, endPoint y: 140, distance: 45.4
click at [376, 142] on div "Janela de atendimento Grade de atendimento Capacidade Transportadoras Veículos …" at bounding box center [308, 145] width 616 height 291
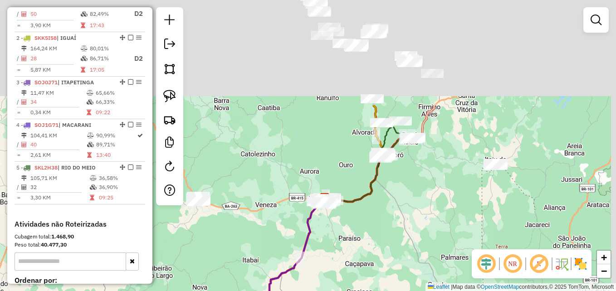
drag, startPoint x: 355, startPoint y: 35, endPoint x: 299, endPoint y: 244, distance: 216.9
click at [299, 244] on div "Janela de atendimento Grade de atendimento Capacidade Transportadoras Veículos …" at bounding box center [308, 145] width 616 height 291
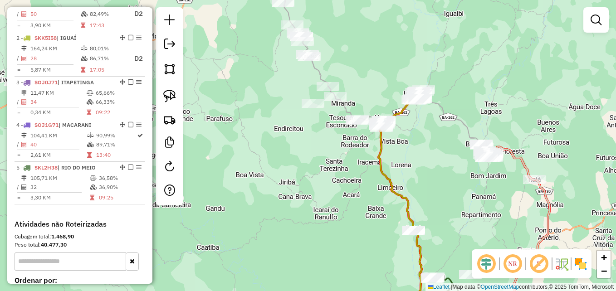
drag, startPoint x: 336, startPoint y: 123, endPoint x: 411, endPoint y: 144, distance: 77.1
click at [411, 144] on div "Janela de atendimento Grade de atendimento Capacidade Transportadoras Veículos …" at bounding box center [308, 145] width 616 height 291
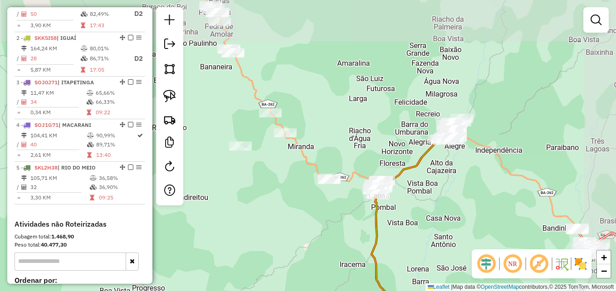
drag, startPoint x: 338, startPoint y: 133, endPoint x: 294, endPoint y: 236, distance: 111.9
click at [294, 236] on div "Janela de atendimento Grade de atendimento Capacidade Transportadoras Veículos …" at bounding box center [308, 145] width 616 height 291
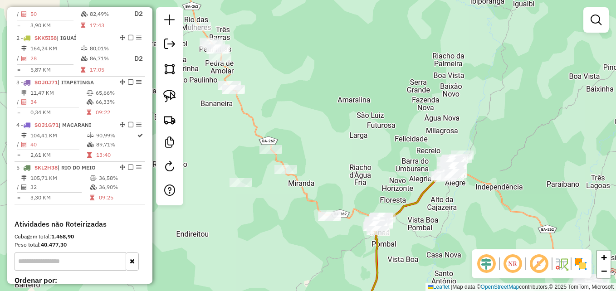
drag, startPoint x: 367, startPoint y: 119, endPoint x: 364, endPoint y: 164, distance: 45.0
click at [364, 164] on div "Janela de atendimento Grade de atendimento Capacidade Transportadoras Veículos …" at bounding box center [308, 145] width 616 height 291
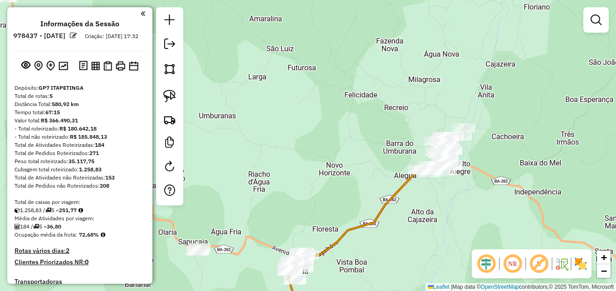
scroll to position [363, 0]
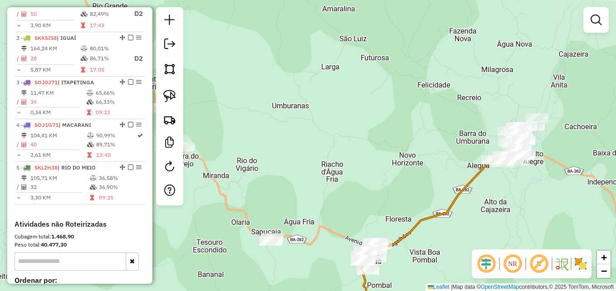
drag, startPoint x: 293, startPoint y: 143, endPoint x: 391, endPoint y: 116, distance: 101.7
click at [381, 118] on div "Janela de atendimento Grade de atendimento Capacidade Transportadoras Veículos …" at bounding box center [308, 145] width 616 height 291
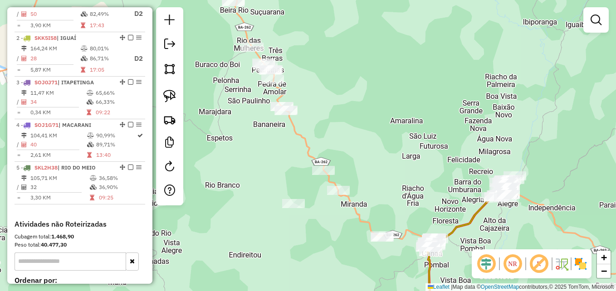
drag, startPoint x: 356, startPoint y: 101, endPoint x: 383, endPoint y: 146, distance: 52.9
click at [383, 146] on div "Janela de atendimento Grade de atendimento Capacidade Transportadoras Veículos …" at bounding box center [308, 145] width 616 height 291
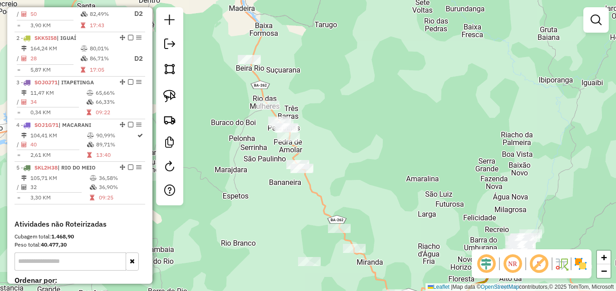
drag, startPoint x: 366, startPoint y: 99, endPoint x: 375, endPoint y: 148, distance: 49.9
click at [375, 148] on div "Janela de atendimento Grade de atendimento Capacidade Transportadoras Veículos …" at bounding box center [308, 145] width 616 height 291
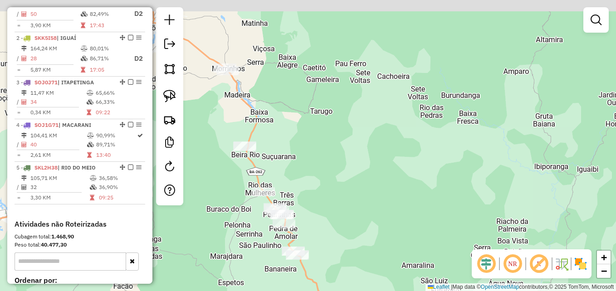
drag, startPoint x: 393, startPoint y: 85, endPoint x: 383, endPoint y: 132, distance: 48.2
click at [384, 166] on div "Janela de atendimento Grade de atendimento Capacidade Transportadoras Veículos …" at bounding box center [308, 145] width 616 height 291
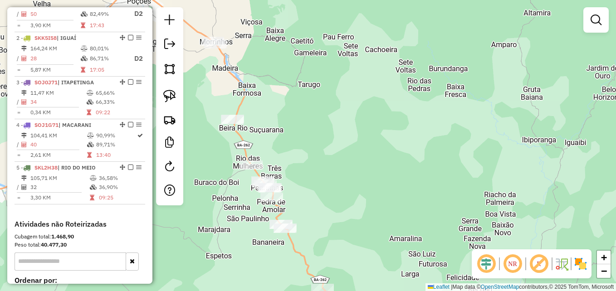
drag, startPoint x: 354, startPoint y: 158, endPoint x: 342, endPoint y: 89, distance: 70.3
click at [342, 90] on div "Janela de atendimento Grade de atendimento Capacidade Transportadoras Veículos …" at bounding box center [308, 145] width 616 height 291
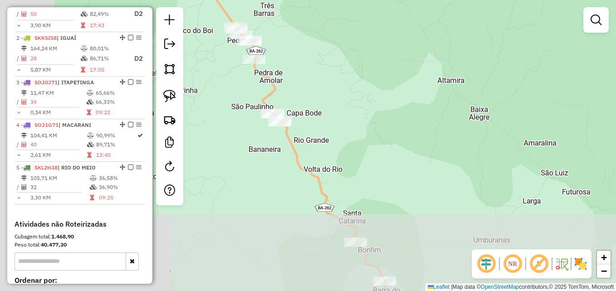
drag, startPoint x: 362, startPoint y: 116, endPoint x: 435, endPoint y: 40, distance: 105.1
click at [435, 40] on div "Janela de atendimento Grade de atendimento Capacidade Transportadoras Veículos …" at bounding box center [308, 145] width 616 height 291
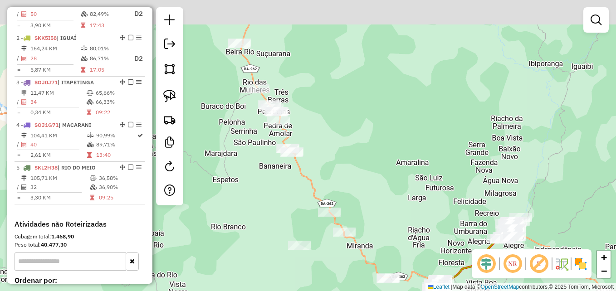
drag, startPoint x: 467, startPoint y: 106, endPoint x: 398, endPoint y: 151, distance: 83.2
click at [395, 156] on div "Janela de atendimento Grade de atendimento Capacidade Transportadoras Veículos …" at bounding box center [308, 145] width 616 height 291
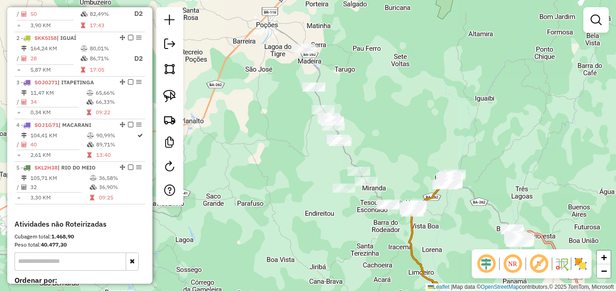
drag, startPoint x: 413, startPoint y: 99, endPoint x: 343, endPoint y: 57, distance: 81.5
click at [333, 56] on div "Janela de atendimento Grade de atendimento Capacidade Transportadoras Veículos …" at bounding box center [308, 145] width 616 height 291
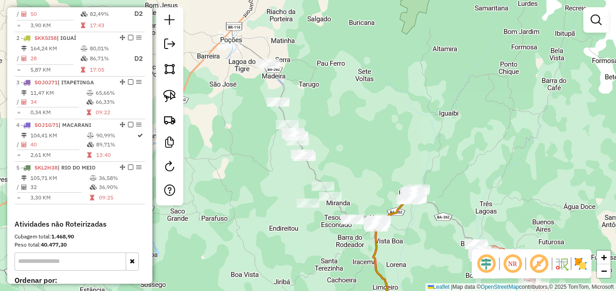
drag, startPoint x: 376, startPoint y: 84, endPoint x: 401, endPoint y: 116, distance: 40.3
click at [401, 116] on div "Janela de atendimento Grade de atendimento Capacidade Transportadoras Veículos …" at bounding box center [308, 145] width 616 height 291
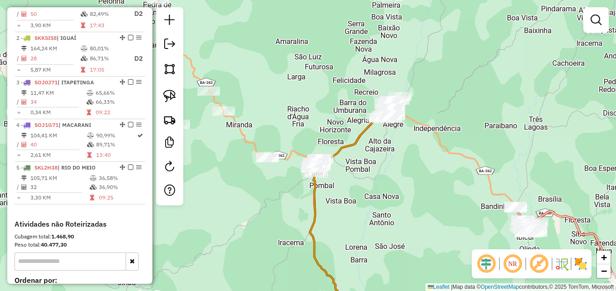
drag, startPoint x: 375, startPoint y: 179, endPoint x: 416, endPoint y: 167, distance: 42.5
click at [416, 169] on div "Janela de atendimento Grade de atendimento Capacidade Transportadoras Veículos …" at bounding box center [308, 145] width 616 height 291
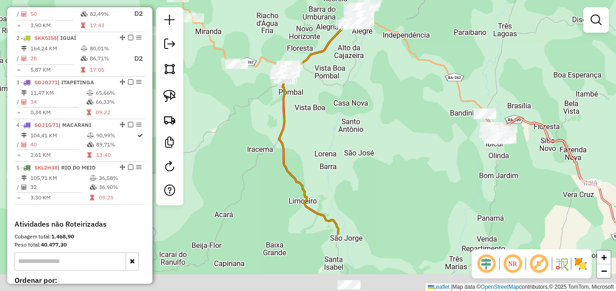
drag, startPoint x: 416, startPoint y: 188, endPoint x: 327, endPoint y: 72, distance: 145.9
click at [318, 72] on div "Janela de atendimento Grade de atendimento Capacidade Transportadoras Veículos …" at bounding box center [308, 145] width 616 height 291
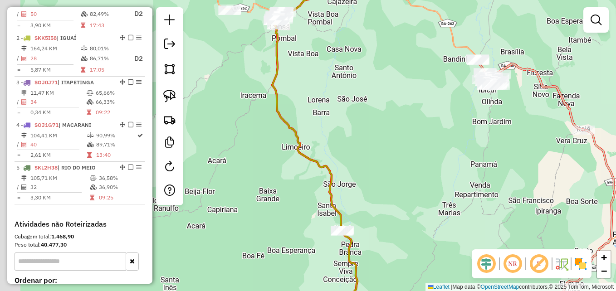
drag, startPoint x: 415, startPoint y: 159, endPoint x: 468, endPoint y: 105, distance: 76.0
click at [468, 106] on div "Janela de atendimento Grade de atendimento Capacidade Transportadoras Veículos …" at bounding box center [308, 145] width 616 height 291
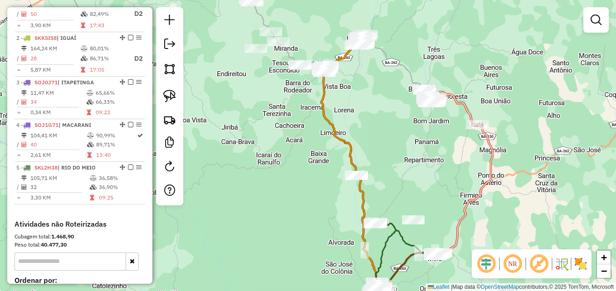
click at [508, 263] on em at bounding box center [512, 264] width 22 height 22
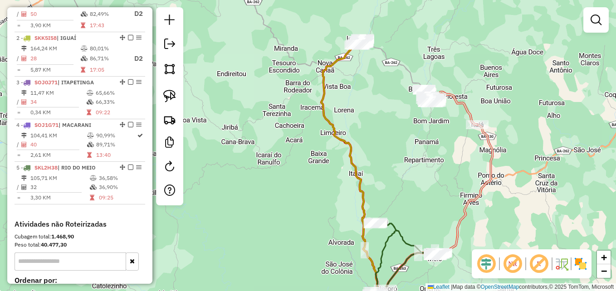
click at [509, 263] on em at bounding box center [512, 264] width 22 height 22
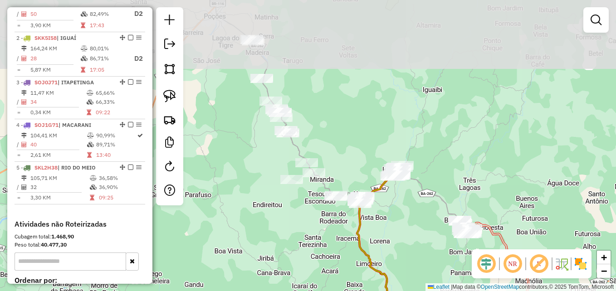
drag, startPoint x: 255, startPoint y: 102, endPoint x: 291, endPoint y: 233, distance: 135.8
click at [291, 233] on div "Janela de atendimento Grade de atendimento Capacidade Transportadoras Veículos …" at bounding box center [308, 145] width 616 height 291
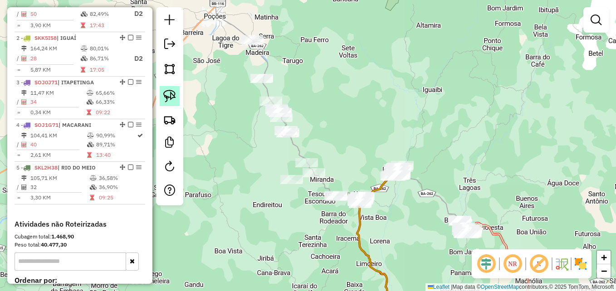
click at [169, 100] on img at bounding box center [169, 96] width 13 height 13
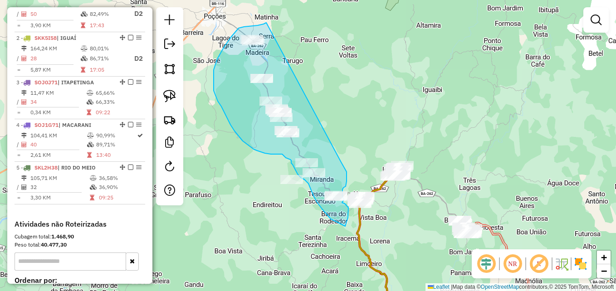
drag, startPoint x: 266, startPoint y: 23, endPoint x: 340, endPoint y: 161, distance: 157.4
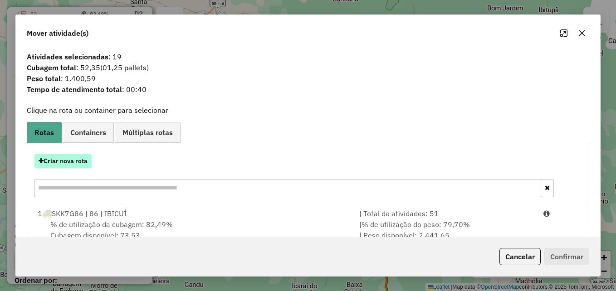
click at [68, 164] on button "Criar nova rota" at bounding box center [62, 161] width 57 height 14
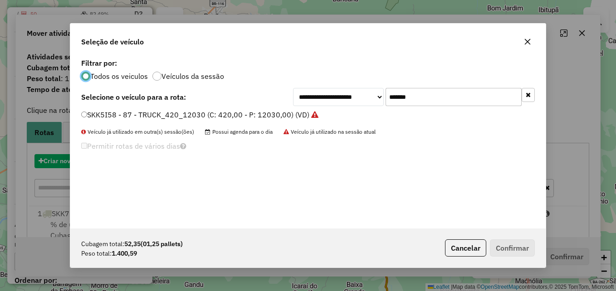
scroll to position [5, 3]
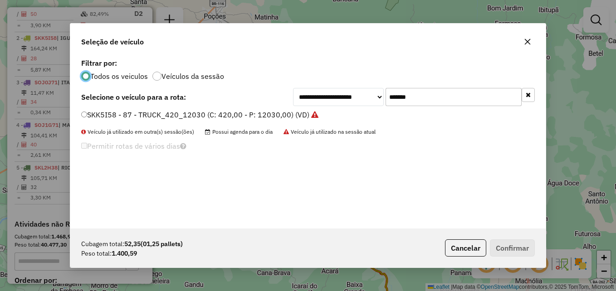
click at [422, 94] on input "*******" at bounding box center [453, 97] width 136 height 18
paste input "text"
type input "*******"
click at [81, 115] on div "SOJ1F21 - VUC_252_7344 (C: 252,00 - P: 7344,00) (VD)" at bounding box center [308, 119] width 464 height 18
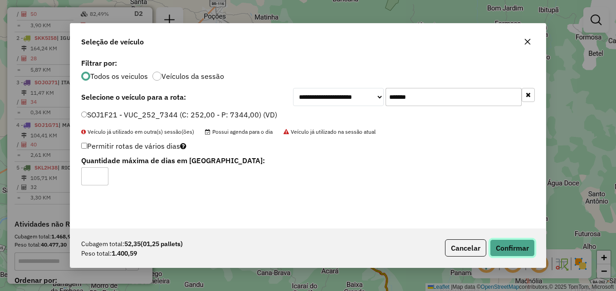
click at [512, 249] on button "Confirmar" at bounding box center [512, 247] width 45 height 17
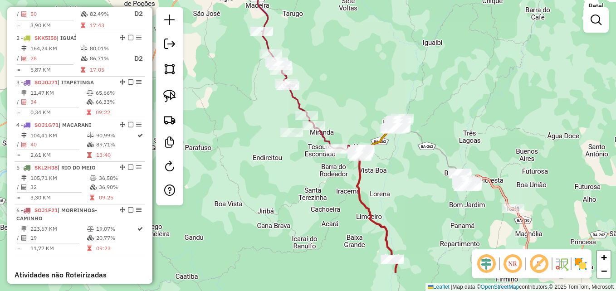
drag, startPoint x: 352, startPoint y: 142, endPoint x: 352, endPoint y: 95, distance: 47.1
click at [352, 95] on div "Janela de atendimento Grade de atendimento Capacidade Transportadoras Veículos …" at bounding box center [308, 145] width 616 height 291
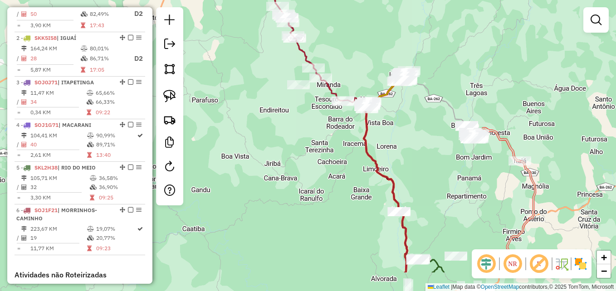
drag, startPoint x: 303, startPoint y: 211, endPoint x: 310, endPoint y: 163, distance: 48.1
click at [310, 163] on div "Janela de atendimento Grade de atendimento Capacidade Transportadoras Veículos …" at bounding box center [308, 145] width 616 height 291
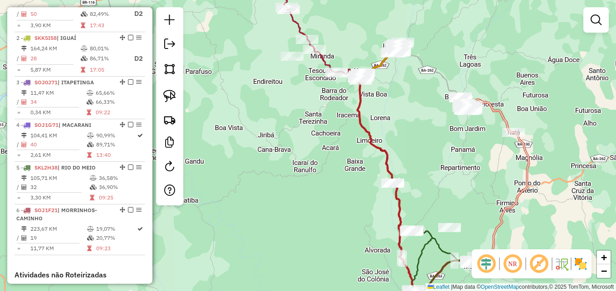
drag, startPoint x: 423, startPoint y: 173, endPoint x: 415, endPoint y: 138, distance: 35.7
click at [415, 138] on div "Janela de atendimento Grade de atendimento Capacidade Transportadoras Veículos …" at bounding box center [308, 145] width 616 height 291
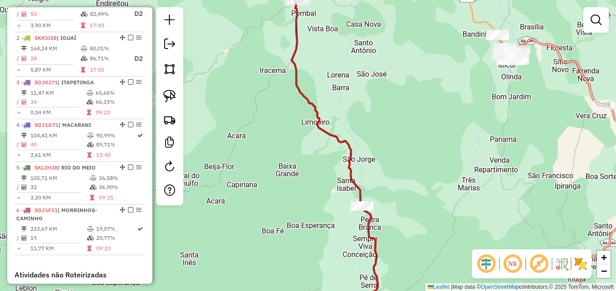
drag, startPoint x: 398, startPoint y: 126, endPoint x: 419, endPoint y: 102, distance: 31.5
click at [419, 102] on div "Janela de atendimento Grade de atendimento Capacidade Transportadoras Veículos …" at bounding box center [308, 145] width 616 height 291
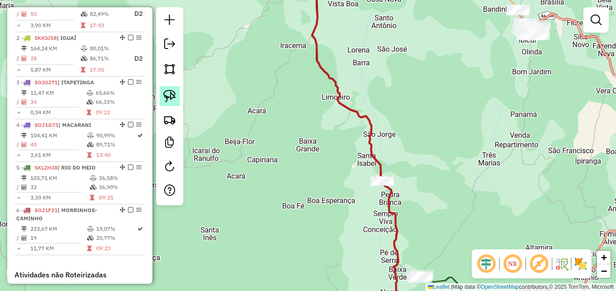
click at [174, 94] on img at bounding box center [169, 96] width 13 height 13
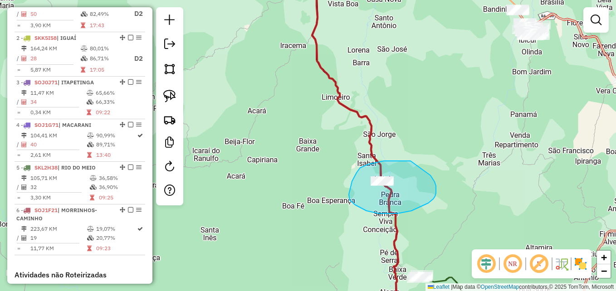
drag, startPoint x: 410, startPoint y: 161, endPoint x: 430, endPoint y: 174, distance: 23.3
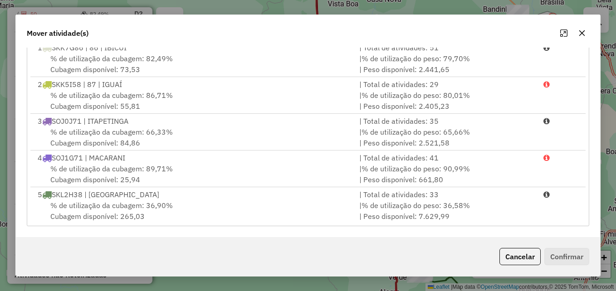
scroll to position [39, 0]
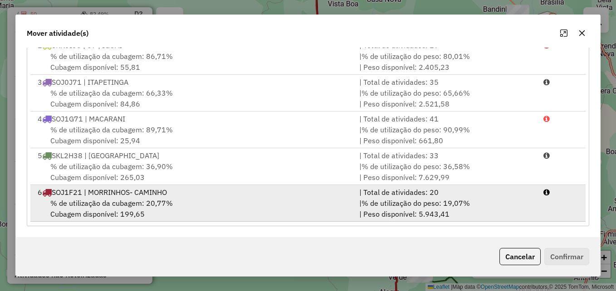
click at [301, 198] on div "% de utilização da cubagem: 20,77% Cubagem disponível: 199,65" at bounding box center [192, 209] width 321 height 22
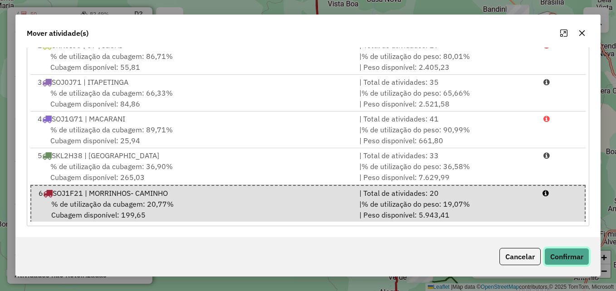
click at [560, 255] on button "Confirmar" at bounding box center [566, 256] width 45 height 17
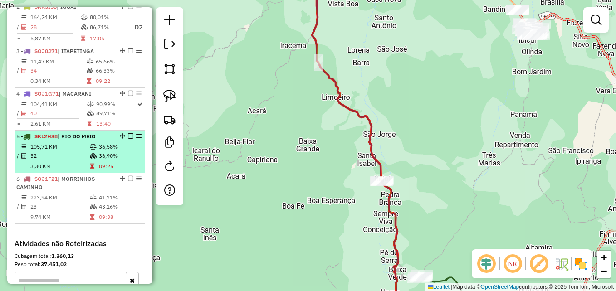
scroll to position [408, 0]
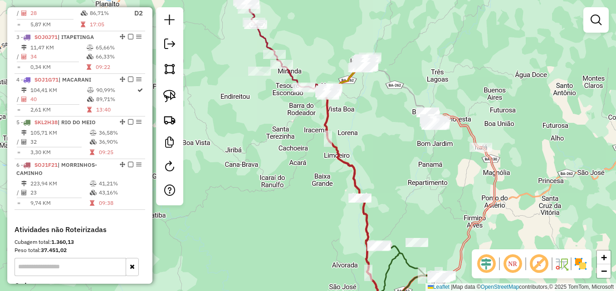
drag, startPoint x: 356, startPoint y: 144, endPoint x: 374, endPoint y: 156, distance: 21.5
click at [374, 156] on div "Janela de atendimento Grade de atendimento Capacidade Transportadoras Veículos …" at bounding box center [308, 145] width 616 height 291
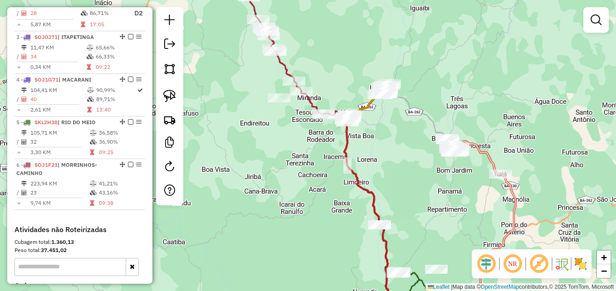
drag, startPoint x: 295, startPoint y: 154, endPoint x: 349, endPoint y: 238, distance: 100.1
click at [349, 238] on div "Janela de atendimento Grade de atendimento Capacidade Transportadoras Veículos …" at bounding box center [308, 145] width 616 height 291
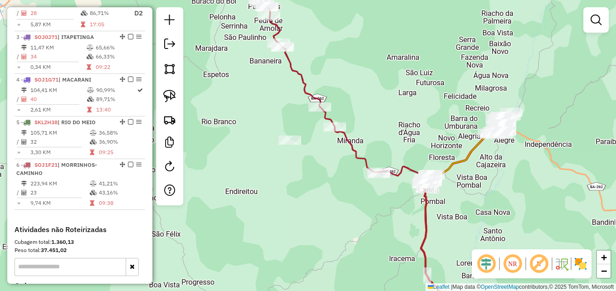
click at [293, 204] on div "Janela de atendimento Grade de atendimento Capacidade Transportadoras Veículos …" at bounding box center [308, 145] width 616 height 291
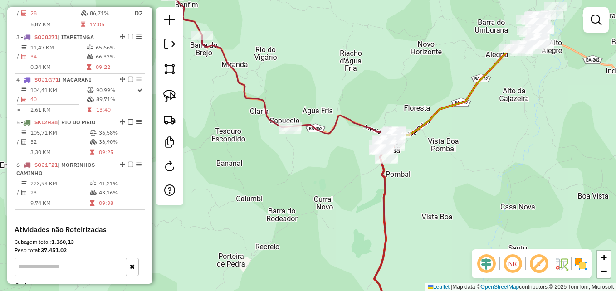
drag, startPoint x: 338, startPoint y: 186, endPoint x: 440, endPoint y: 208, distance: 104.8
click at [440, 208] on div "Janela de atendimento Grade de atendimento Capacidade Transportadoras Veículos …" at bounding box center [308, 145] width 616 height 291
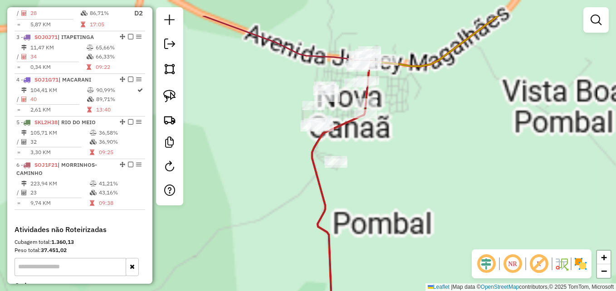
drag, startPoint x: 376, startPoint y: 161, endPoint x: 498, endPoint y: 207, distance: 129.8
click at [498, 206] on div "Janela de atendimento Grade de atendimento Capacidade Transportadoras Veículos …" at bounding box center [308, 145] width 616 height 291
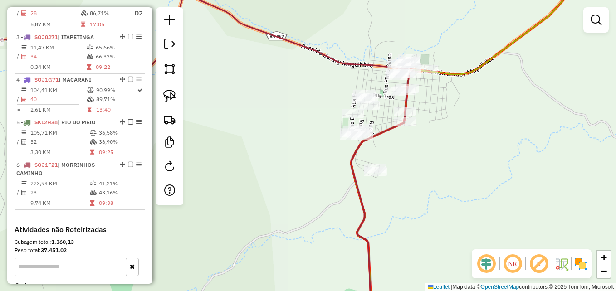
drag, startPoint x: 422, startPoint y: 156, endPoint x: 461, endPoint y: 164, distance: 39.7
click at [461, 164] on div "Janela de atendimento Grade de atendimento Capacidade Transportadoras Veículos …" at bounding box center [308, 145] width 616 height 291
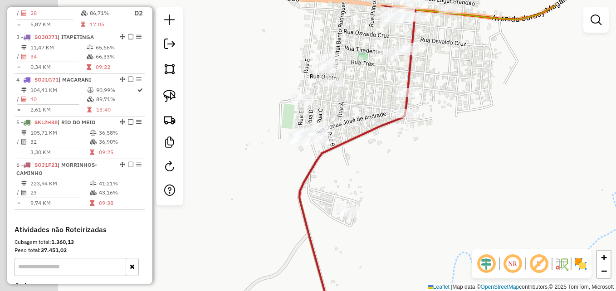
drag, startPoint x: 454, startPoint y: 155, endPoint x: 499, endPoint y: 180, distance: 51.3
click at [499, 180] on div "Janela de atendimento Grade de atendimento Capacidade Transportadoras Veículos …" at bounding box center [308, 145] width 616 height 291
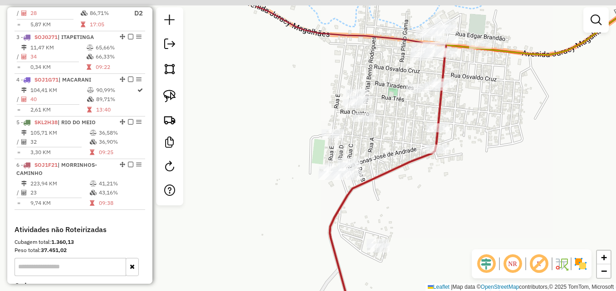
drag, startPoint x: 472, startPoint y: 167, endPoint x: 504, endPoint y: 205, distance: 49.6
click at [504, 205] on div "Janela de atendimento Grade de atendimento Capacidade Transportadoras Veículos …" at bounding box center [308, 145] width 616 height 291
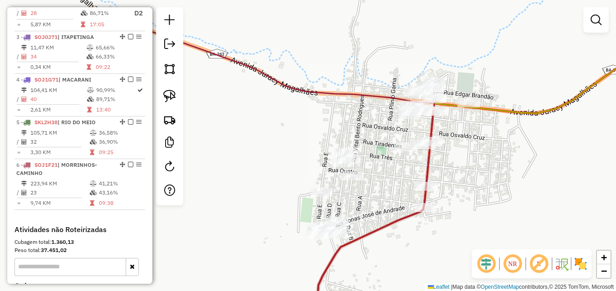
drag, startPoint x: 499, startPoint y: 127, endPoint x: 485, endPoint y: 183, distance: 57.3
click at [485, 183] on div "Janela de atendimento Grade de atendimento Capacidade Transportadoras Veículos …" at bounding box center [308, 145] width 616 height 291
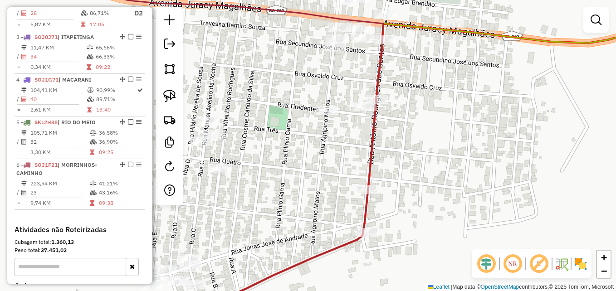
click at [446, 155] on div "Janela de atendimento Grade de atendimento Capacidade Transportadoras Veículos …" at bounding box center [308, 145] width 616 height 291
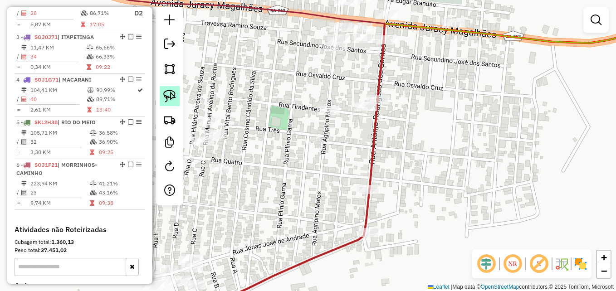
click at [169, 92] on img at bounding box center [169, 96] width 13 height 13
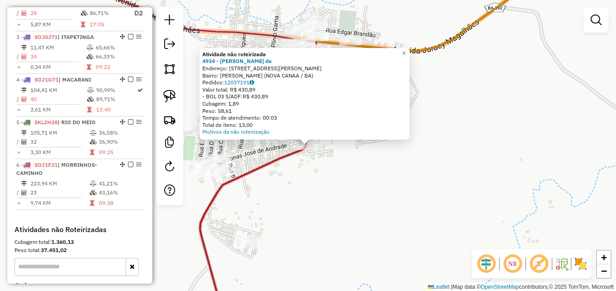
click at [325, 175] on div "Atividade não roteirizada 4934 - [PERSON_NAME] da Endereço: [STREET_ADDRESS][PE…" at bounding box center [308, 145] width 616 height 291
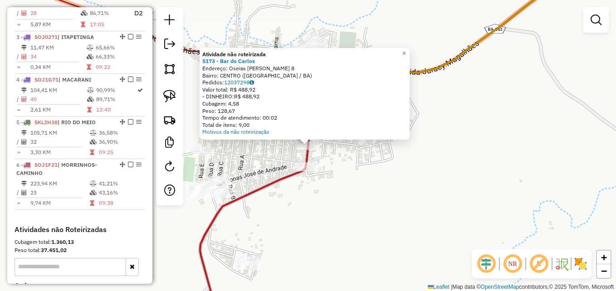
click at [343, 207] on div "Atividade não roteirizada 5173 - Bar do [PERSON_NAME]: Oseias [PERSON_NAME] 8 B…" at bounding box center [308, 145] width 616 height 291
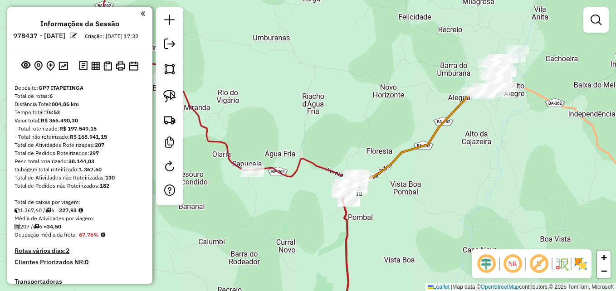
scroll to position [45, 0]
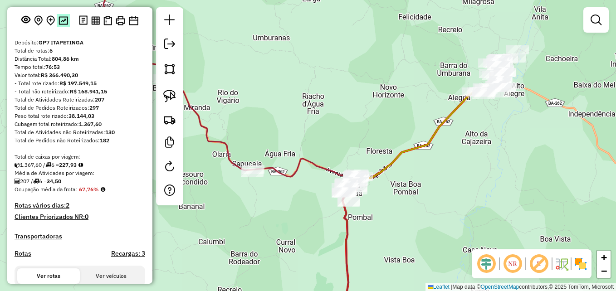
click at [61, 25] on img at bounding box center [63, 20] width 10 height 9
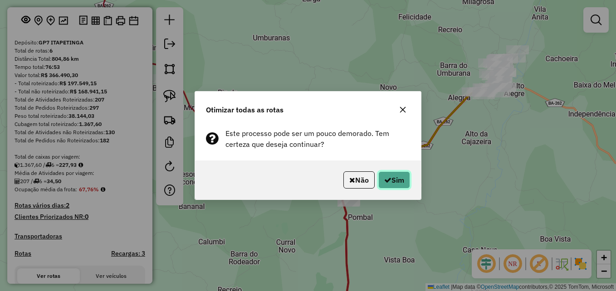
click at [392, 184] on button "Sim" at bounding box center [394, 179] width 32 height 17
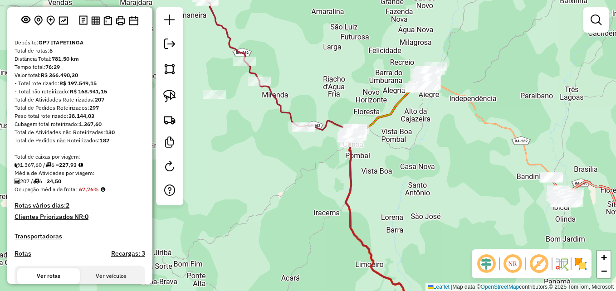
drag, startPoint x: 415, startPoint y: 199, endPoint x: 403, endPoint y: 166, distance: 34.7
click at [403, 166] on div "Janela de atendimento Grade de atendimento Capacidade Transportadoras Veículos …" at bounding box center [308, 145] width 616 height 291
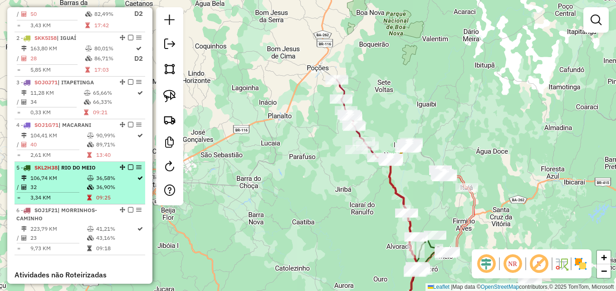
scroll to position [408, 0]
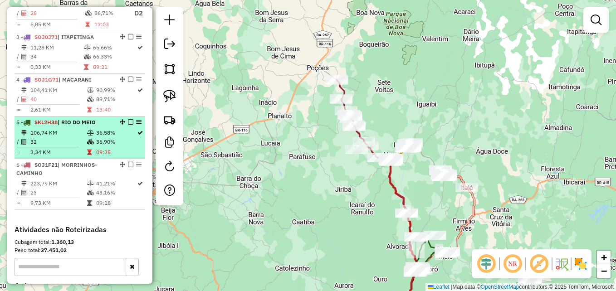
click at [97, 137] on td "36,58%" at bounding box center [116, 132] width 41 height 9
select select "**********"
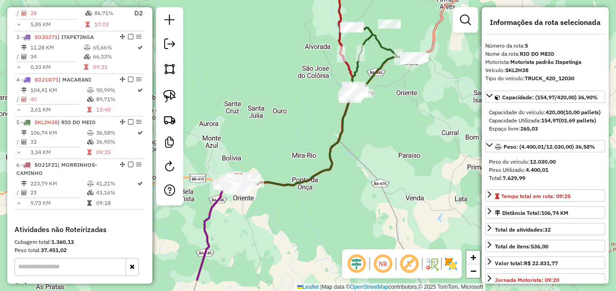
drag, startPoint x: 339, startPoint y: 208, endPoint x: 364, endPoint y: 164, distance: 50.8
click at [361, 166] on div "Janela de atendimento Grade de atendimento Capacidade Transportadoras Veículos …" at bounding box center [308, 145] width 616 height 291
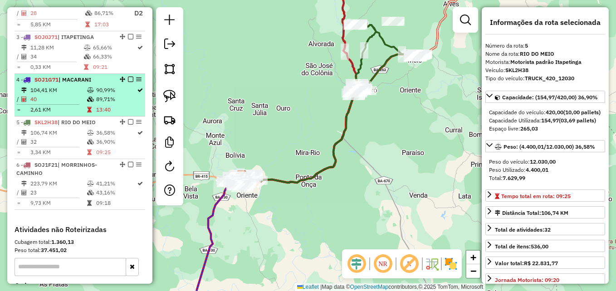
click at [87, 93] on icon at bounding box center [90, 89] width 7 height 5
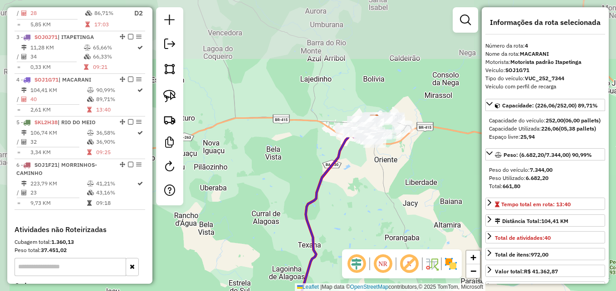
drag, startPoint x: 367, startPoint y: 64, endPoint x: 388, endPoint y: 230, distance: 167.6
click at [388, 230] on div "Janela de atendimento Grade de atendimento Capacidade Transportadoras Veículos …" at bounding box center [308, 145] width 616 height 291
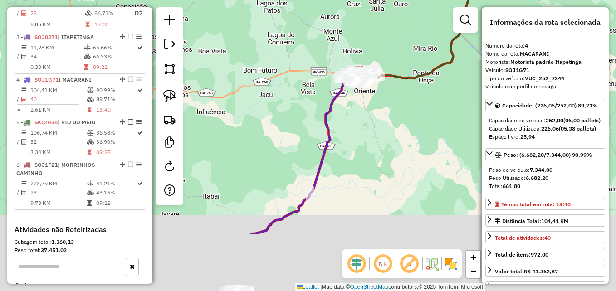
drag, startPoint x: 392, startPoint y: 229, endPoint x: 381, endPoint y: 106, distance: 123.3
click at [379, 107] on div "Janela de atendimento Grade de atendimento Capacidade Transportadoras Veículos …" at bounding box center [308, 145] width 616 height 291
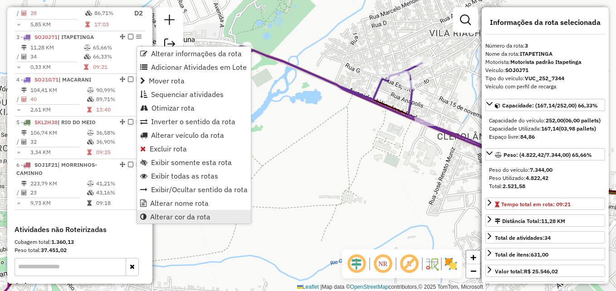
click at [176, 217] on span "Alterar cor da rota" at bounding box center [180, 216] width 60 height 7
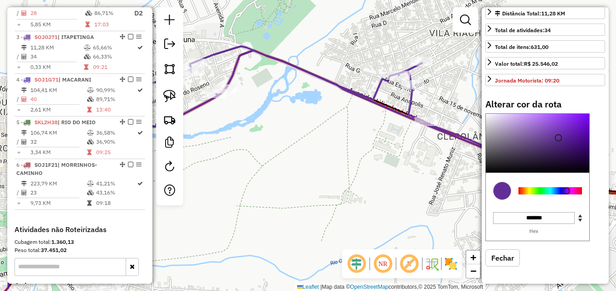
scroll to position [224, 0]
click at [573, 191] on div at bounding box center [549, 190] width 63 height 7
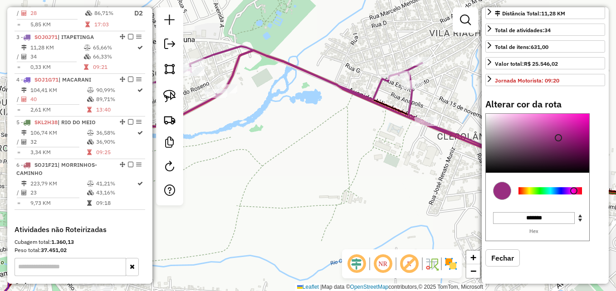
type input "*******"
click at [541, 118] on div at bounding box center [536, 143] width 103 height 59
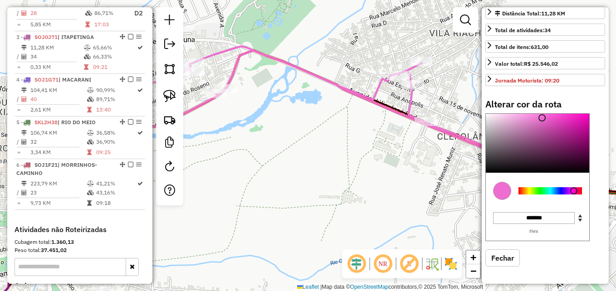
click at [385, 164] on div "Janela de atendimento Grade de atendimento Capacidade Transportadoras Veículos …" at bounding box center [308, 145] width 616 height 291
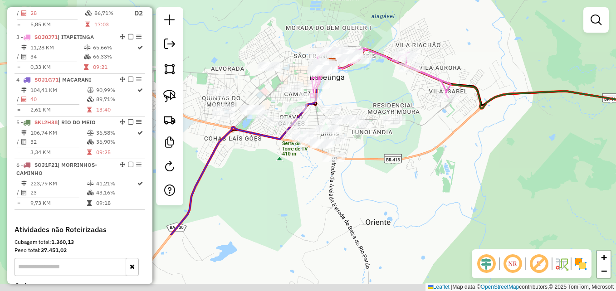
drag, startPoint x: 434, startPoint y: 232, endPoint x: 449, endPoint y: 145, distance: 88.7
click at [448, 146] on div "Janela de atendimento Grade de atendimento Capacidade Transportadoras Veículos …" at bounding box center [308, 145] width 616 height 291
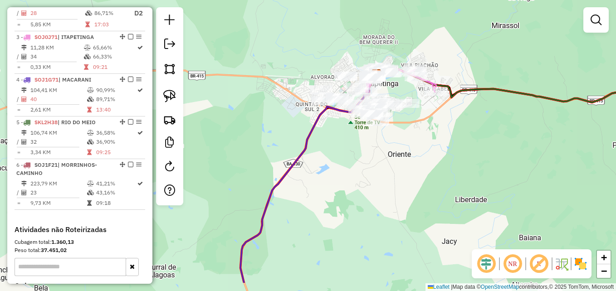
drag, startPoint x: 373, startPoint y: 214, endPoint x: 379, endPoint y: 173, distance: 41.7
click at [376, 176] on div "Janela de atendimento Grade de atendimento Capacidade Transportadoras Veículos …" at bounding box center [308, 145] width 616 height 291
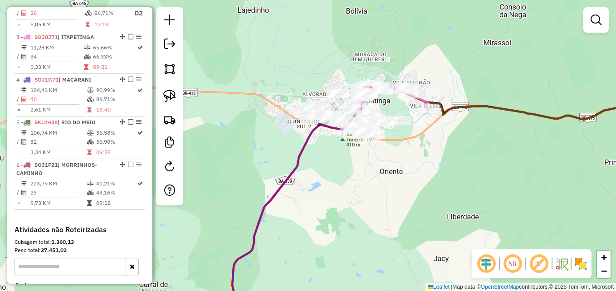
drag, startPoint x: 378, startPoint y: 150, endPoint x: 367, endPoint y: 182, distance: 33.7
click at [367, 182] on div "Janela de atendimento Grade de atendimento Capacidade Transportadoras Veículos …" at bounding box center [308, 145] width 616 height 291
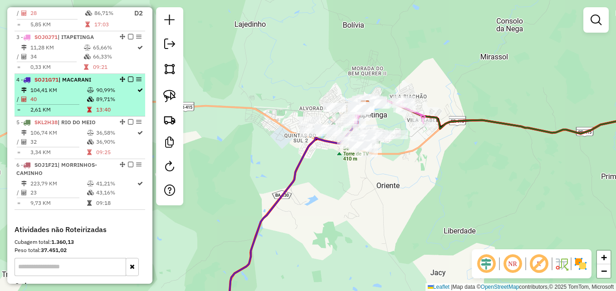
click at [105, 103] on td "89,71%" at bounding box center [116, 99] width 41 height 9
select select "**********"
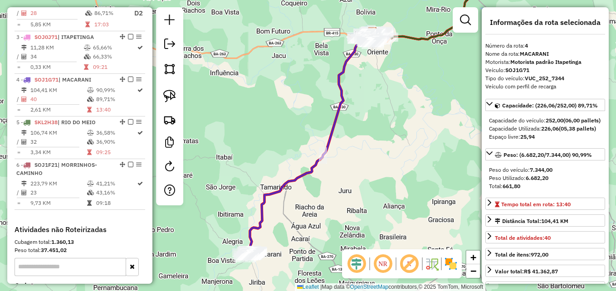
drag, startPoint x: 325, startPoint y: 225, endPoint x: 372, endPoint y: 108, distance: 125.8
click at [372, 110] on div "Janela de atendimento Grade de atendimento Capacidade Transportadoras Veículos …" at bounding box center [308, 145] width 616 height 291
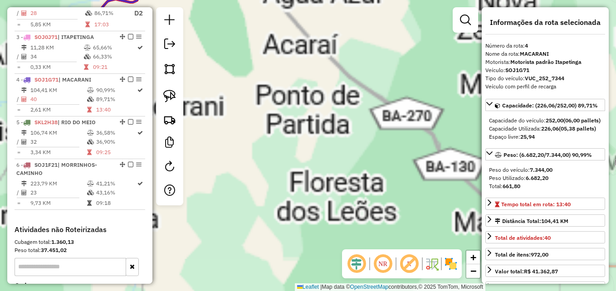
drag, startPoint x: 343, startPoint y: 140, endPoint x: 438, endPoint y: 156, distance: 96.1
click at [438, 156] on div "Janela de atendimento Grade de atendimento Capacidade Transportadoras Veículos …" at bounding box center [308, 145] width 616 height 291
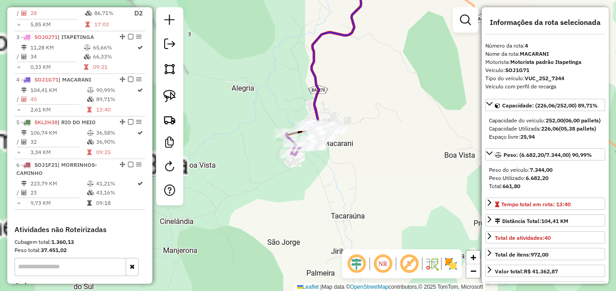
drag, startPoint x: 295, startPoint y: 146, endPoint x: 412, endPoint y: 163, distance: 118.1
click at [411, 164] on div "Janela de atendimento Grade de atendimento Capacidade Transportadoras Veículos …" at bounding box center [308, 145] width 616 height 291
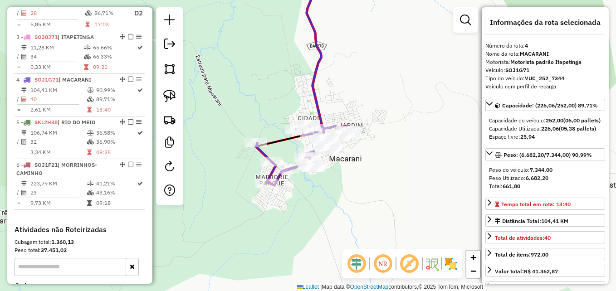
drag, startPoint x: 315, startPoint y: 169, endPoint x: 326, endPoint y: 189, distance: 22.9
click at [327, 189] on div "Rota 4 - Placa SOJ1G71 450 - [PERSON_NAME] de atendimento Grade de atendimento …" at bounding box center [308, 145] width 616 height 291
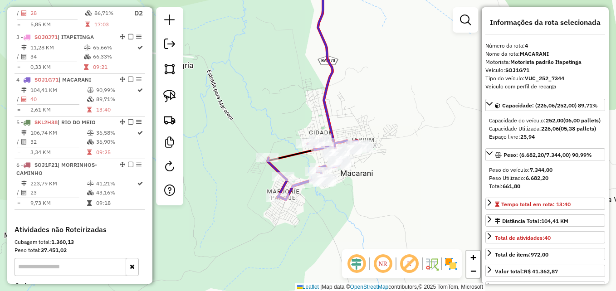
drag, startPoint x: 382, startPoint y: 179, endPoint x: 388, endPoint y: 178, distance: 5.6
click at [388, 178] on div "Janela de atendimento Grade de atendimento Capacidade Transportadoras Veículos …" at bounding box center [308, 145] width 616 height 291
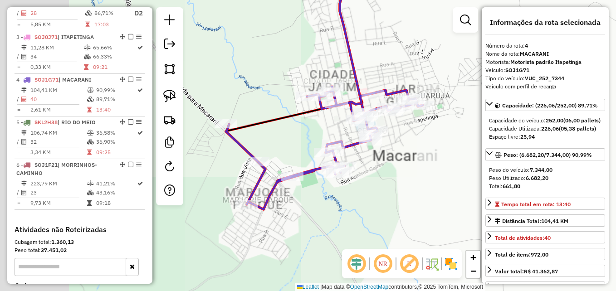
drag, startPoint x: 356, startPoint y: 155, endPoint x: 440, endPoint y: 140, distance: 85.6
click at [448, 139] on div "Janela de atendimento Grade de atendimento Capacidade Transportadoras Veículos …" at bounding box center [308, 145] width 616 height 291
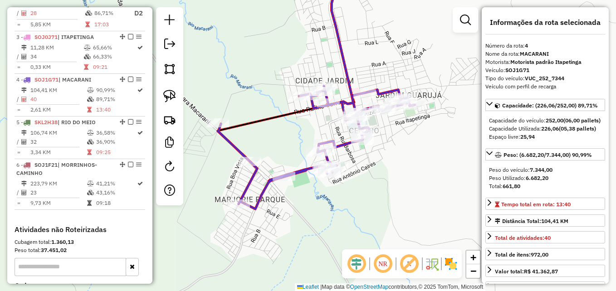
drag, startPoint x: 436, startPoint y: 161, endPoint x: 415, endPoint y: 163, distance: 21.0
click at [415, 163] on div "Janela de atendimento Grade de atendimento Capacidade Transportadoras Veículos …" at bounding box center [308, 145] width 616 height 291
click at [462, 22] on em at bounding box center [465, 20] width 11 height 11
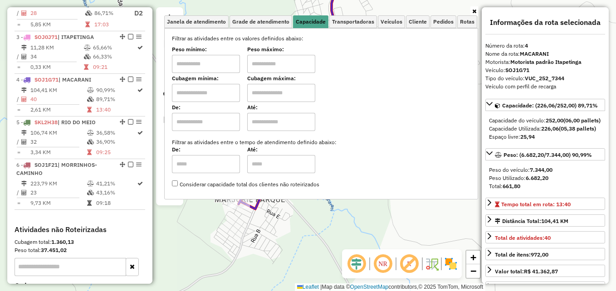
click at [195, 95] on input "text" at bounding box center [206, 93] width 68 height 18
type input "****"
type input "*****"
click at [299, 218] on div "Limpar filtros Janela de atendimento Grade de atendimento Capacidade Transporta…" at bounding box center [308, 145] width 616 height 291
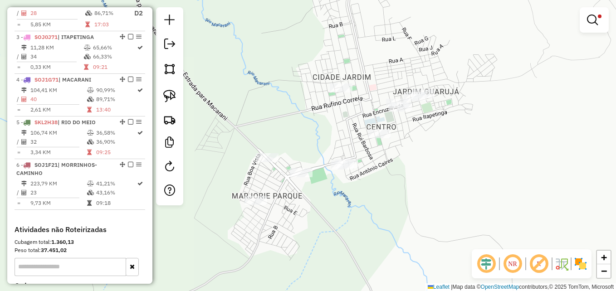
drag, startPoint x: 398, startPoint y: 173, endPoint x: 417, endPoint y: 170, distance: 18.9
click at [417, 170] on div "Limpar filtros Janela de atendimento Grade de atendimento Capacidade Transporta…" at bounding box center [308, 145] width 616 height 291
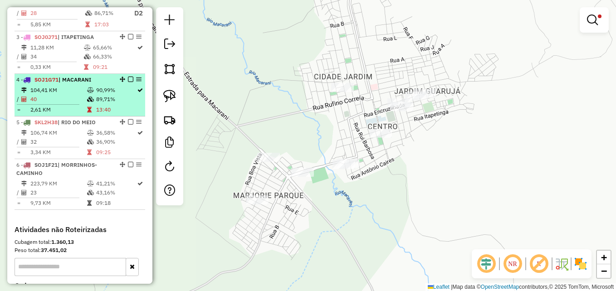
select select "**********"
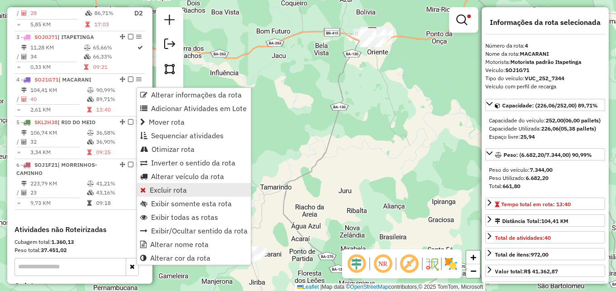
click at [174, 191] on span "Excluir rota" at bounding box center [168, 189] width 37 height 7
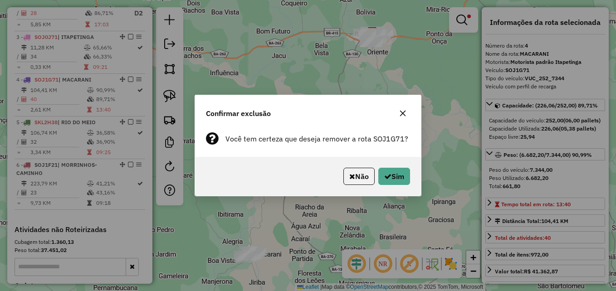
click at [402, 110] on icon "button" at bounding box center [402, 113] width 7 height 7
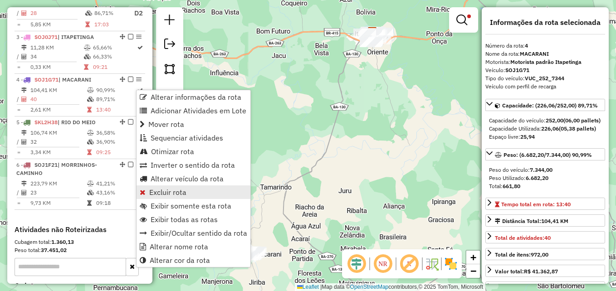
click at [167, 188] on link "Excluir rota" at bounding box center [193, 192] width 114 height 14
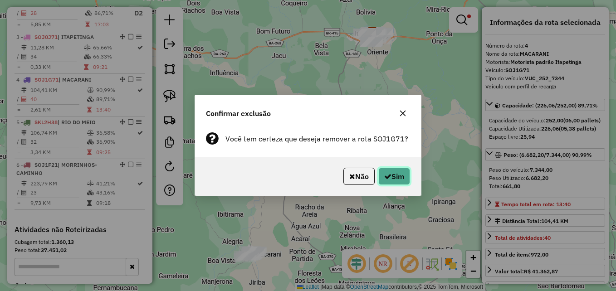
click at [394, 179] on button "Sim" at bounding box center [394, 176] width 32 height 17
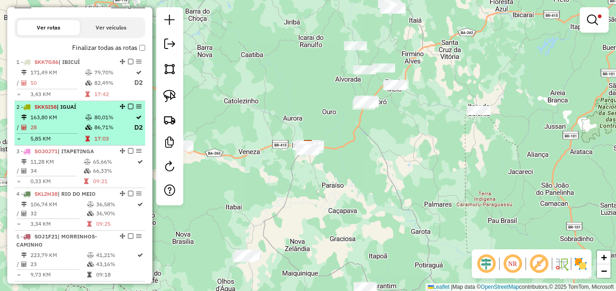
scroll to position [272, 0]
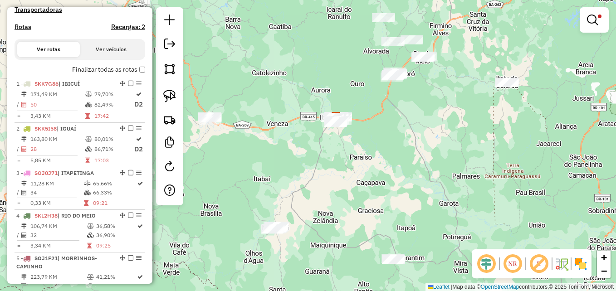
drag, startPoint x: 356, startPoint y: 197, endPoint x: 389, endPoint y: 150, distance: 57.5
click at [389, 150] on div "Limpar filtros Janela de atendimento Grade de atendimento Capacidade Transporta…" at bounding box center [308, 145] width 616 height 291
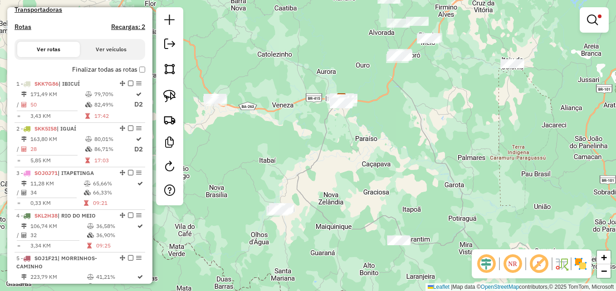
drag, startPoint x: 305, startPoint y: 168, endPoint x: 338, endPoint y: 121, distance: 57.2
click at [338, 121] on div "Limpar filtros Janela de atendimento Grade de atendimento Capacidade Transporta…" at bounding box center [308, 145] width 616 height 291
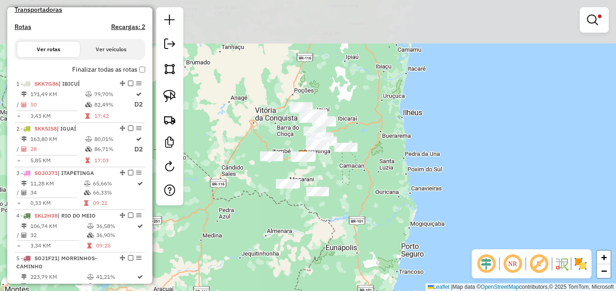
drag, startPoint x: 366, startPoint y: 125, endPoint x: 383, endPoint y: 176, distance: 54.5
click at [383, 176] on div "Limpar filtros Janela de atendimento Grade de atendimento Capacidade Transporta…" at bounding box center [308, 145] width 616 height 291
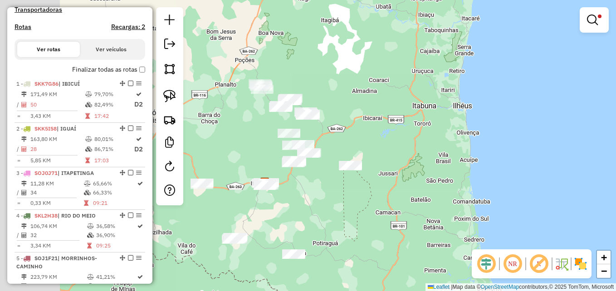
drag, startPoint x: 337, startPoint y: 113, endPoint x: 412, endPoint y: 117, distance: 75.4
click at [412, 117] on div "Limpar filtros Janela de atendimento Grade de atendimento Capacidade Transporta…" at bounding box center [308, 145] width 616 height 291
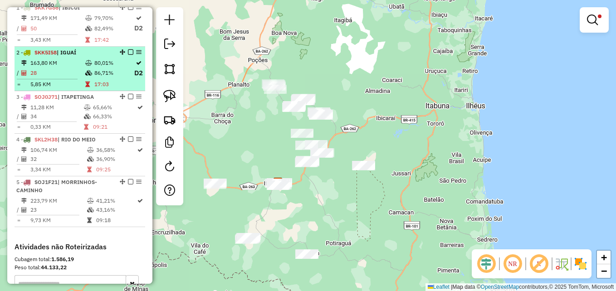
scroll to position [363, 0]
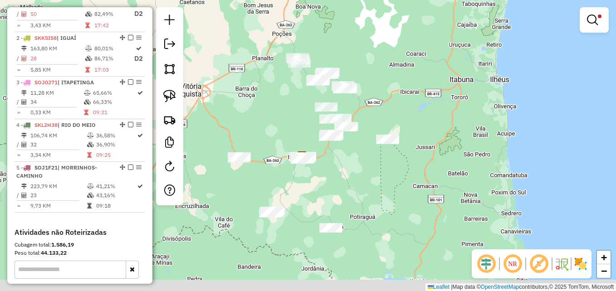
drag, startPoint x: 346, startPoint y: 226, endPoint x: 370, endPoint y: 200, distance: 35.6
click at [370, 200] on div "Limpar filtros Janela de atendimento Grade de atendimento Capacidade Transporta…" at bounding box center [308, 145] width 616 height 291
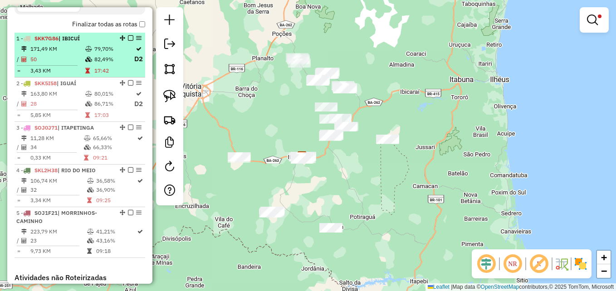
scroll to position [272, 0]
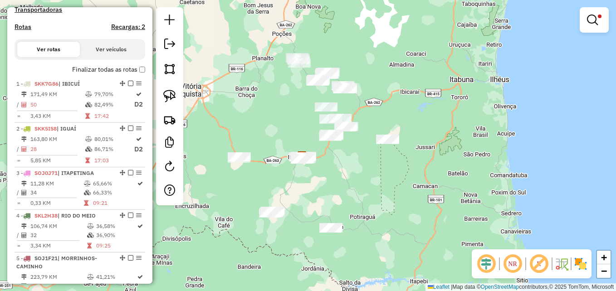
click at [139, 74] on label "Finalizar todas as rotas" at bounding box center [108, 70] width 73 height 10
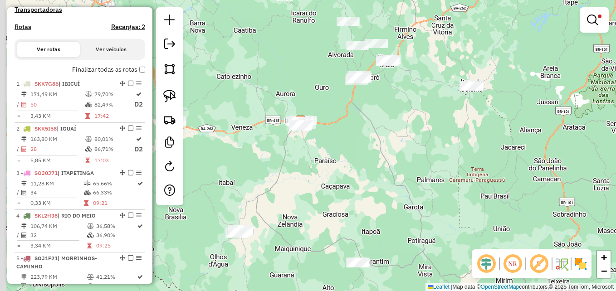
drag, startPoint x: 339, startPoint y: 187, endPoint x: 428, endPoint y: 169, distance: 91.6
click at [423, 172] on div "Limpar filtros Janela de atendimento Grade de atendimento Capacidade Transporta…" at bounding box center [308, 145] width 616 height 291
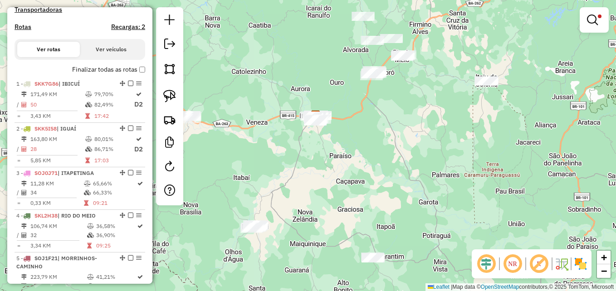
drag, startPoint x: 344, startPoint y: 171, endPoint x: 392, endPoint y: 171, distance: 48.0
click at [392, 171] on div "Limpar filtros Janela de atendimento Grade de atendimento Capacidade Transporta…" at bounding box center [308, 145] width 616 height 291
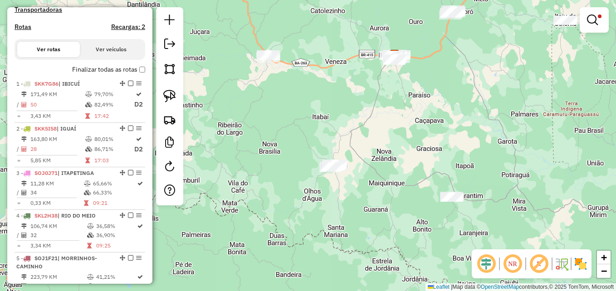
drag, startPoint x: 362, startPoint y: 200, endPoint x: 394, endPoint y: 135, distance: 72.6
click at [394, 135] on div "Limpar filtros Janela de atendimento Grade de atendimento Capacidade Transporta…" at bounding box center [308, 145] width 616 height 291
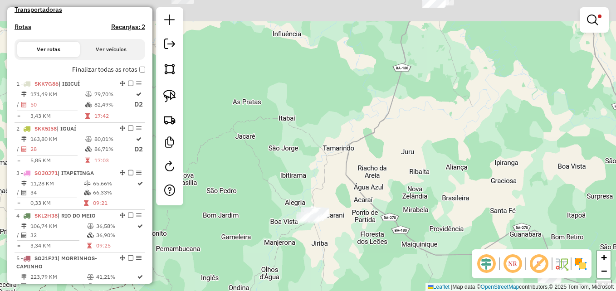
drag, startPoint x: 347, startPoint y: 96, endPoint x: 408, endPoint y: 118, distance: 65.7
click at [407, 118] on div "Limpar filtros Janela de atendimento Grade de atendimento Capacidade Transporta…" at bounding box center [308, 145] width 616 height 291
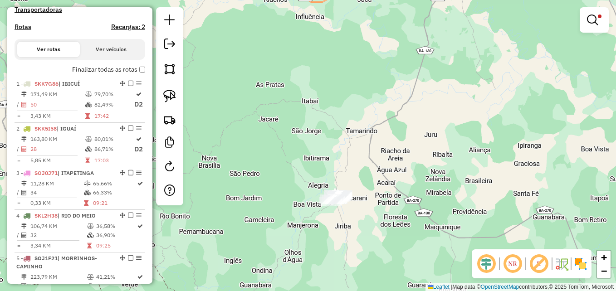
drag, startPoint x: 365, startPoint y: 180, endPoint x: 341, endPoint y: 95, distance: 88.5
click at [341, 102] on div "Limpar filtros Janela de atendimento Grade de atendimento Capacidade Transporta…" at bounding box center [308, 145] width 616 height 291
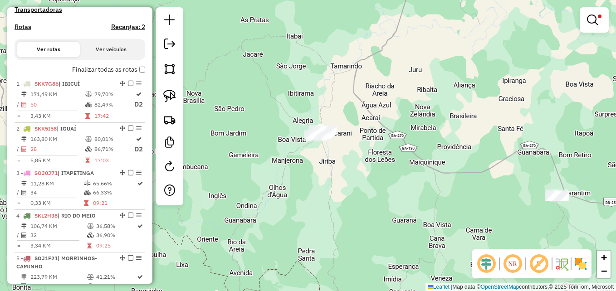
click at [590, 24] on em at bounding box center [592, 20] width 11 height 11
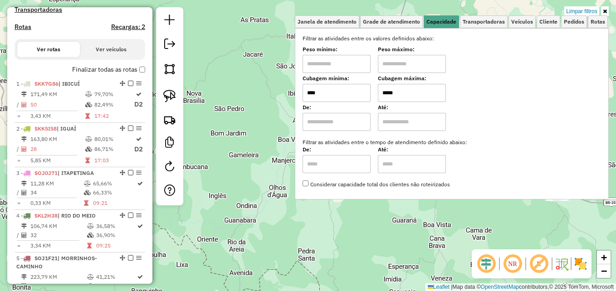
click at [329, 93] on input "****" at bounding box center [336, 93] width 68 height 18
click at [265, 116] on div "Limpar filtros Janela de atendimento Grade de atendimento Capacidade Transporta…" at bounding box center [308, 145] width 616 height 291
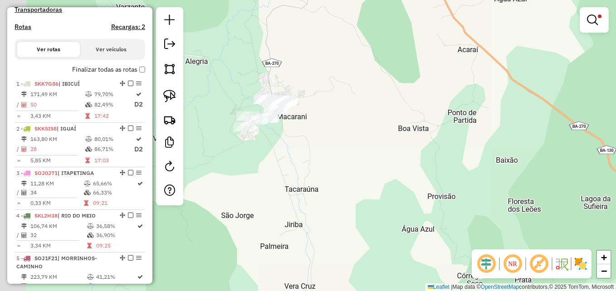
drag, startPoint x: 391, startPoint y: 127, endPoint x: 417, endPoint y: 133, distance: 26.4
click at [417, 133] on div "Limpar filtros Janela de atendimento Grade de atendimento Capacidade Transporta…" at bounding box center [308, 145] width 616 height 291
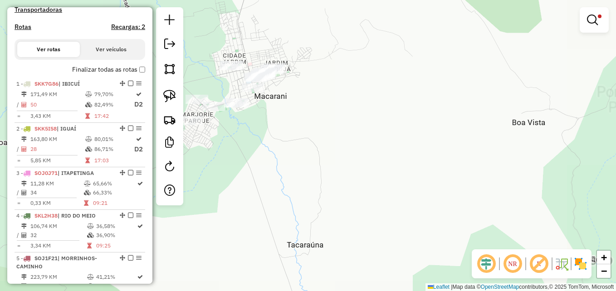
drag, startPoint x: 327, startPoint y: 138, endPoint x: 423, endPoint y: 170, distance: 101.1
click at [423, 170] on div "Limpar filtros Janela de atendimento Grade de atendimento Capacidade Transporta…" at bounding box center [308, 145] width 616 height 291
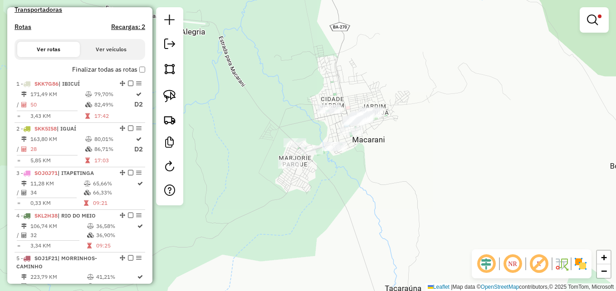
drag, startPoint x: 364, startPoint y: 157, endPoint x: 363, endPoint y: 184, distance: 27.2
click at [364, 184] on div "Limpar filtros Janela de atendimento Grade de atendimento Capacidade Transporta…" at bounding box center [308, 145] width 616 height 291
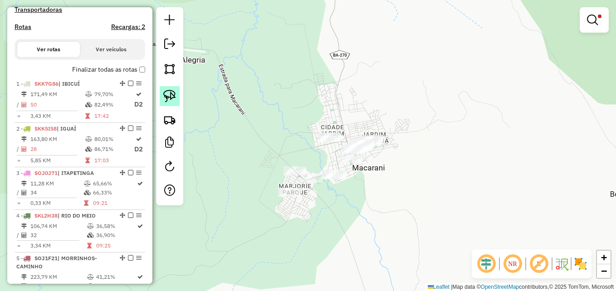
click at [168, 93] on img at bounding box center [169, 96] width 13 height 13
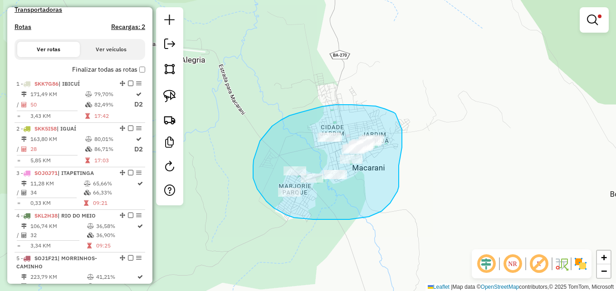
drag, startPoint x: 395, startPoint y: 114, endPoint x: 399, endPoint y: 123, distance: 10.2
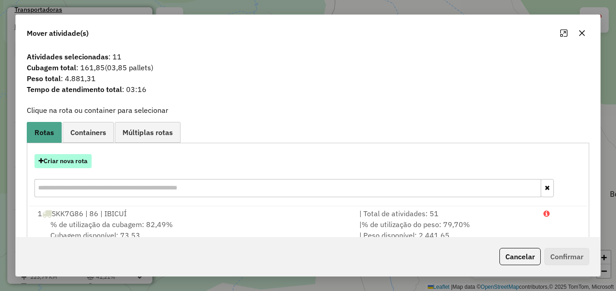
click at [80, 163] on button "Criar nova rota" at bounding box center [62, 161] width 57 height 14
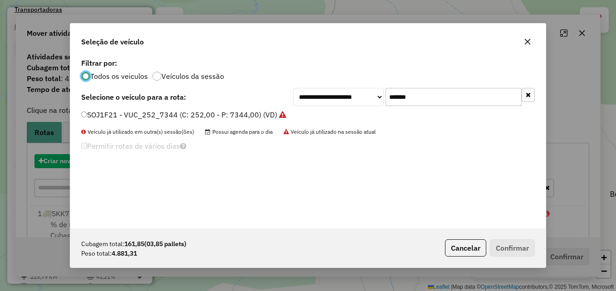
scroll to position [5, 3]
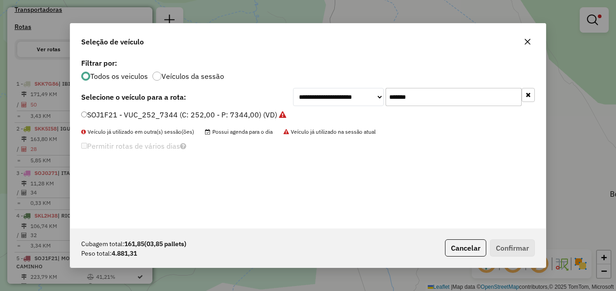
drag, startPoint x: 433, startPoint y: 99, endPoint x: 385, endPoint y: 95, distance: 47.8
click at [385, 95] on input "*******" at bounding box center [453, 97] width 136 height 18
paste input "text"
type input "*******"
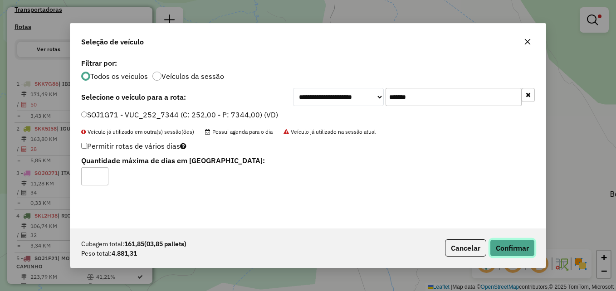
click at [516, 247] on button "Confirmar" at bounding box center [512, 247] width 45 height 17
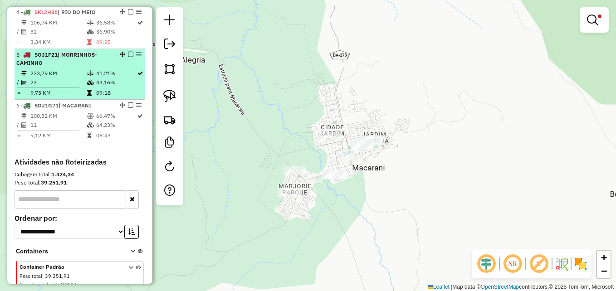
scroll to position [453, 0]
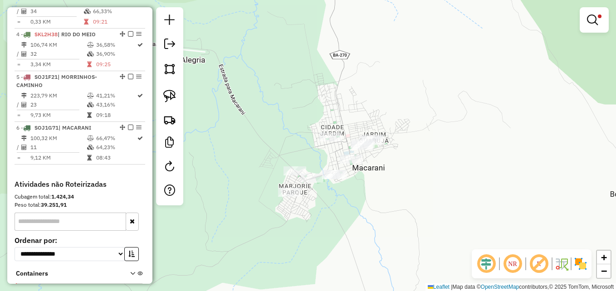
click at [381, 202] on div "Limpar filtros Janela de atendimento Grade de atendimento Capacidade Transporta…" at bounding box center [308, 145] width 616 height 291
click at [589, 19] on em at bounding box center [592, 20] width 11 height 11
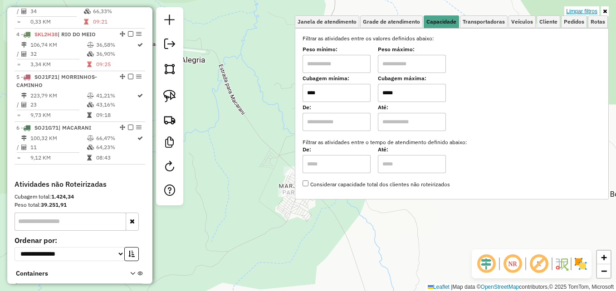
click at [582, 10] on link "Limpar filtros" at bounding box center [581, 11] width 35 height 10
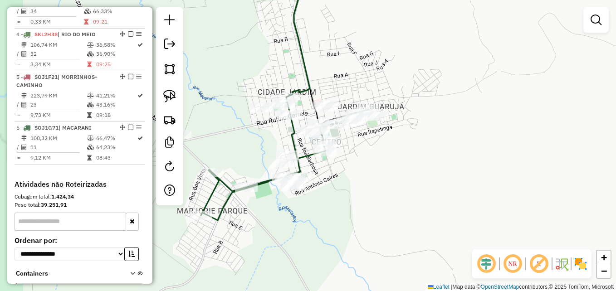
drag, startPoint x: 366, startPoint y: 126, endPoint x: 407, endPoint y: 76, distance: 64.4
click at [407, 76] on div "Janela de atendimento Grade de atendimento Capacidade Transportadoras Veículos …" at bounding box center [308, 145] width 616 height 291
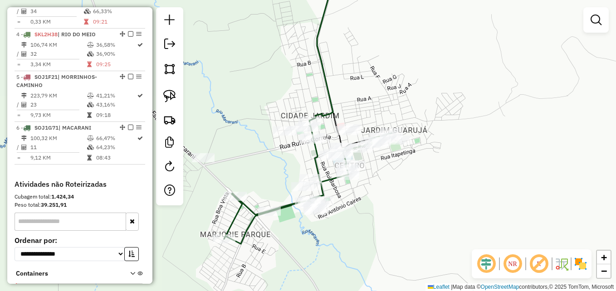
drag, startPoint x: 354, startPoint y: 58, endPoint x: 377, endPoint y: 82, distance: 33.0
click at [377, 82] on div "Janela de atendimento Grade de atendimento Capacidade Transportadoras Veículos …" at bounding box center [308, 145] width 616 height 291
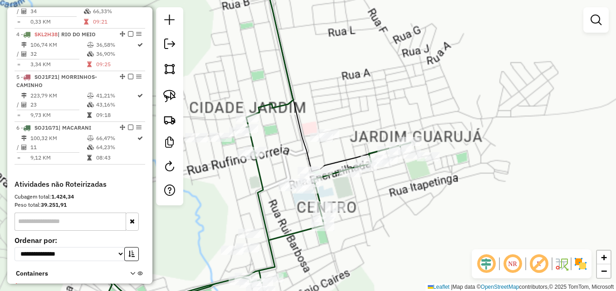
drag, startPoint x: 364, startPoint y: 102, endPoint x: 388, endPoint y: 39, distance: 68.1
click at [388, 39] on div "Janela de atendimento Grade de atendimento Capacidade Transportadoras Veículos …" at bounding box center [308, 145] width 616 height 291
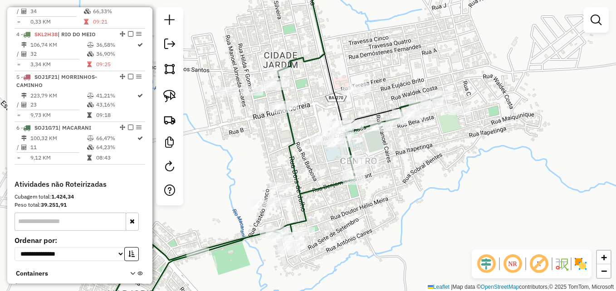
drag, startPoint x: 407, startPoint y: 181, endPoint x: 417, endPoint y: 181, distance: 10.9
click at [417, 181] on div "Janela de atendimento Grade de atendimento Capacidade Transportadoras Veículos …" at bounding box center [308, 145] width 616 height 291
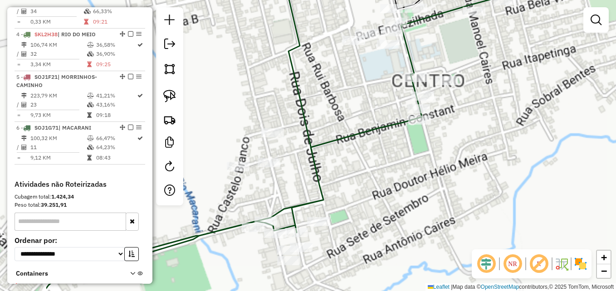
drag, startPoint x: 374, startPoint y: 200, endPoint x: 480, endPoint y: 170, distance: 110.2
click at [480, 170] on div "Janela de atendimento Grade de atendimento Capacidade Transportadoras Veículos …" at bounding box center [308, 145] width 616 height 291
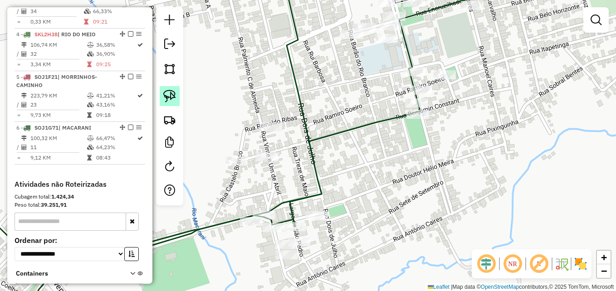
click at [166, 95] on img at bounding box center [169, 96] width 13 height 13
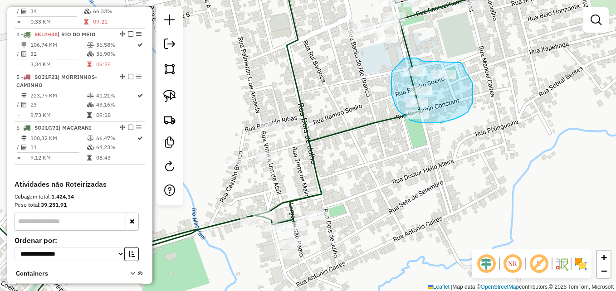
drag, startPoint x: 423, startPoint y: 61, endPoint x: 448, endPoint y: 60, distance: 25.0
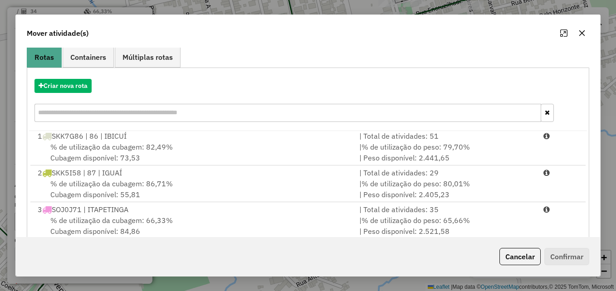
scroll to position [166, 0]
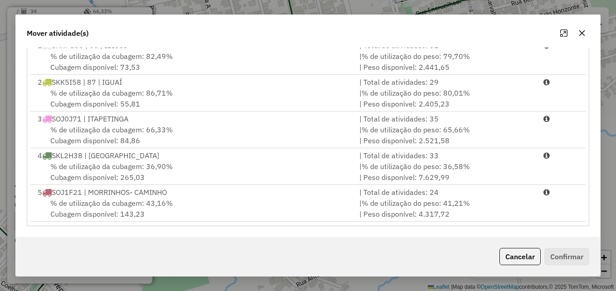
click at [582, 34] on icon "button" at bounding box center [581, 32] width 7 height 7
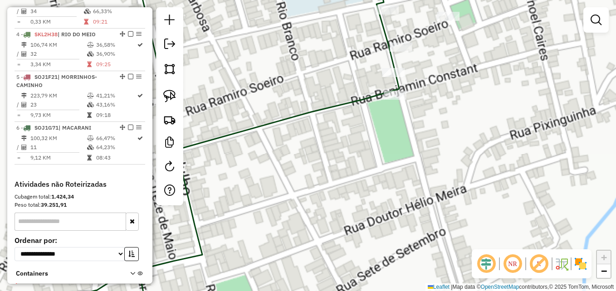
drag, startPoint x: 443, startPoint y: 116, endPoint x: 459, endPoint y: 216, distance: 101.9
click at [459, 216] on div "Janela de atendimento Grade de atendimento Capacidade Transportadoras Veículos …" at bounding box center [308, 145] width 616 height 291
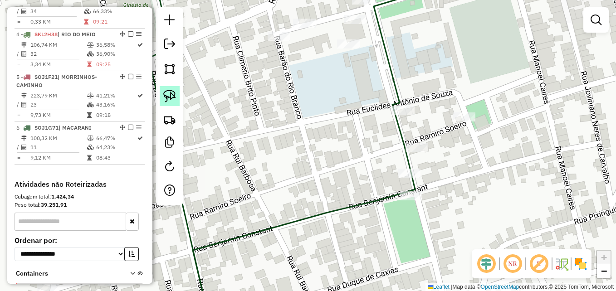
click at [170, 94] on img at bounding box center [169, 96] width 13 height 13
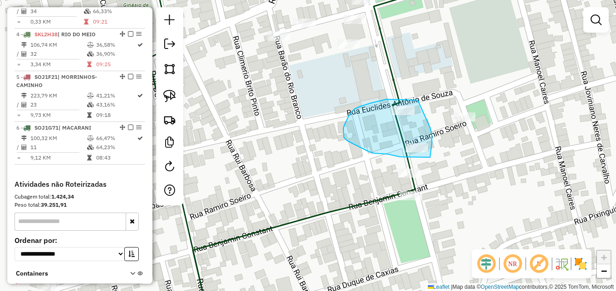
drag, startPoint x: 417, startPoint y: 100, endPoint x: 430, endPoint y: 127, distance: 29.8
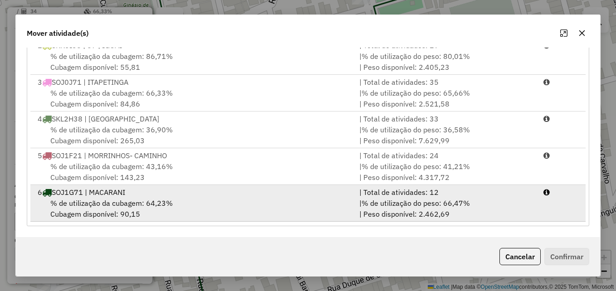
click at [378, 199] on span "% de utilização do peso: 66,47%" at bounding box center [415, 203] width 108 height 9
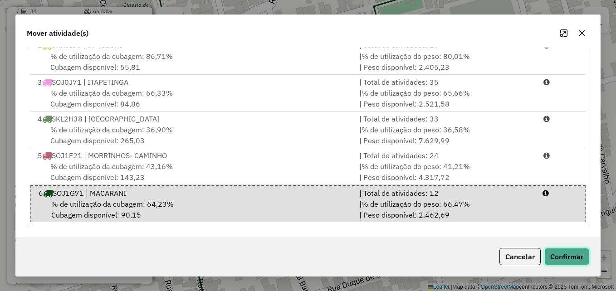
click at [561, 258] on button "Confirmar" at bounding box center [566, 256] width 45 height 17
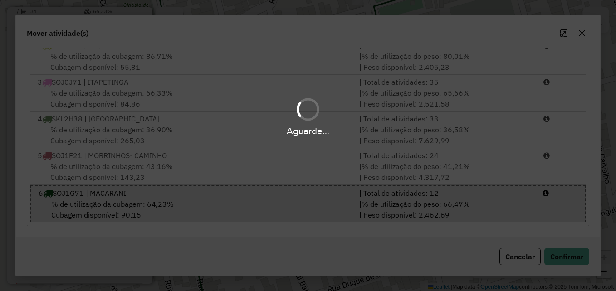
scroll to position [0, 0]
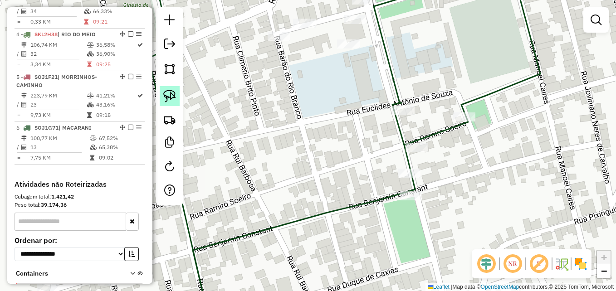
click at [170, 96] on img at bounding box center [169, 96] width 13 height 13
drag, startPoint x: 431, startPoint y: 188, endPoint x: 439, endPoint y: 204, distance: 18.3
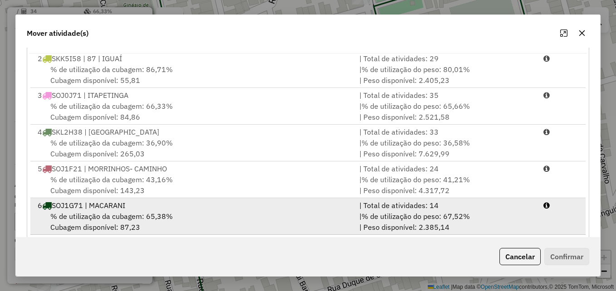
scroll to position [166, 0]
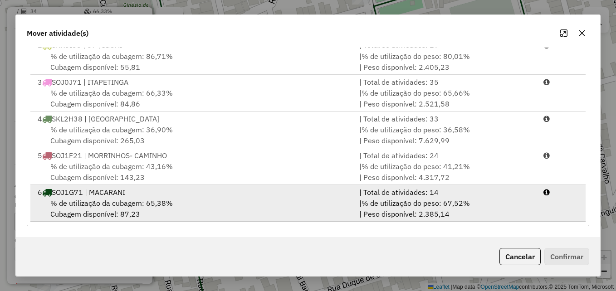
click at [336, 211] on div "% de utilização da cubagem: 65,38% Cubagem disponível: 87,23" at bounding box center [192, 209] width 321 height 22
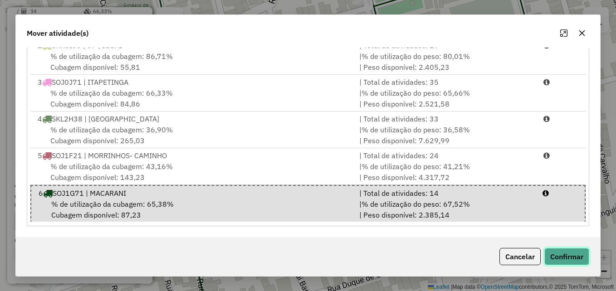
click at [567, 257] on button "Confirmar" at bounding box center [566, 256] width 45 height 17
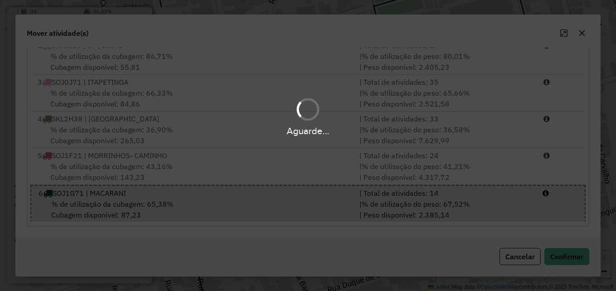
scroll to position [0, 0]
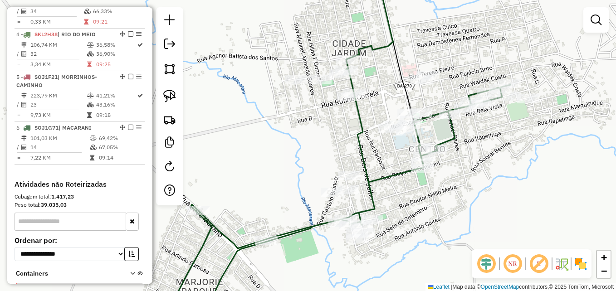
drag, startPoint x: 378, startPoint y: 162, endPoint x: 384, endPoint y: 165, distance: 7.3
click at [384, 165] on div "Janela de atendimento Grade de atendimento Capacidade Transportadoras Veículos …" at bounding box center [308, 145] width 616 height 291
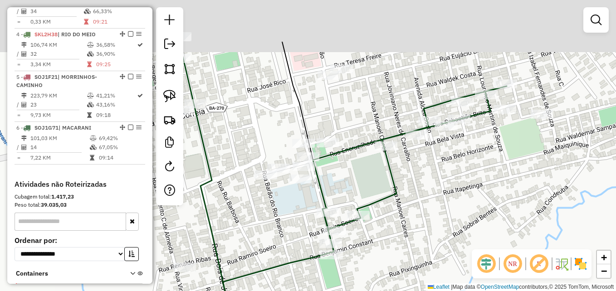
drag, startPoint x: 434, startPoint y: 117, endPoint x: 443, endPoint y: 188, distance: 71.2
click at [443, 188] on div "Janela de atendimento Grade de atendimento Capacidade Transportadoras Veículos …" at bounding box center [308, 145] width 616 height 291
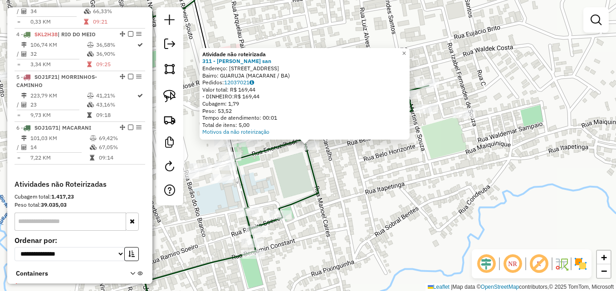
click at [375, 176] on div "Atividade não roteirizada 311 - [PERSON_NAME] san Endereço: [STREET_ADDRESS] Pe…" at bounding box center [308, 145] width 616 height 291
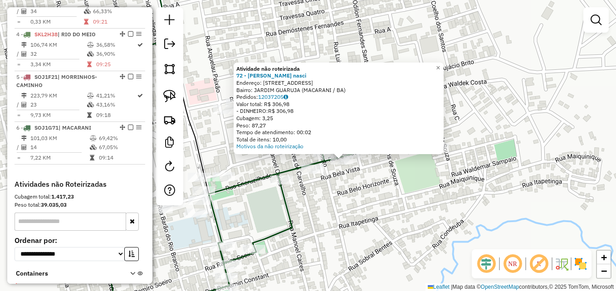
drag, startPoint x: 333, startPoint y: 191, endPoint x: 369, endPoint y: 206, distance: 39.4
click at [369, 206] on div "Atividade não roteirizada 72 - [PERSON_NAME] nasci Endereço: [STREET_ADDRESS] (…" at bounding box center [308, 145] width 616 height 291
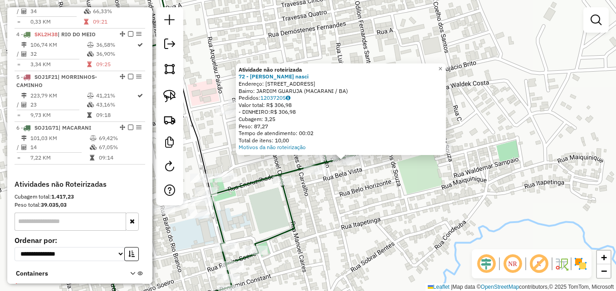
click at [374, 204] on div "Atividade não roteirizada 72 - [PERSON_NAME] nasci Endereço: [STREET_ADDRESS] (…" at bounding box center [308, 145] width 616 height 291
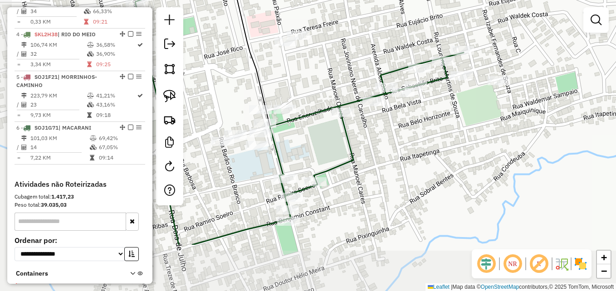
drag, startPoint x: 332, startPoint y: 205, endPoint x: 424, endPoint y: 130, distance: 118.5
click at [424, 130] on div "Janela de atendimento Grade de atendimento Capacidade Transportadoras Veículos …" at bounding box center [308, 145] width 616 height 291
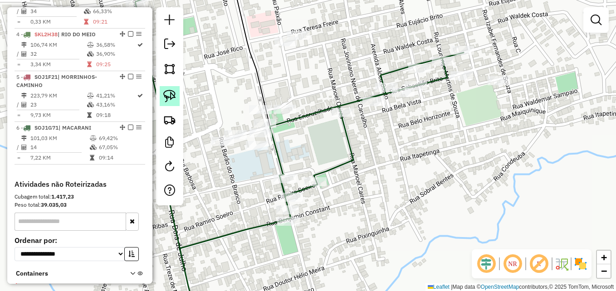
click at [170, 98] on img at bounding box center [169, 96] width 13 height 13
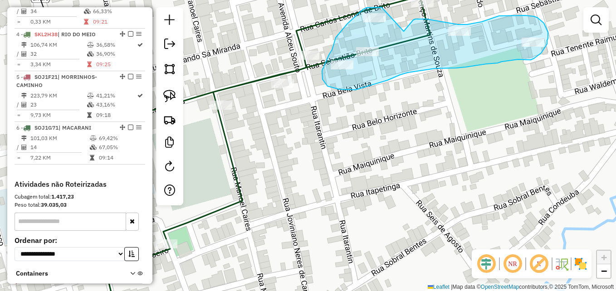
drag, startPoint x: 382, startPoint y: 8, endPoint x: 404, endPoint y: 31, distance: 32.1
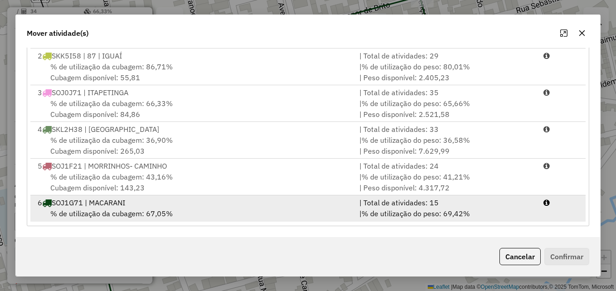
scroll to position [39, 0]
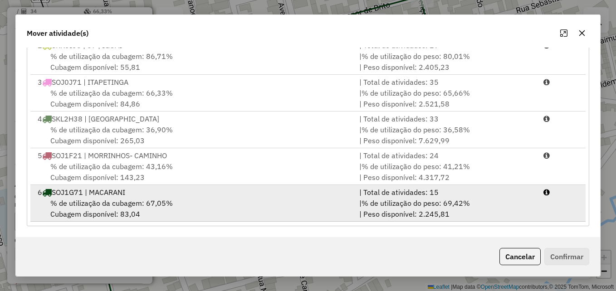
click at [257, 200] on div "% de utilização da cubagem: 67,05% Cubagem disponível: 83,04" at bounding box center [192, 209] width 321 height 22
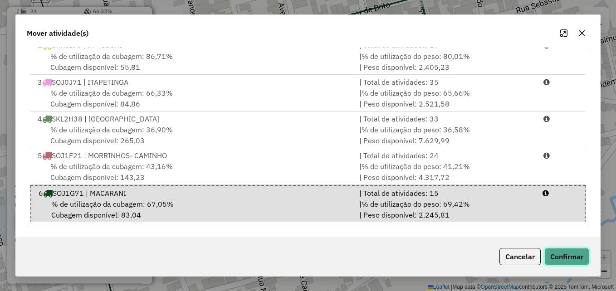
click at [563, 257] on button "Confirmar" at bounding box center [566, 256] width 45 height 17
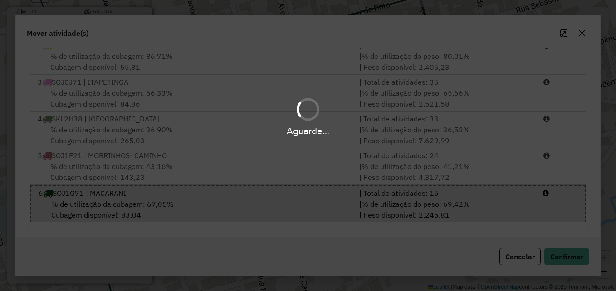
scroll to position [0, 0]
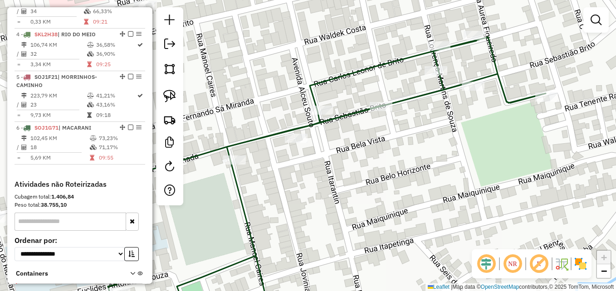
drag, startPoint x: 380, startPoint y: 109, endPoint x: 402, endPoint y: 170, distance: 63.9
click at [401, 170] on div "Janela de atendimento Grade de atendimento Capacidade Transportadoras Veículos …" at bounding box center [308, 145] width 616 height 291
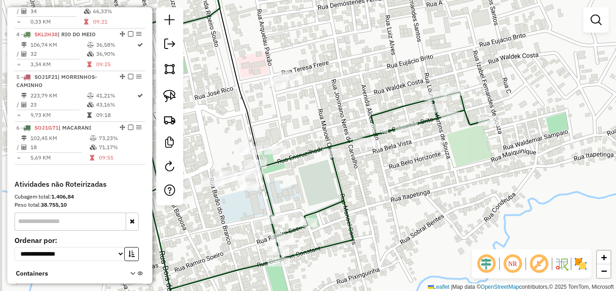
drag, startPoint x: 325, startPoint y: 124, endPoint x: 348, endPoint y: 64, distance: 64.0
click at [348, 64] on div "Janela de atendimento Grade de atendimento Capacidade Transportadoras Veículos …" at bounding box center [308, 145] width 616 height 291
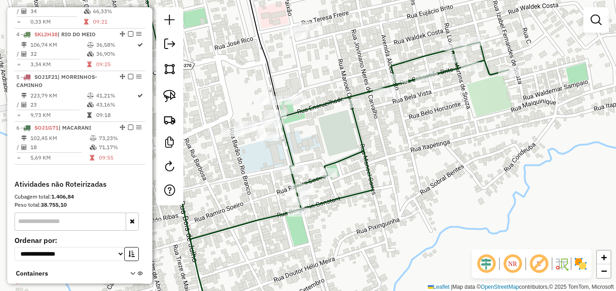
drag, startPoint x: 420, startPoint y: 171, endPoint x: 432, endPoint y: 167, distance: 13.3
click at [432, 167] on div "Janela de atendimento Grade de atendimento Capacidade Transportadoras Veículos …" at bounding box center [308, 145] width 616 height 291
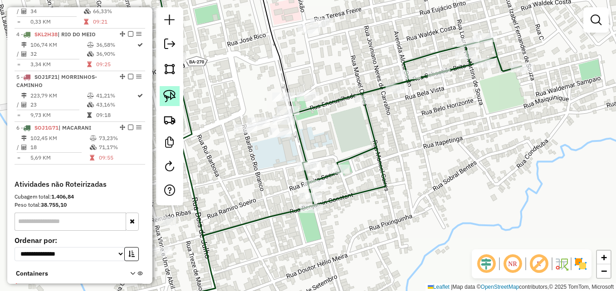
click at [172, 92] on img at bounding box center [169, 96] width 13 height 13
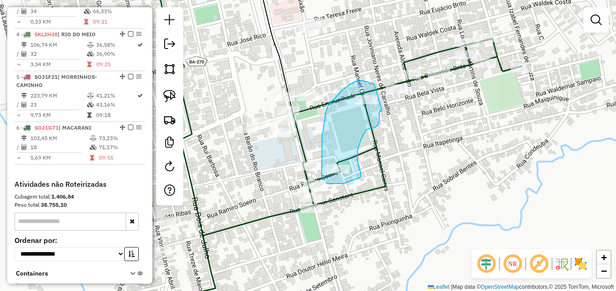
drag, startPoint x: 374, startPoint y: 84, endPoint x: 382, endPoint y: 111, distance: 28.0
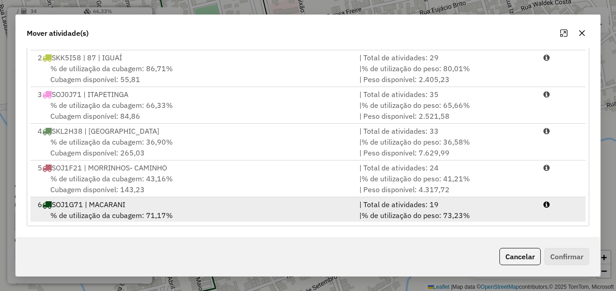
scroll to position [39, 0]
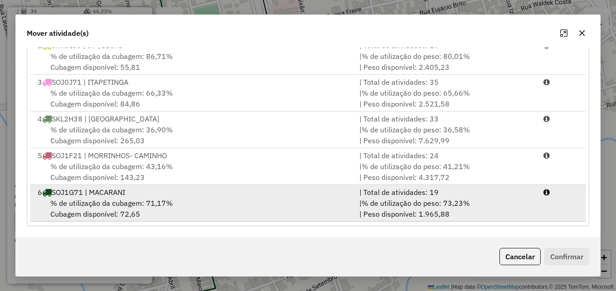
click at [305, 205] on div "% de utilização da cubagem: 71,17% Cubagem disponível: 72,65" at bounding box center [192, 209] width 321 height 22
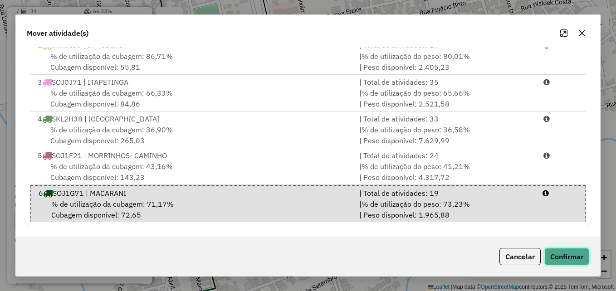
click at [569, 255] on button "Confirmar" at bounding box center [566, 256] width 45 height 17
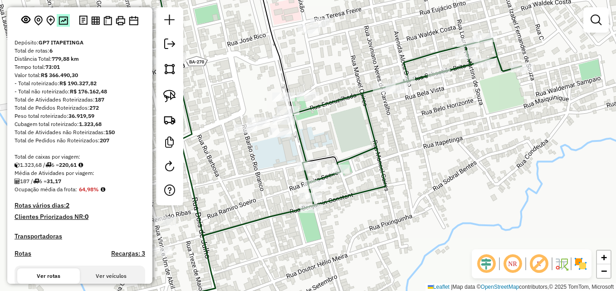
scroll to position [0, 0]
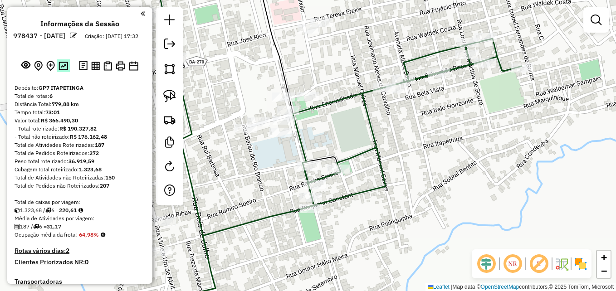
click at [63, 70] on img at bounding box center [63, 66] width 10 height 9
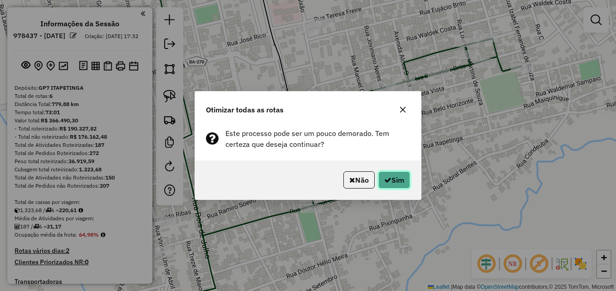
click at [396, 176] on button "Sim" at bounding box center [394, 179] width 32 height 17
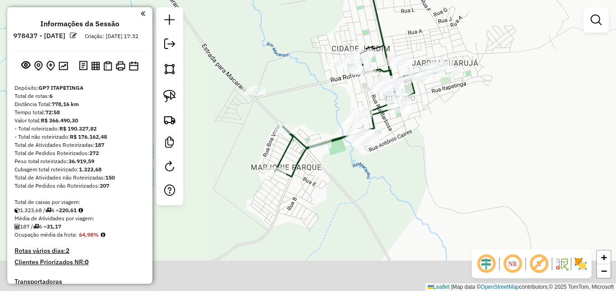
drag, startPoint x: 410, startPoint y: 216, endPoint x: 422, endPoint y: 141, distance: 76.2
click at [422, 141] on div "Janela de atendimento Grade de atendimento Capacidade Transportadoras Veículos …" at bounding box center [308, 145] width 616 height 291
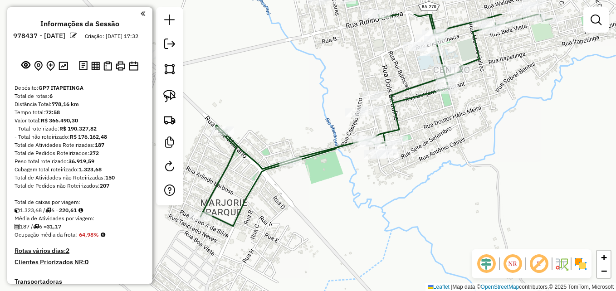
drag, startPoint x: 389, startPoint y: 109, endPoint x: 451, endPoint y: 152, distance: 74.8
click at [451, 152] on div "Janela de atendimento Grade de atendimento Capacidade Transportadoras Veículos …" at bounding box center [308, 145] width 616 height 291
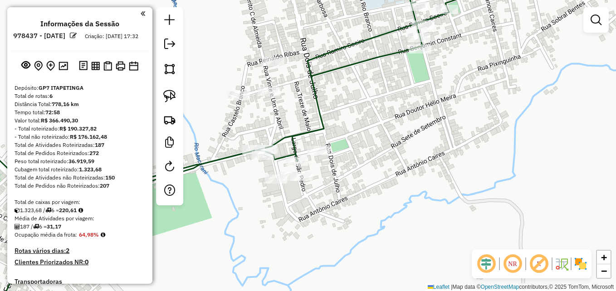
drag, startPoint x: 440, startPoint y: 122, endPoint x: 470, endPoint y: 145, distance: 37.8
click at [470, 145] on div "Janela de atendimento Grade de atendimento Capacidade Transportadoras Veículos …" at bounding box center [308, 145] width 616 height 291
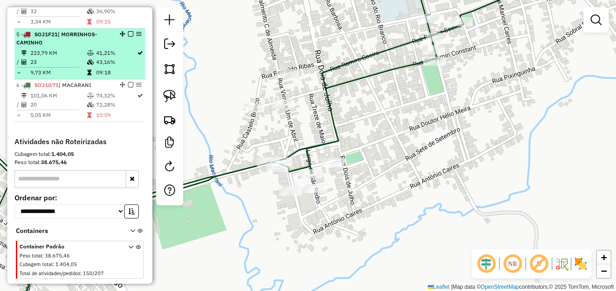
scroll to position [499, 0]
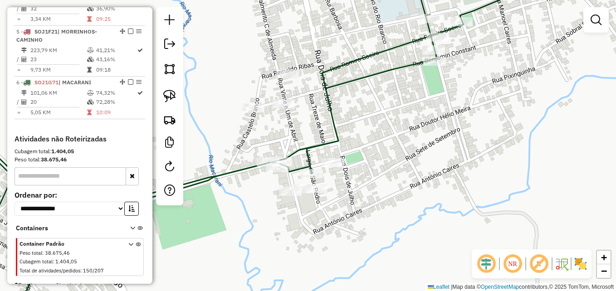
drag, startPoint x: 411, startPoint y: 147, endPoint x: 441, endPoint y: 169, distance: 37.0
click at [441, 169] on div "Janela de atendimento Grade de atendimento Capacidade Transportadoras Veículos …" at bounding box center [308, 145] width 616 height 291
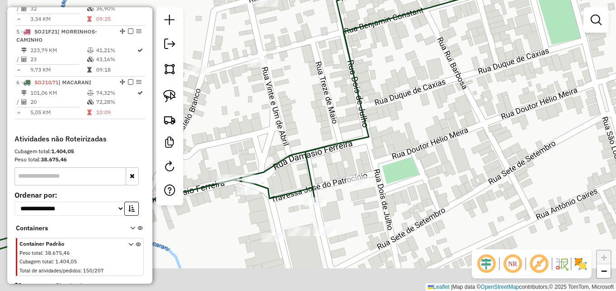
drag, startPoint x: 354, startPoint y: 167, endPoint x: 419, endPoint y: 108, distance: 87.3
click at [419, 108] on div "Janela de atendimento Grade de atendimento Capacidade Transportadoras Veículos …" at bounding box center [308, 145] width 616 height 291
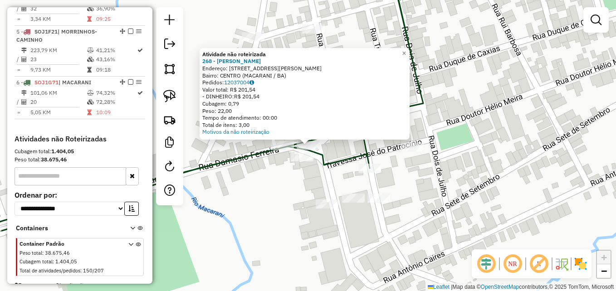
click at [259, 170] on div "Atividade não roteirizada 268 - Djalma de Almeida Sa Endereço: [STREET_ADDRESS]…" at bounding box center [308, 145] width 616 height 291
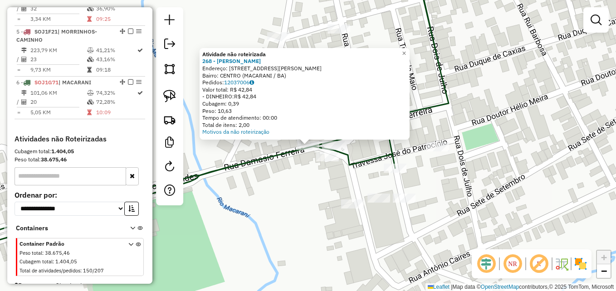
click at [278, 178] on div "Atividade não roteirizada 268 - Djalma de Almeida Sa Endereço: [STREET_ADDRESS]…" at bounding box center [308, 145] width 616 height 291
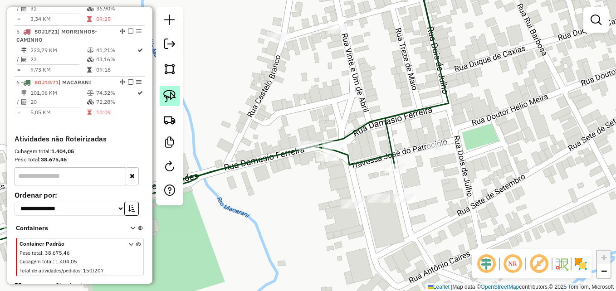
click at [168, 92] on img at bounding box center [169, 96] width 13 height 13
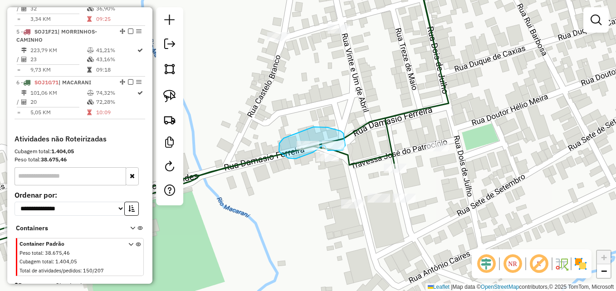
drag, startPoint x: 343, startPoint y: 133, endPoint x: 345, endPoint y: 145, distance: 12.4
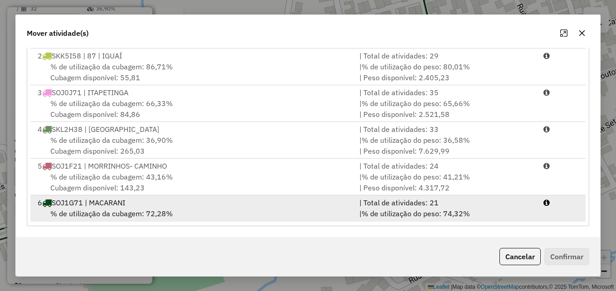
scroll to position [39, 0]
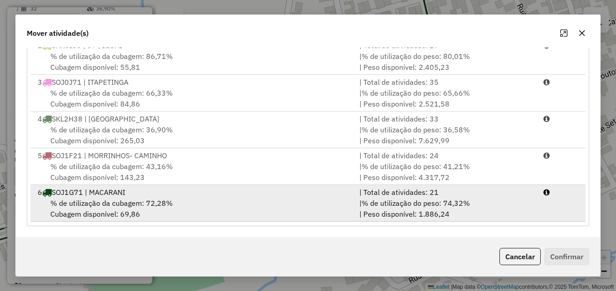
click at [337, 213] on div "% de utilização da cubagem: 72,28% Cubagem disponível: 69,86" at bounding box center [192, 209] width 321 height 22
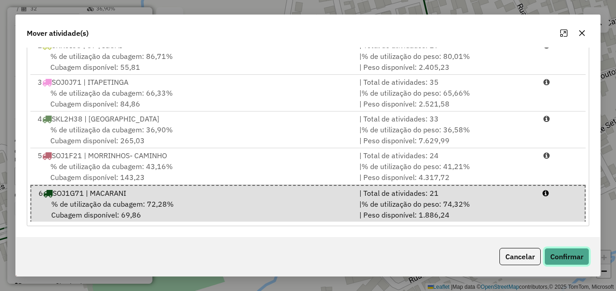
click at [561, 261] on button "Confirmar" at bounding box center [566, 256] width 45 height 17
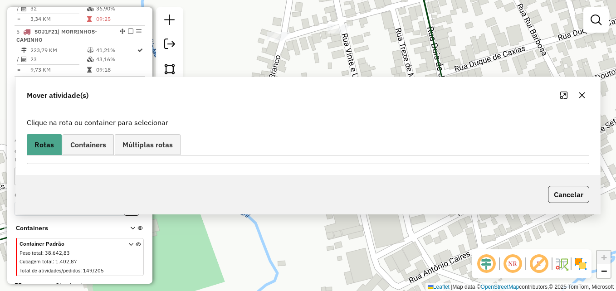
scroll to position [0, 0]
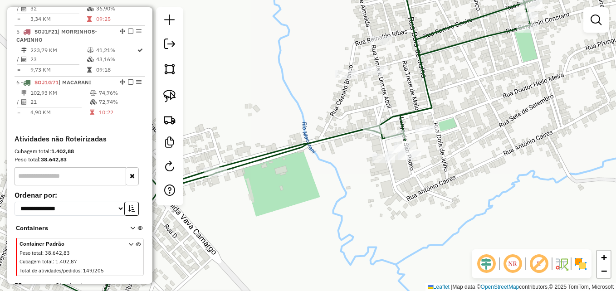
drag, startPoint x: 458, startPoint y: 165, endPoint x: 452, endPoint y: 185, distance: 20.9
click at [453, 184] on div "Janela de atendimento Grade de atendimento Capacidade Transportadoras Veículos …" at bounding box center [308, 145] width 616 height 291
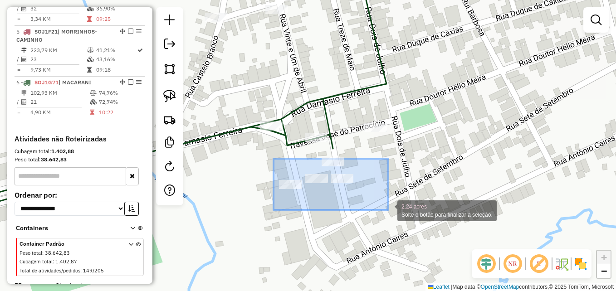
drag, startPoint x: 273, startPoint y: 159, endPoint x: 390, endPoint y: 210, distance: 127.5
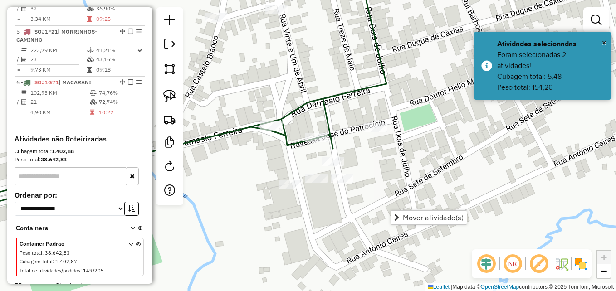
click at [381, 207] on div "Janela de atendimento Grade de atendimento Capacidade Transportadoras Veículos …" at bounding box center [308, 145] width 616 height 291
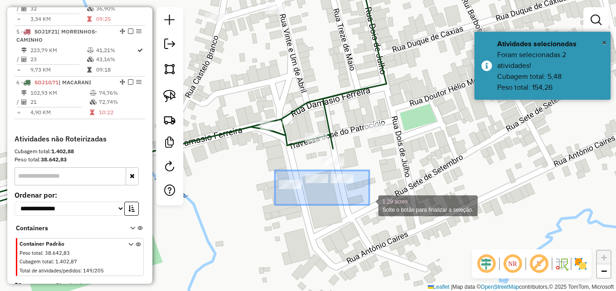
drag, startPoint x: 275, startPoint y: 170, endPoint x: 372, endPoint y: 205, distance: 102.9
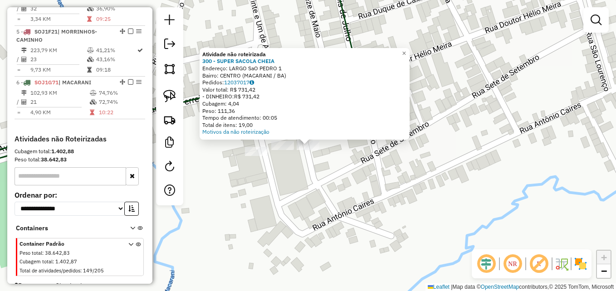
click at [317, 175] on div "Atividade não roteirizada 300 - SUPER SACOLA CHEIA Endereço: LARGO SaO PEDRO 1 …" at bounding box center [308, 145] width 616 height 291
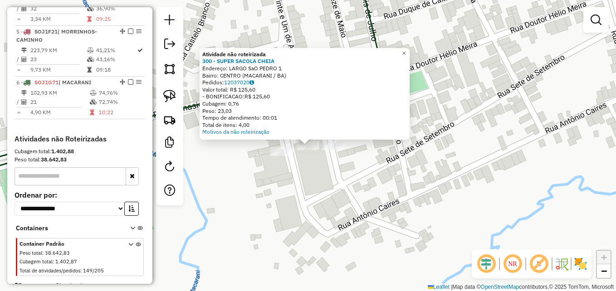
click at [298, 190] on div "Atividade não roteirizada 300 - SUPER SACOLA CHEIA Endereço: LARGO SaO PEDRO 1 …" at bounding box center [308, 145] width 616 height 291
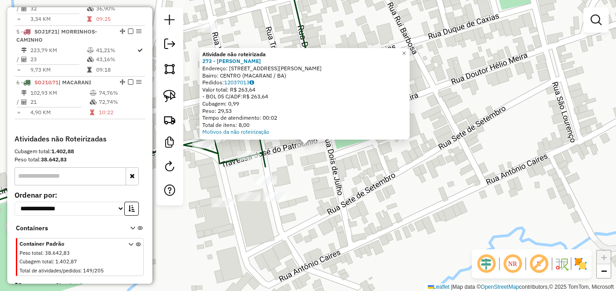
click at [359, 191] on div "Atividade não roteirizada 273 - [PERSON_NAME]: [STREET_ADDRESS] Pedidos: 120370…" at bounding box center [308, 145] width 616 height 291
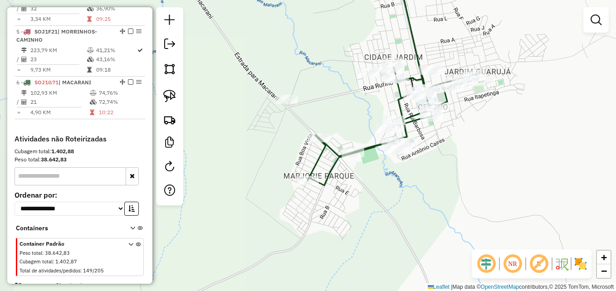
drag, startPoint x: 429, startPoint y: 166, endPoint x: 359, endPoint y: 204, distance: 80.3
click at [359, 206] on div "Janela de atendimento Grade de atendimento Capacidade Transportadoras Veículos …" at bounding box center [308, 145] width 616 height 291
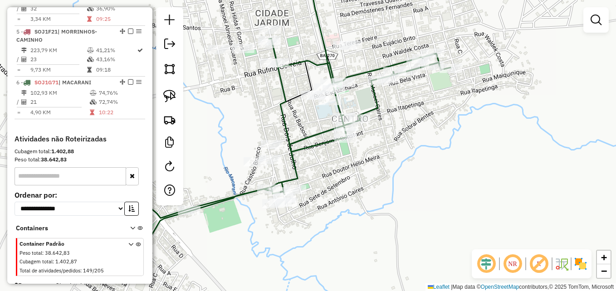
drag, startPoint x: 301, startPoint y: 136, endPoint x: 360, endPoint y: 166, distance: 66.3
click at [360, 166] on div "Janela de atendimento Grade de atendimento Capacidade Transportadoras Veículos …" at bounding box center [308, 145] width 616 height 291
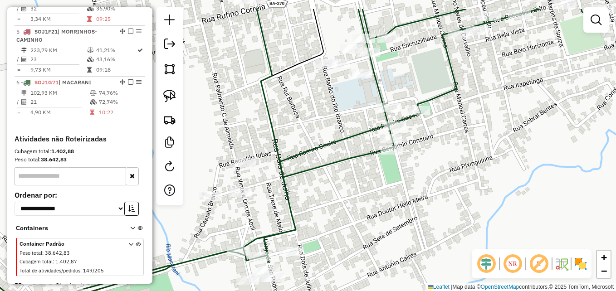
drag, startPoint x: 368, startPoint y: 155, endPoint x: 404, endPoint y: 193, distance: 52.3
click at [404, 193] on div "Janela de atendimento Grade de atendimento Capacidade Transportadoras Veículos …" at bounding box center [308, 145] width 616 height 291
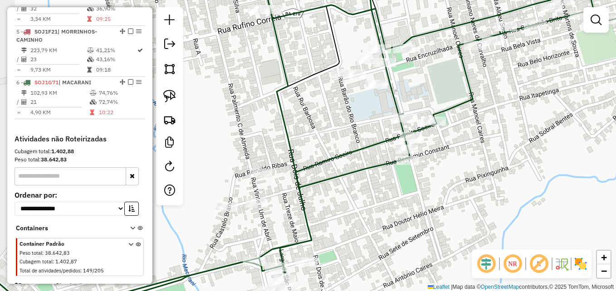
drag, startPoint x: 339, startPoint y: 110, endPoint x: 348, endPoint y: 116, distance: 11.7
click at [348, 116] on div "Janela de atendimento Grade de atendimento Capacidade Transportadoras Veículos …" at bounding box center [308, 145] width 616 height 291
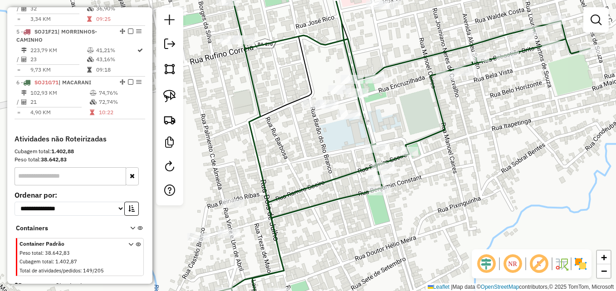
drag, startPoint x: 362, startPoint y: 97, endPoint x: 355, endPoint y: 131, distance: 33.9
click at [329, 132] on div "Janela de atendimento Grade de atendimento Capacidade Transportadoras Veículos …" at bounding box center [308, 145] width 616 height 291
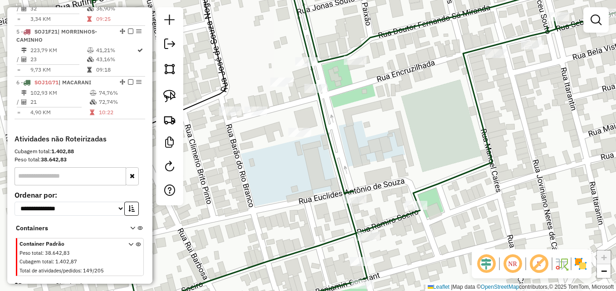
drag, startPoint x: 384, startPoint y: 103, endPoint x: 397, endPoint y: 120, distance: 21.0
click at [397, 120] on div "Janela de atendimento Grade de atendimento Capacidade Transportadoras Veículos …" at bounding box center [308, 145] width 616 height 291
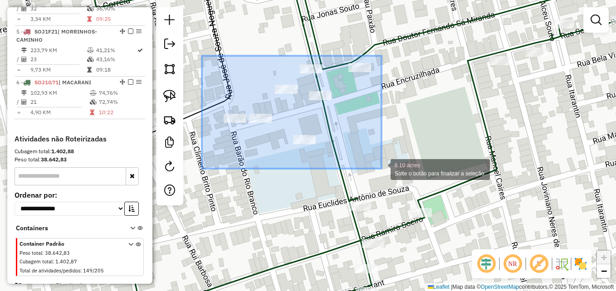
drag, startPoint x: 202, startPoint y: 65, endPoint x: 381, endPoint y: 169, distance: 206.7
click at [381, 169] on div "8.10 acres Solte o botão para finalizar a seleção. Janela de atendimento Grade …" at bounding box center [308, 145] width 616 height 291
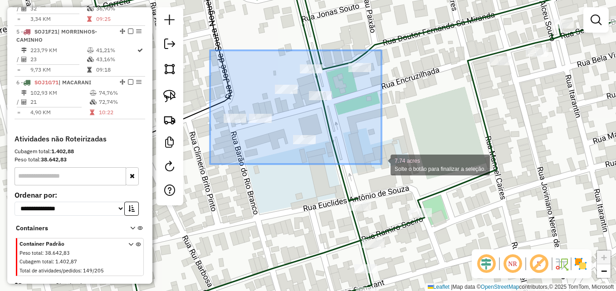
drag, startPoint x: 210, startPoint y: 101, endPoint x: 382, endPoint y: 163, distance: 182.8
click at [382, 163] on div "7.74 acres Solte o botão para finalizar a seleção. Janela de atendimento Grade …" at bounding box center [308, 145] width 616 height 291
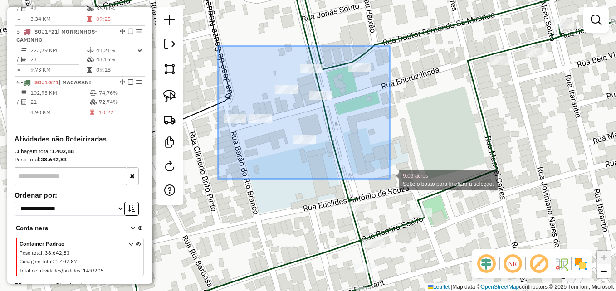
drag, startPoint x: 215, startPoint y: 48, endPoint x: 389, endPoint y: 179, distance: 217.6
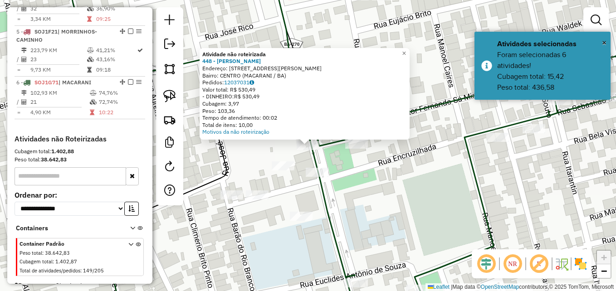
drag, startPoint x: 368, startPoint y: 186, endPoint x: 370, endPoint y: 173, distance: 13.3
click at [368, 185] on div "Atividade não roteirizada 448 - Jancesio mota silva Endereço: RUA avenida camil…" at bounding box center [308, 145] width 616 height 291
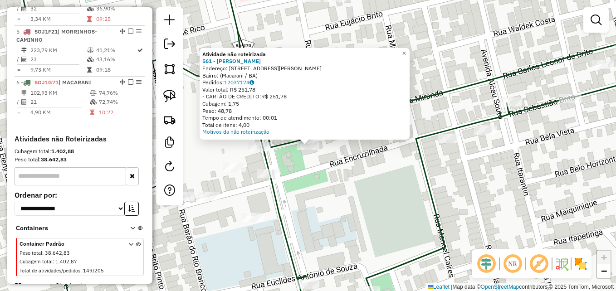
click at [324, 192] on div "Atividade não roteirizada 561 - Rondinele Silva Cord Endereço: Travessa Ramiro …" at bounding box center [308, 145] width 616 height 291
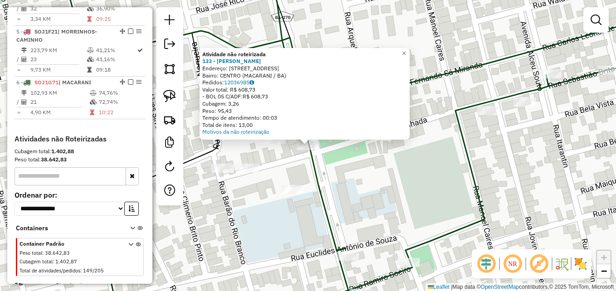
click at [324, 180] on div "Atividade não roteirizada 133 - WAGNER CARLOS DE SOU Endereço: RUA R ENCRUZILHA…" at bounding box center [308, 145] width 616 height 291
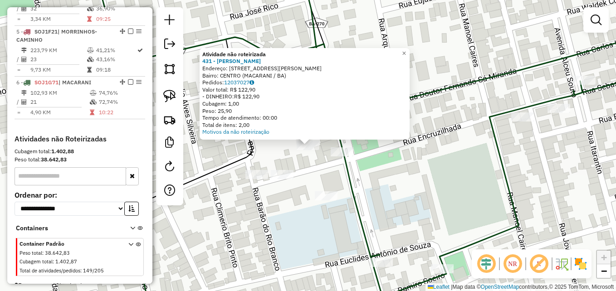
click at [298, 206] on div "Atividade não roteirizada 431 - Urbano Batista Lacer Endereço: RUA Av camilo de…" at bounding box center [308, 145] width 616 height 291
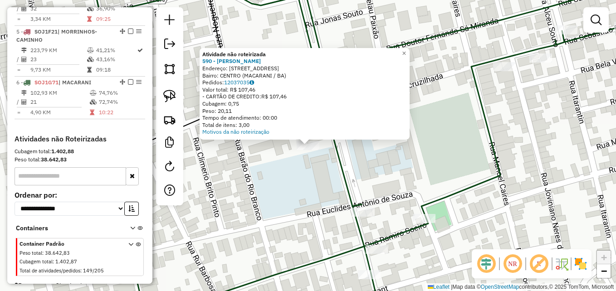
click at [312, 209] on div "Atividade não roteirizada 590 - Caique Amaral Mendes Endereço: RUA Rua Encruzil…" at bounding box center [308, 145] width 616 height 291
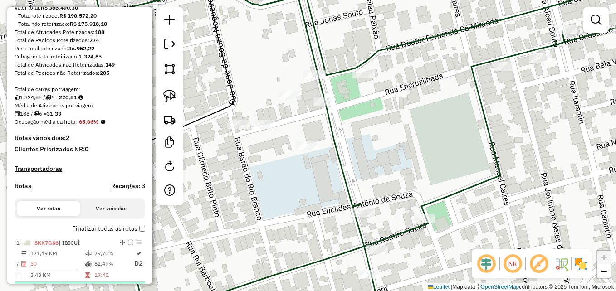
scroll to position [204, 0]
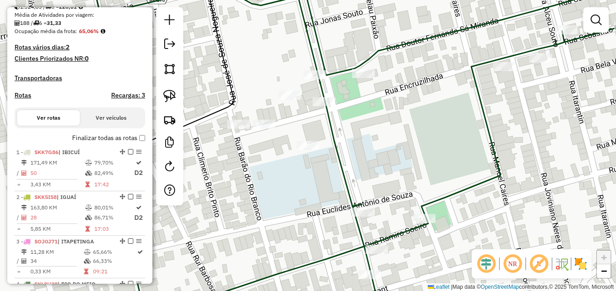
click at [407, 157] on div "Janela de atendimento Grade de atendimento Capacidade Transportadoras Veículos …" at bounding box center [308, 145] width 616 height 291
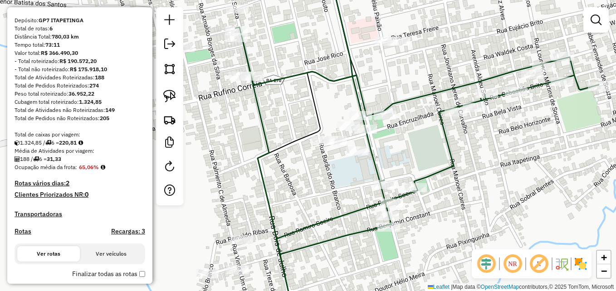
scroll to position [0, 0]
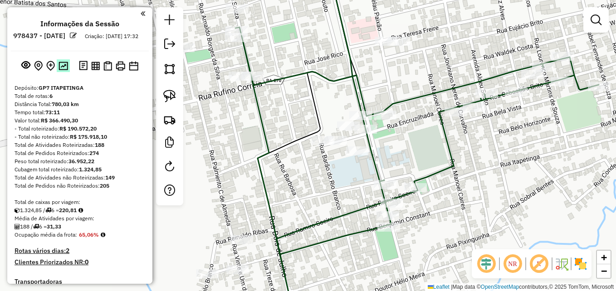
click at [62, 70] on img at bounding box center [63, 66] width 10 height 9
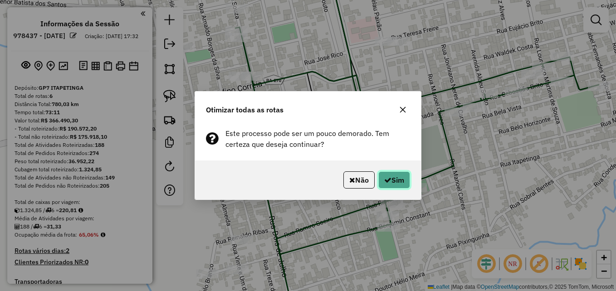
click at [391, 177] on button "Sim" at bounding box center [394, 179] width 32 height 17
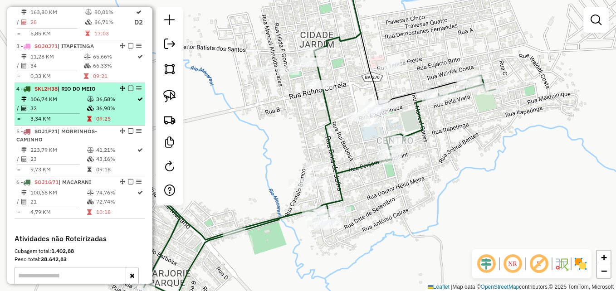
scroll to position [408, 0]
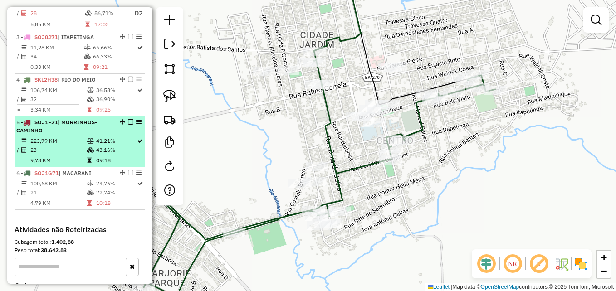
click at [104, 145] on td "41,21%" at bounding box center [116, 140] width 41 height 9
select select "**********"
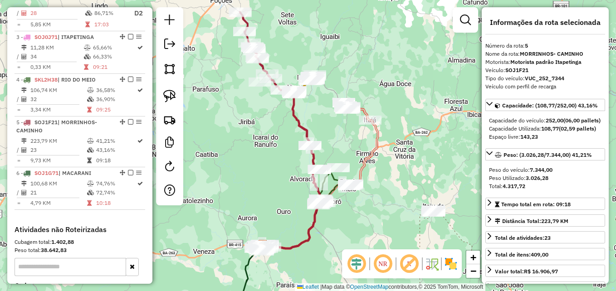
drag, startPoint x: 297, startPoint y: 171, endPoint x: 252, endPoint y: 144, distance: 52.6
click at [252, 144] on div "Janela de atendimento Grade de atendimento Capacidade Transportadoras Veículos …" at bounding box center [308, 145] width 616 height 291
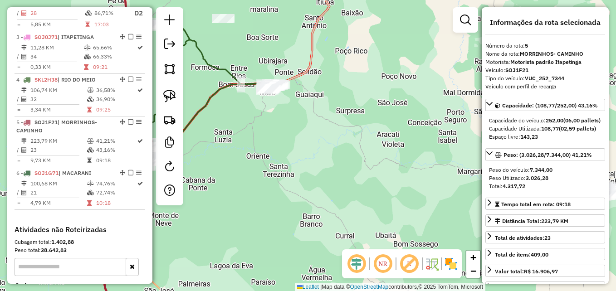
drag, startPoint x: 349, startPoint y: 189, endPoint x: 397, endPoint y: 167, distance: 52.3
click at [402, 166] on div "Janela de atendimento Grade de atendimento Capacidade Transportadoras Veículos …" at bounding box center [308, 145] width 616 height 291
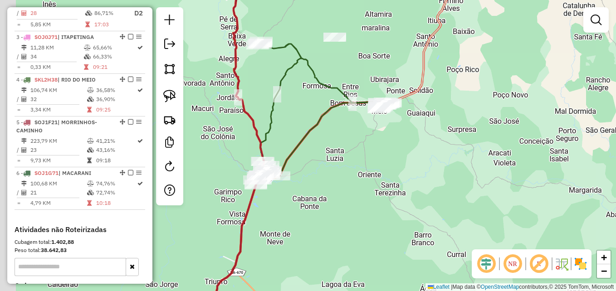
drag, startPoint x: 212, startPoint y: 171, endPoint x: 341, endPoint y: 189, distance: 130.8
click at [341, 189] on div "Janela de atendimento Grade de atendimento Capacidade Transportadoras Veículos …" at bounding box center [308, 145] width 616 height 291
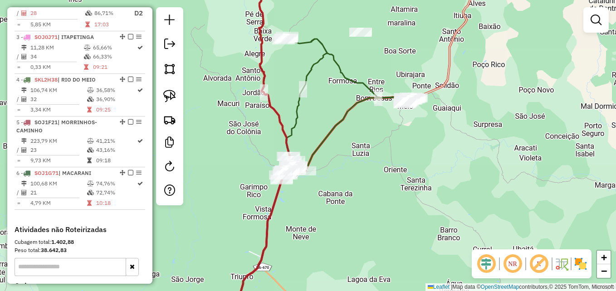
drag, startPoint x: 361, startPoint y: 170, endPoint x: 373, endPoint y: 170, distance: 12.2
click at [373, 170] on div "Janela de atendimento Grade de atendimento Capacidade Transportadoras Veículos …" at bounding box center [308, 145] width 616 height 291
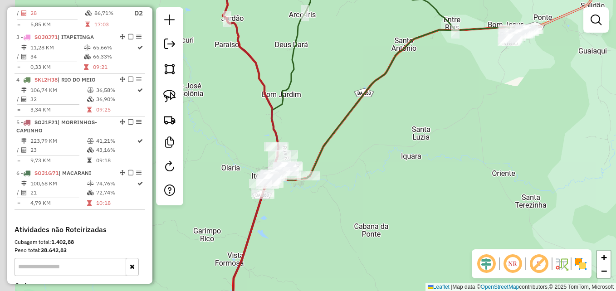
drag, startPoint x: 303, startPoint y: 167, endPoint x: 349, endPoint y: 182, distance: 48.5
click at [349, 182] on div "Janela de atendimento Grade de atendimento Capacidade Transportadoras Veículos …" at bounding box center [308, 145] width 616 height 291
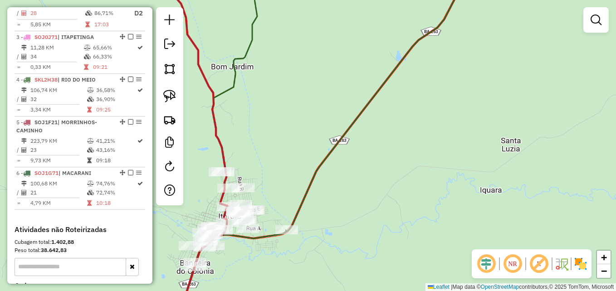
drag, startPoint x: 305, startPoint y: 136, endPoint x: 327, endPoint y: 73, distance: 67.2
click at [326, 74] on div "Janela de atendimento Grade de atendimento Capacidade Transportadoras Veículos …" at bounding box center [308, 145] width 616 height 291
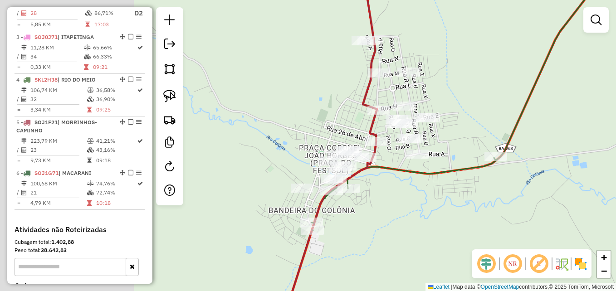
drag, startPoint x: 271, startPoint y: 188, endPoint x: 453, endPoint y: 190, distance: 182.2
click at [475, 191] on div "Janela de atendimento Grade de atendimento Capacidade Transportadoras Veículos …" at bounding box center [308, 145] width 616 height 291
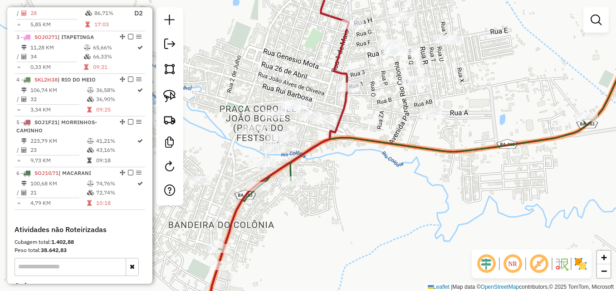
drag, startPoint x: 400, startPoint y: 185, endPoint x: 411, endPoint y: 180, distance: 12.6
click at [411, 180] on div "Janela de atendimento Grade de atendimento Capacidade Transportadoras Veículos …" at bounding box center [308, 145] width 616 height 291
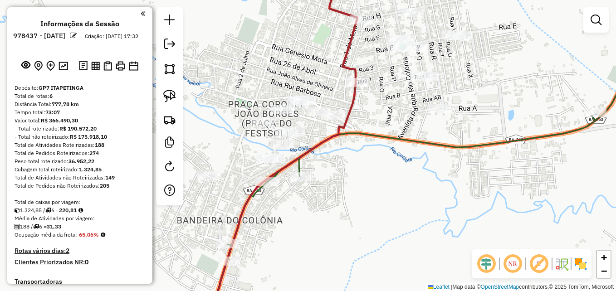
scroll to position [408, 0]
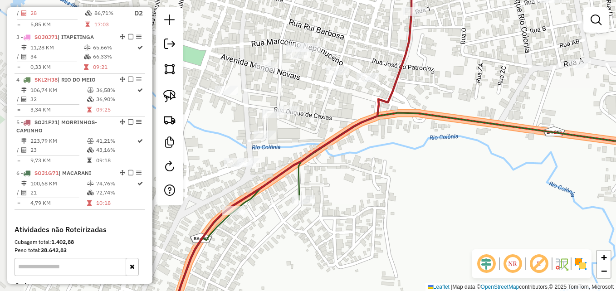
drag, startPoint x: 367, startPoint y: 151, endPoint x: 483, endPoint y: 168, distance: 117.2
click at [482, 169] on div "Janela de atendimento Grade de atendimento Capacidade Transportadoras Veículos …" at bounding box center [308, 145] width 616 height 291
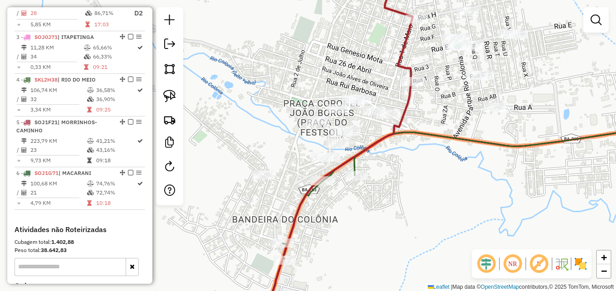
drag, startPoint x: 457, startPoint y: 194, endPoint x: 407, endPoint y: 163, distance: 59.4
click at [407, 163] on div "Janela de atendimento Grade de atendimento Capacidade Transportadoras Veículos …" at bounding box center [308, 145] width 616 height 291
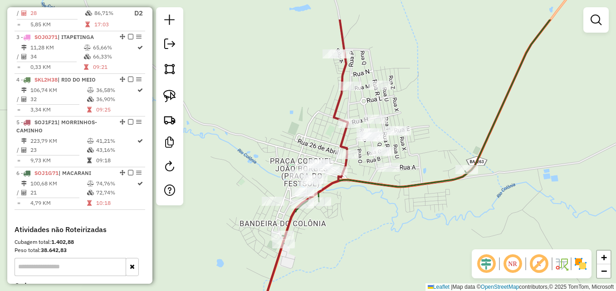
drag, startPoint x: 434, startPoint y: 162, endPoint x: 399, endPoint y: 207, distance: 56.8
click at [396, 212] on div "Janela de atendimento Grade de atendimento Capacidade Transportadoras Veículos …" at bounding box center [308, 145] width 616 height 291
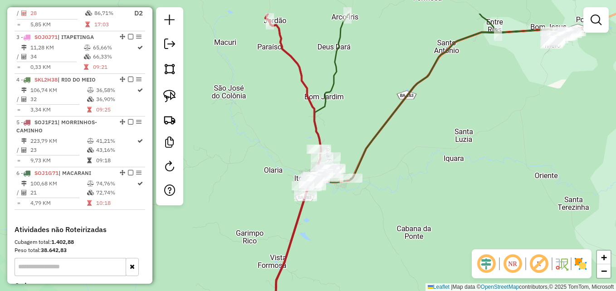
drag, startPoint x: 426, startPoint y: 207, endPoint x: 352, endPoint y: 250, distance: 85.7
click at [352, 250] on div "Janela de atendimento Grade de atendimento Capacidade Transportadoras Veículos …" at bounding box center [308, 145] width 616 height 291
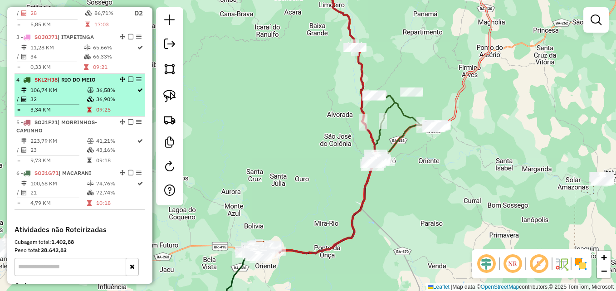
click at [83, 104] on td "32" at bounding box center [58, 99] width 57 height 9
select select "**********"
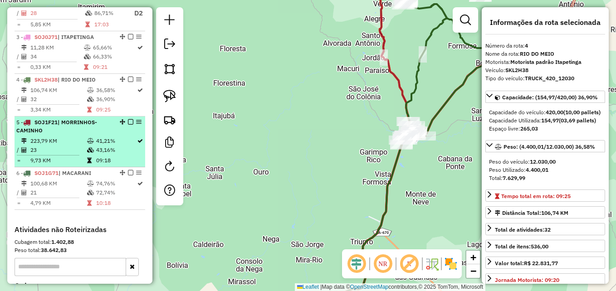
click at [63, 145] on td "223,79 KM" at bounding box center [58, 140] width 57 height 9
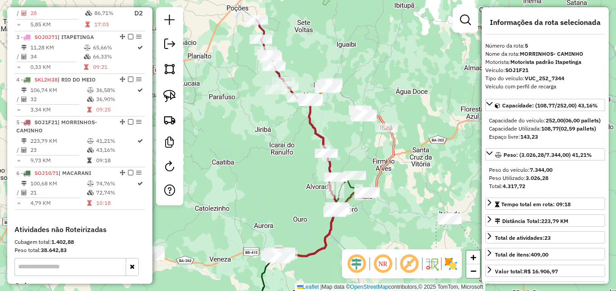
drag, startPoint x: 259, startPoint y: 191, endPoint x: 239, endPoint y: 167, distance: 31.2
click at [239, 167] on div "Janela de atendimento Grade de atendimento Capacidade Transportadoras Veículos …" at bounding box center [308, 145] width 616 height 291
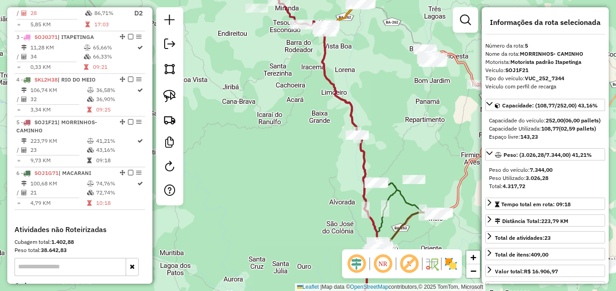
drag, startPoint x: 284, startPoint y: 78, endPoint x: 270, endPoint y: 177, distance: 99.4
click at [270, 177] on div "Janela de atendimento Grade de atendimento Capacidade Transportadoras Veículos …" at bounding box center [308, 145] width 616 height 291
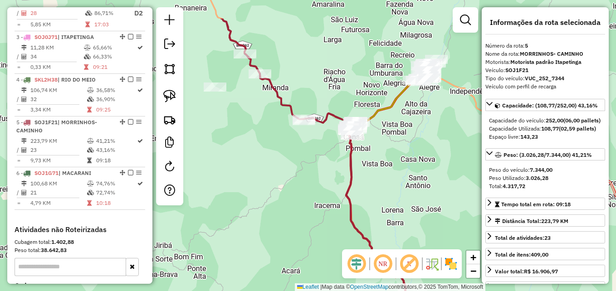
drag, startPoint x: 258, startPoint y: 130, endPoint x: 262, endPoint y: 185, distance: 55.0
click at [262, 185] on div "Janela de atendimento Grade de atendimento Capacidade Transportadoras Veículos …" at bounding box center [308, 145] width 616 height 291
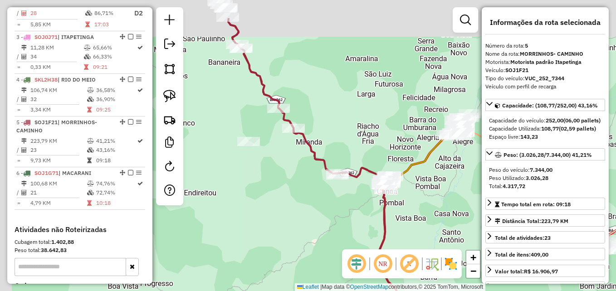
drag, startPoint x: 263, startPoint y: 177, endPoint x: 302, endPoint y: 227, distance: 63.0
click at [301, 227] on div "Janela de atendimento Grade de atendimento Capacidade Transportadoras Veículos …" at bounding box center [308, 145] width 616 height 291
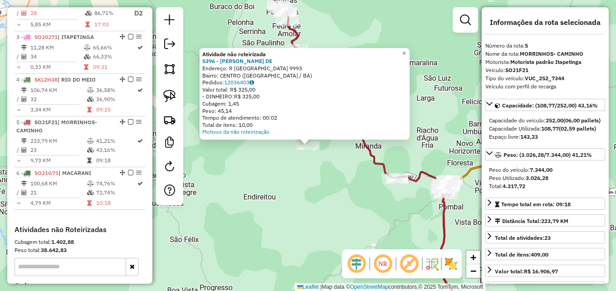
click at [259, 174] on div "Atividade não roteirizada 5396 - [PERSON_NAME] DE Endereço: R [GEOGRAPHIC_DATA]…" at bounding box center [308, 145] width 616 height 291
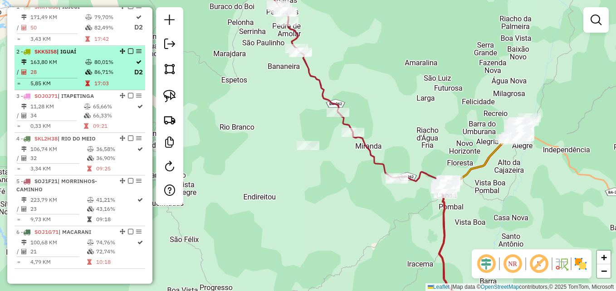
scroll to position [363, 0]
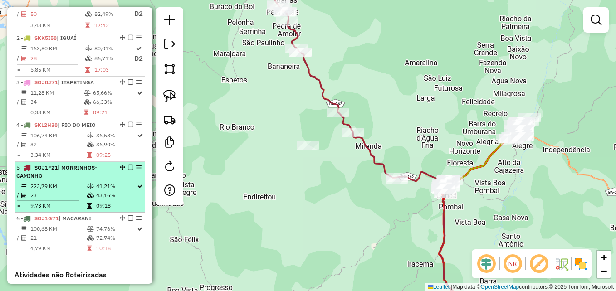
click at [74, 190] on td "223,79 KM" at bounding box center [58, 186] width 57 height 9
select select "**********"
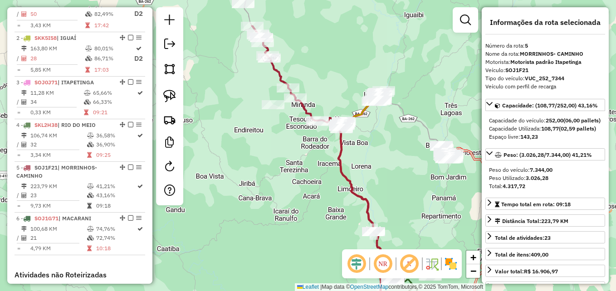
drag, startPoint x: 304, startPoint y: 104, endPoint x: 270, endPoint y: 141, distance: 50.1
click at [287, 159] on div "Janela de atendimento Grade de atendimento Capacidade Transportadoras Veículos …" at bounding box center [308, 145] width 616 height 291
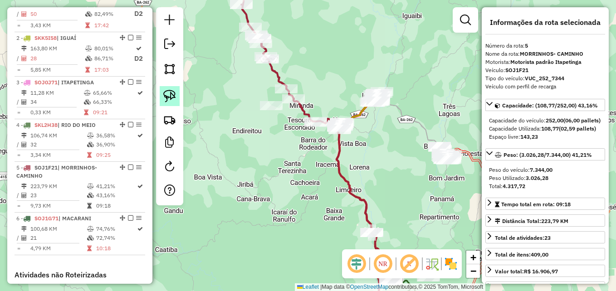
click at [171, 95] on img at bounding box center [169, 96] width 13 height 13
drag, startPoint x: 276, startPoint y: 97, endPoint x: 289, endPoint y: 109, distance: 17.7
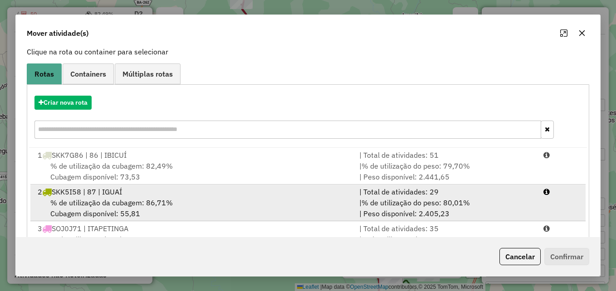
scroll to position [166, 0]
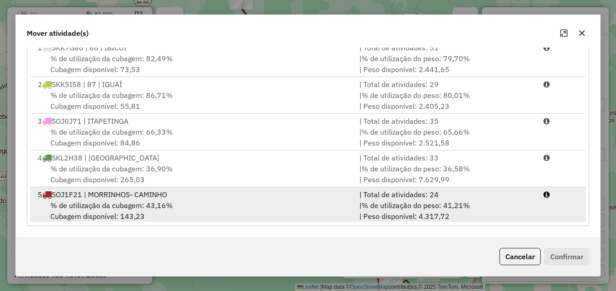
click at [192, 198] on div "5 SOJ1F21 | MORRINHOS- CAMINHO" at bounding box center [192, 194] width 321 height 11
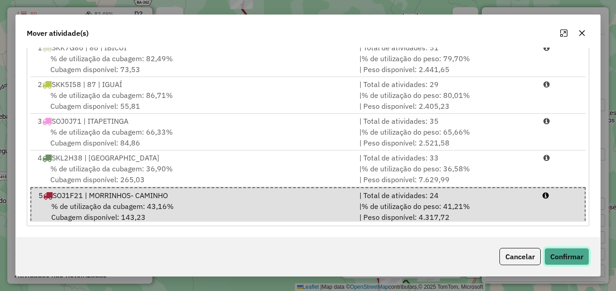
click at [565, 255] on button "Confirmar" at bounding box center [566, 256] width 45 height 17
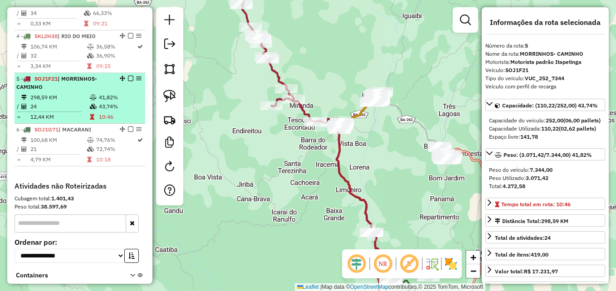
scroll to position [430, 0]
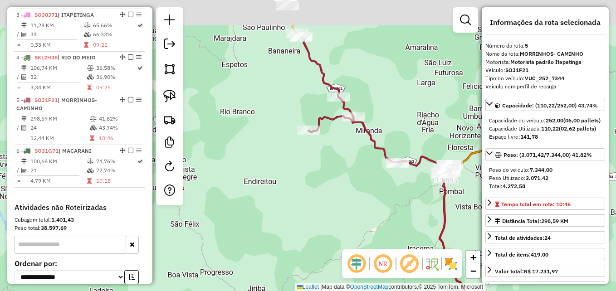
drag, startPoint x: 242, startPoint y: 122, endPoint x: 257, endPoint y: 191, distance: 70.5
click at [257, 191] on div "Janela de atendimento Grade de atendimento Capacidade Transportadoras Veículos …" at bounding box center [308, 145] width 616 height 291
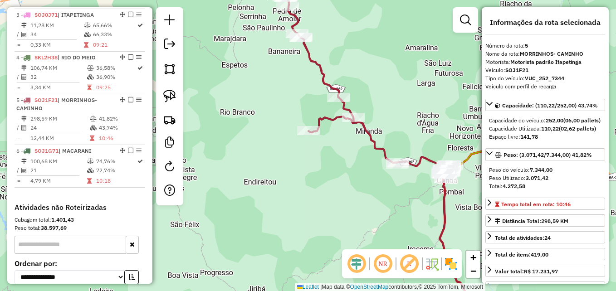
drag, startPoint x: 303, startPoint y: 160, endPoint x: 287, endPoint y: 188, distance: 31.9
click at [287, 188] on div "Janela de atendimento Grade de atendimento Capacidade Transportadoras Veículos …" at bounding box center [308, 145] width 616 height 291
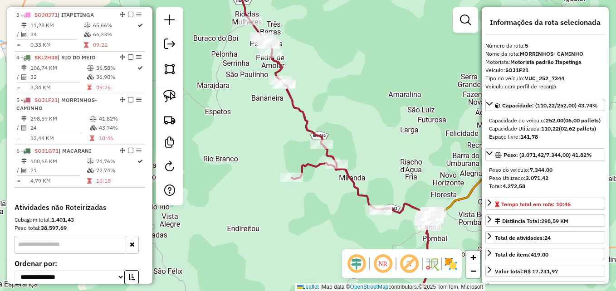
click at [275, 206] on div "Janela de atendimento Grade de atendimento Capacidade Transportadoras Veículos …" at bounding box center [308, 145] width 616 height 291
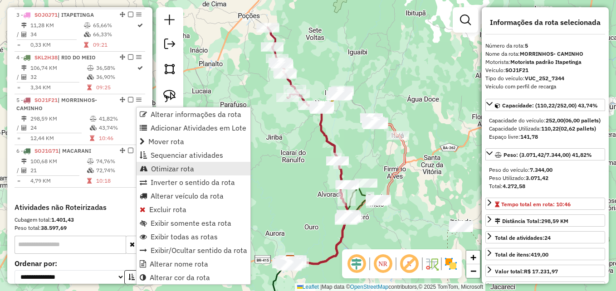
click at [164, 169] on span "Otimizar rota" at bounding box center [172, 168] width 43 height 7
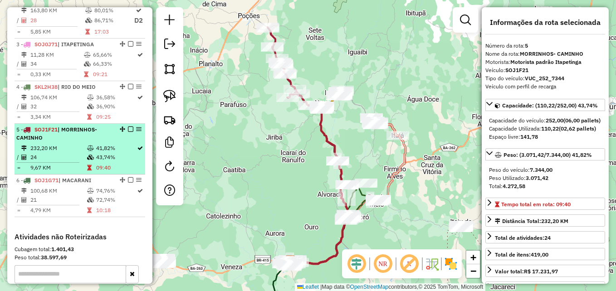
scroll to position [385, 0]
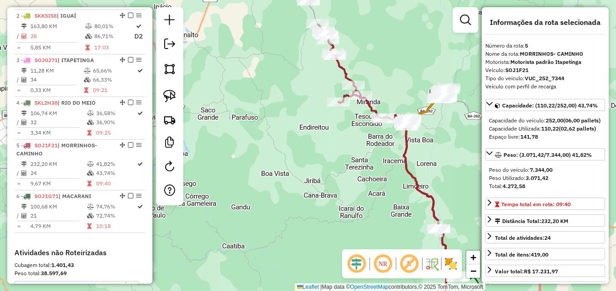
drag, startPoint x: 252, startPoint y: 105, endPoint x: 255, endPoint y: 159, distance: 53.6
click at [255, 159] on div "Janela de atendimento Grade de atendimento Capacidade Transportadoras Veículos …" at bounding box center [308, 145] width 616 height 291
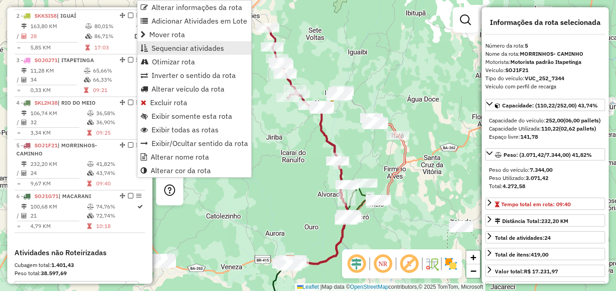
click at [182, 46] on span "Sequenciar atividades" at bounding box center [187, 47] width 73 height 7
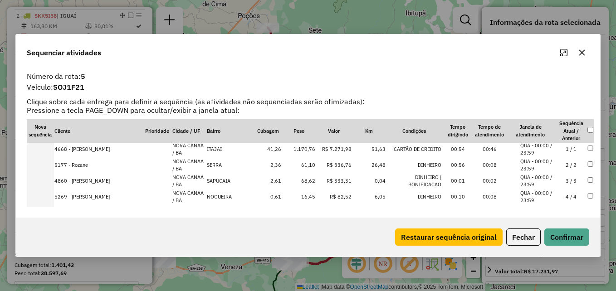
scroll to position [0, 0]
click at [584, 51] on icon "button" at bounding box center [582, 53] width 6 height 6
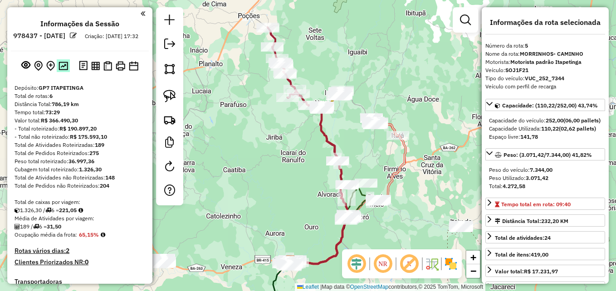
click at [62, 70] on img at bounding box center [63, 66] width 10 height 9
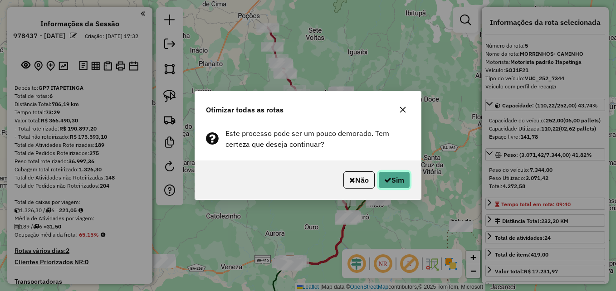
click at [390, 179] on button "Sim" at bounding box center [394, 179] width 32 height 17
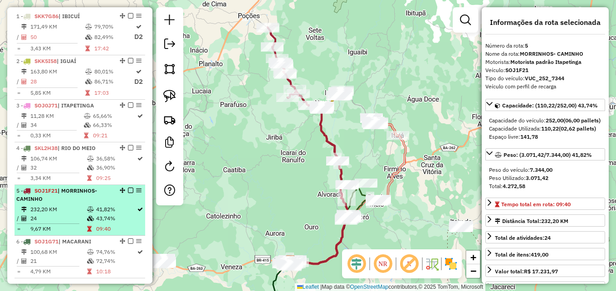
scroll to position [294, 0]
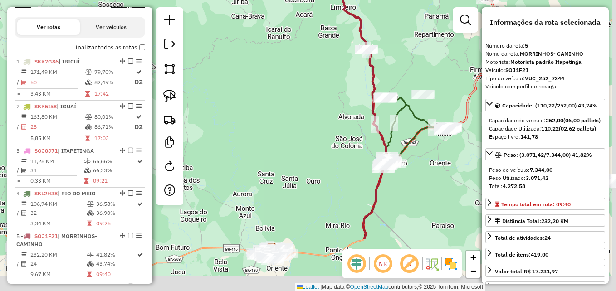
drag, startPoint x: 296, startPoint y: 188, endPoint x: 287, endPoint y: 100, distance: 88.4
click at [287, 100] on div "Janela de atendimento Grade de atendimento Capacidade Transportadoras Veículos …" at bounding box center [308, 145] width 616 height 291
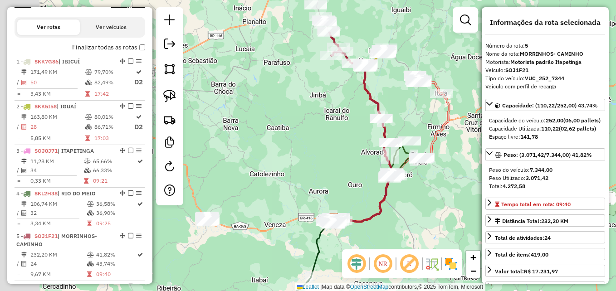
drag, startPoint x: 264, startPoint y: 90, endPoint x: 323, endPoint y: 169, distance: 98.4
click at [323, 169] on div "Janela de atendimento Grade de atendimento Capacidade Transportadoras Veículos …" at bounding box center [308, 145] width 616 height 291
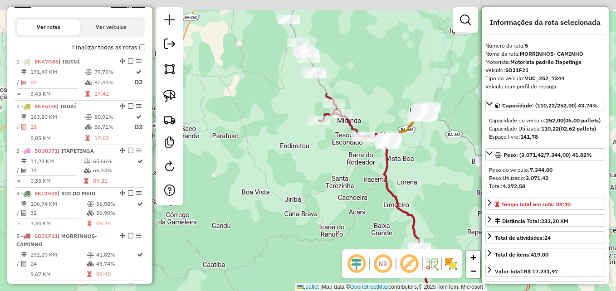
drag, startPoint x: 332, startPoint y: 98, endPoint x: 296, endPoint y: 230, distance: 136.4
click at [296, 230] on div "Janela de atendimento Grade de atendimento Capacidade Transportadoras Veículos …" at bounding box center [308, 145] width 616 height 291
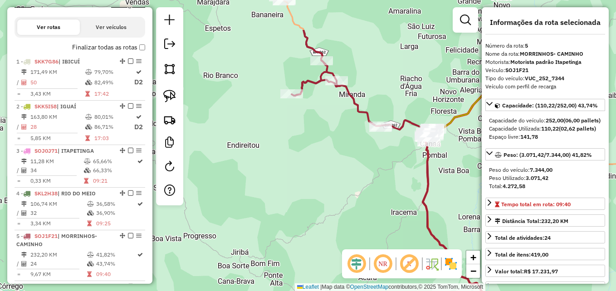
drag, startPoint x: 316, startPoint y: 155, endPoint x: 273, endPoint y: 221, distance: 78.6
click at [273, 221] on div "Janela de atendimento Grade de atendimento Capacidade Transportadoras Veículos …" at bounding box center [308, 145] width 616 height 291
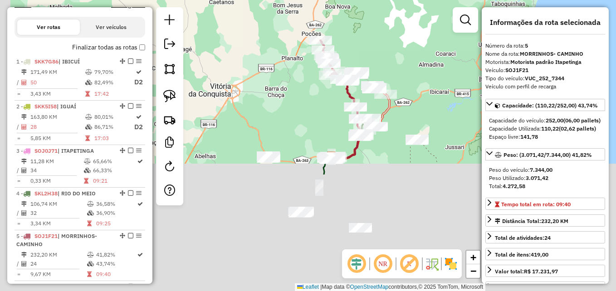
drag, startPoint x: 278, startPoint y: 253, endPoint x: 330, endPoint y: 73, distance: 186.8
click at [324, 86] on div "Janela de atendimento Grade de atendimento Capacidade Transportadoras Veículos …" at bounding box center [308, 145] width 616 height 291
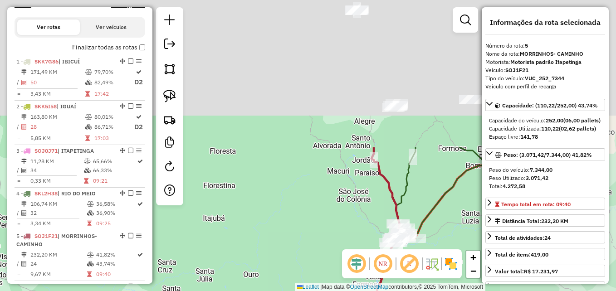
drag, startPoint x: 357, startPoint y: 35, endPoint x: 228, endPoint y: 231, distance: 234.1
click at [229, 228] on div "Janela de atendimento Grade de atendimento Capacidade Transportadoras Veículos …" at bounding box center [308, 145] width 616 height 291
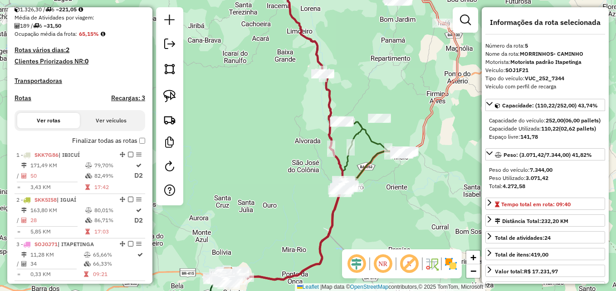
scroll to position [158, 0]
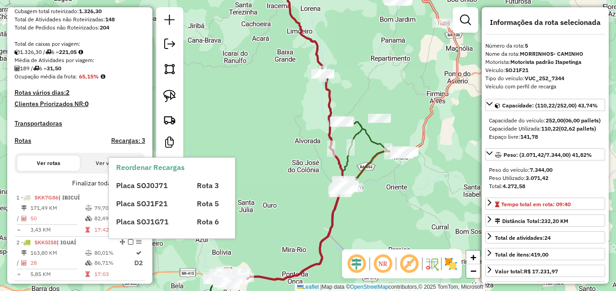
click at [139, 188] on span "Placa SOJ0J71" at bounding box center [142, 185] width 52 height 9
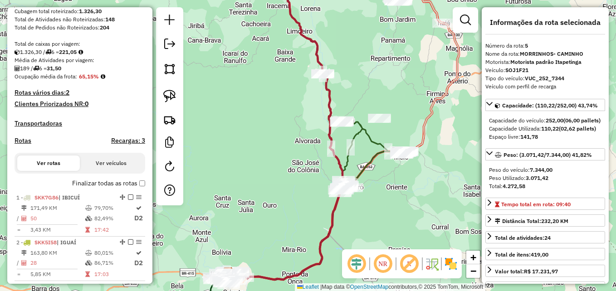
drag, startPoint x: 97, startPoint y: 123, endPoint x: 131, endPoint y: 147, distance: 42.4
click at [96, 123] on div "Depósito: GP7 ITAPETINGA Total de rotas: 6 Distância Total: 786,19 km Tempo tot…" at bounding box center [80, 200] width 138 height 549
click at [65, 144] on div "Depósito: GP7 ITAPETINGA Total de rotas: 6 Distância Total: 786,19 km Tempo tot…" at bounding box center [80, 200] width 138 height 549
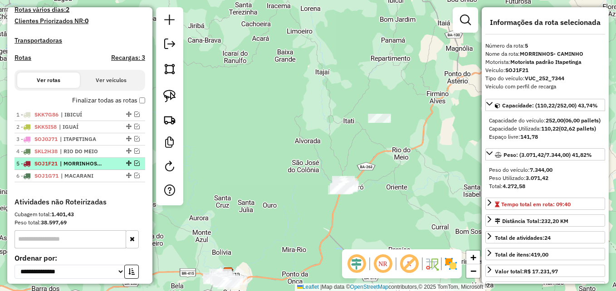
scroll to position [249, 0]
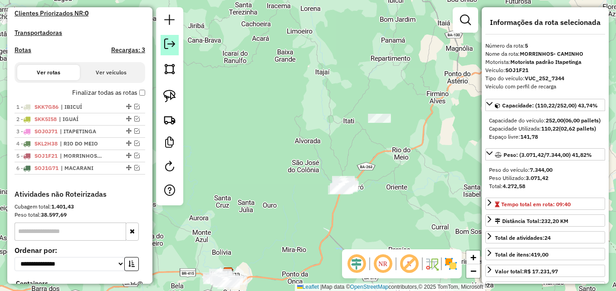
click at [171, 44] on em at bounding box center [169, 44] width 11 height 11
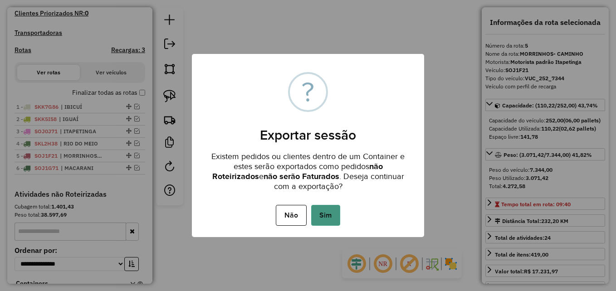
click at [329, 220] on button "Sim" at bounding box center [325, 215] width 29 height 21
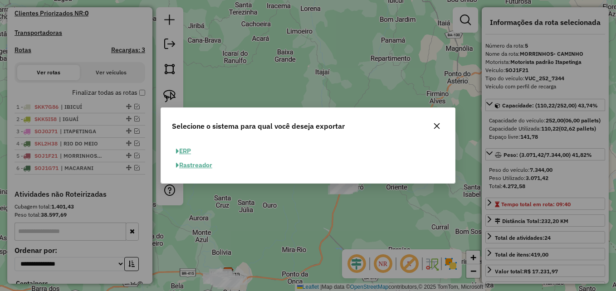
click at [185, 150] on button "ERP" at bounding box center [183, 151] width 23 height 14
select select "**"
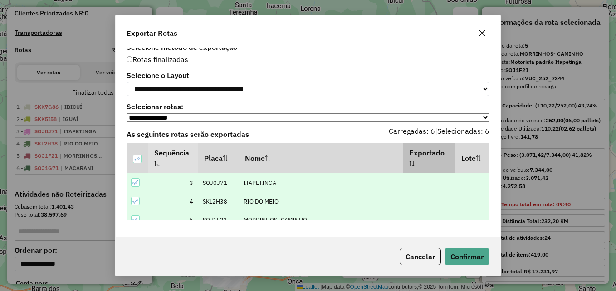
scroll to position [65, 0]
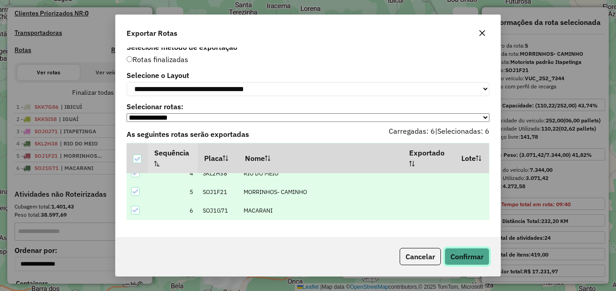
click at [470, 256] on button "Confirmar" at bounding box center [466, 256] width 45 height 17
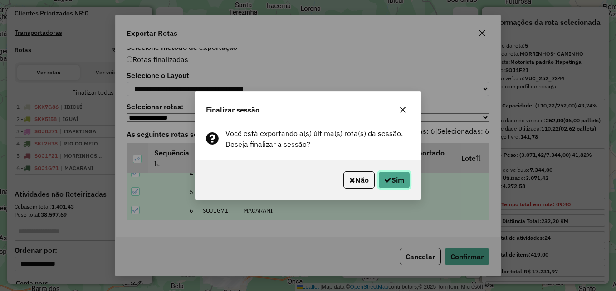
click at [395, 175] on button "Sim" at bounding box center [394, 179] width 32 height 17
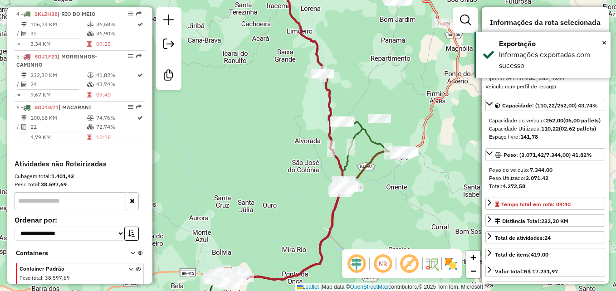
scroll to position [507, 0]
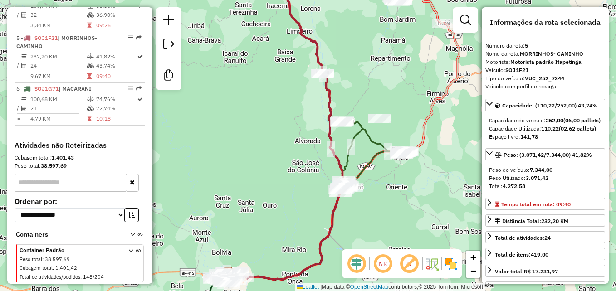
click at [292, 103] on div "Janela de atendimento Grade de atendimento Capacidade Transportadoras Veículos …" at bounding box center [308, 145] width 616 height 291
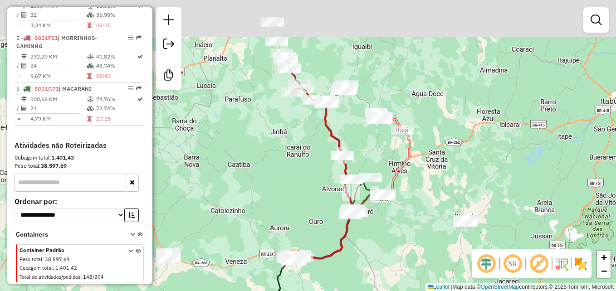
drag, startPoint x: 305, startPoint y: 106, endPoint x: 344, endPoint y: 150, distance: 58.1
click at [330, 165] on div "Janela de atendimento Grade de atendimento Capacidade Transportadoras Veículos …" at bounding box center [308, 145] width 616 height 291
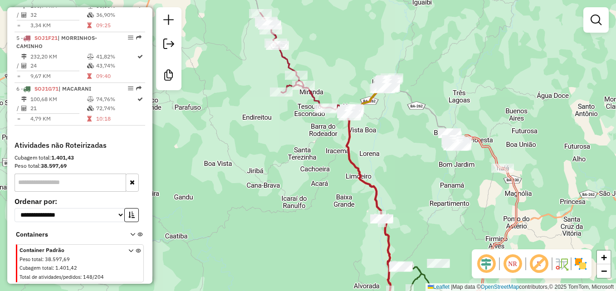
drag, startPoint x: 309, startPoint y: 129, endPoint x: 363, endPoint y: 160, distance: 62.5
click at [360, 166] on div "Janela de atendimento Grade de atendimento Capacidade Transportadoras Veículos …" at bounding box center [308, 145] width 616 height 291
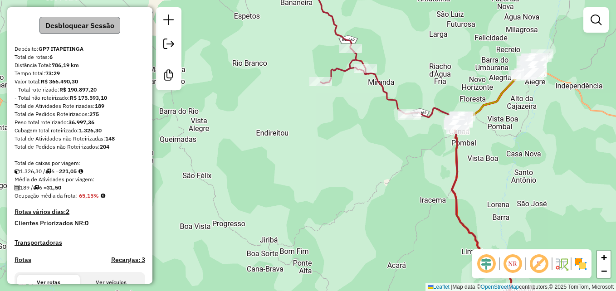
scroll to position [53, 0]
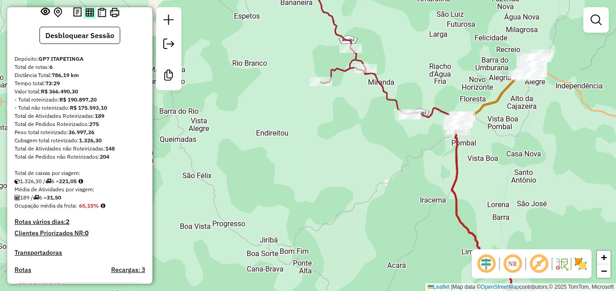
click at [87, 17] on img at bounding box center [89, 12] width 9 height 9
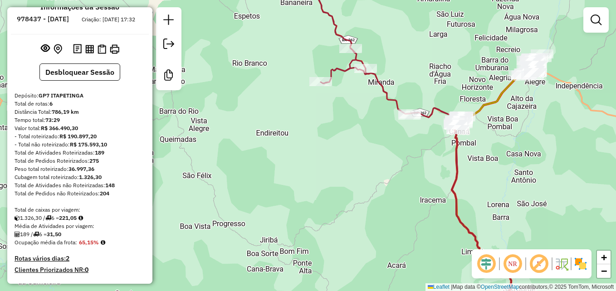
scroll to position [0, 0]
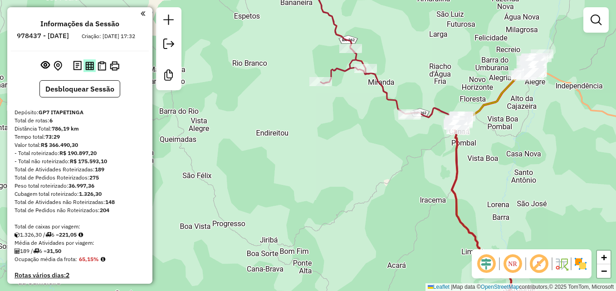
click at [88, 70] on img at bounding box center [89, 66] width 9 height 9
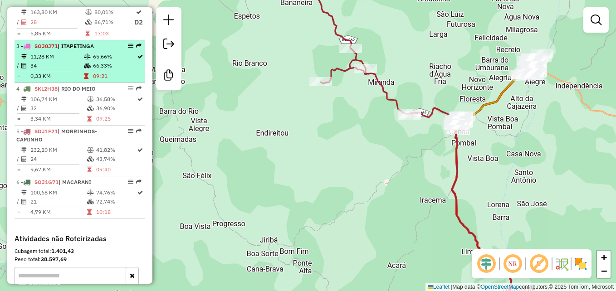
scroll to position [408, 0]
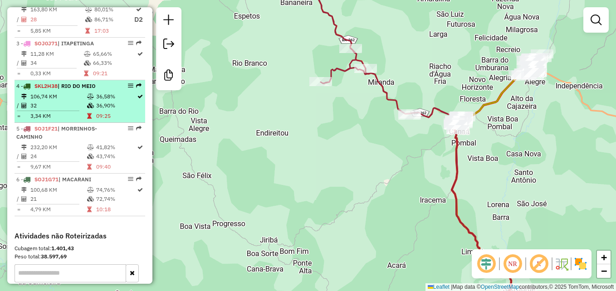
click at [92, 110] on td at bounding box center [91, 105] width 9 height 9
select select "**********"
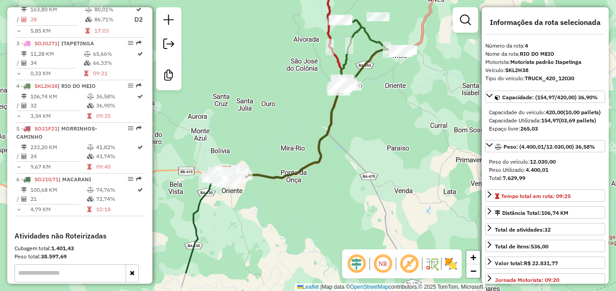
drag, startPoint x: 271, startPoint y: 211, endPoint x: 279, endPoint y: 164, distance: 47.8
click at [279, 164] on div "Janela de atendimento Grade de atendimento Capacidade Transportadoras Veículos …" at bounding box center [308, 145] width 616 height 291
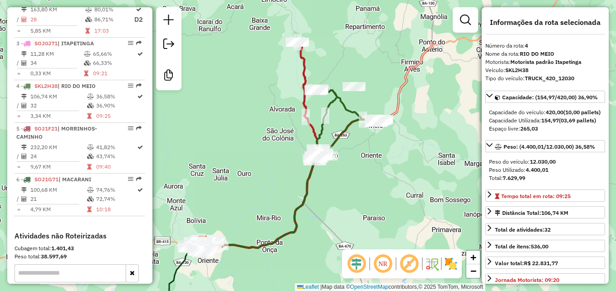
drag, startPoint x: 380, startPoint y: 116, endPoint x: 356, endPoint y: 186, distance: 74.2
click at [356, 186] on div "Janela de atendimento Grade de atendimento Capacidade Transportadoras Veículos …" at bounding box center [308, 145] width 616 height 291
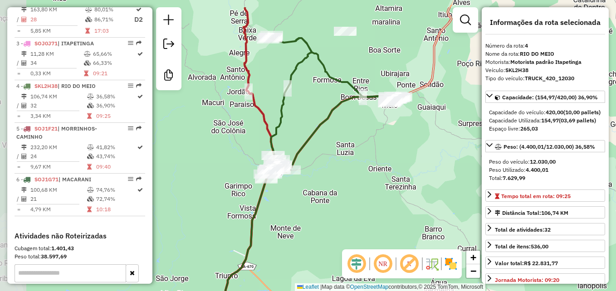
drag, startPoint x: 344, startPoint y: 113, endPoint x: 386, endPoint y: 169, distance: 70.0
click at [386, 169] on div "Janela de atendimento Grade de atendimento Capacidade Transportadoras Veículos …" at bounding box center [308, 145] width 616 height 291
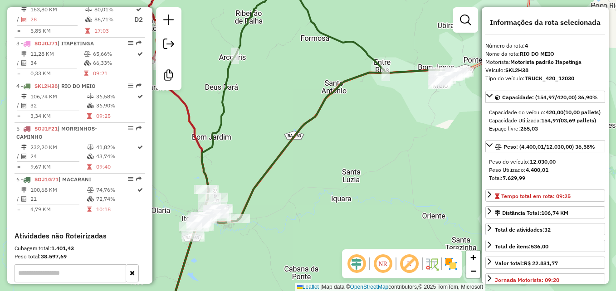
drag, startPoint x: 270, startPoint y: 130, endPoint x: 297, endPoint y: 73, distance: 63.5
click at [297, 74] on div "Janela de atendimento Grade de atendimento Capacidade Transportadoras Veículos …" at bounding box center [308, 145] width 616 height 291
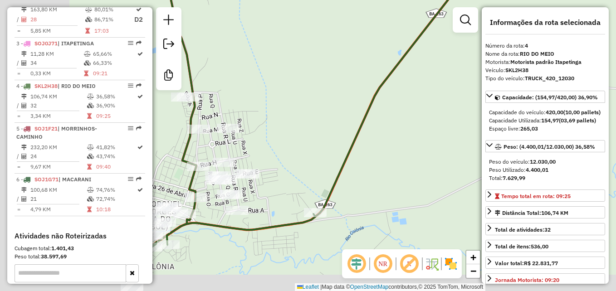
drag, startPoint x: 352, startPoint y: 55, endPoint x: 360, endPoint y: 48, distance: 10.9
click at [363, 48] on div "Janela de atendimento Grade de atendimento Capacidade Transportadoras Veículos …" at bounding box center [308, 145] width 616 height 291
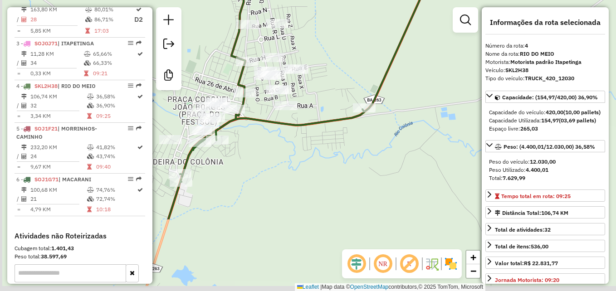
drag, startPoint x: 289, startPoint y: 149, endPoint x: 335, endPoint y: 44, distance: 115.3
click at [335, 44] on div "Janela de atendimento Grade de atendimento Capacidade Transportadoras Veículos …" at bounding box center [308, 145] width 616 height 291
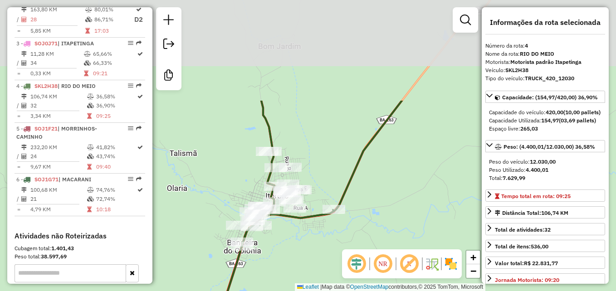
drag, startPoint x: 390, startPoint y: 42, endPoint x: 368, endPoint y: 169, distance: 128.8
click at [368, 169] on div "Janela de atendimento Grade de atendimento Capacidade Transportadoras Veículos …" at bounding box center [308, 145] width 616 height 291
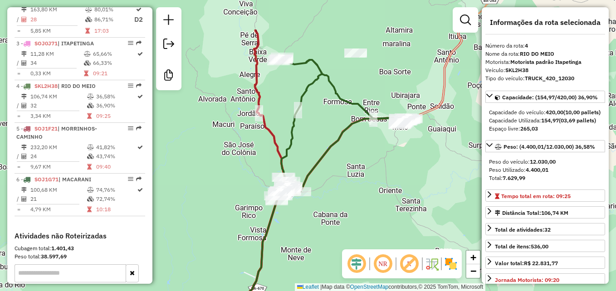
drag, startPoint x: 435, startPoint y: 112, endPoint x: 367, endPoint y: 170, distance: 89.7
click at [367, 170] on div "Janela de atendimento Grade de atendimento Capacidade Transportadoras Veículos …" at bounding box center [308, 145] width 616 height 291
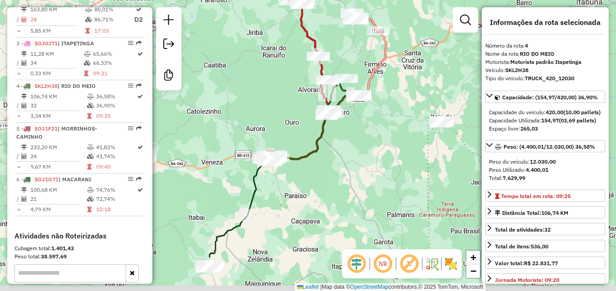
drag, startPoint x: 385, startPoint y: 206, endPoint x: 360, endPoint y: 148, distance: 62.7
click at [360, 149] on div "Janela de atendimento Grade de atendimento Capacidade Transportadoras Veículos …" at bounding box center [308, 145] width 616 height 291
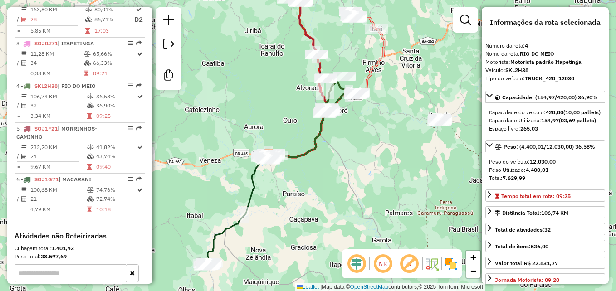
drag, startPoint x: 408, startPoint y: 148, endPoint x: 339, endPoint y: 165, distance: 71.8
click at [339, 165] on div "Janela de atendimento Grade de atendimento Capacidade Transportadoras Veículos …" at bounding box center [308, 145] width 616 height 291
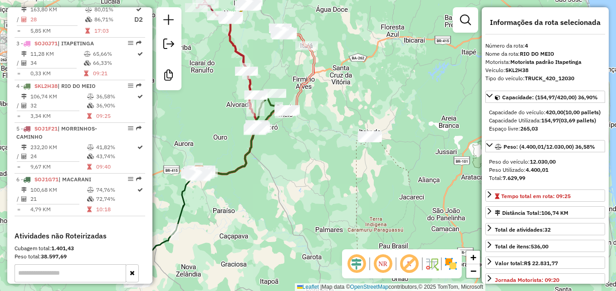
click at [381, 263] on em at bounding box center [383, 264] width 22 height 22
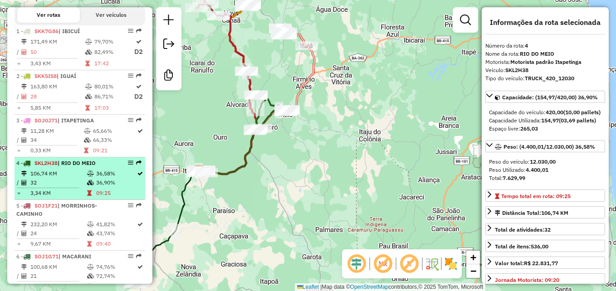
scroll to position [317, 0]
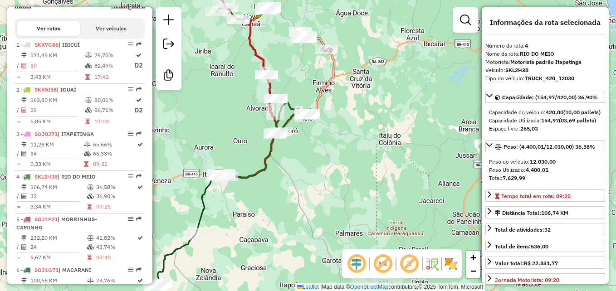
drag, startPoint x: 285, startPoint y: 80, endPoint x: 309, endPoint y: 85, distance: 24.9
click at [309, 85] on div "Janela de atendimento Grade de atendimento Capacidade Transportadoras Veículos …" at bounding box center [308, 145] width 616 height 291
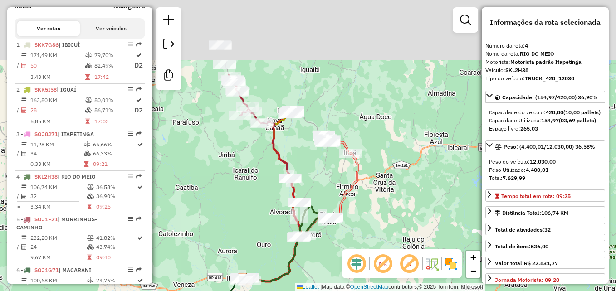
drag, startPoint x: 267, startPoint y: 43, endPoint x: 307, endPoint y: 174, distance: 136.8
click at [307, 174] on div "Janela de atendimento Grade de atendimento Capacidade Transportadoras Veículos …" at bounding box center [308, 145] width 616 height 291
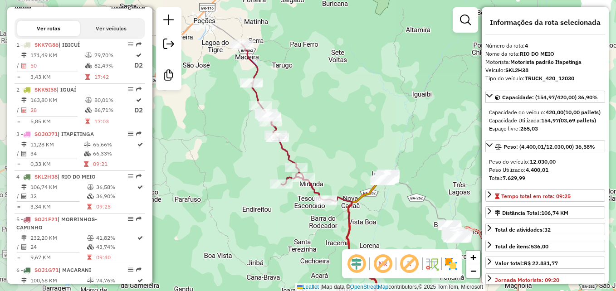
drag, startPoint x: 280, startPoint y: 89, endPoint x: 346, endPoint y: 76, distance: 67.6
click at [346, 76] on div "Janela de atendimento Grade de atendimento Capacidade Transportadoras Veículos …" at bounding box center [308, 145] width 616 height 291
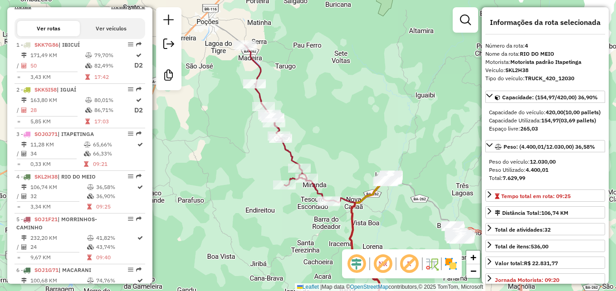
drag, startPoint x: 333, startPoint y: 56, endPoint x: 346, endPoint y: 92, distance: 38.4
click at [346, 92] on div "Janela de atendimento Grade de atendimento Capacidade Transportadoras Veículos …" at bounding box center [308, 145] width 616 height 291
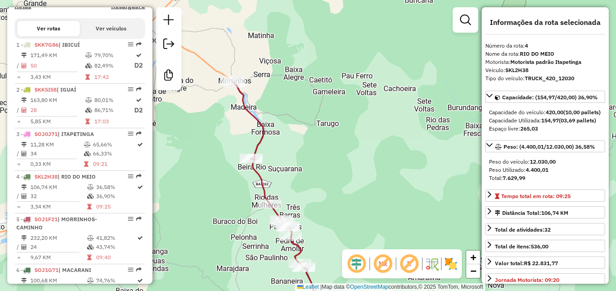
drag, startPoint x: 276, startPoint y: 87, endPoint x: 292, endPoint y: 107, distance: 24.8
click at [292, 107] on div "Janela de atendimento Grade de atendimento Capacidade Transportadoras Veículos …" at bounding box center [308, 145] width 616 height 291
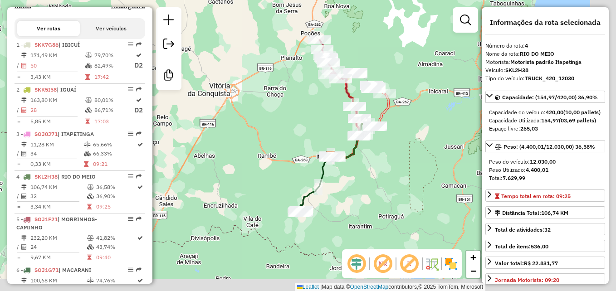
drag, startPoint x: 325, startPoint y: 179, endPoint x: 322, endPoint y: 132, distance: 47.2
click at [296, 108] on div "Janela de atendimento Grade de atendimento Capacidade Transportadoras Veículos …" at bounding box center [308, 145] width 616 height 291
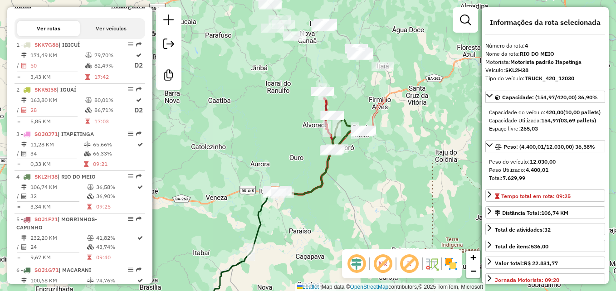
drag, startPoint x: 345, startPoint y: 136, endPoint x: 409, endPoint y: 252, distance: 132.1
click at [409, 252] on hb-router-mapa "Informações da Sessão 978437 - 13/08/2025 Criação: 12/08/2025 17:32 Desbloquear…" at bounding box center [308, 145] width 616 height 291
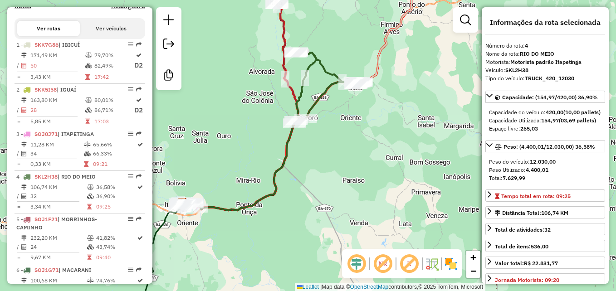
drag, startPoint x: 338, startPoint y: 159, endPoint x: 367, endPoint y: 177, distance: 34.2
click at [367, 177] on div "Janela de atendimento Grade de atendimento Capacidade Transportadoras Veículos …" at bounding box center [308, 145] width 616 height 291
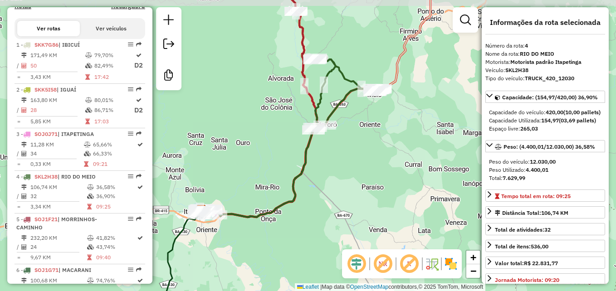
drag, startPoint x: 328, startPoint y: 202, endPoint x: 341, endPoint y: 208, distance: 14.8
click at [341, 208] on div "Janela de atendimento Grade de atendimento Capacidade Transportadoras Veículos …" at bounding box center [308, 145] width 616 height 291
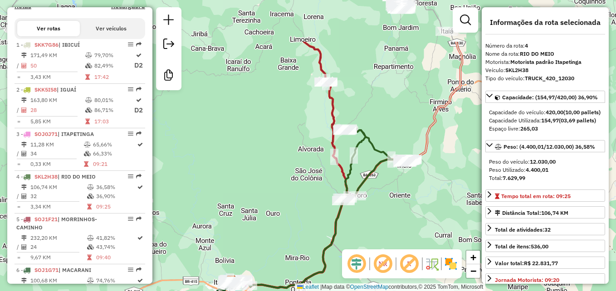
drag, startPoint x: 221, startPoint y: 134, endPoint x: 252, endPoint y: 205, distance: 77.5
click at [252, 205] on div "Janela de atendimento Grade de atendimento Capacidade Transportadoras Veículos …" at bounding box center [308, 145] width 616 height 291
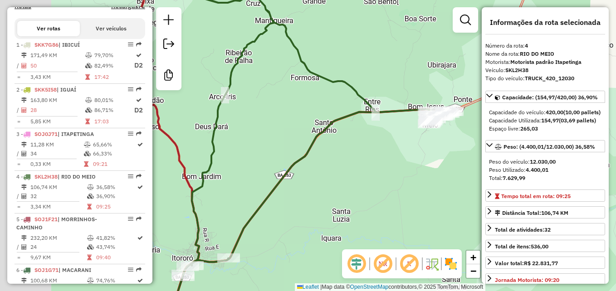
drag, startPoint x: 335, startPoint y: 159, endPoint x: 445, endPoint y: 168, distance: 111.0
click at [445, 168] on div "Janela de atendimento Grade de atendimento Capacidade Transportadoras Veículos …" at bounding box center [308, 145] width 616 height 291
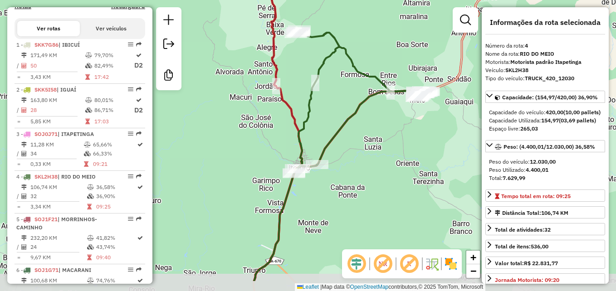
drag, startPoint x: 392, startPoint y: 192, endPoint x: 381, endPoint y: 153, distance: 40.5
click at [381, 153] on div "Janela de atendimento Grade de atendimento Capacidade Transportadoras Veículos …" at bounding box center [308, 145] width 616 height 291
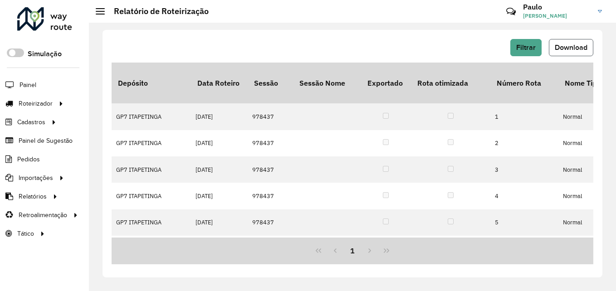
click at [566, 53] on button "Download" at bounding box center [570, 47] width 44 height 17
